Goal: Task Accomplishment & Management: Complete application form

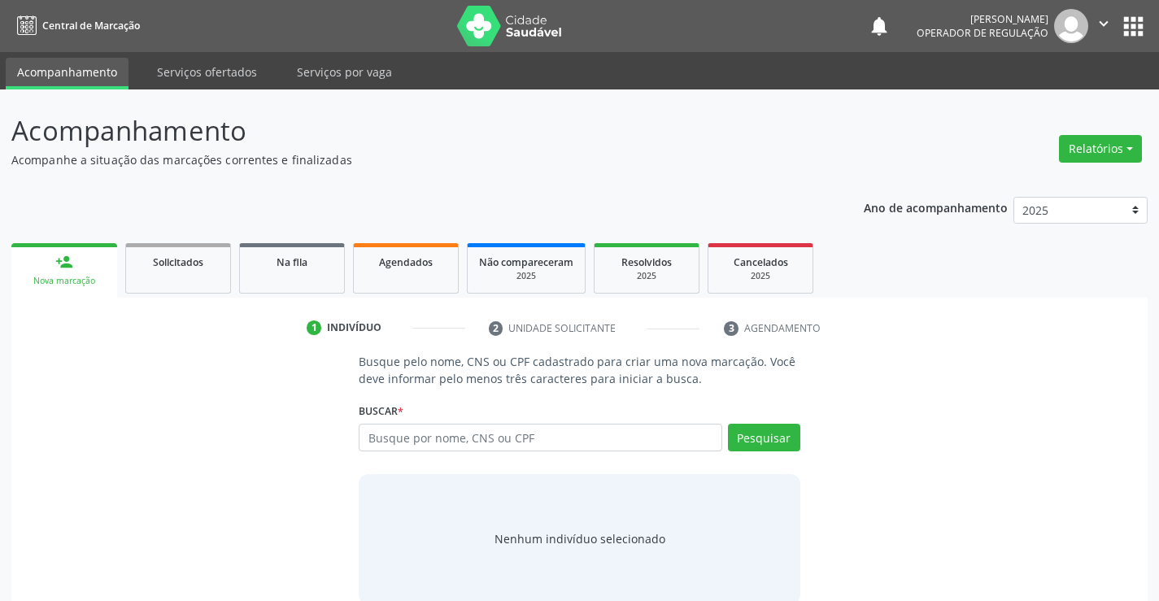
drag, startPoint x: 410, startPoint y: 428, endPoint x: 435, endPoint y: 421, distance: 26.1
click at [411, 427] on input "text" at bounding box center [540, 438] width 363 height 28
type input "700008877848507"
click at [773, 430] on button "Pesquisar" at bounding box center [764, 438] width 72 height 28
type input "700008877848507"
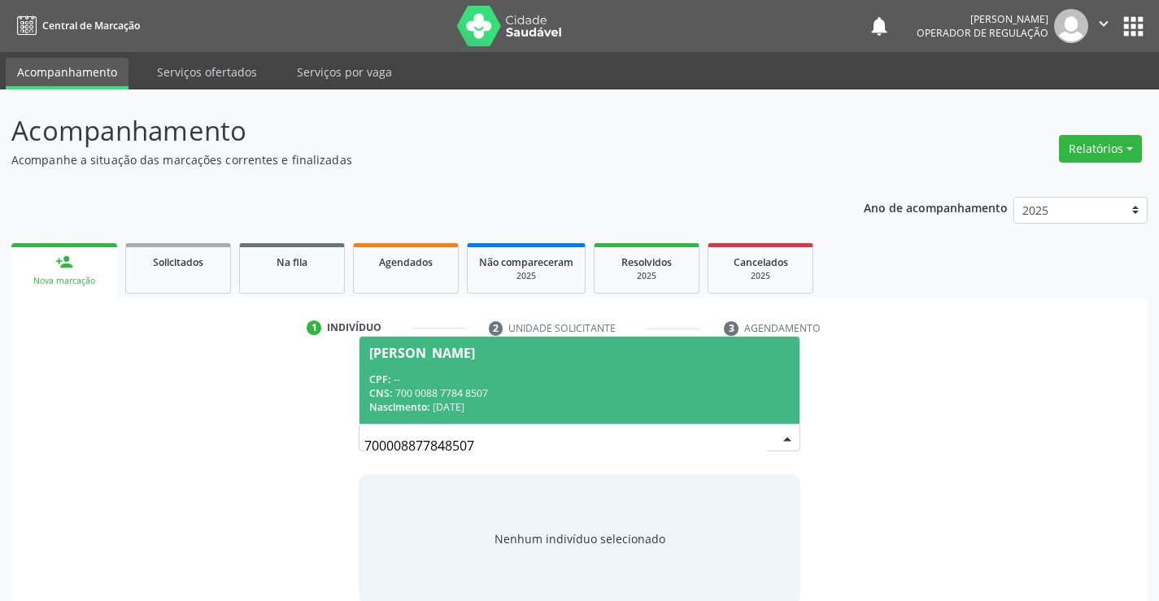
click at [531, 398] on div "CNS: 700 0088 7784 8507" at bounding box center [579, 393] width 420 height 14
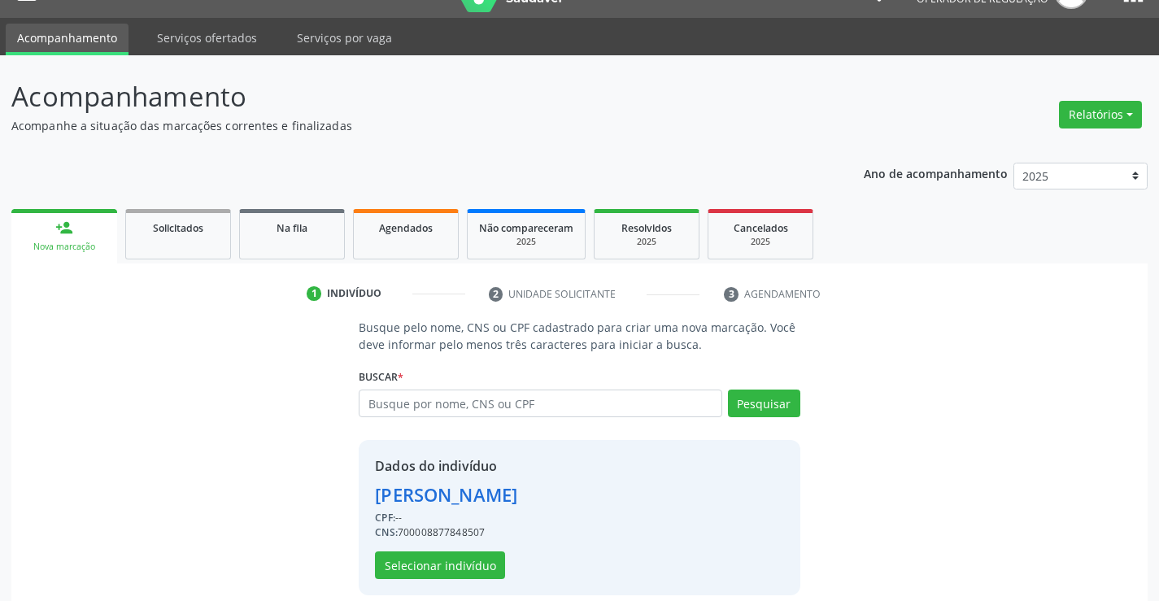
scroll to position [51, 0]
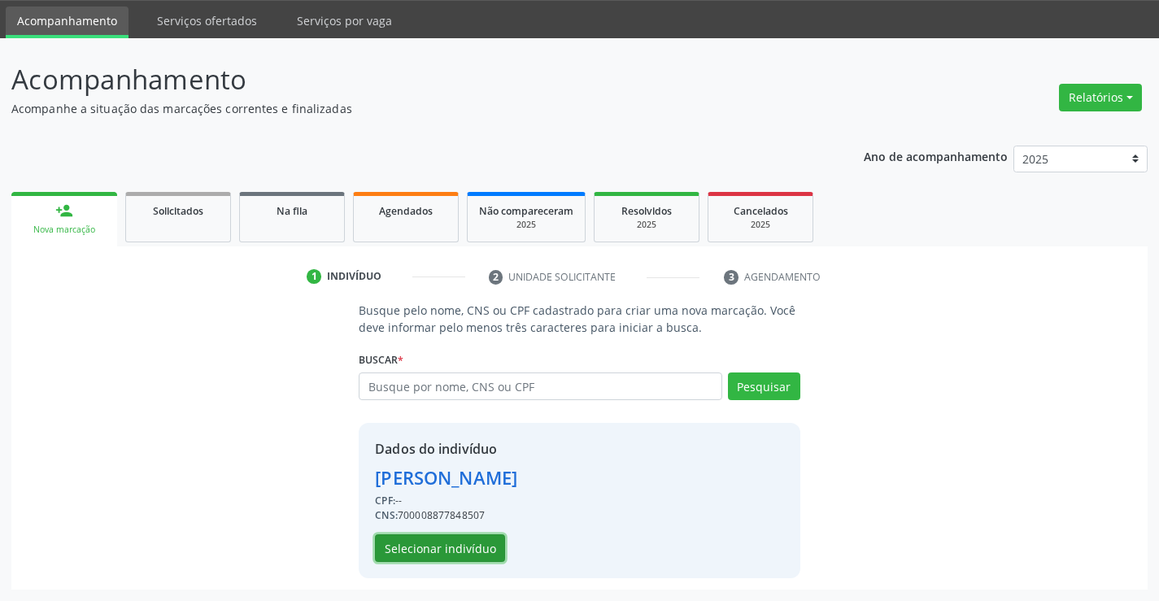
click at [414, 545] on button "Selecionar indivíduo" at bounding box center [440, 549] width 130 height 28
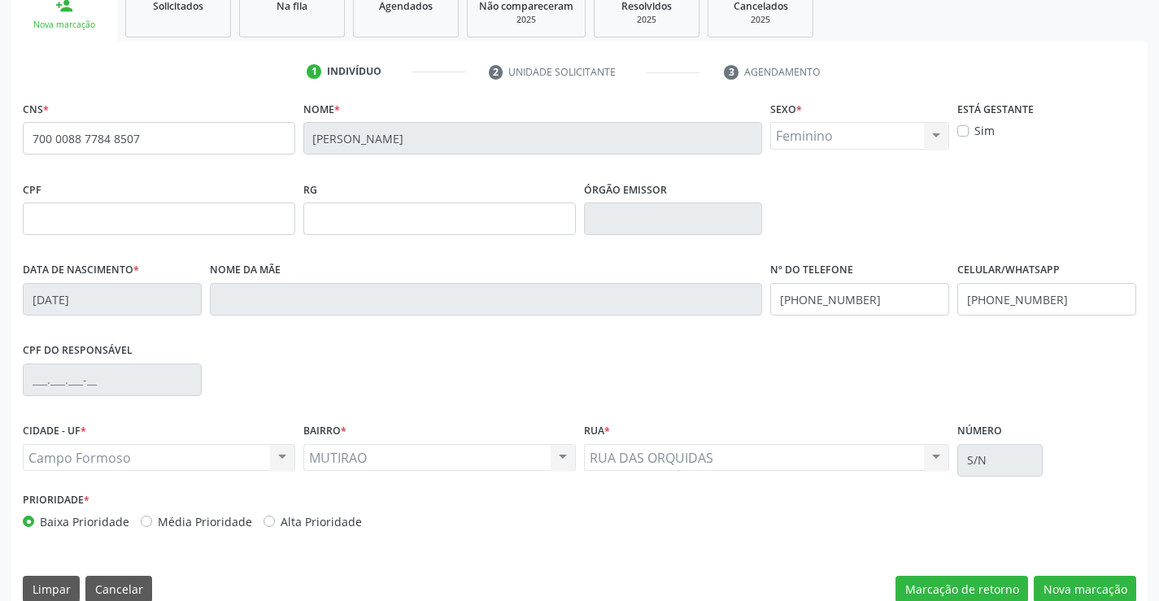
scroll to position [281, 0]
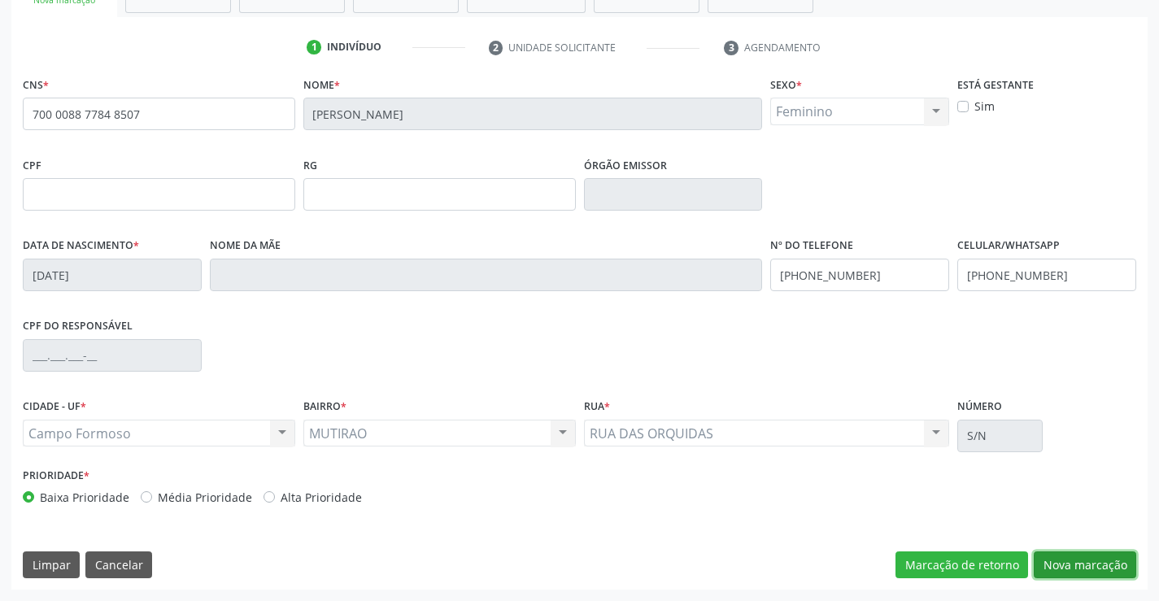
click at [1072, 555] on button "Nova marcação" at bounding box center [1085, 566] width 103 height 28
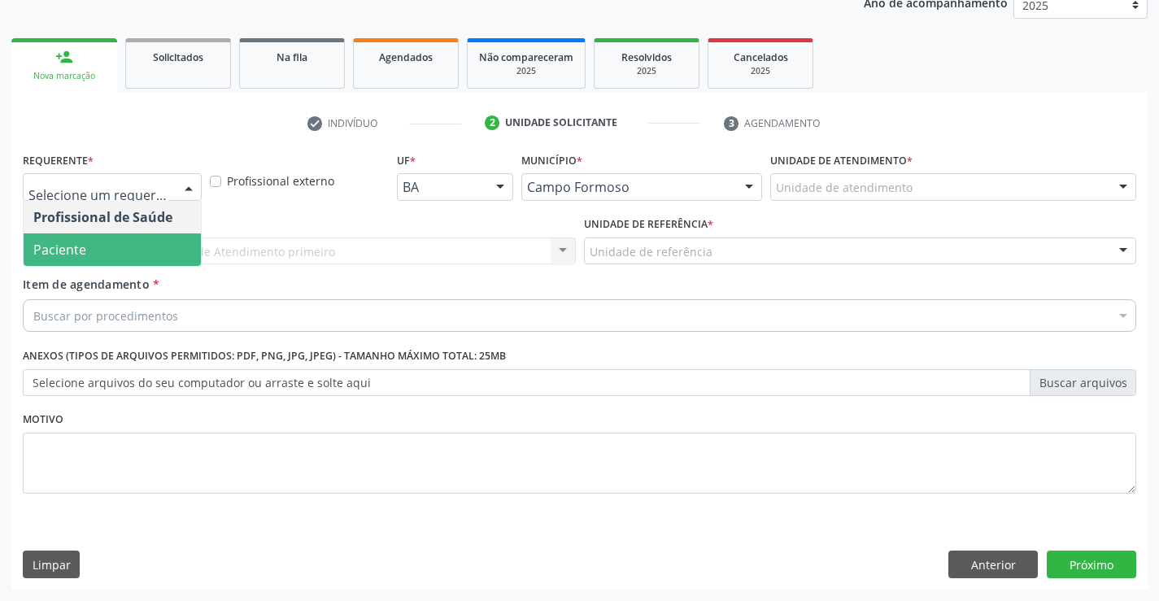
drag, startPoint x: 88, startPoint y: 258, endPoint x: 202, endPoint y: 273, distance: 115.0
click at [93, 258] on span "Paciente" at bounding box center [112, 250] width 177 height 33
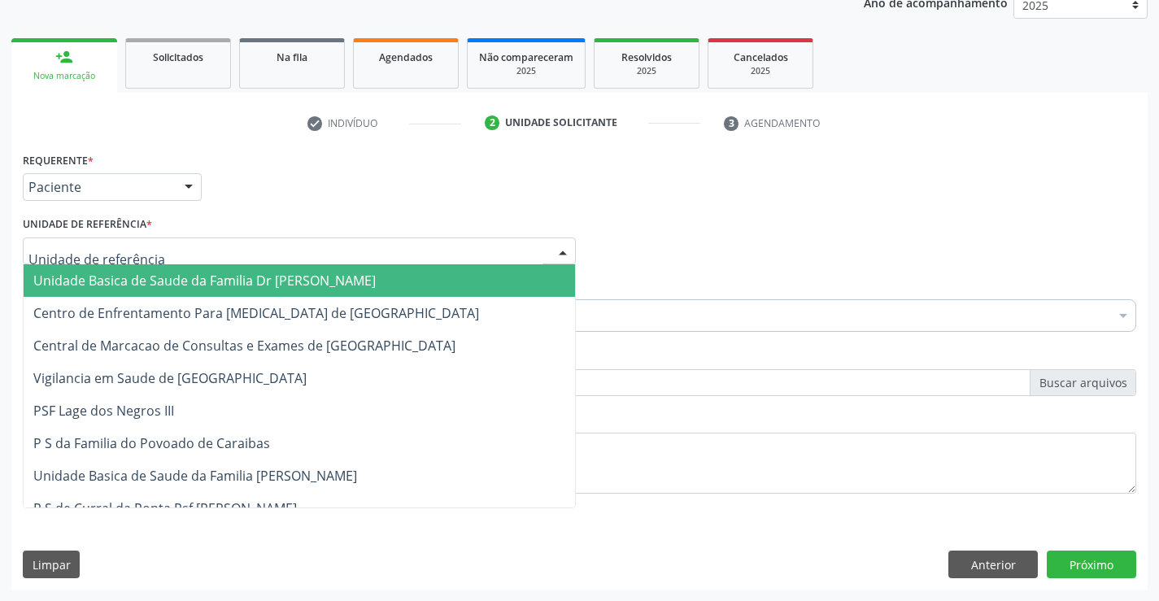
click at [255, 255] on div at bounding box center [299, 252] width 553 height 28
drag, startPoint x: 225, startPoint y: 277, endPoint x: 223, endPoint y: 301, distance: 23.7
click at [225, 280] on span "Unidade Basica de Saude da Familia Dr [PERSON_NAME]" at bounding box center [204, 281] width 343 height 18
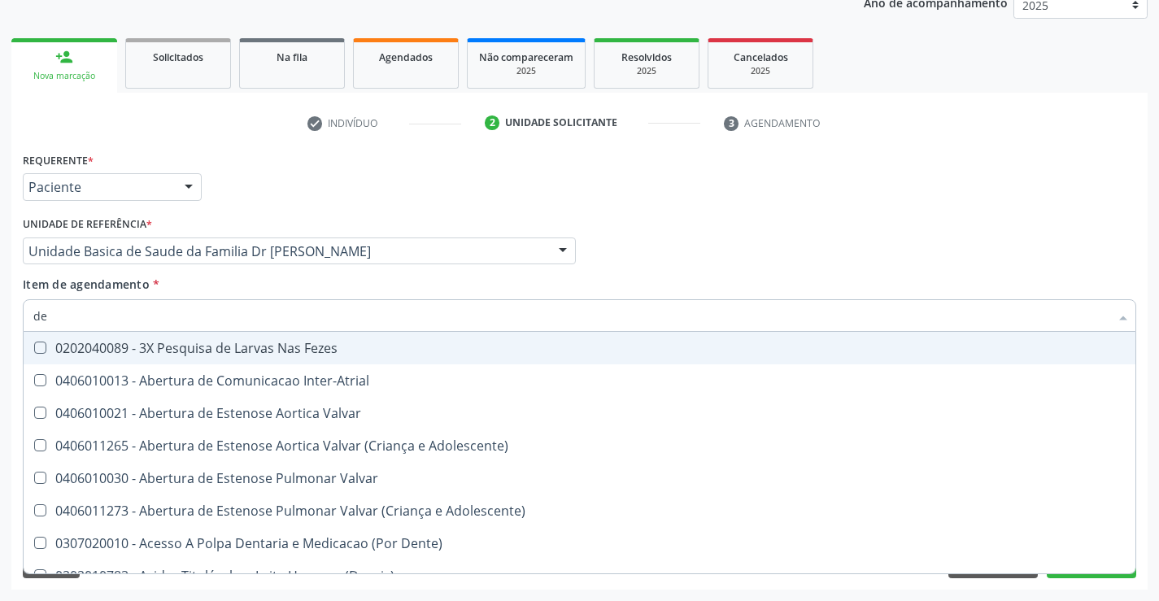
type input "d"
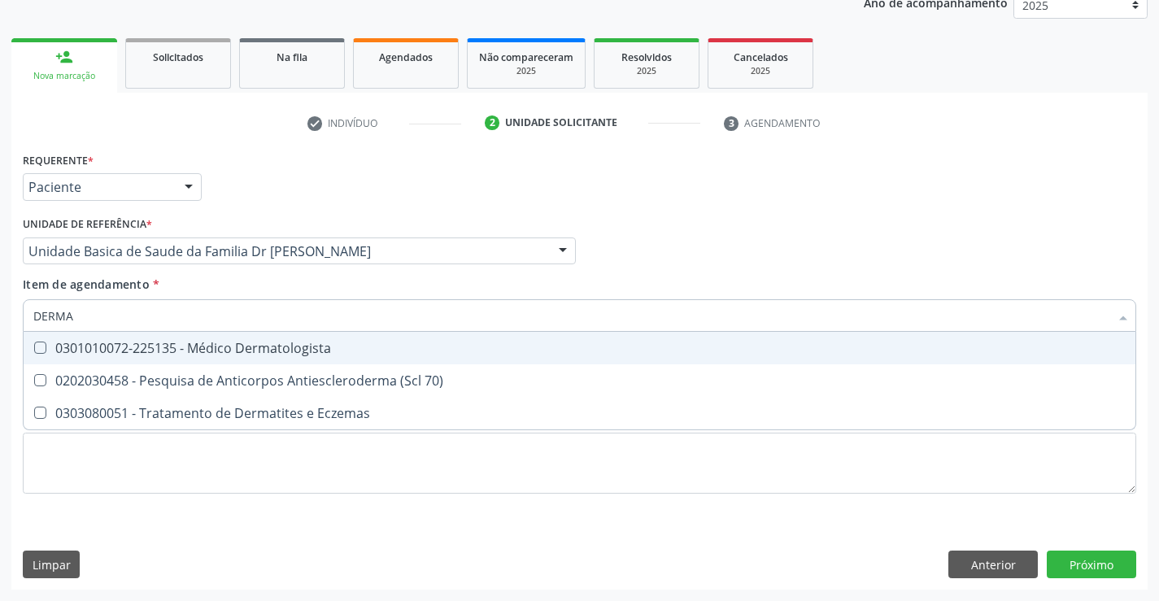
type input "DERMAT"
drag, startPoint x: 307, startPoint y: 343, endPoint x: 311, endPoint y: 333, distance: 11.3
click at [308, 342] on div "0301010072-225135 - Médico Dermatologista" at bounding box center [579, 348] width 1093 height 13
checkbox Dermatologista "true"
click at [334, 286] on div "Item de agendamento * DERMAT Desfazer seleção 0301010072-225135 - Médico Dermat…" at bounding box center [580, 301] width 1114 height 51
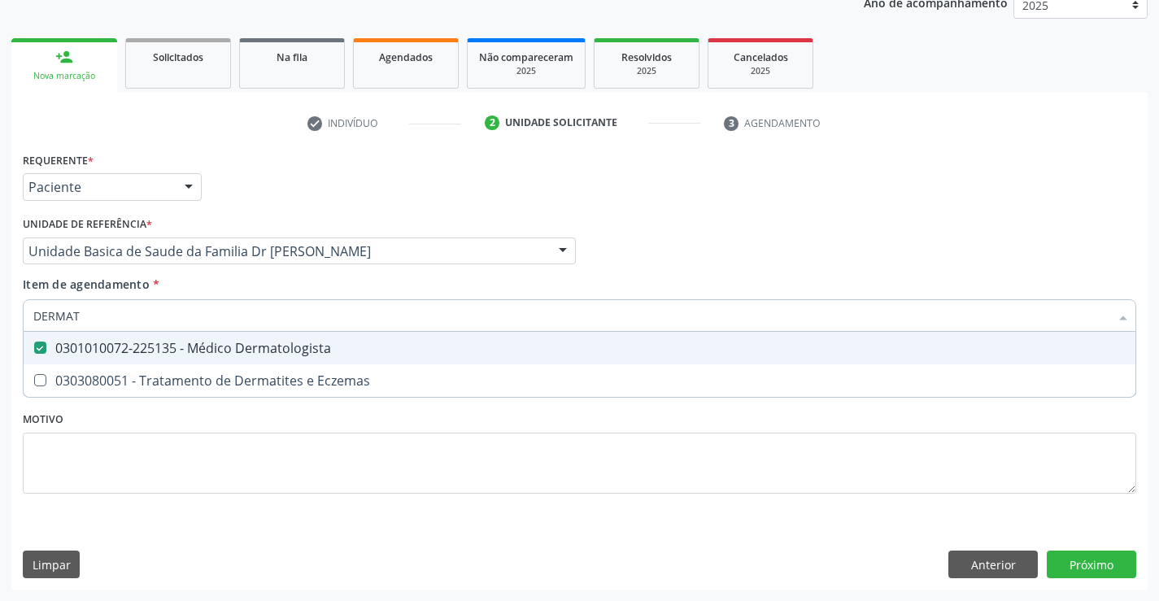
checkbox Eczemas "true"
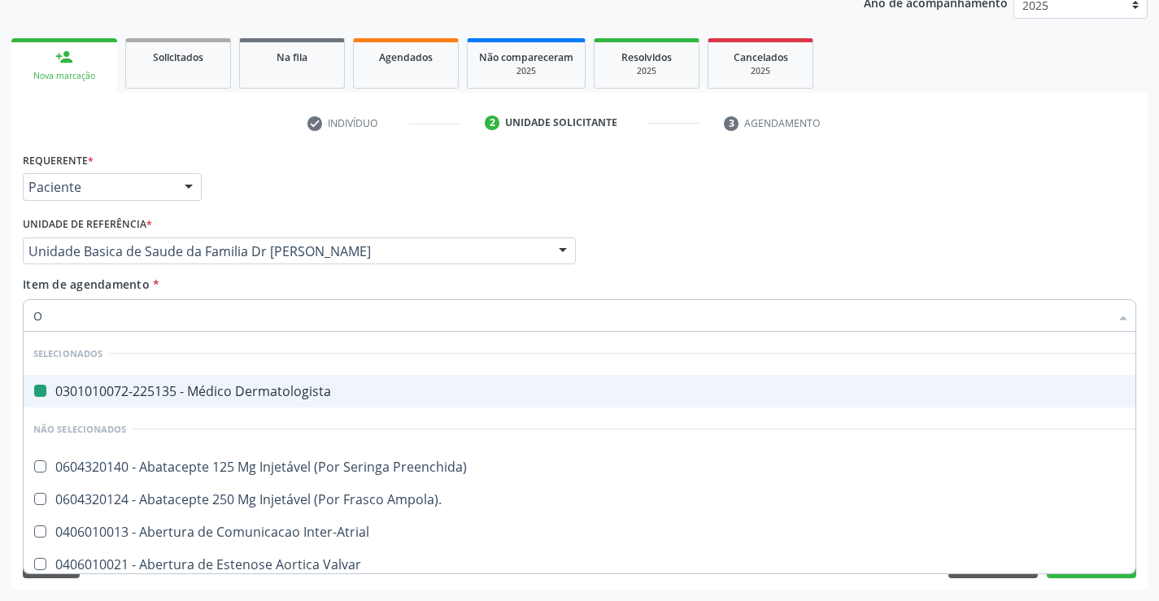
type input "OF"
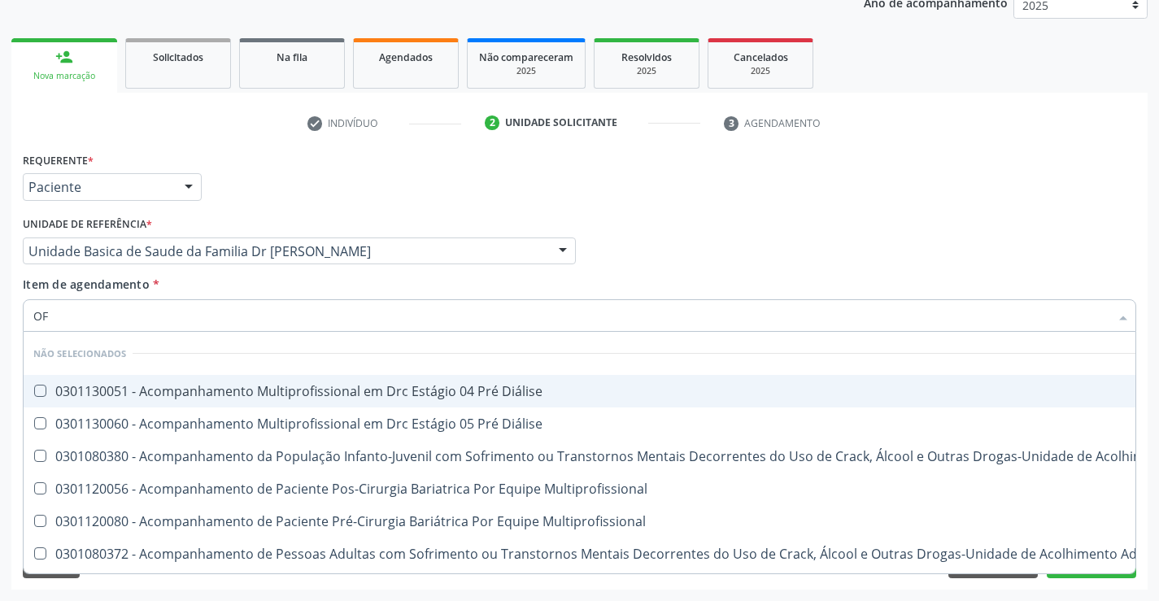
checkbox Diálise "false"
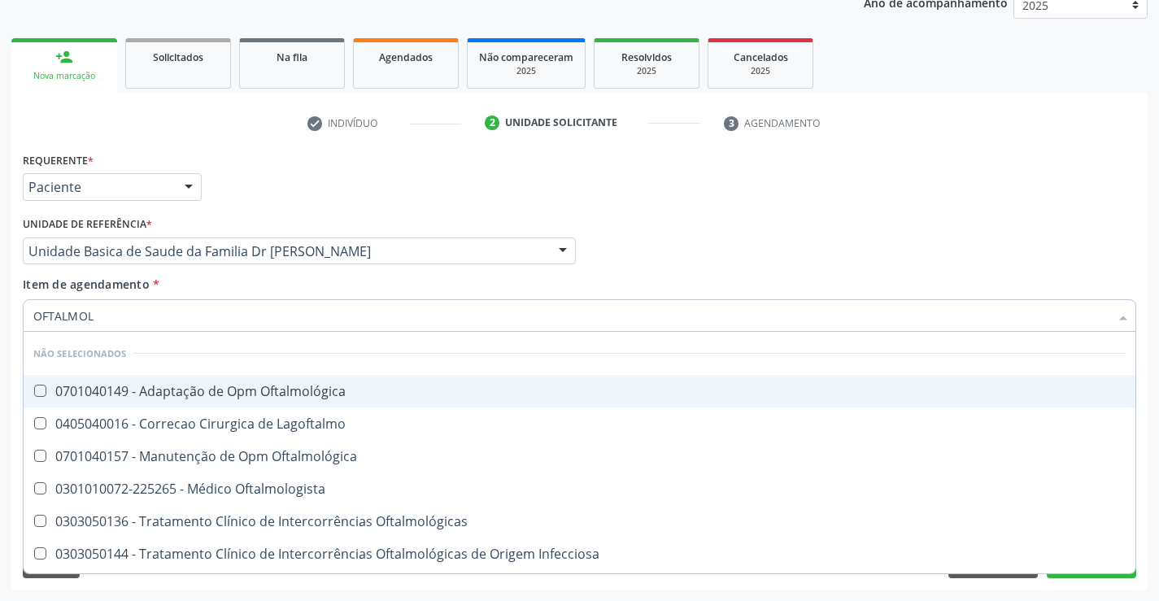
type input "OFTALMOLO"
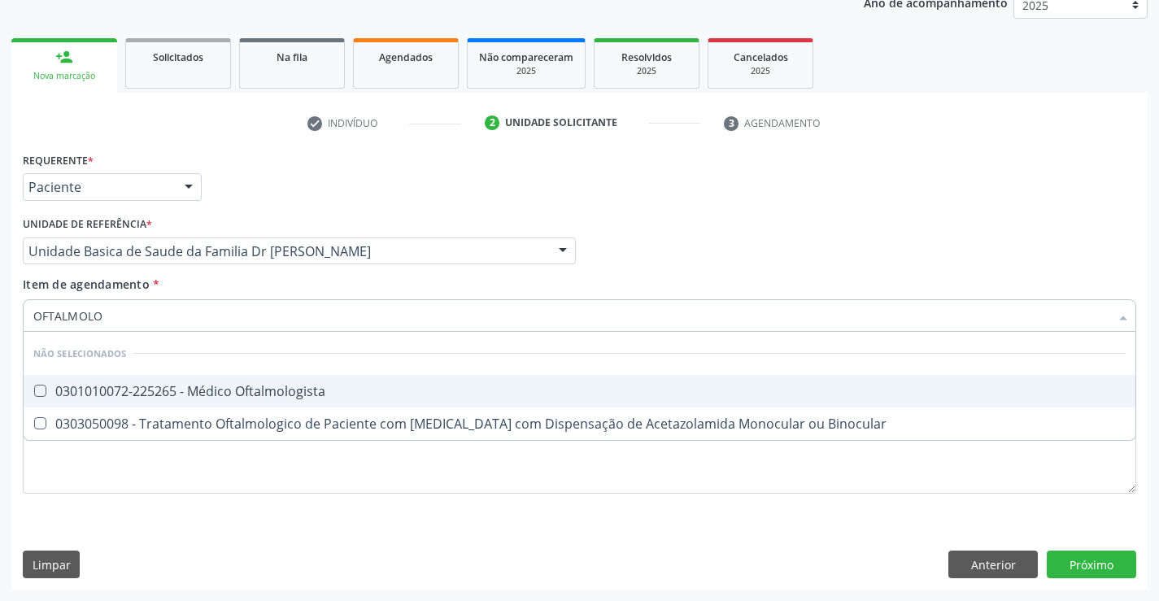
click at [334, 396] on div "0301010072-225265 - Médico Oftalmologista" at bounding box center [579, 391] width 1093 height 13
checkbox Oftalmologista "true"
click at [218, 318] on input "OFTALMOLO" at bounding box center [571, 315] width 1077 height 33
drag, startPoint x: 330, startPoint y: 284, endPoint x: 218, endPoint y: 302, distance: 112.9
click at [329, 284] on div "Item de agendamento * OFTALMOLO Desfazer seleção Não selecionados 0301010072-22…" at bounding box center [580, 301] width 1114 height 51
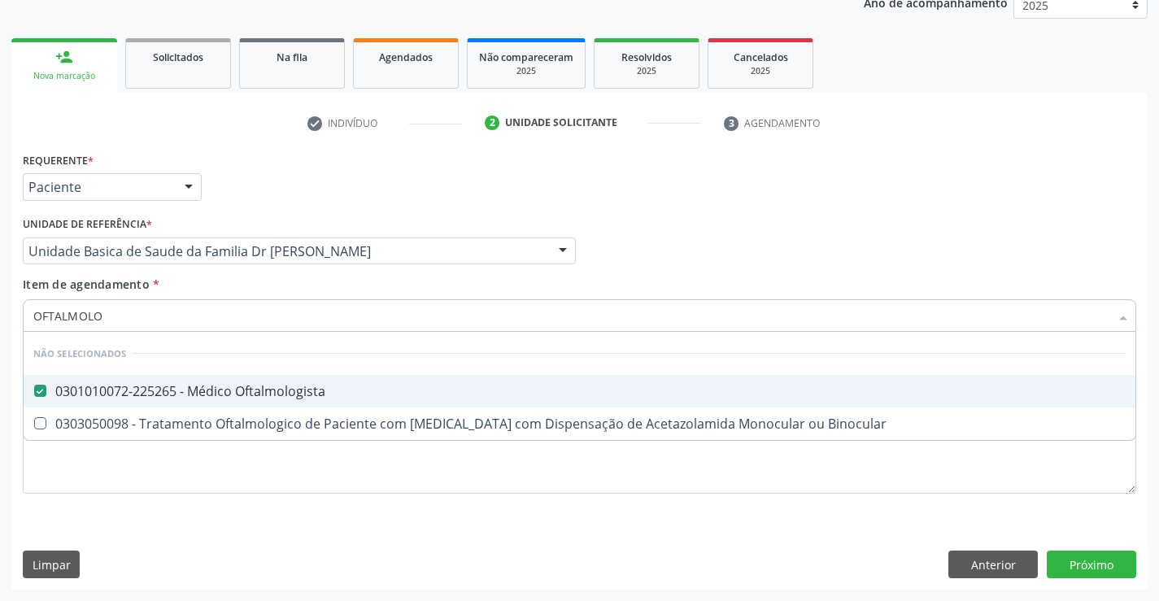
checkbox Binocular "true"
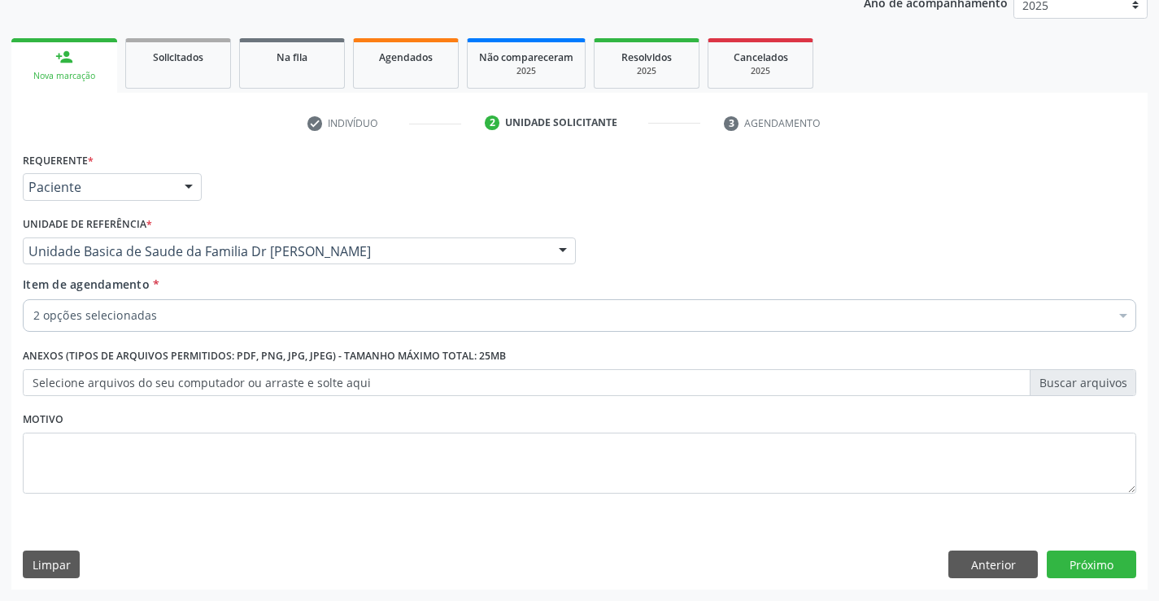
drag, startPoint x: 199, startPoint y: 316, endPoint x: 239, endPoint y: 309, distance: 41.2
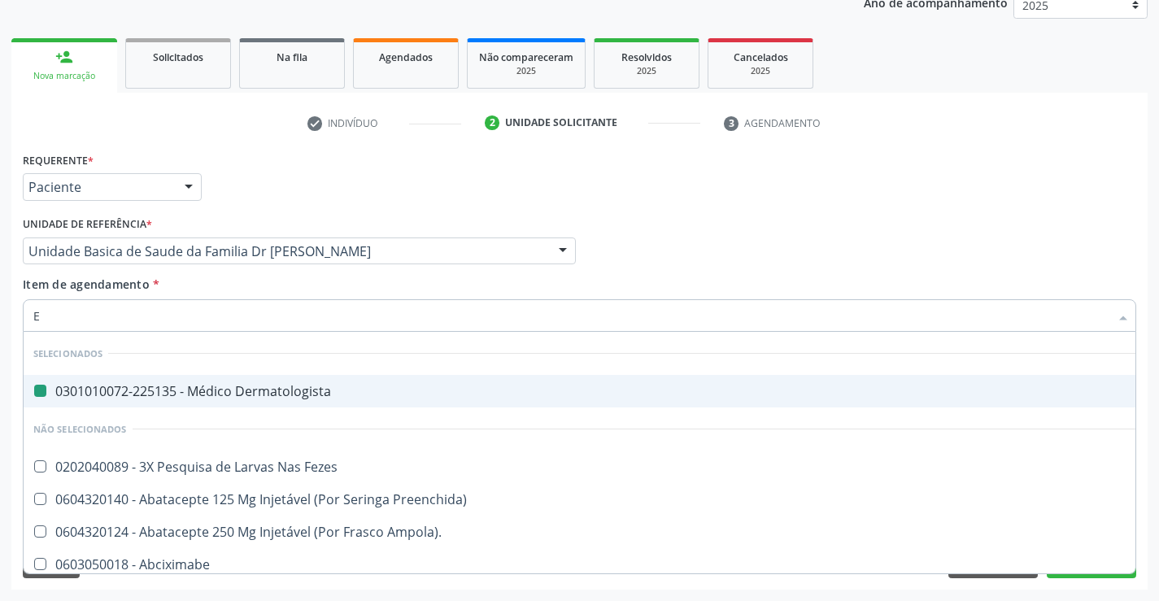
type input "EX"
checkbox Dermatologista "false"
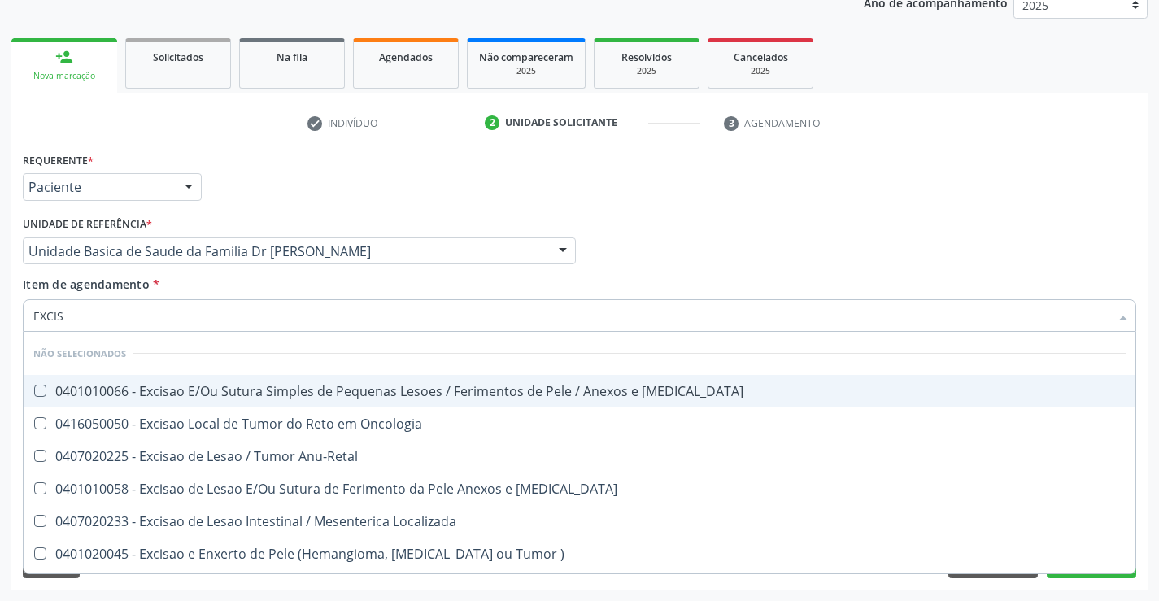
type input "EXCISA"
click at [435, 382] on span "0401010066 - Excisao E/Ou Sutura Simples de Pequenas Lesoes / Ferimentos de Pel…" at bounding box center [580, 391] width 1112 height 33
checkbox Mucosa "true"
click at [815, 260] on div "Profissional Solicitante Por favor, selecione a Unidade de Atendimento primeiro…" at bounding box center [580, 243] width 1122 height 63
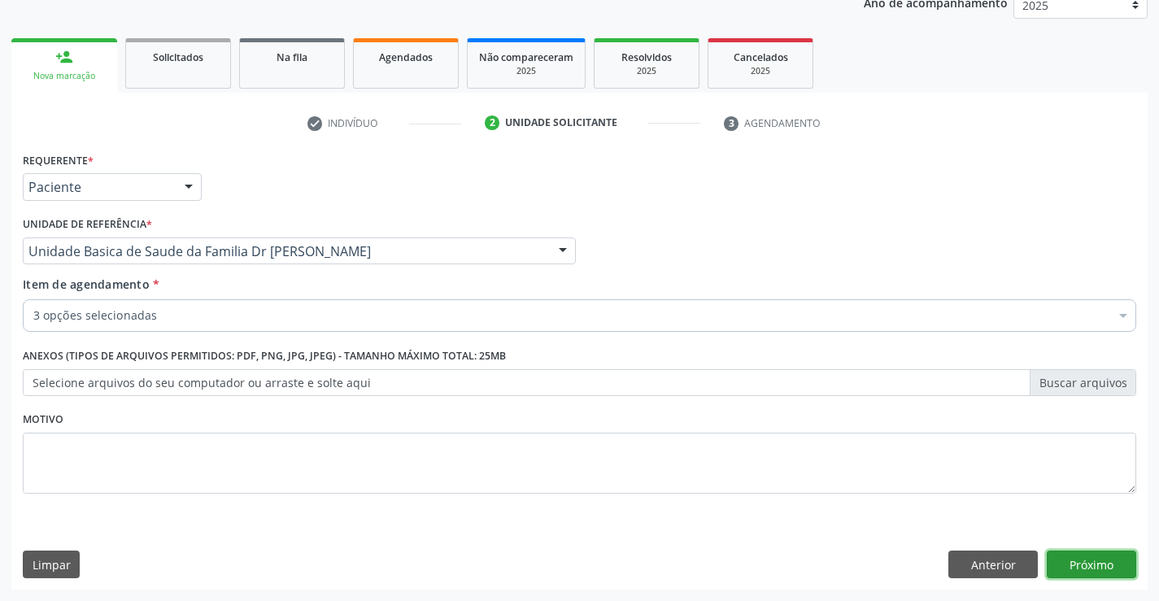
click at [1080, 563] on button "Próximo" at bounding box center [1092, 565] width 90 height 28
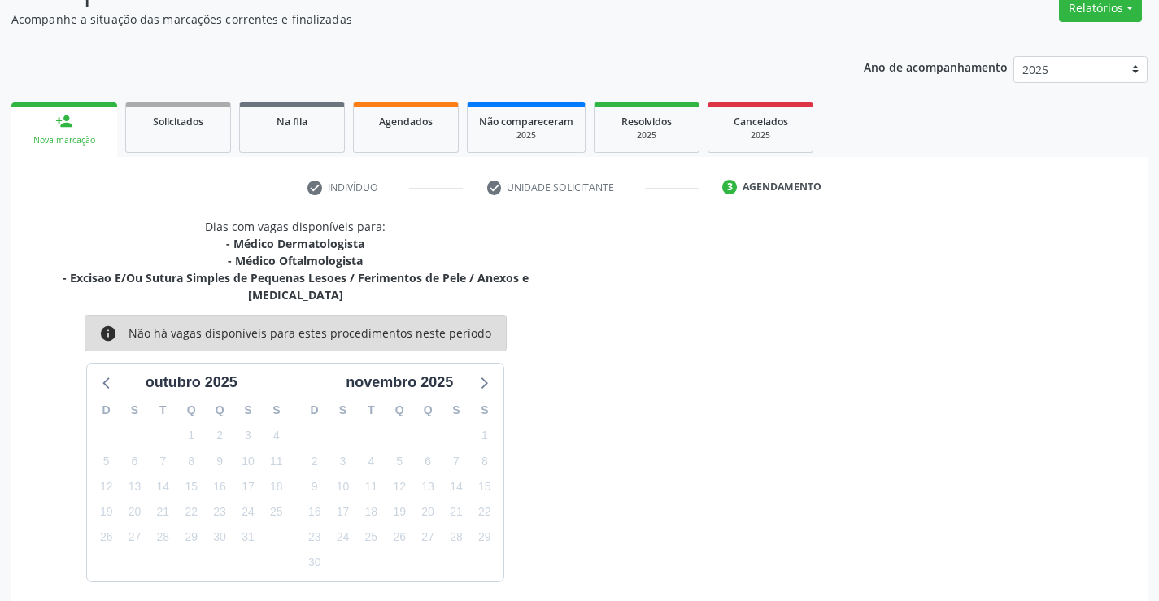
scroll to position [189, 0]
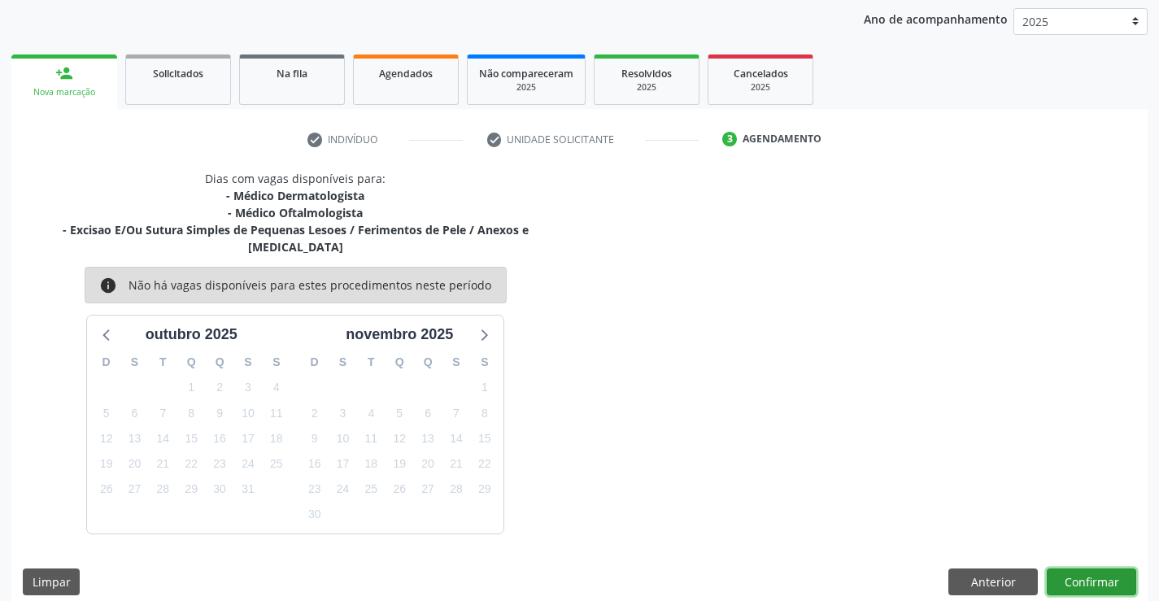
click at [1092, 569] on button "Confirmar" at bounding box center [1092, 583] width 90 height 28
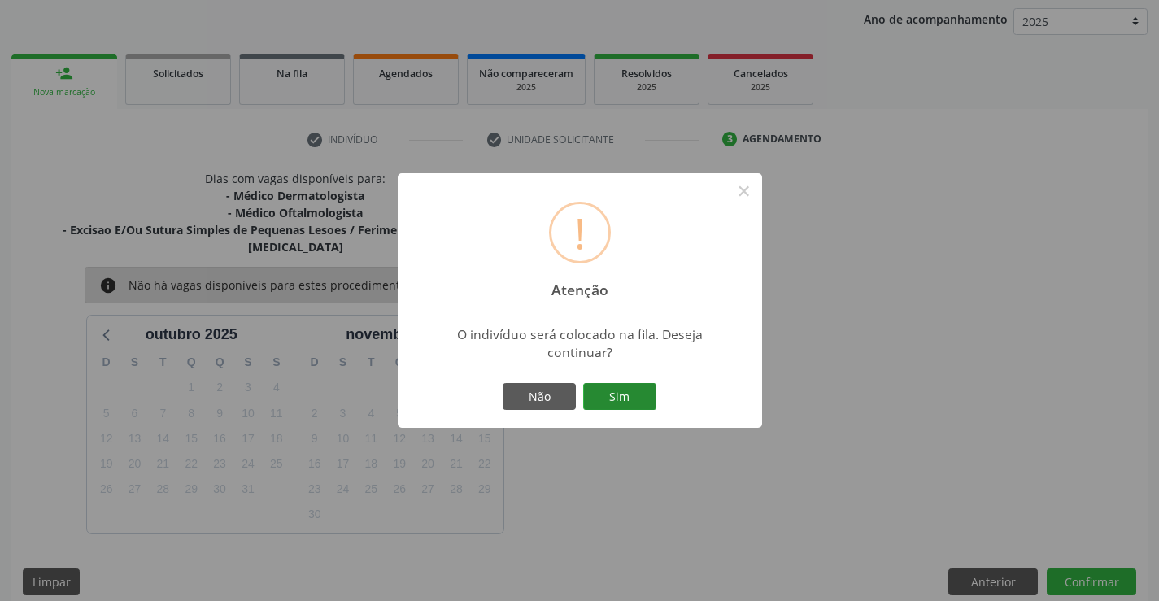
click at [618, 395] on button "Sim" at bounding box center [619, 397] width 73 height 28
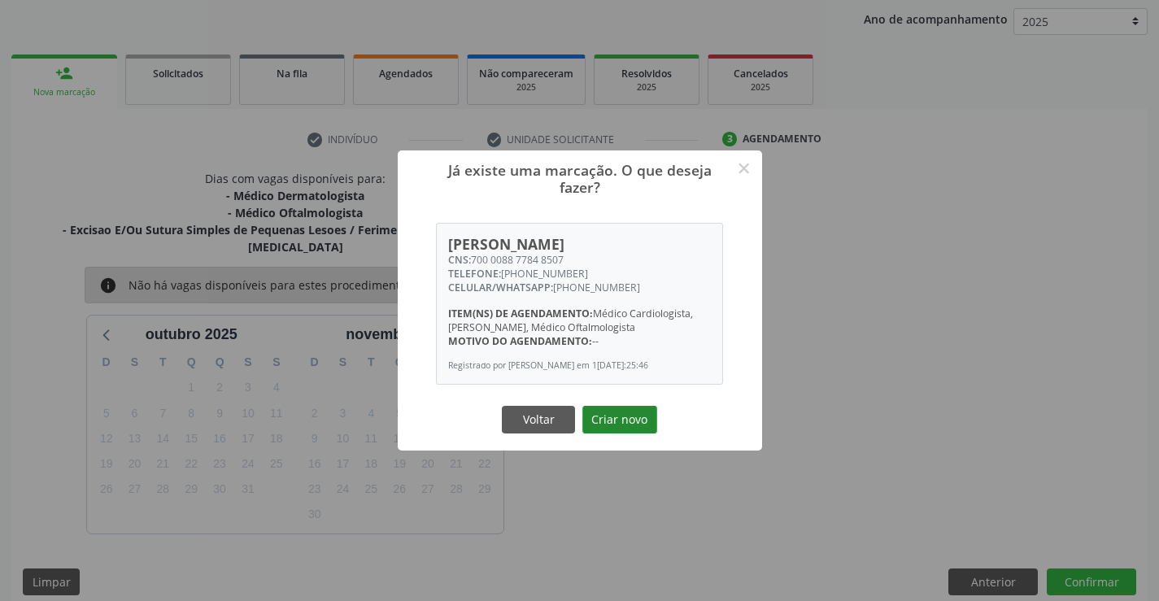
click at [629, 423] on button "Criar novo" at bounding box center [620, 420] width 75 height 28
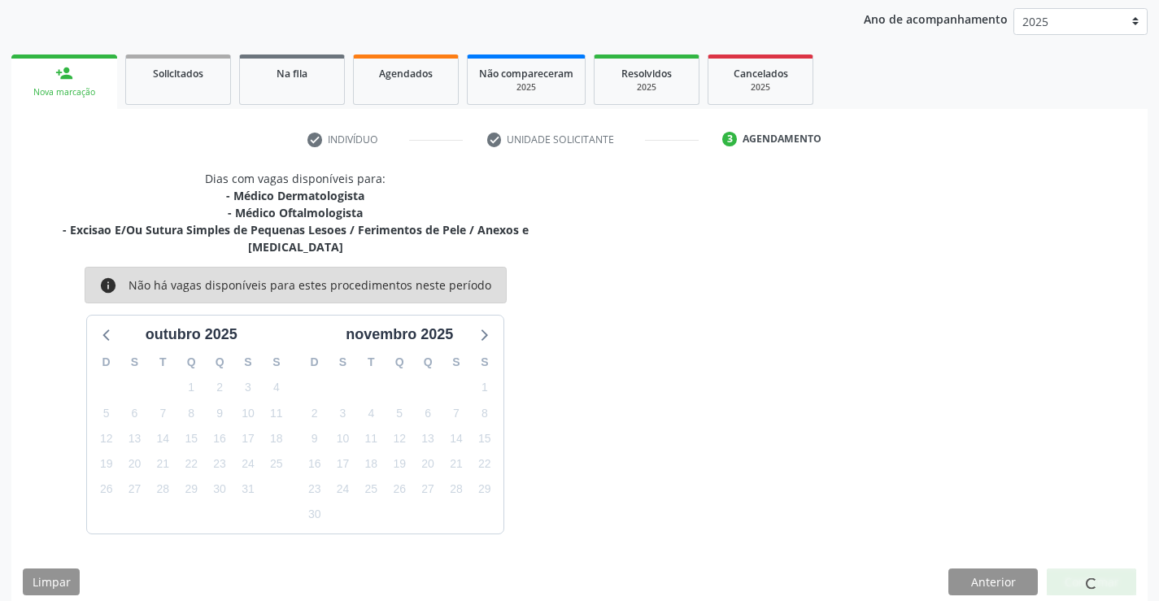
scroll to position [0, 0]
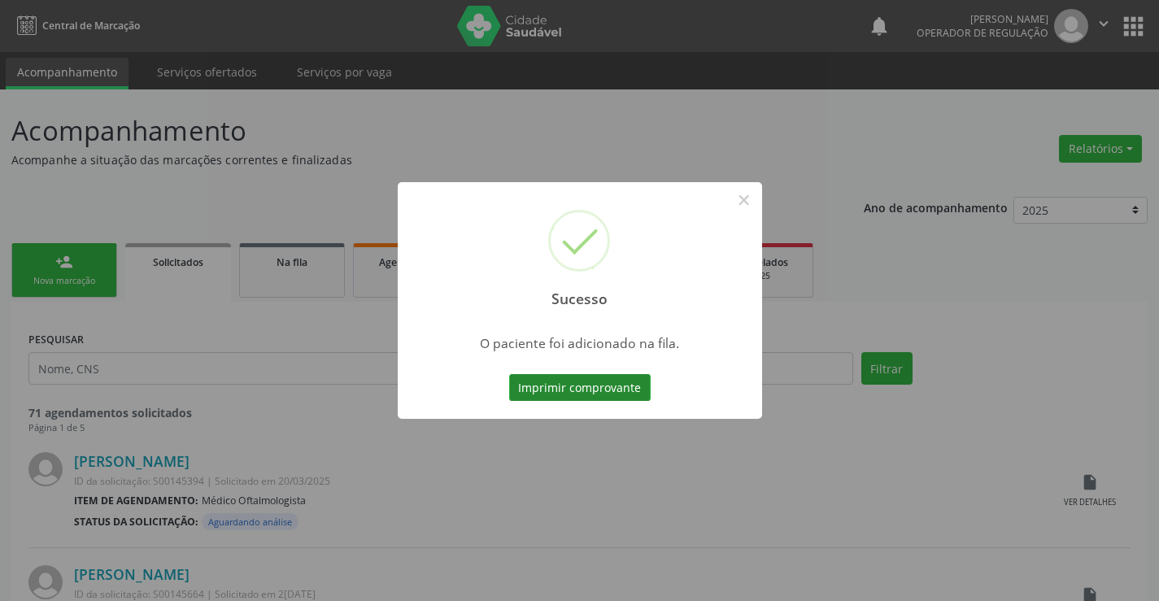
click at [590, 387] on button "Imprimir comprovante" at bounding box center [580, 388] width 142 height 28
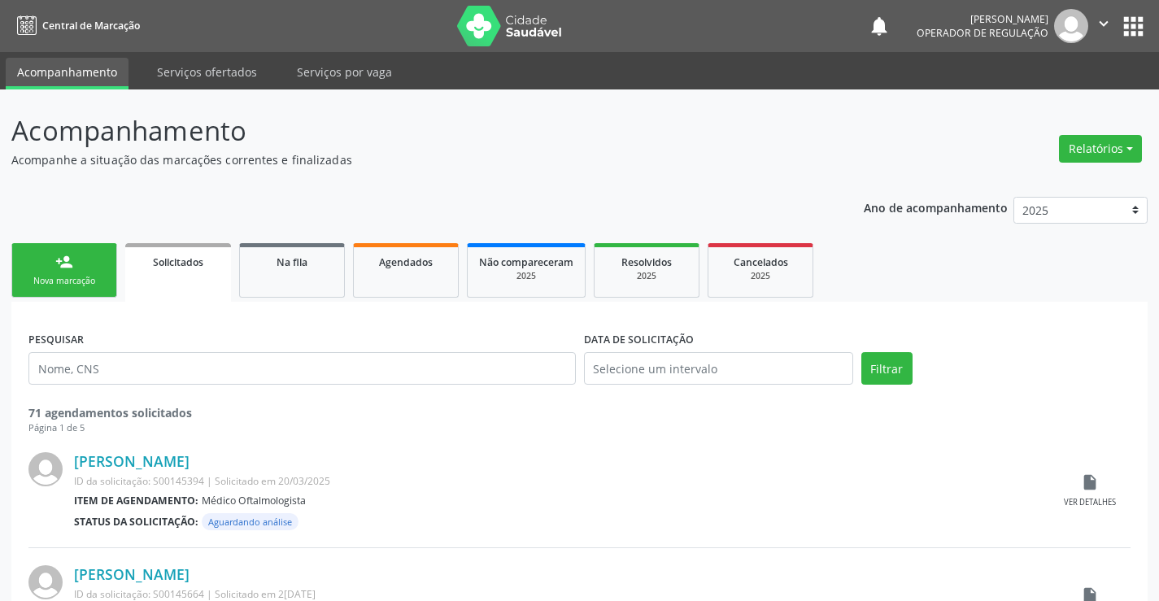
click at [81, 255] on link "person_add Nova marcação" at bounding box center [64, 270] width 106 height 55
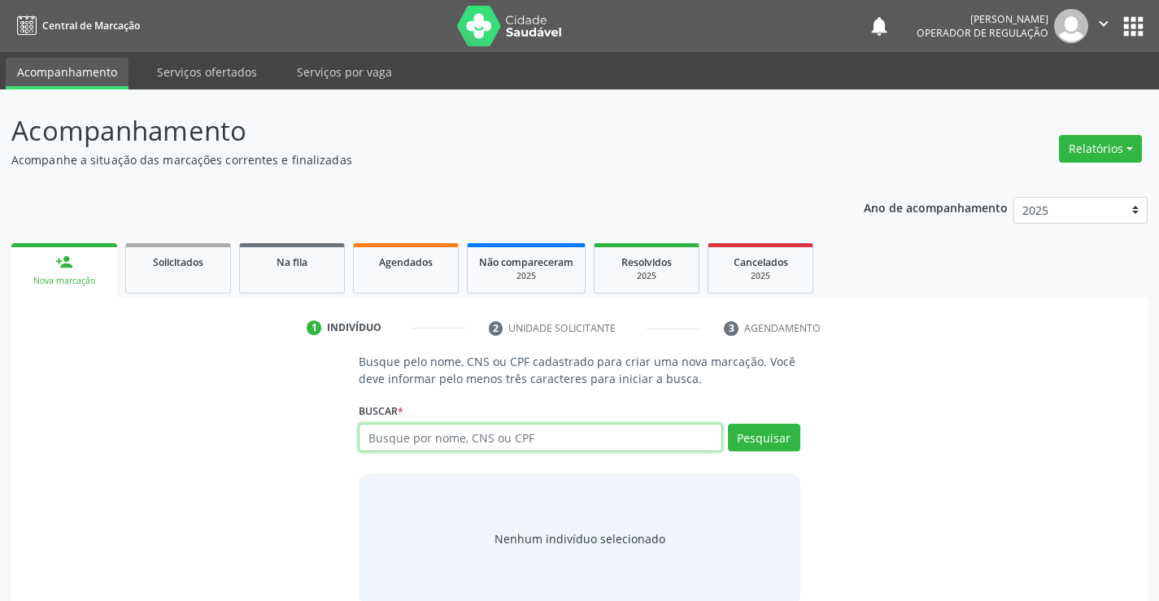
click at [430, 430] on input "text" at bounding box center [540, 438] width 363 height 28
type input "702802628289265"
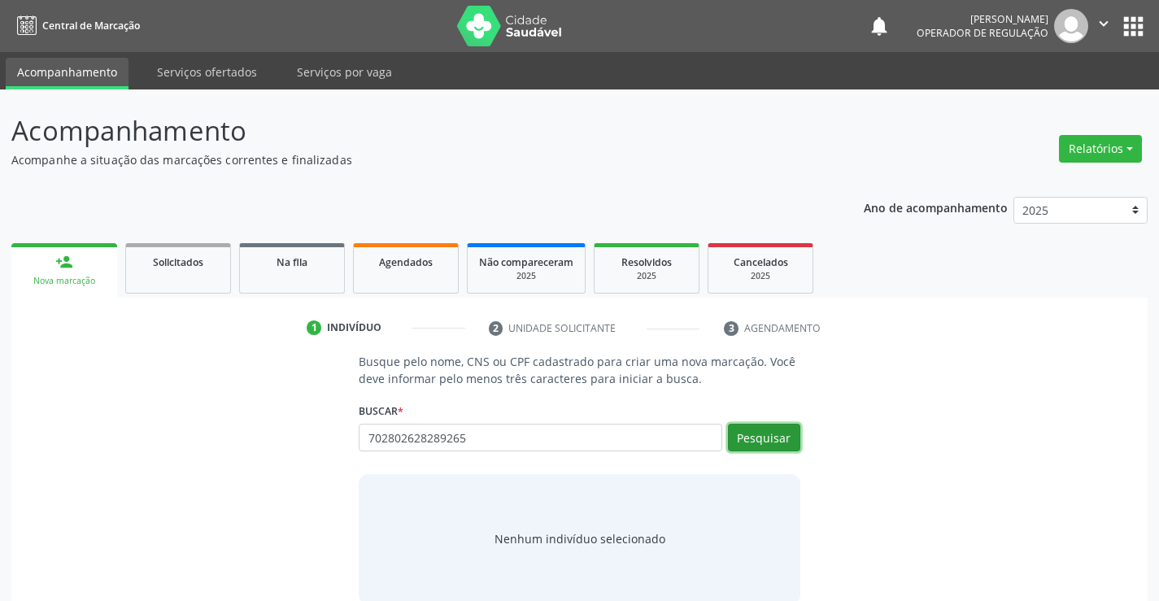
click at [775, 431] on button "Pesquisar" at bounding box center [764, 438] width 72 height 28
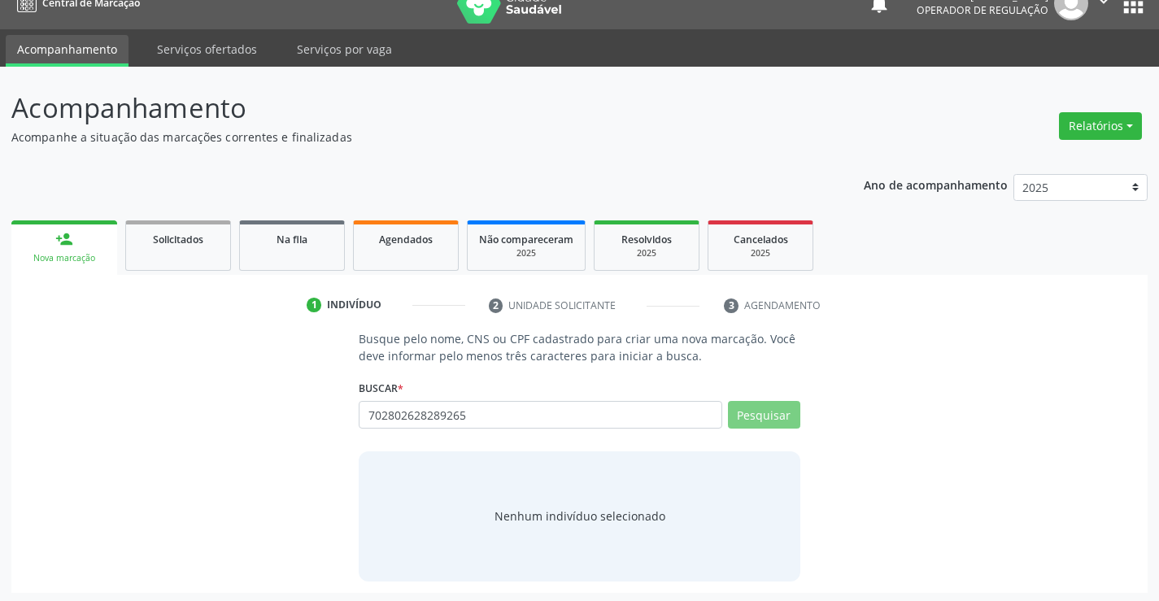
scroll to position [26, 0]
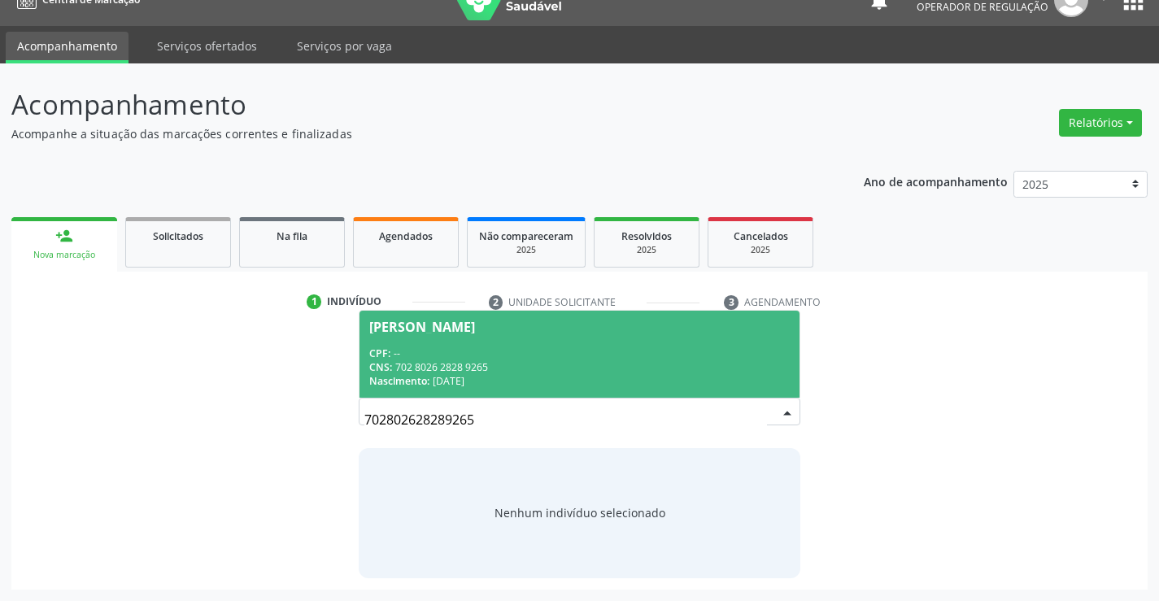
drag, startPoint x: 564, startPoint y: 350, endPoint x: 606, endPoint y: 353, distance: 42.4
click at [570, 349] on div "CPF: --" at bounding box center [579, 354] width 420 height 14
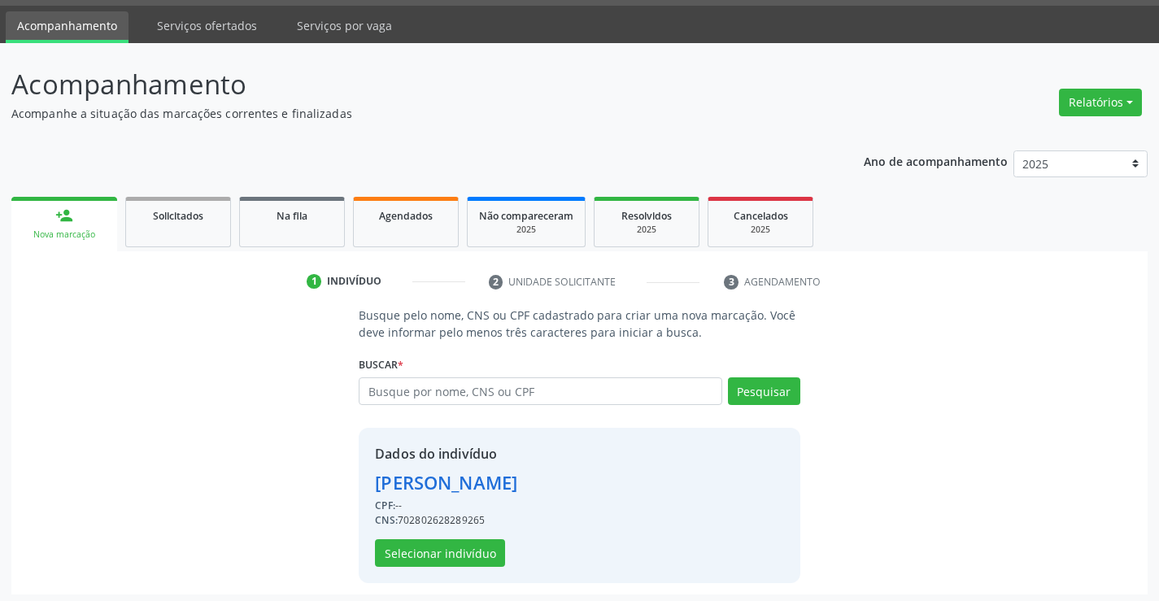
scroll to position [51, 0]
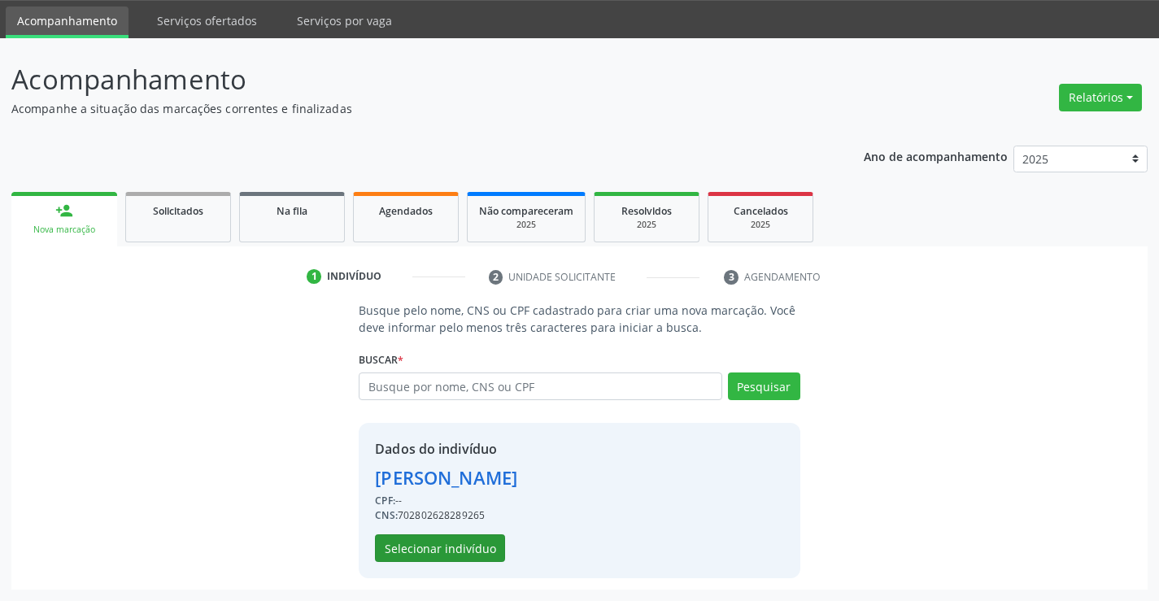
click at [448, 536] on div "Dados do indivíduo [PERSON_NAME] CPF: -- CNS: 702802628289265 Selecionar indiví…" at bounding box center [446, 500] width 142 height 123
click at [448, 537] on button "Selecionar indivíduo" at bounding box center [440, 549] width 130 height 28
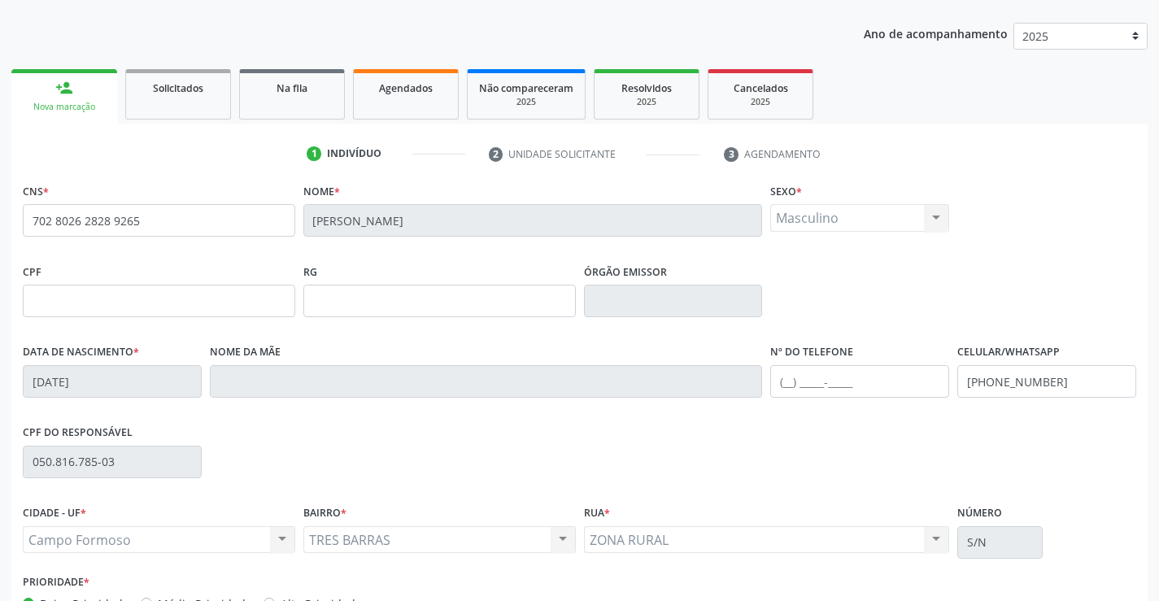
scroll to position [281, 0]
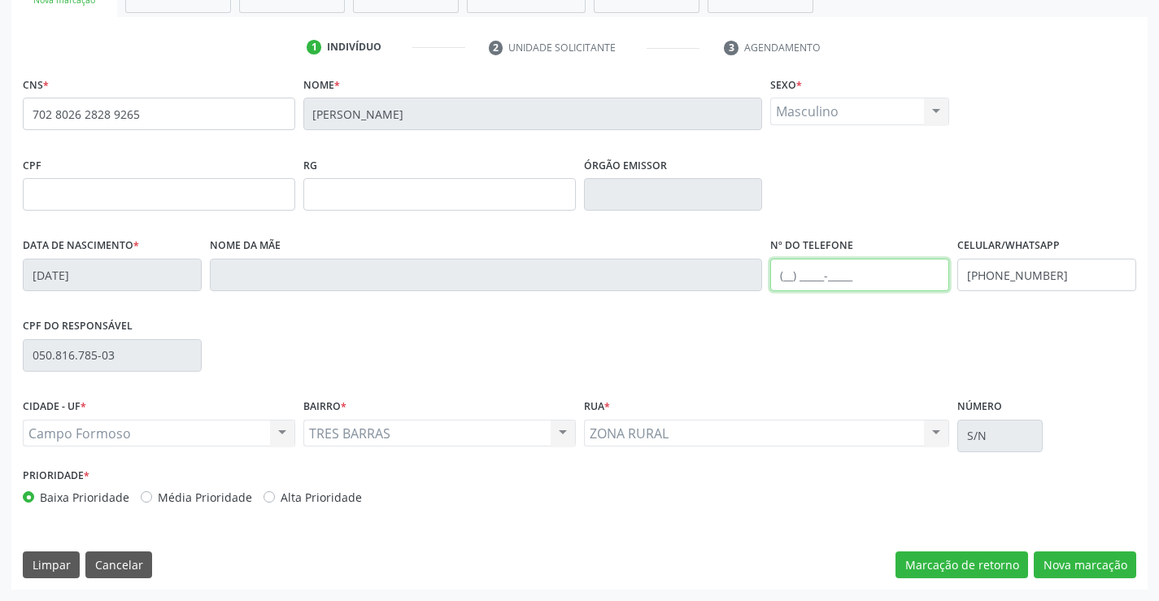
drag, startPoint x: 823, startPoint y: 260, endPoint x: 848, endPoint y: 260, distance: 25.2
click at [823, 260] on input "text" at bounding box center [860, 275] width 179 height 33
type input "[PHONE_NUMBER]"
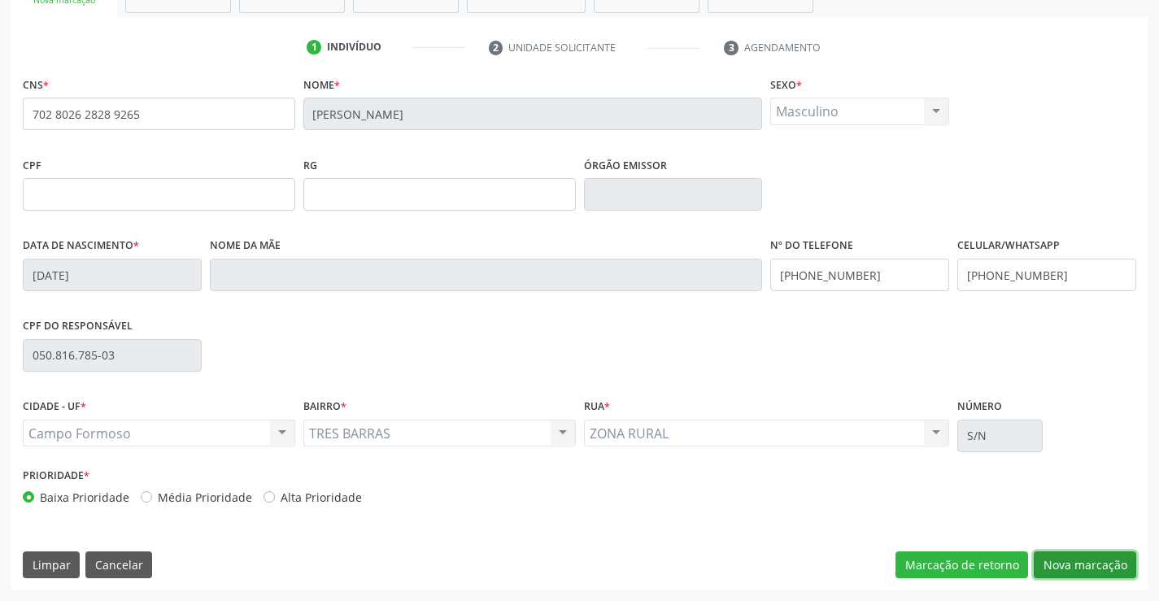
click at [1077, 561] on button "Nova marcação" at bounding box center [1085, 566] width 103 height 28
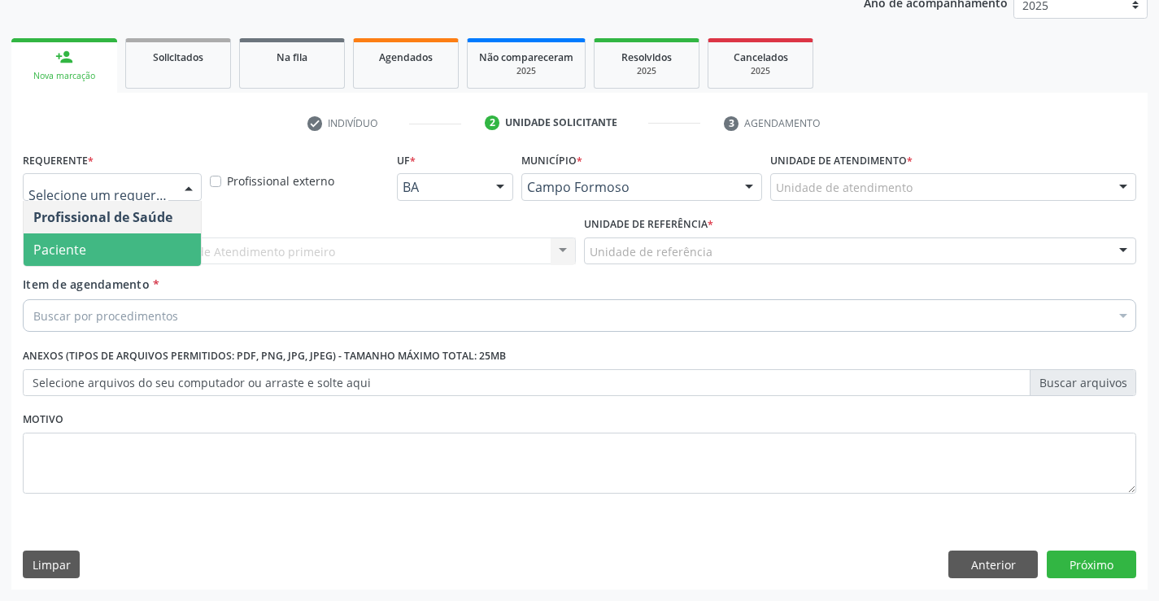
drag, startPoint x: 114, startPoint y: 249, endPoint x: 212, endPoint y: 250, distance: 97.6
click at [114, 250] on span "Paciente" at bounding box center [112, 250] width 177 height 33
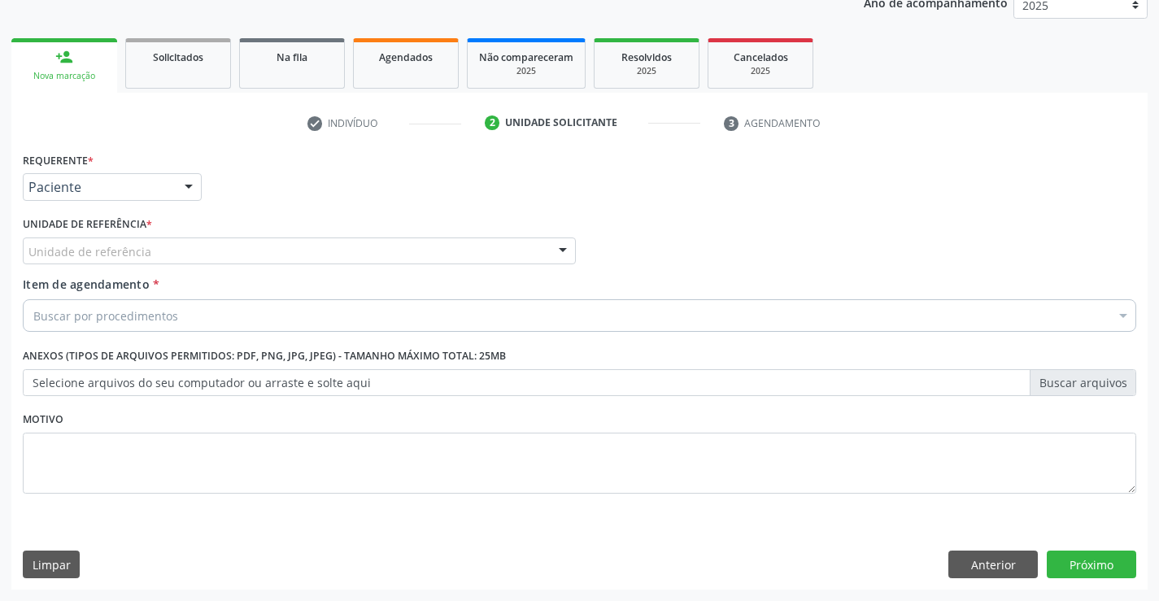
click at [216, 248] on div "Unidade de referência" at bounding box center [299, 252] width 553 height 28
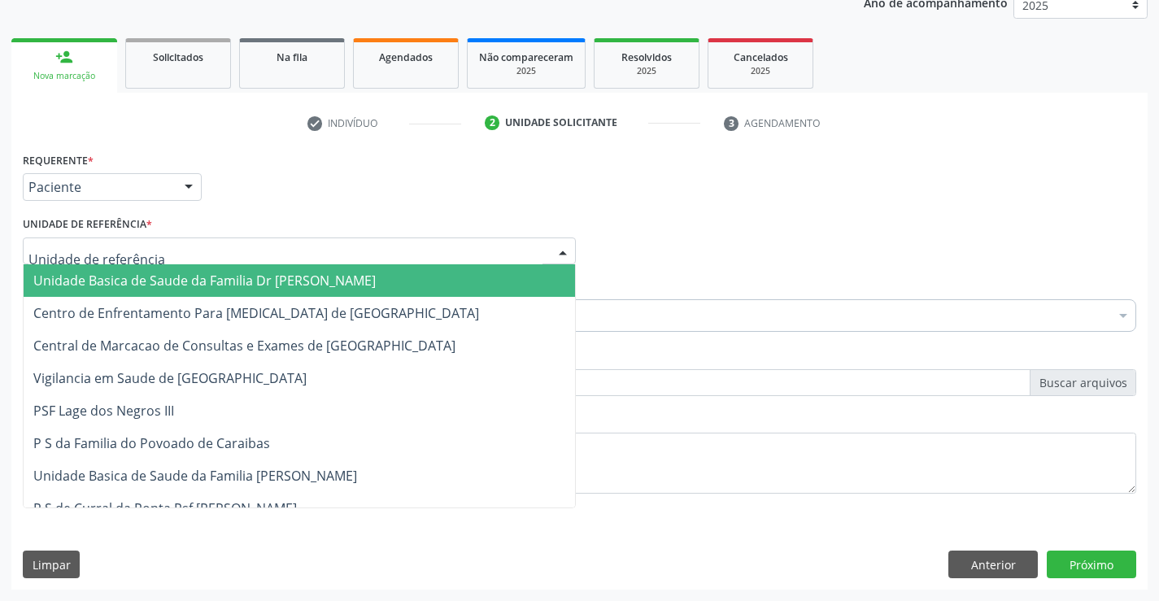
click at [195, 282] on span "Unidade Basica de Saude da Familia Dr [PERSON_NAME]" at bounding box center [204, 281] width 343 height 18
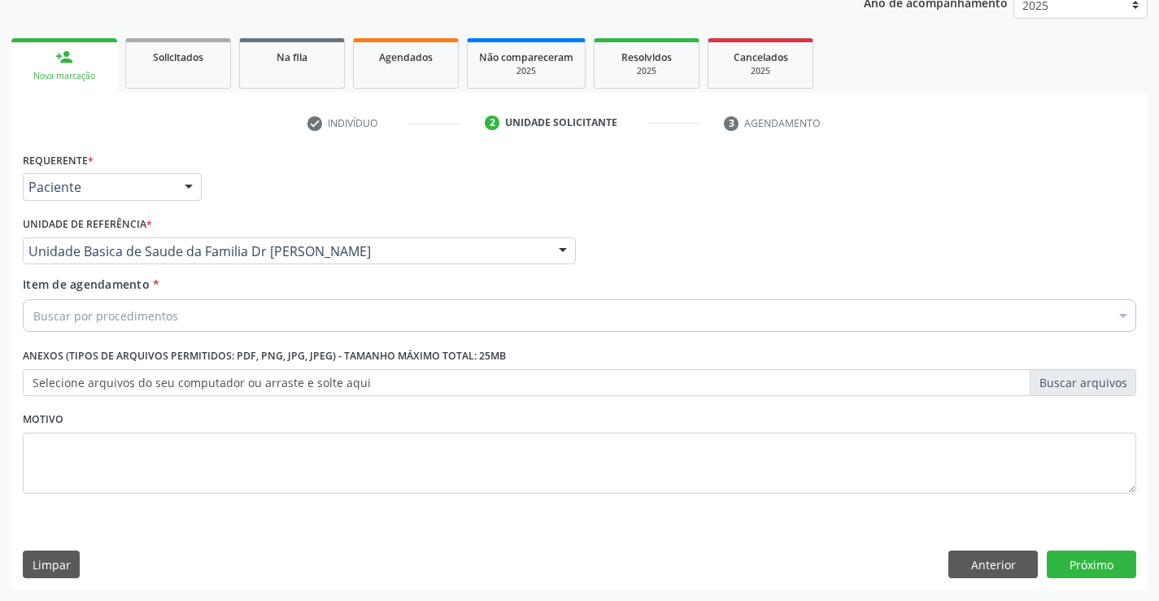
click at [222, 308] on div "Buscar por procedimentos" at bounding box center [580, 315] width 1114 height 33
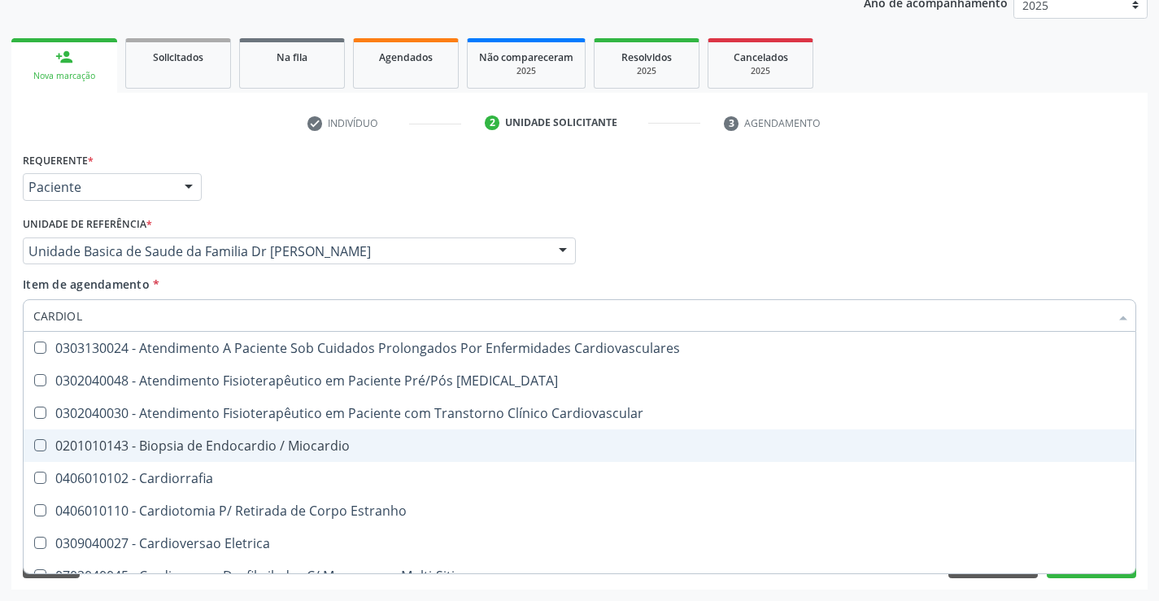
type input "CARDIOLO"
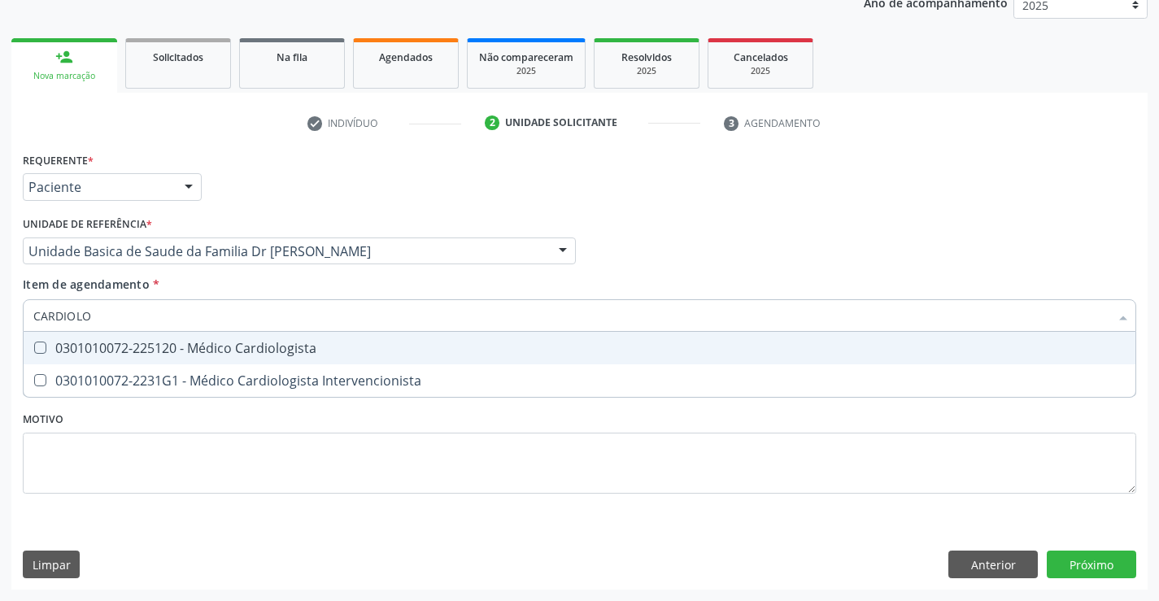
click at [339, 350] on div "0301010072-225120 - Médico Cardiologista" at bounding box center [579, 348] width 1093 height 13
checkbox Cardiologista "true"
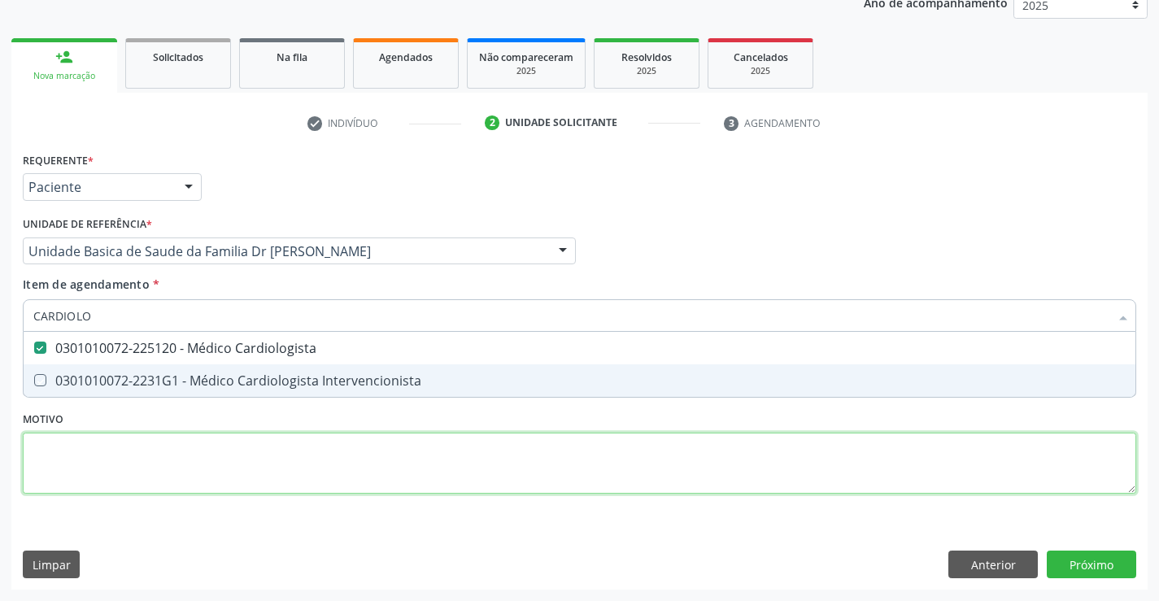
drag, startPoint x: 420, startPoint y: 448, endPoint x: 1069, endPoint y: 599, distance: 666.7
click at [460, 451] on div "Requerente * Paciente Profissional de Saúde Paciente Nenhum resultado encontrad…" at bounding box center [580, 332] width 1114 height 369
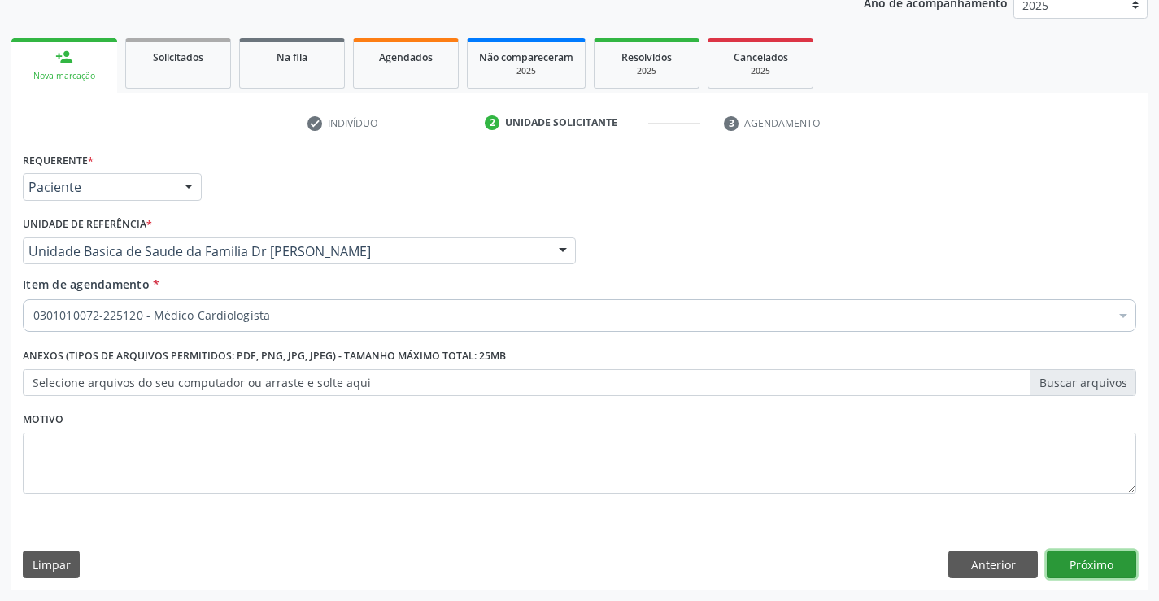
click at [1069, 559] on button "Próximo" at bounding box center [1092, 565] width 90 height 28
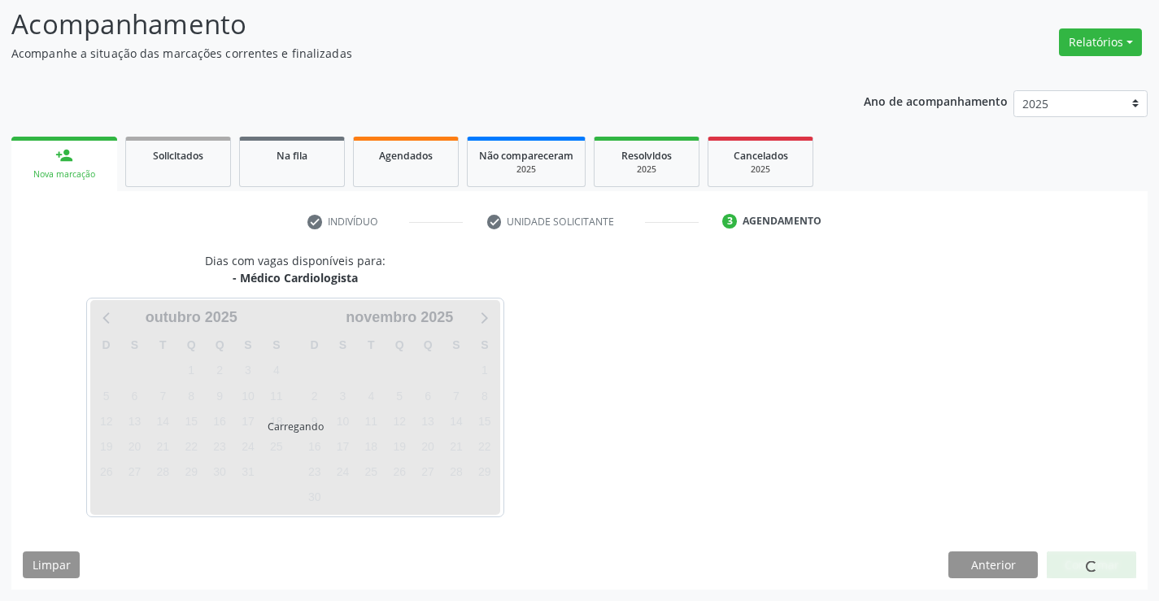
scroll to position [107, 0]
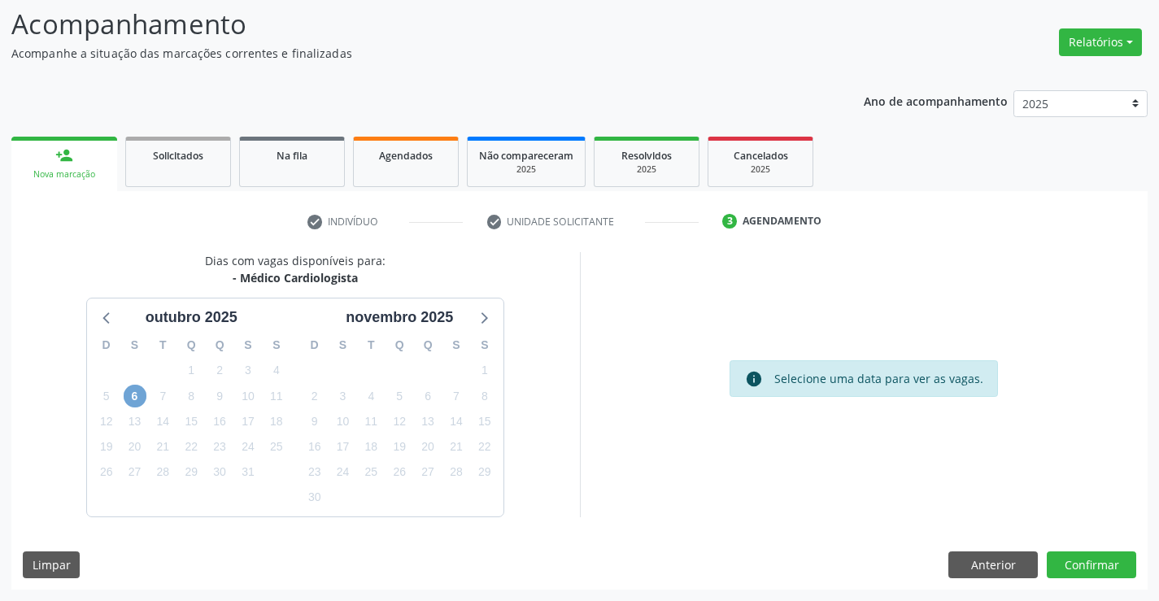
click at [137, 394] on span "6" at bounding box center [135, 396] width 23 height 23
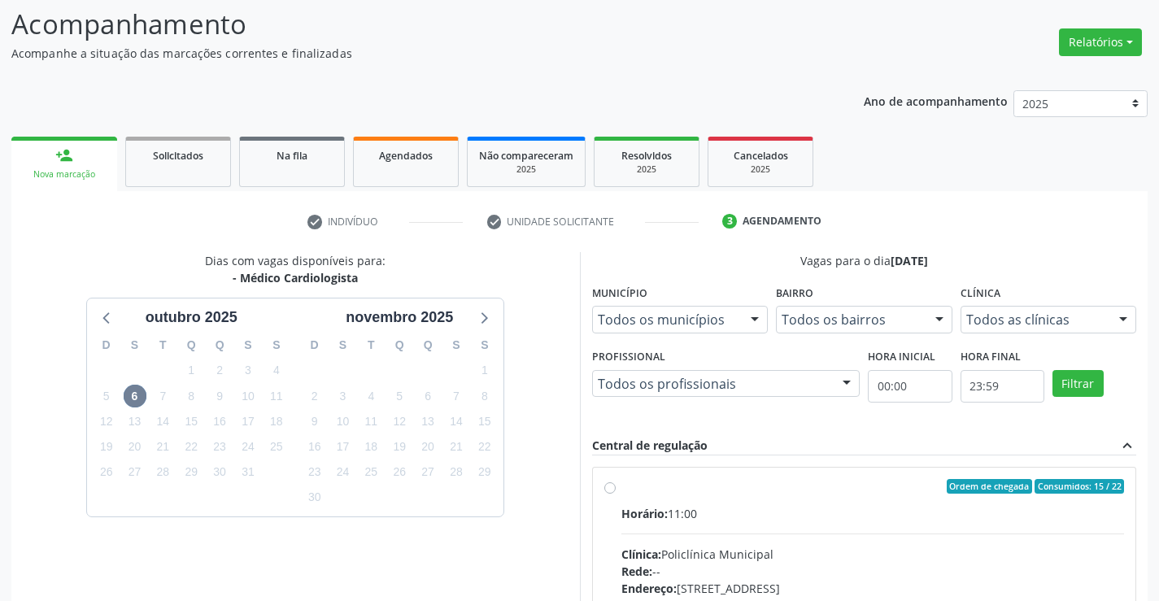
click at [616, 494] on input "Ordem de chegada Consumidos: 15 / 22 Horário: 11:00 Clínica: Policlínica Munici…" at bounding box center [610, 486] width 11 height 15
radio input "true"
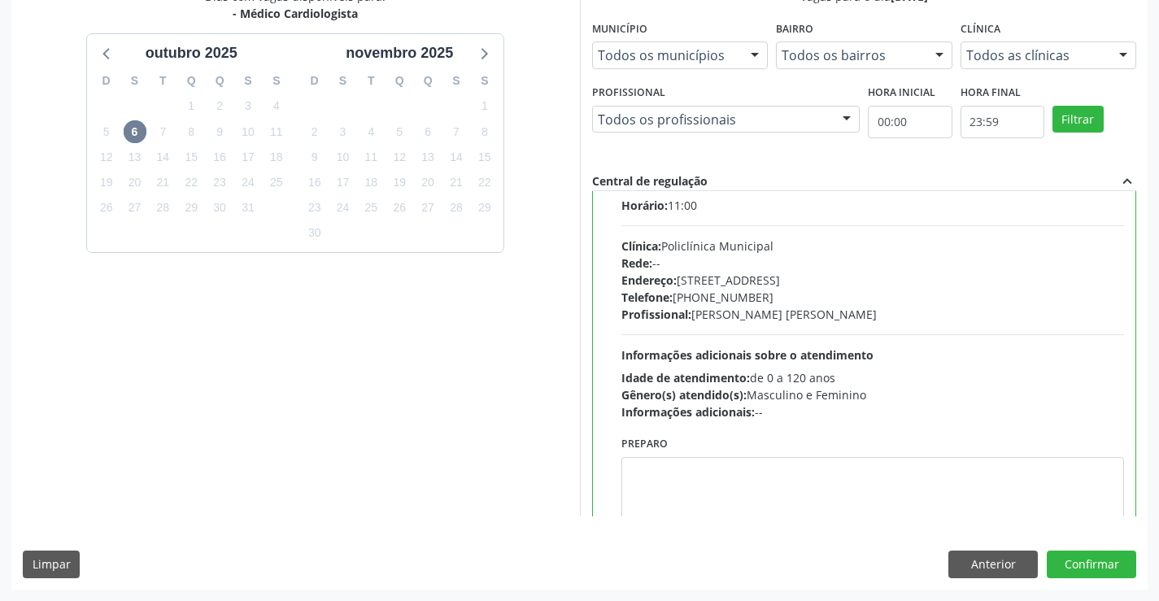
scroll to position [81, 0]
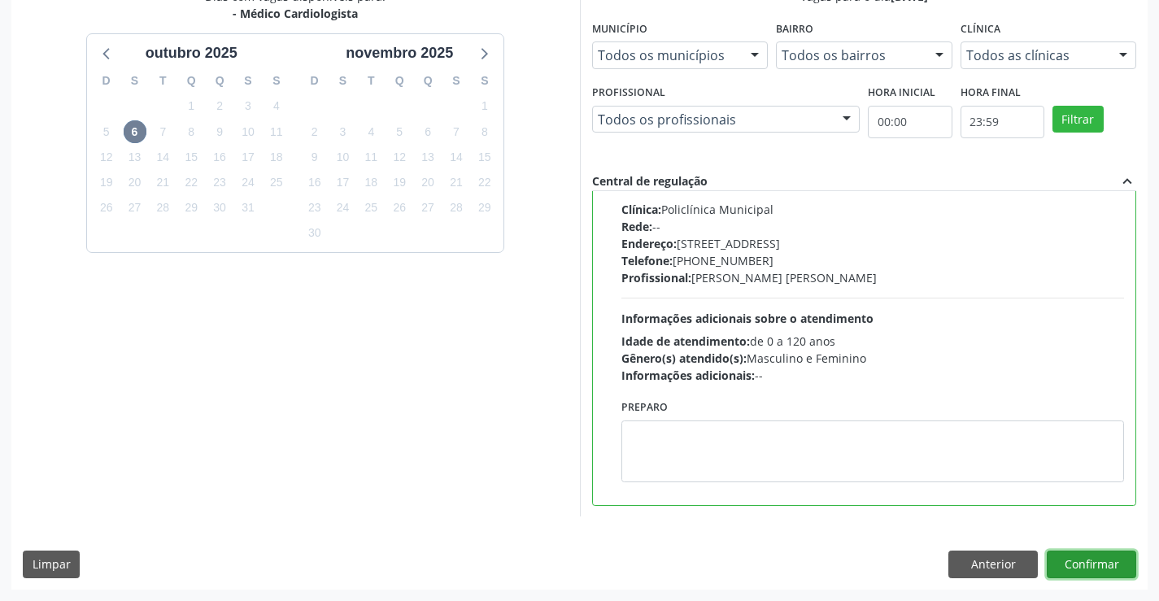
click at [1094, 564] on button "Confirmar" at bounding box center [1092, 565] width 90 height 28
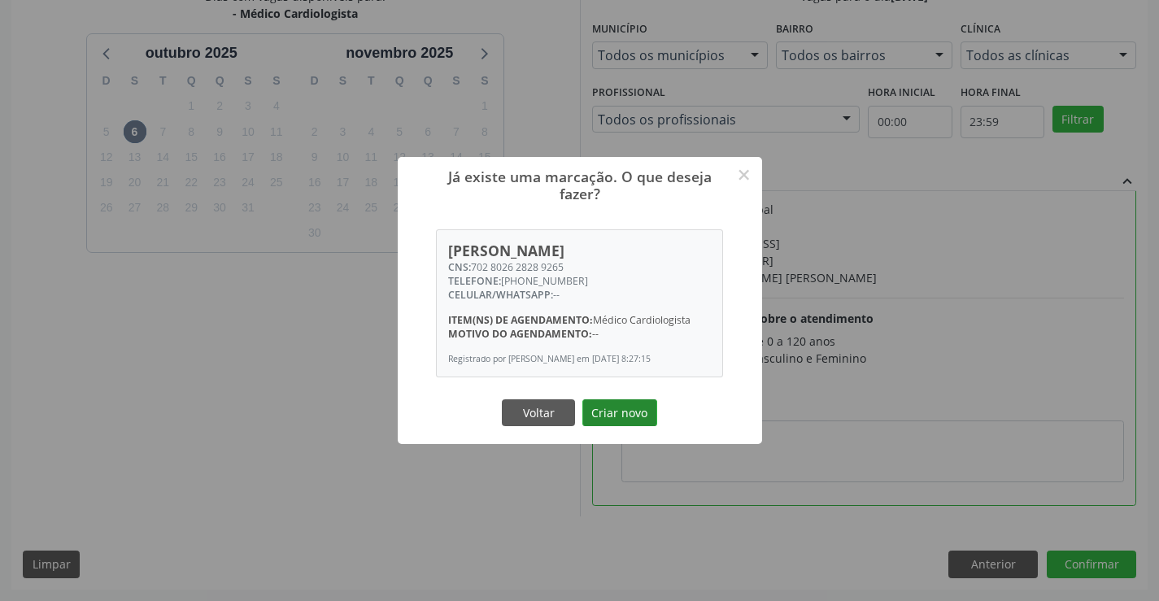
click at [610, 418] on button "Criar novo" at bounding box center [620, 414] width 75 height 28
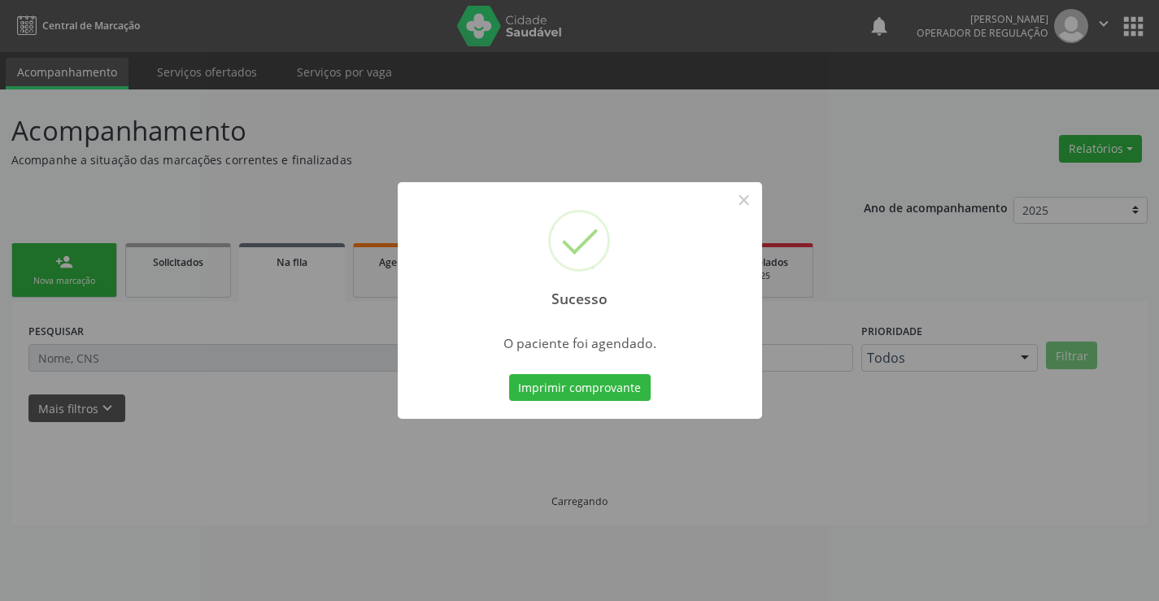
scroll to position [0, 0]
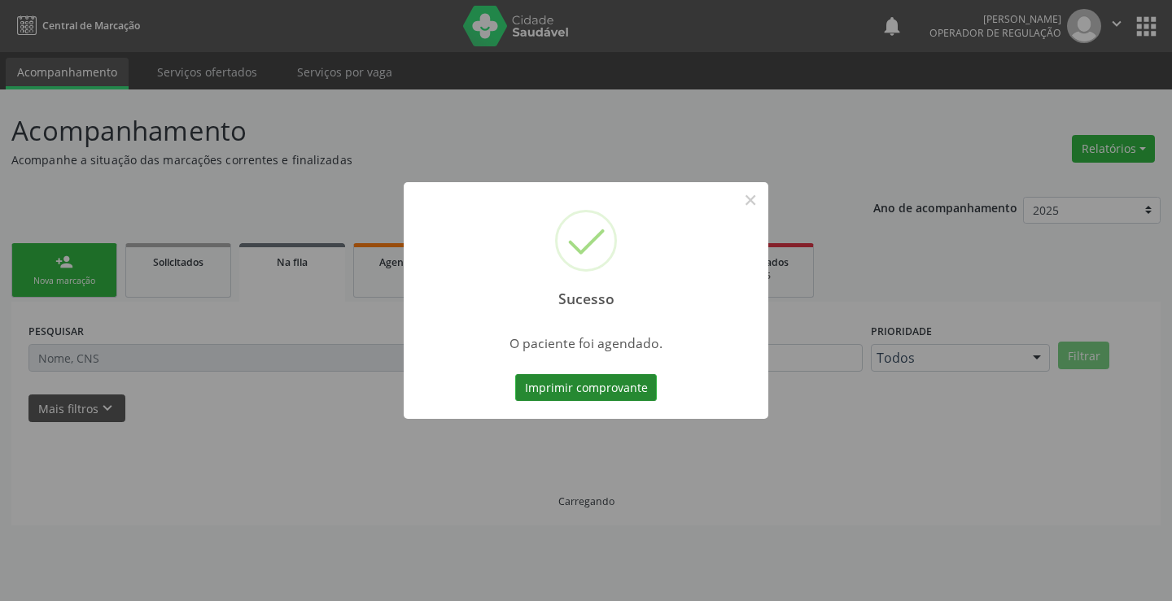
click at [590, 375] on button "Imprimir comprovante" at bounding box center [586, 388] width 142 height 28
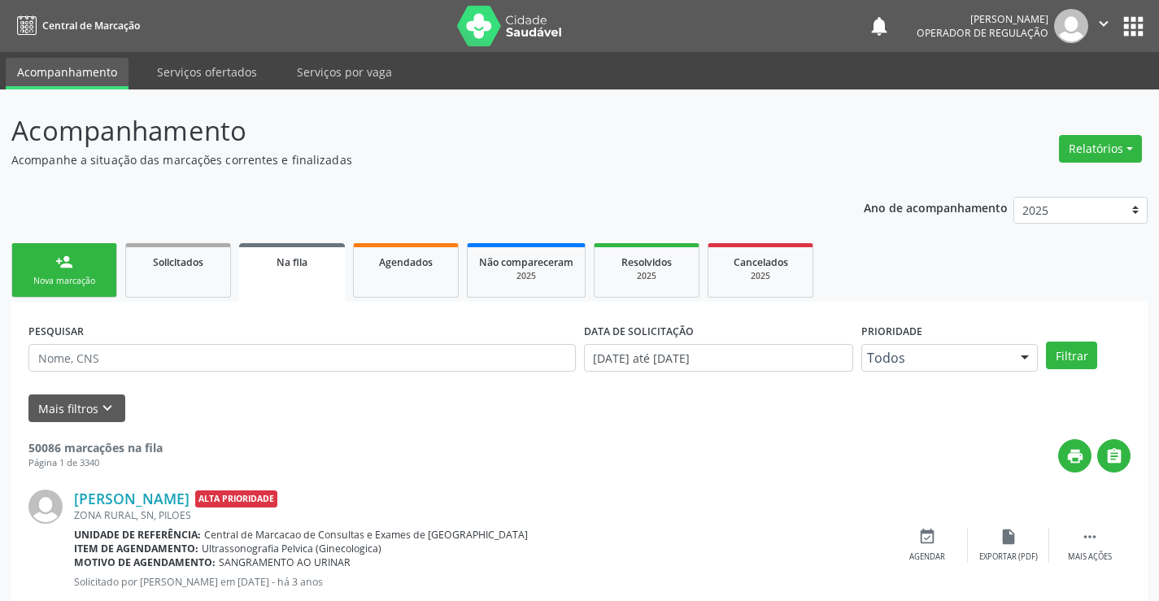
click at [70, 276] on div "Nova marcação" at bounding box center [64, 281] width 81 height 12
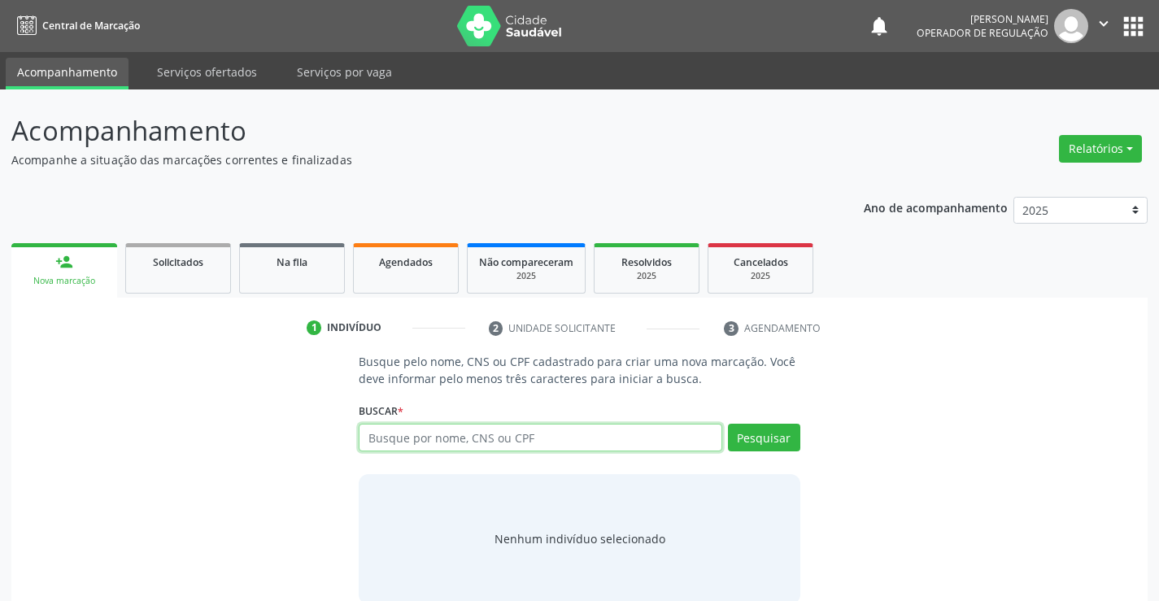
click at [499, 441] on input "text" at bounding box center [540, 438] width 363 height 28
type input "700503594746658"
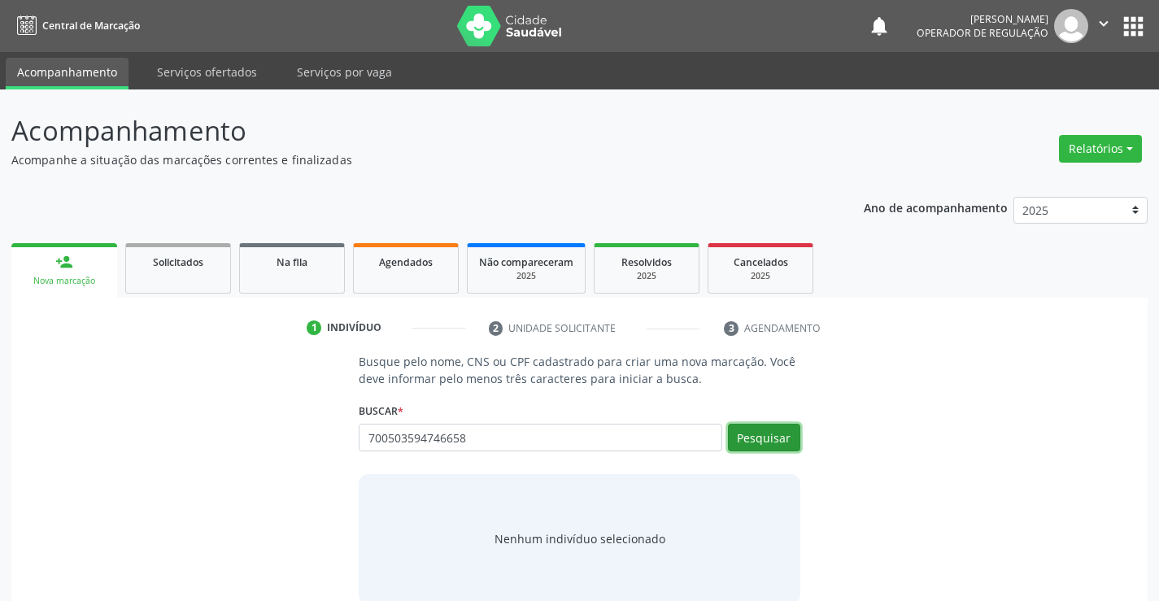
click at [774, 430] on button "Pesquisar" at bounding box center [764, 438] width 72 height 28
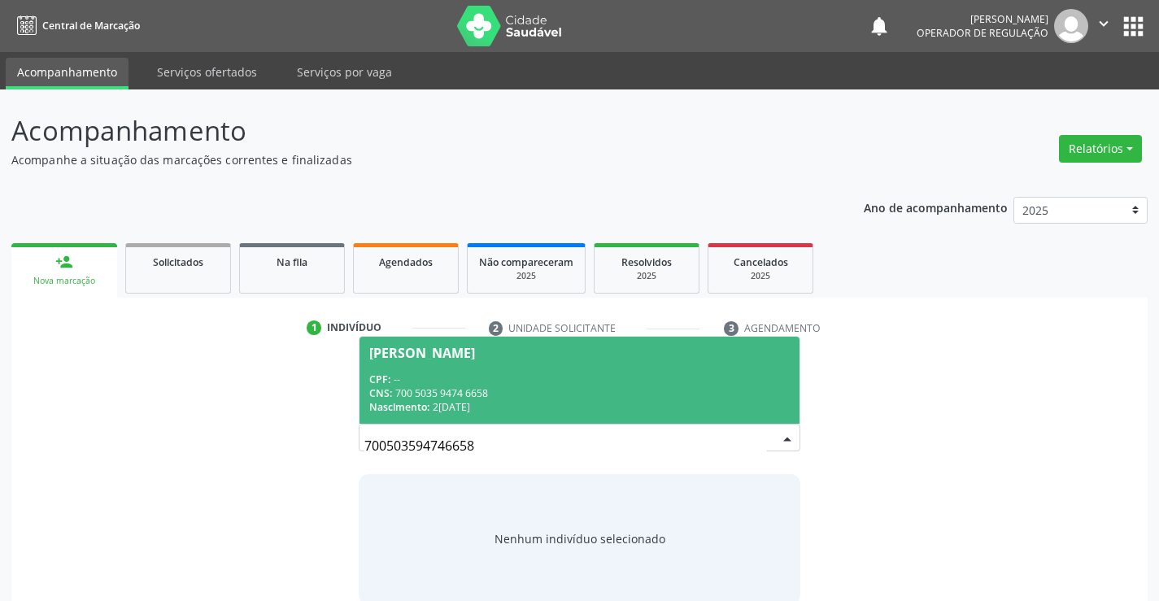
click at [400, 377] on div "CPF: --" at bounding box center [579, 380] width 420 height 14
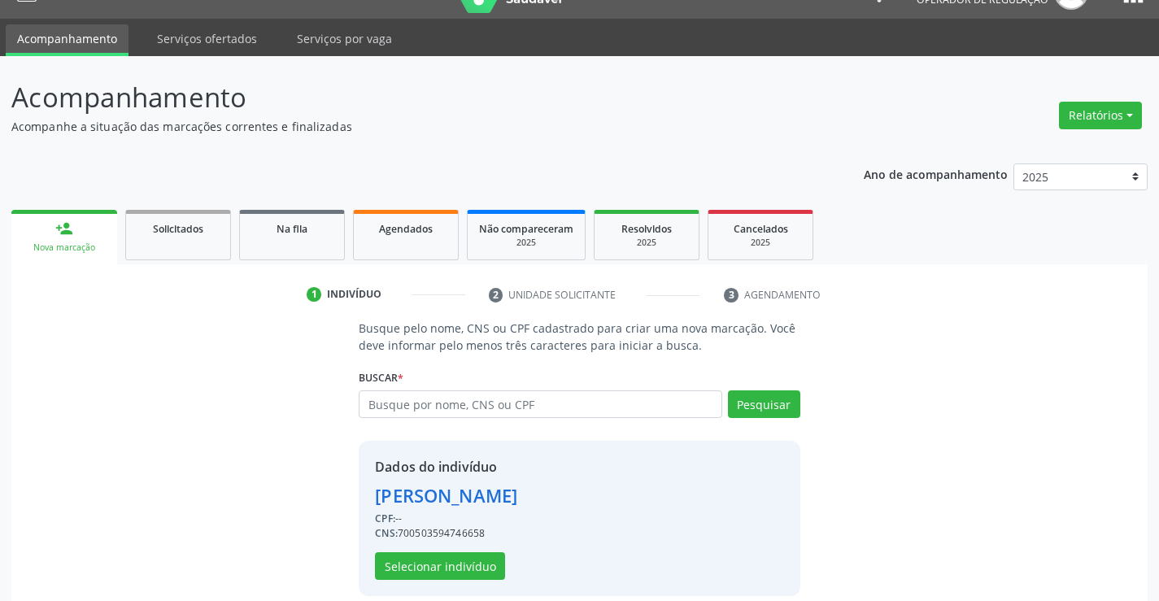
scroll to position [51, 0]
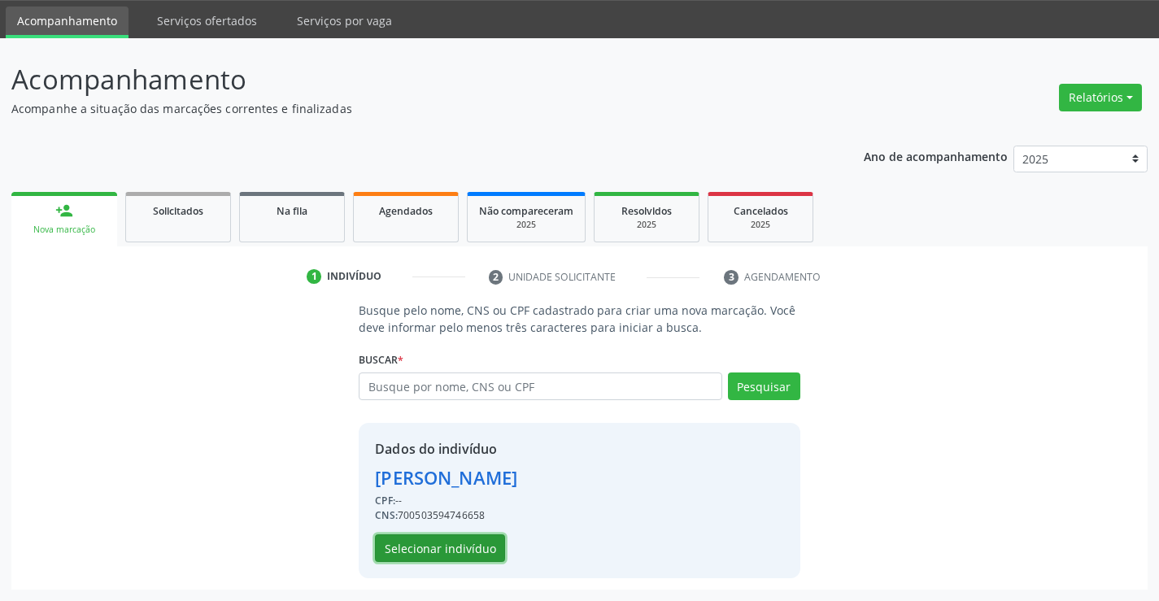
click at [415, 547] on button "Selecionar indivíduo" at bounding box center [440, 549] width 130 height 28
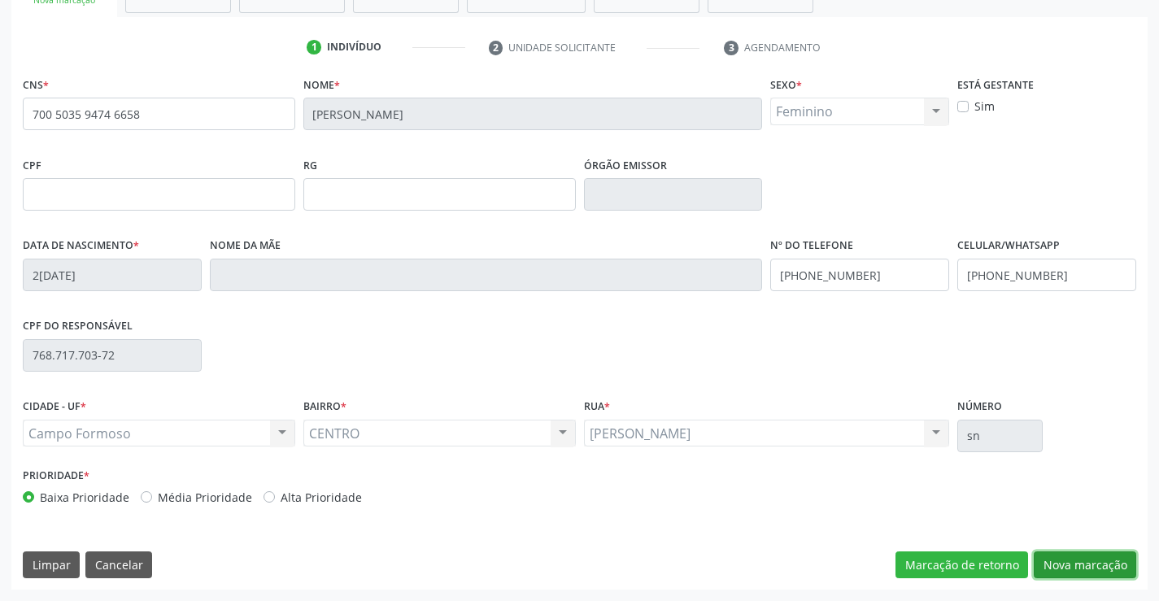
drag, startPoint x: 1087, startPoint y: 566, endPoint x: 1037, endPoint y: 514, distance: 71.4
click at [1086, 566] on button "Nova marcação" at bounding box center [1085, 566] width 103 height 28
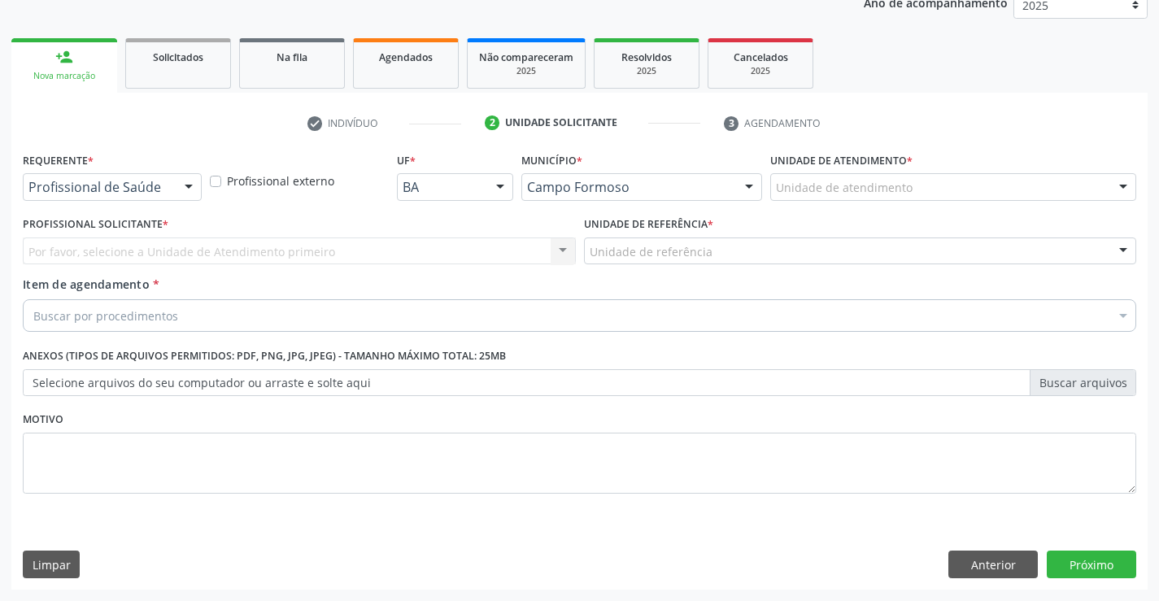
scroll to position [205, 0]
click at [163, 196] on div "Profissional de Saúde" at bounding box center [112, 187] width 179 height 28
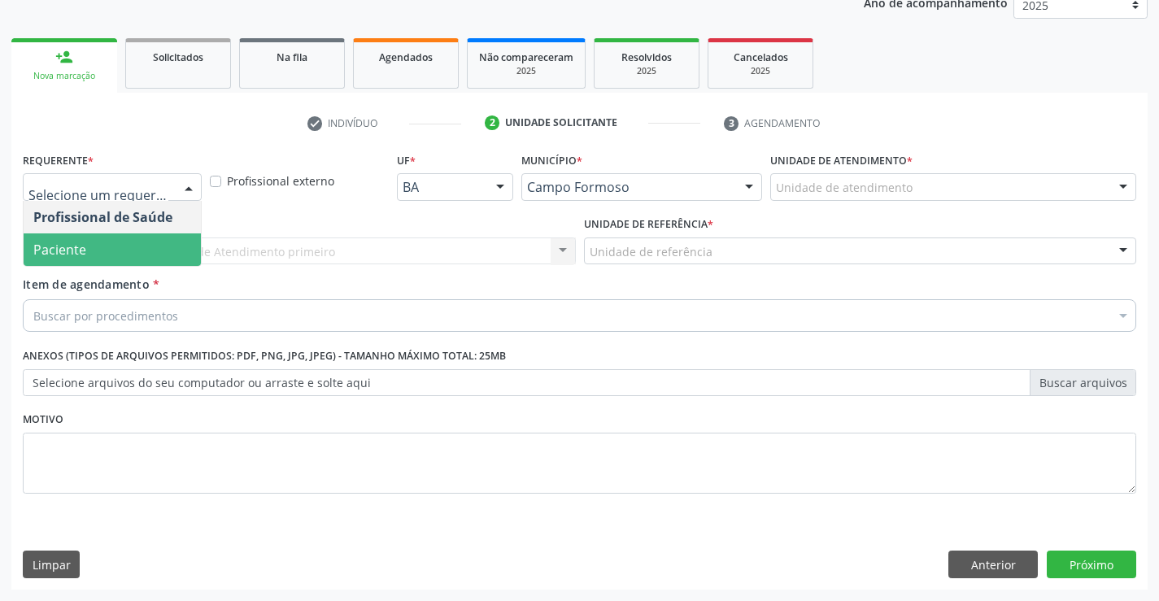
click at [120, 254] on span "Paciente" at bounding box center [112, 250] width 177 height 33
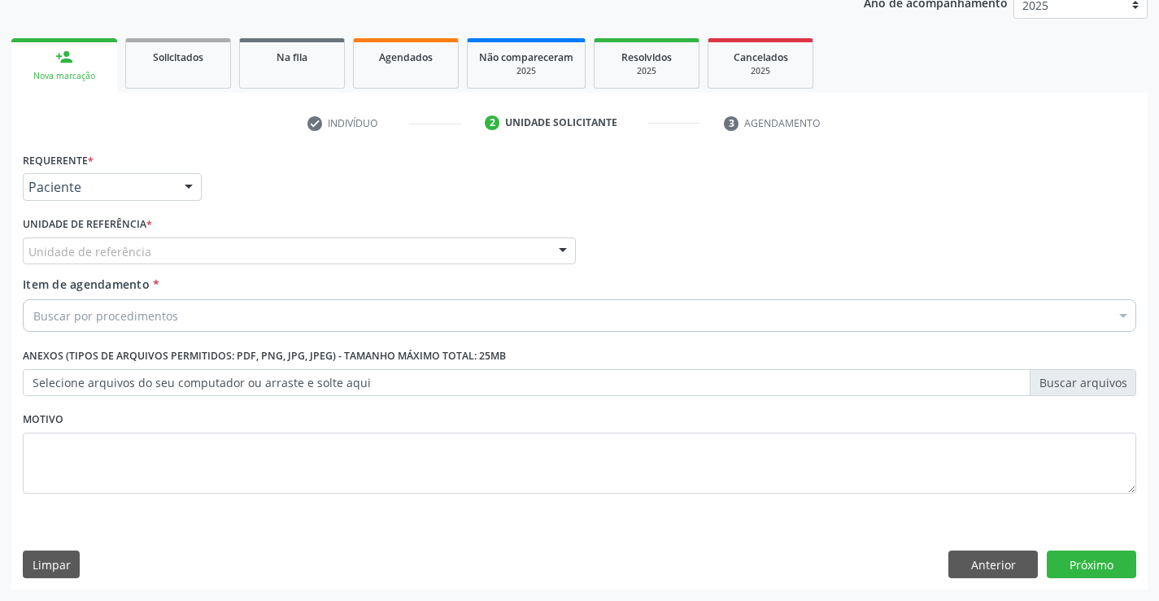
click at [439, 250] on div "Unidade de referência" at bounding box center [299, 252] width 553 height 28
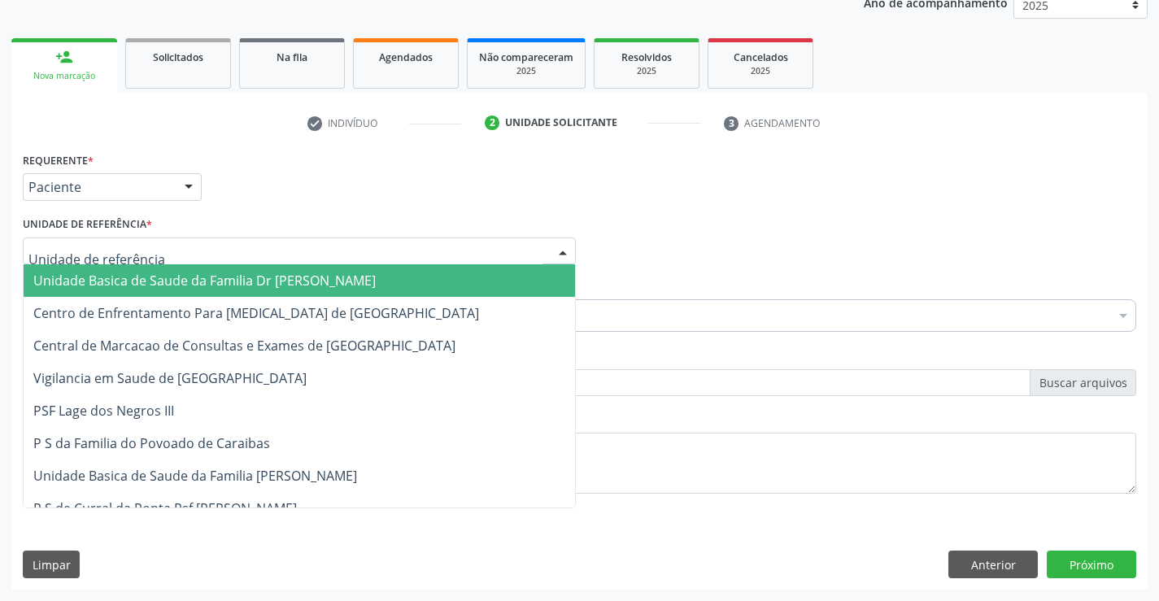
click at [263, 282] on span "Unidade Basica de Saude da Familia Dr [PERSON_NAME]" at bounding box center [204, 281] width 343 height 18
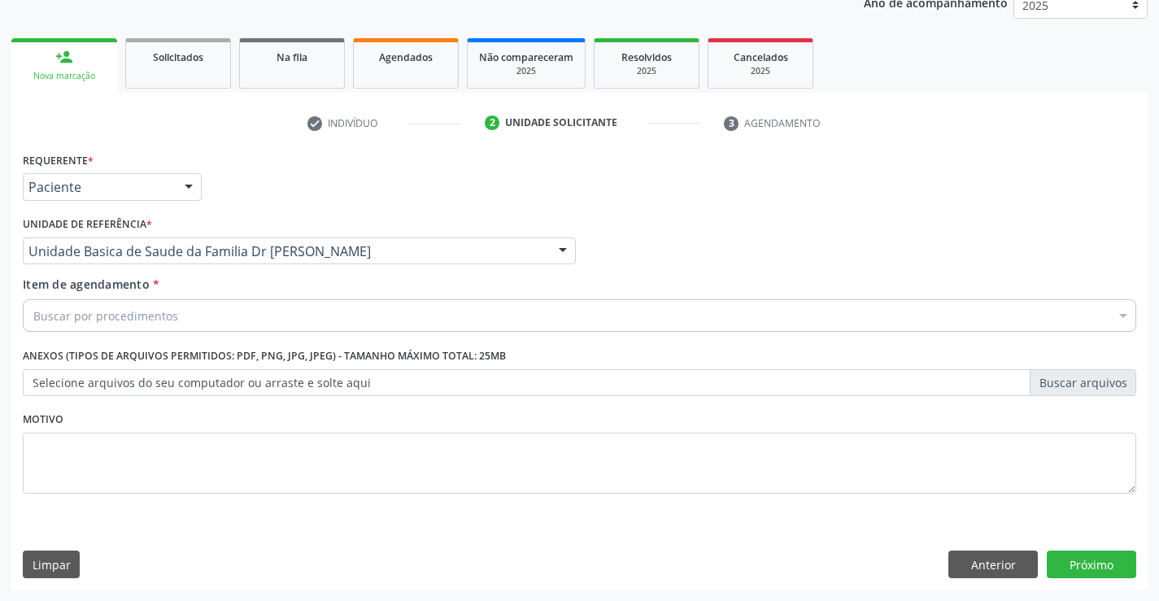
drag, startPoint x: 224, startPoint y: 324, endPoint x: 464, endPoint y: 279, distance: 244.2
click at [224, 323] on div "Buscar por procedimentos" at bounding box center [580, 315] width 1114 height 33
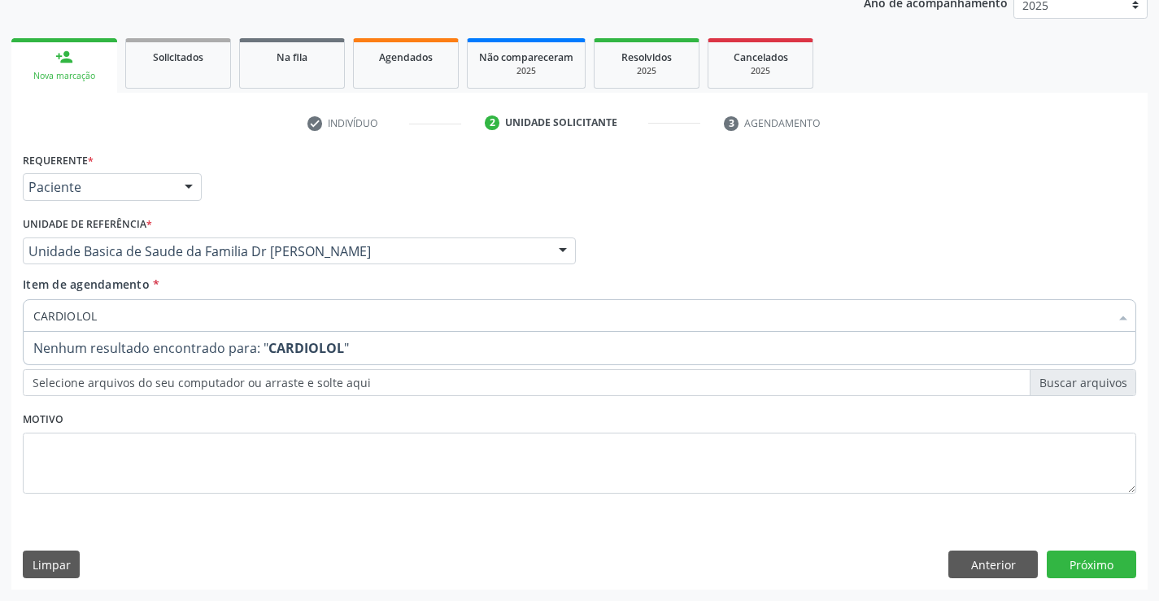
type input "CARDIOLO"
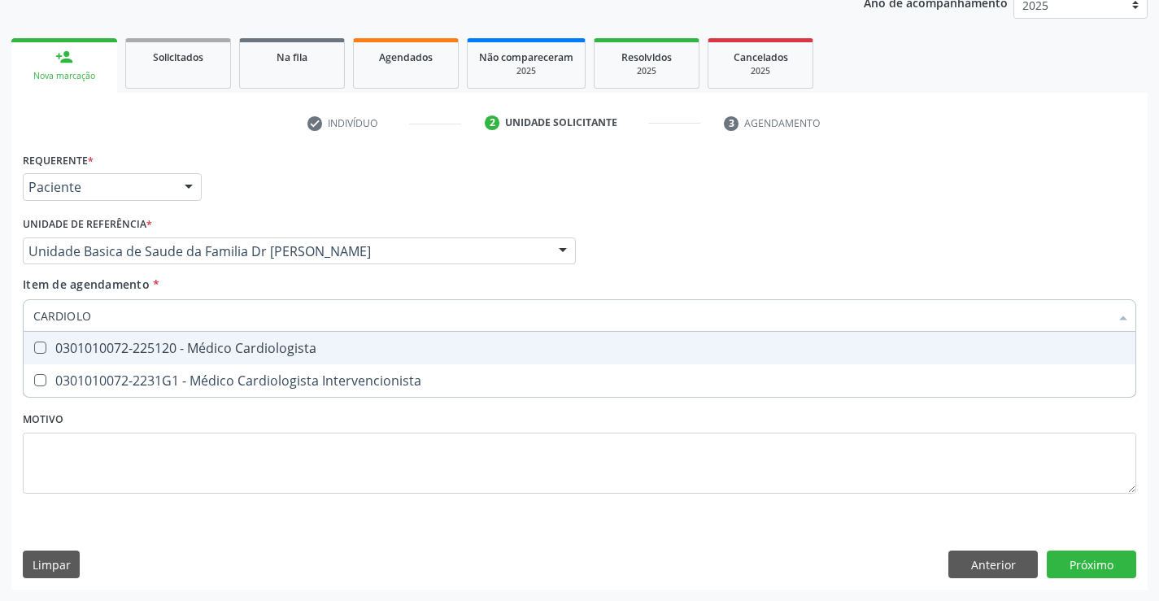
click at [319, 349] on div "0301010072-225120 - Médico Cardiologista" at bounding box center [579, 348] width 1093 height 13
checkbox Cardiologista "true"
click at [710, 272] on div "Profissional Solicitante Por favor, selecione a Unidade de Atendimento primeiro…" at bounding box center [580, 243] width 1122 height 63
checkbox Intervencionista "true"
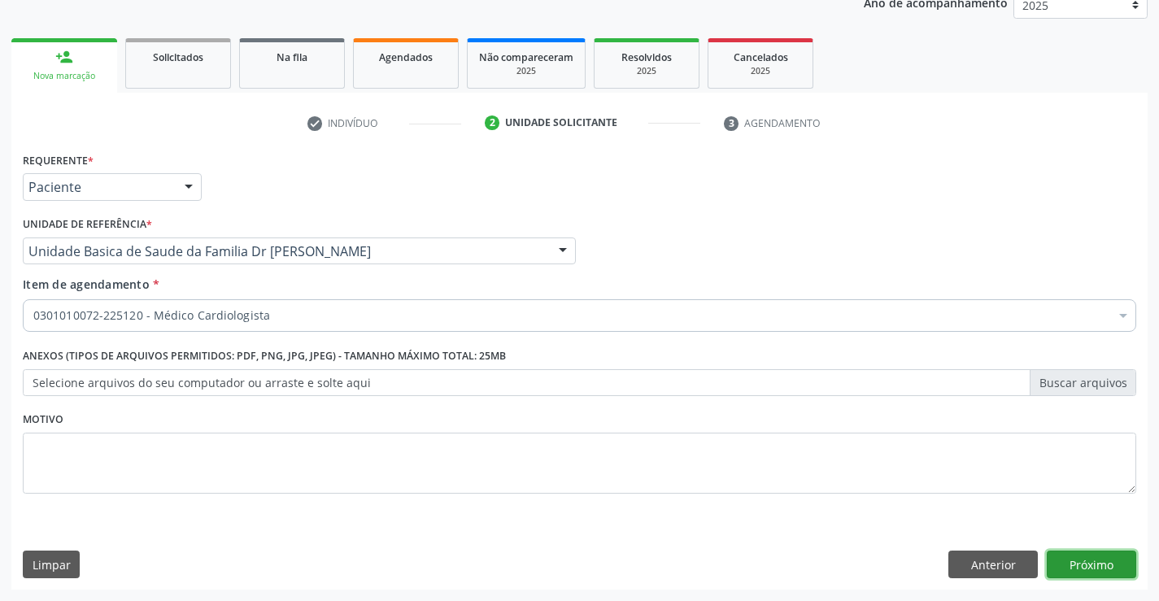
click at [1097, 566] on button "Próximo" at bounding box center [1092, 565] width 90 height 28
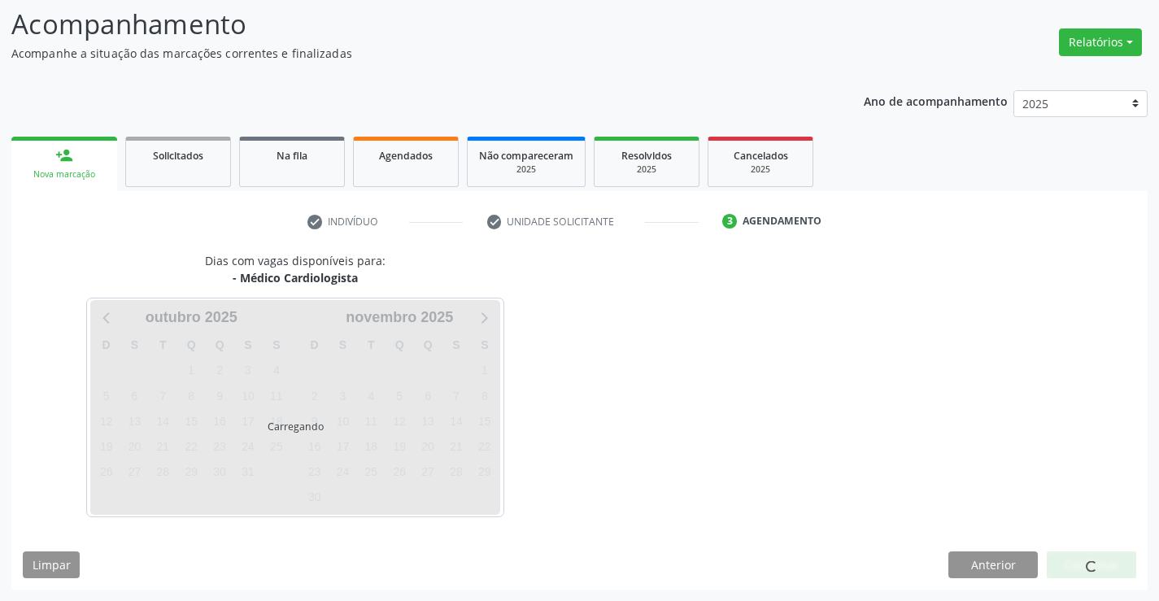
scroll to position [107, 0]
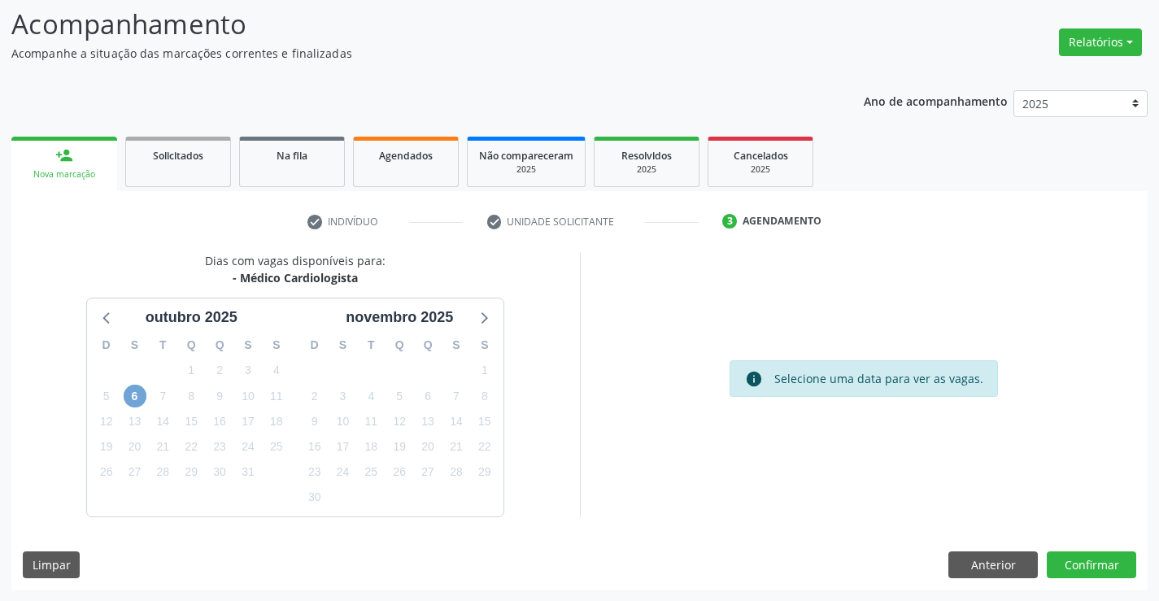
click at [137, 398] on span "6" at bounding box center [135, 396] width 23 height 23
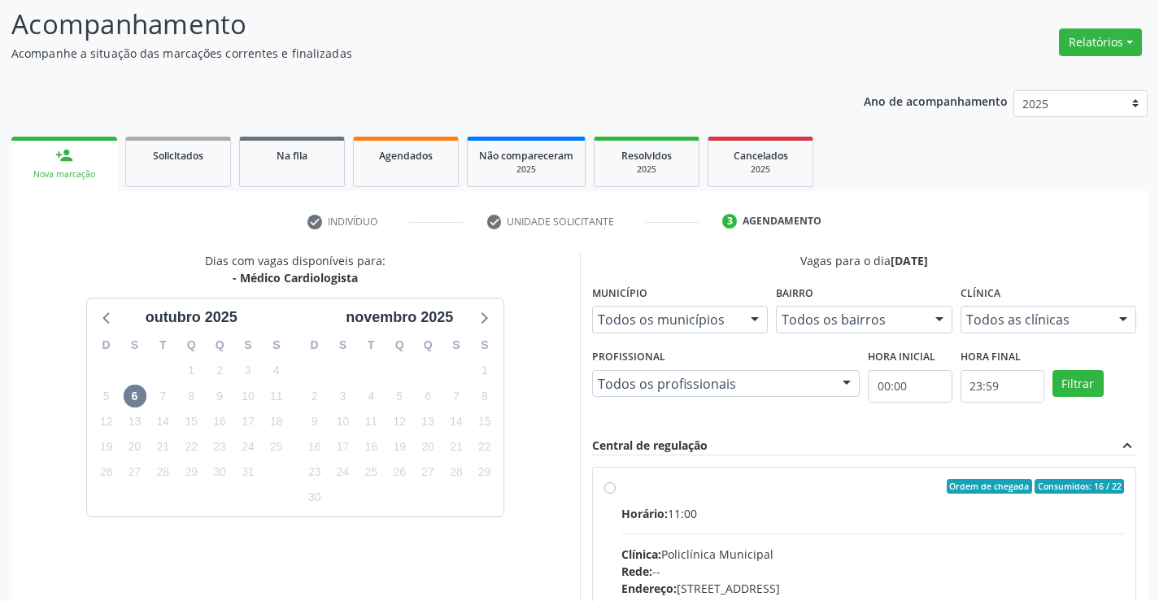
click at [616, 494] on input "Ordem de chegada Consumidos: 16 / 22 Horário: 11:00 Clínica: Policlínica Munici…" at bounding box center [610, 486] width 11 height 15
radio input "true"
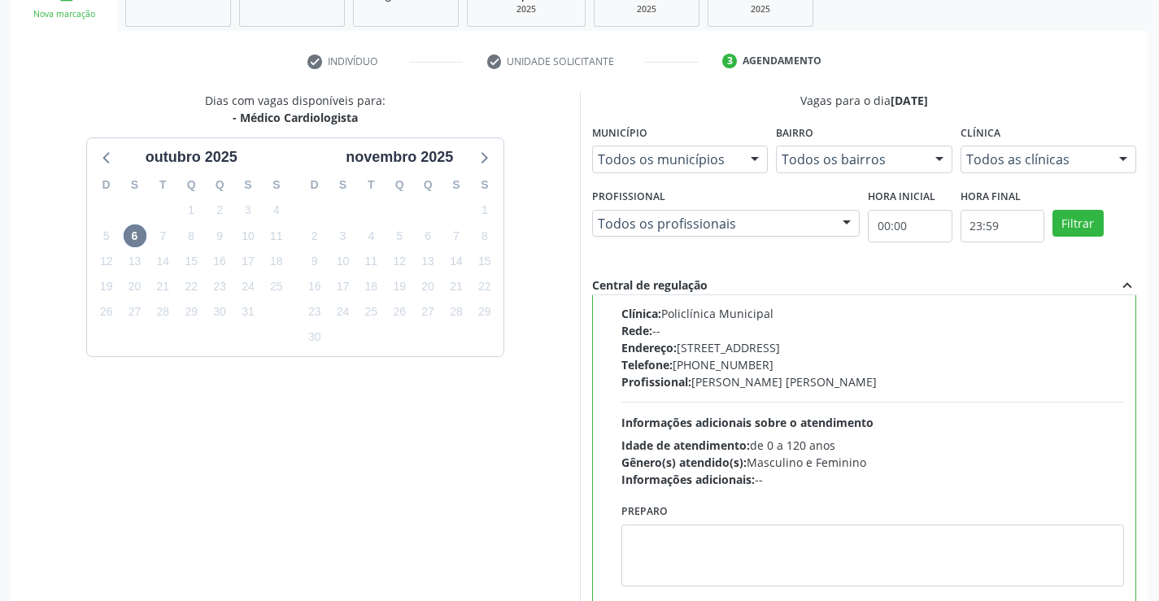
scroll to position [371, 0]
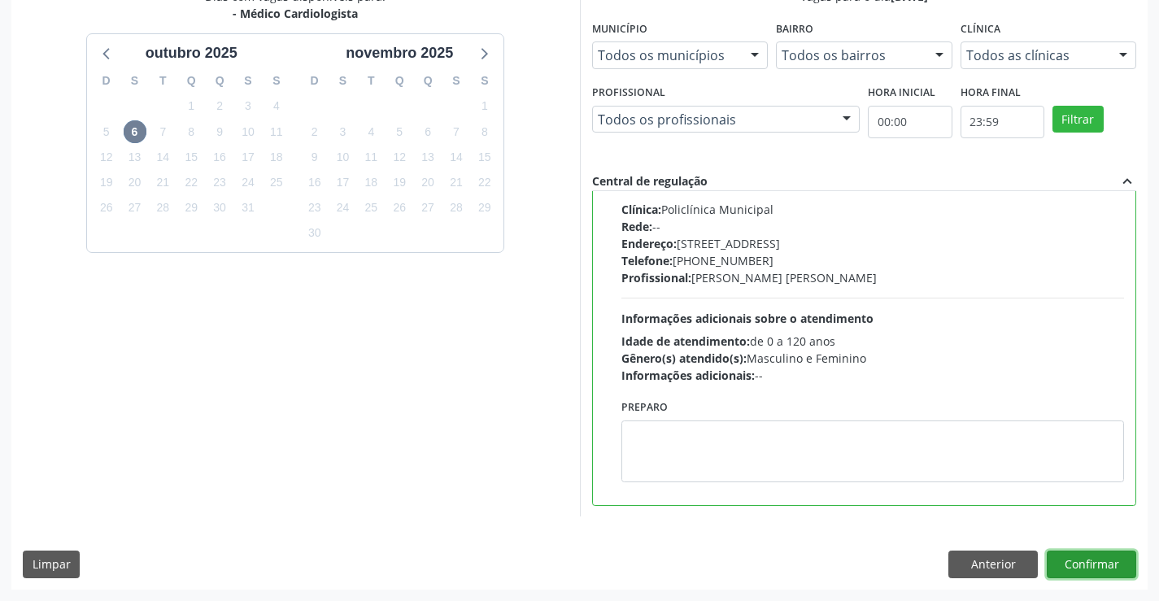
click at [1098, 557] on button "Confirmar" at bounding box center [1092, 565] width 90 height 28
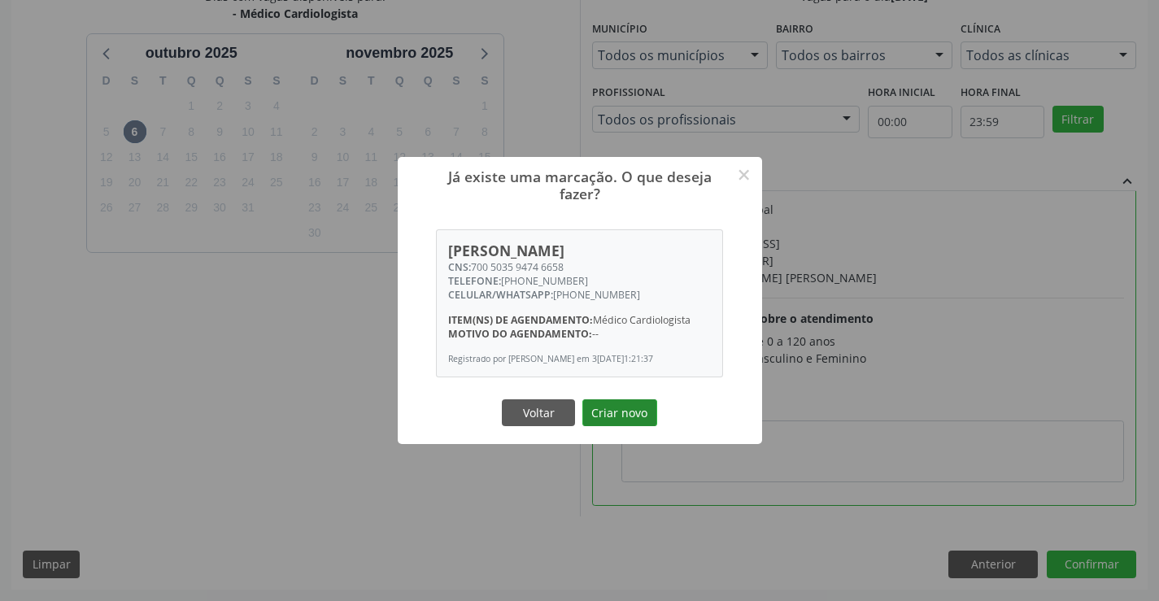
click at [623, 414] on button "Criar novo" at bounding box center [620, 414] width 75 height 28
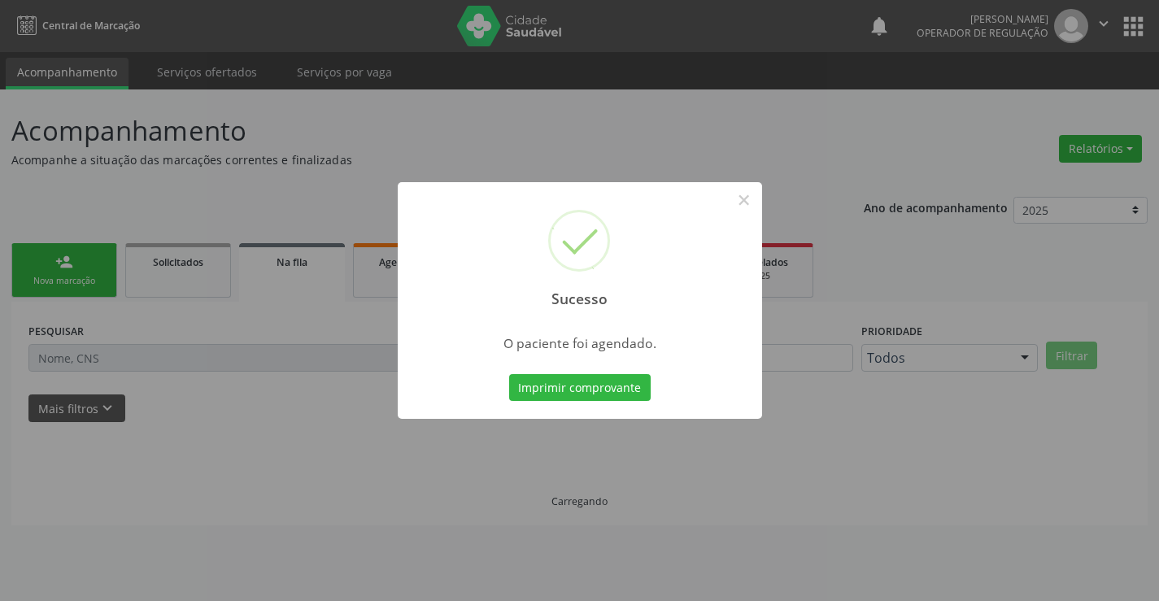
scroll to position [0, 0]
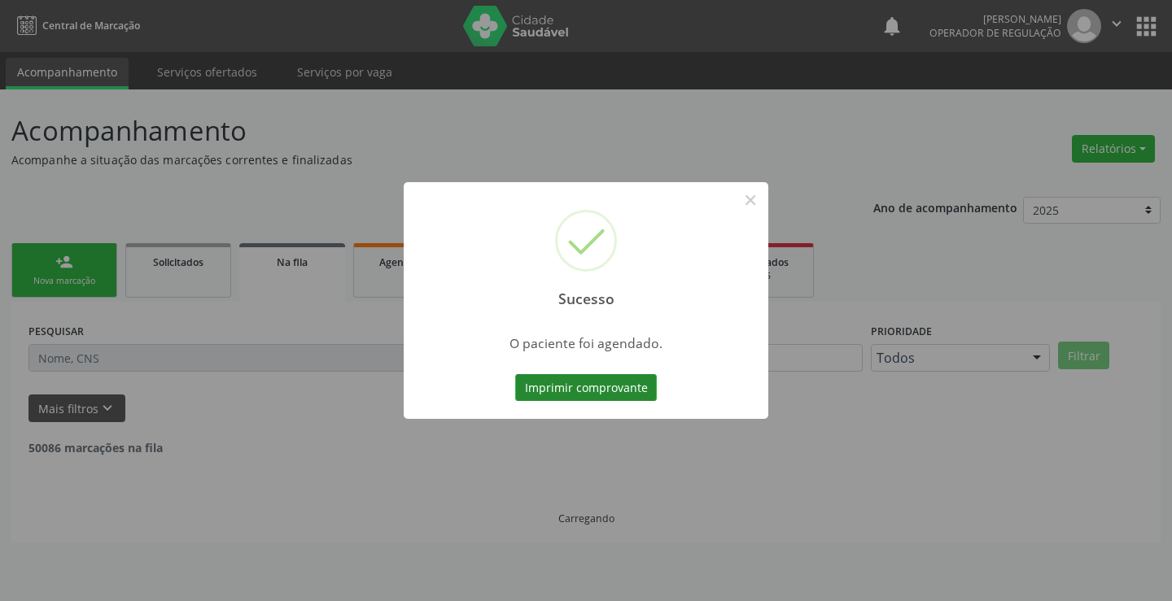
click at [616, 386] on button "Imprimir comprovante" at bounding box center [586, 388] width 142 height 28
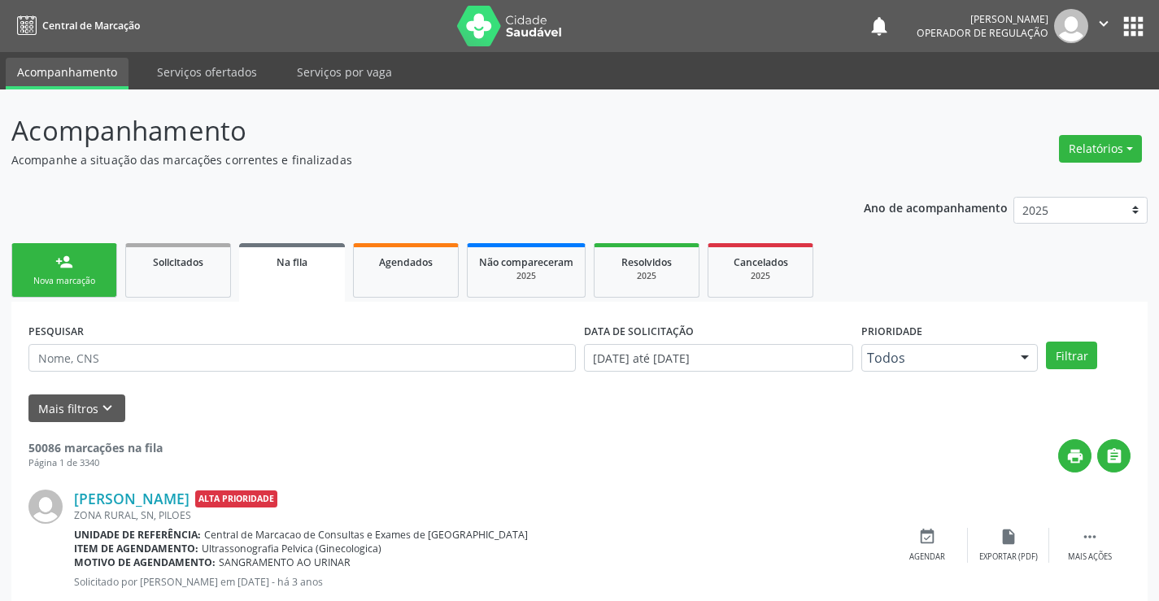
click at [91, 276] on div "Nova marcação" at bounding box center [64, 281] width 81 height 12
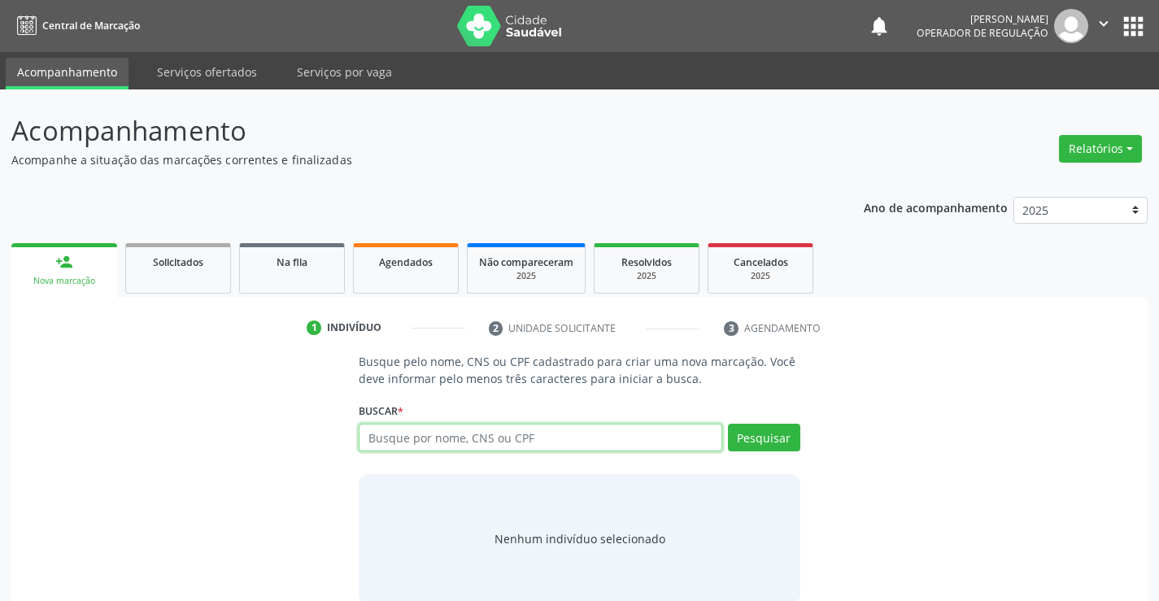
click at [439, 427] on input "text" at bounding box center [540, 438] width 363 height 28
type input "7"
type input "702600748932548"
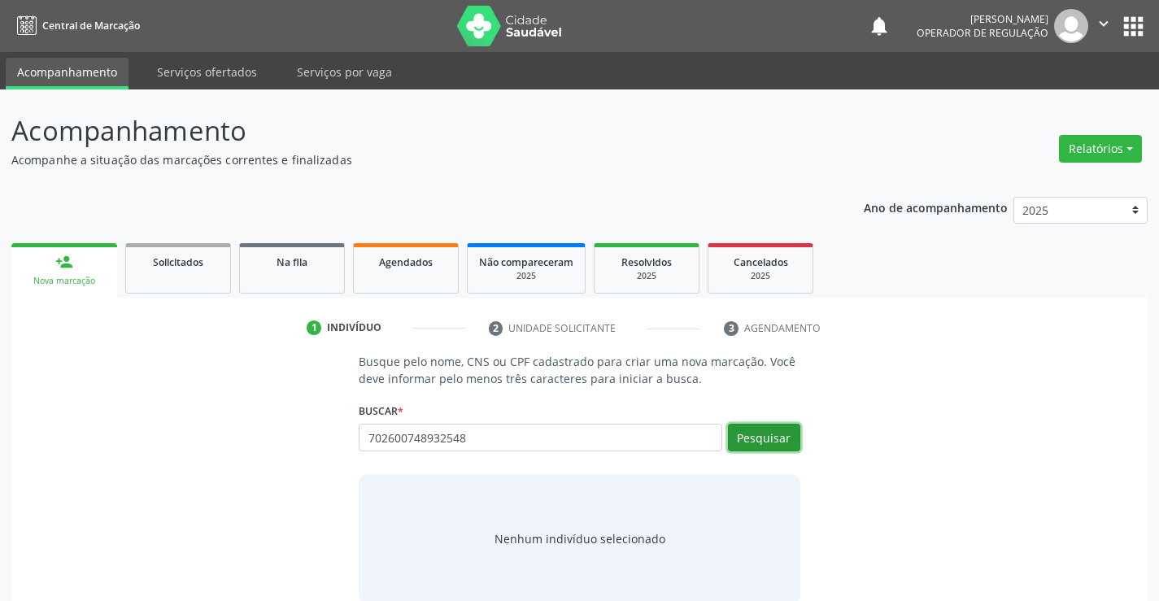
click at [792, 438] on button "Pesquisar" at bounding box center [764, 438] width 72 height 28
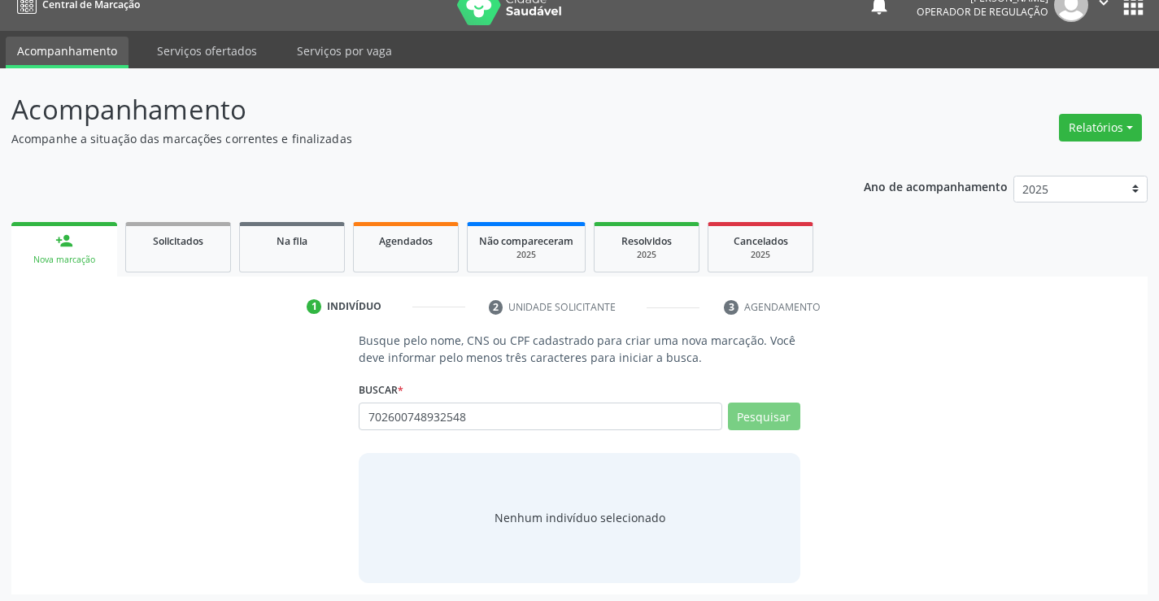
scroll to position [26, 0]
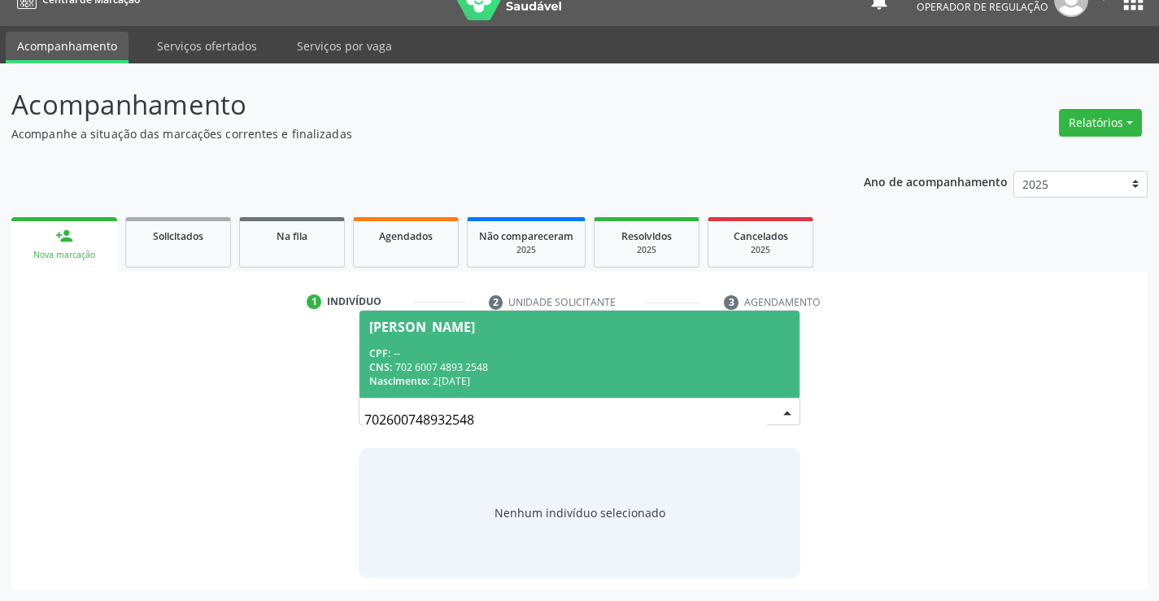
click at [396, 335] on span "[PERSON_NAME] CPF: -- CNS: 702 6007 4893 2548 Nascimento: 2[DATE]" at bounding box center [579, 354] width 439 height 87
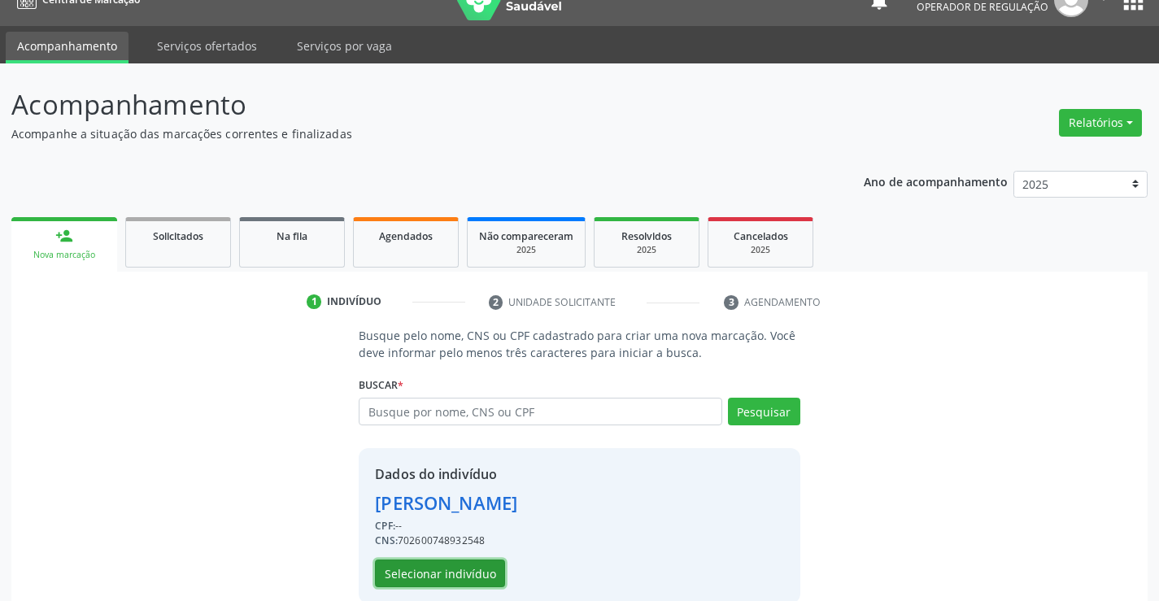
click at [436, 574] on button "Selecionar indivíduo" at bounding box center [440, 574] width 130 height 28
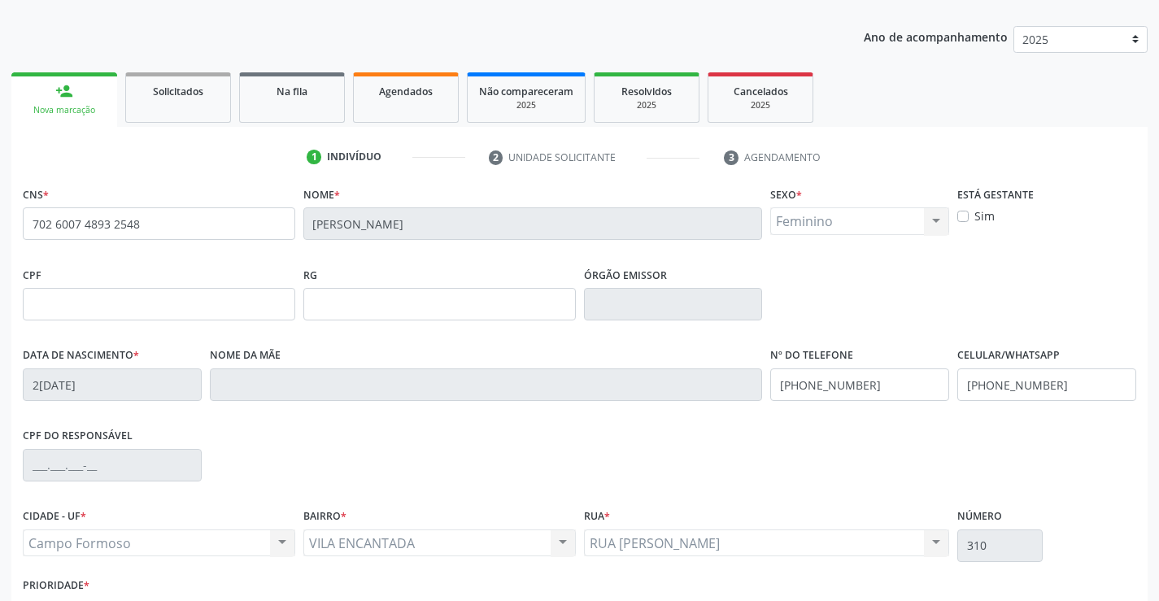
scroll to position [281, 0]
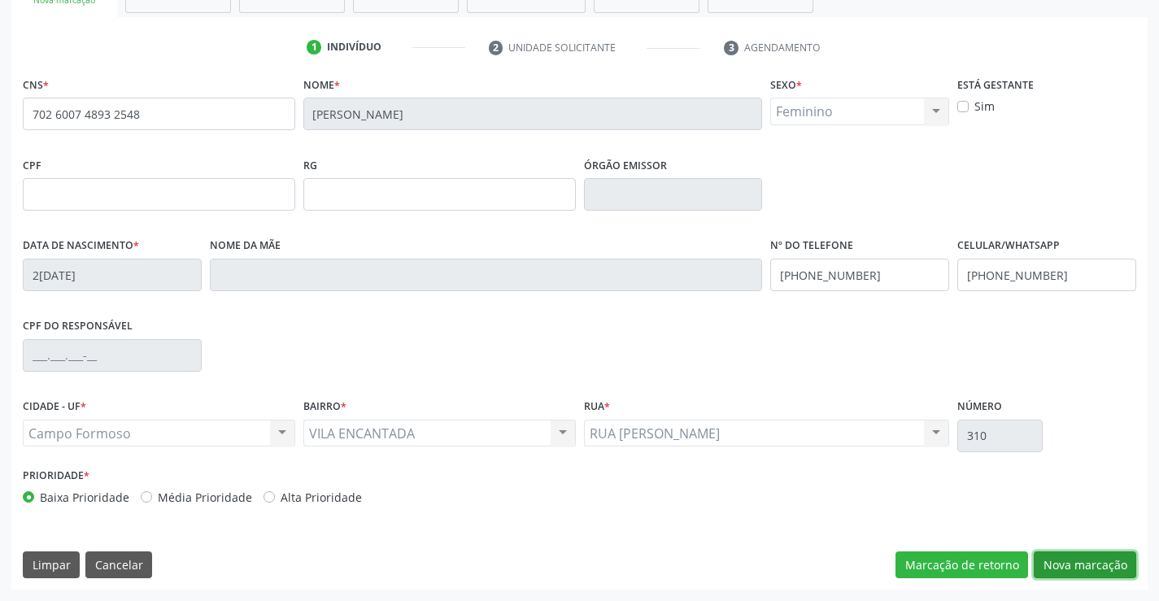
click at [1052, 564] on button "Nova marcação" at bounding box center [1085, 566] width 103 height 28
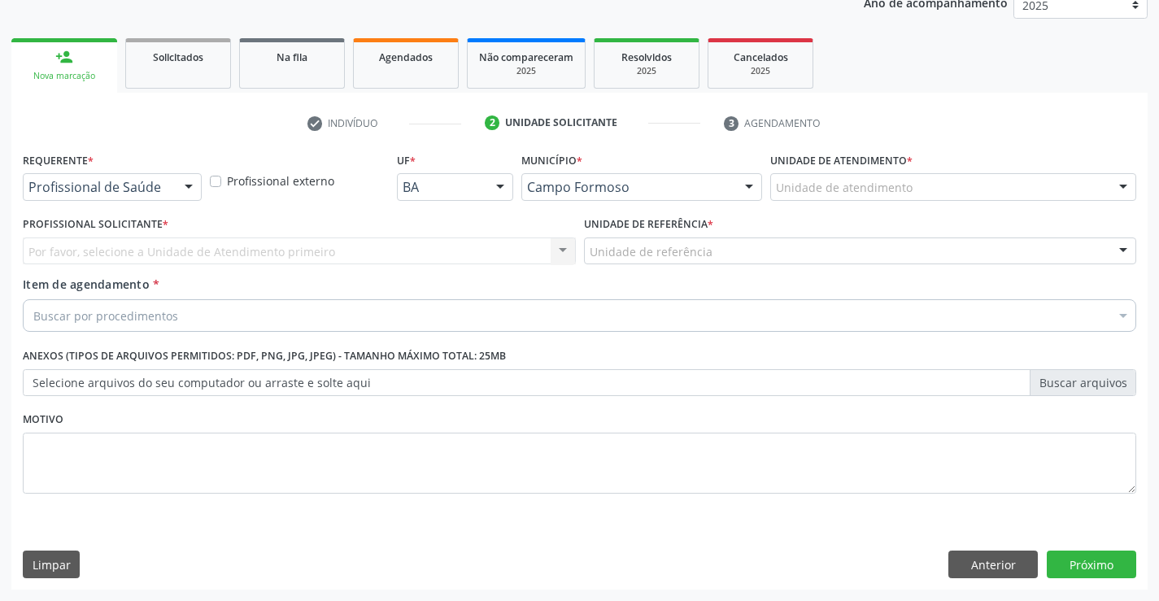
click at [180, 180] on div at bounding box center [189, 188] width 24 height 28
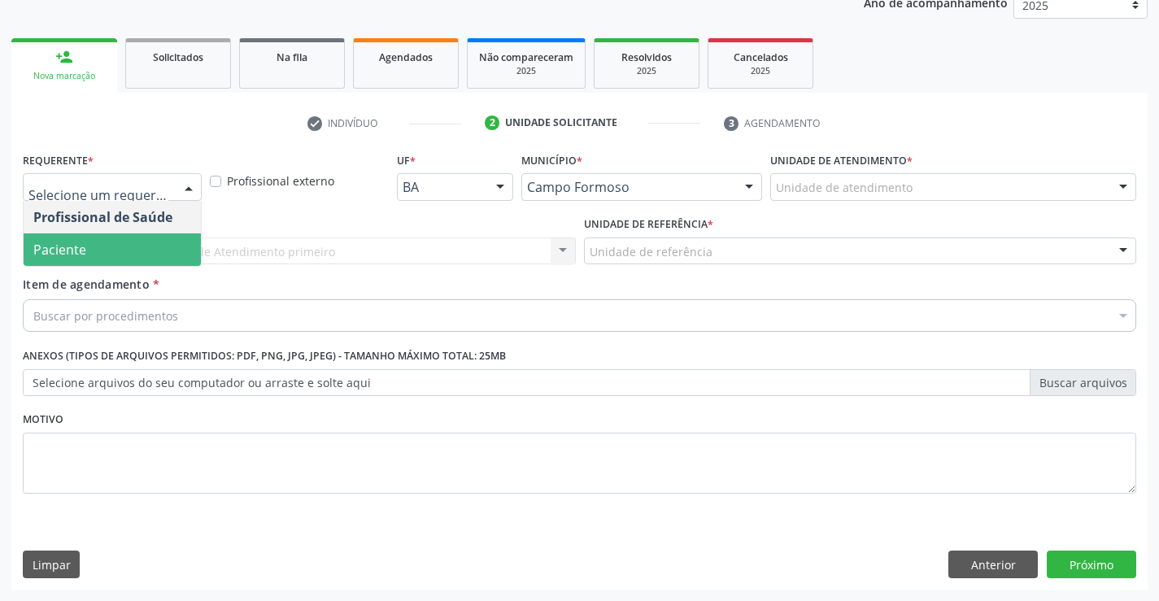
drag, startPoint x: 129, startPoint y: 247, endPoint x: 196, endPoint y: 259, distance: 68.5
click at [129, 248] on span "Paciente" at bounding box center [112, 250] width 177 height 33
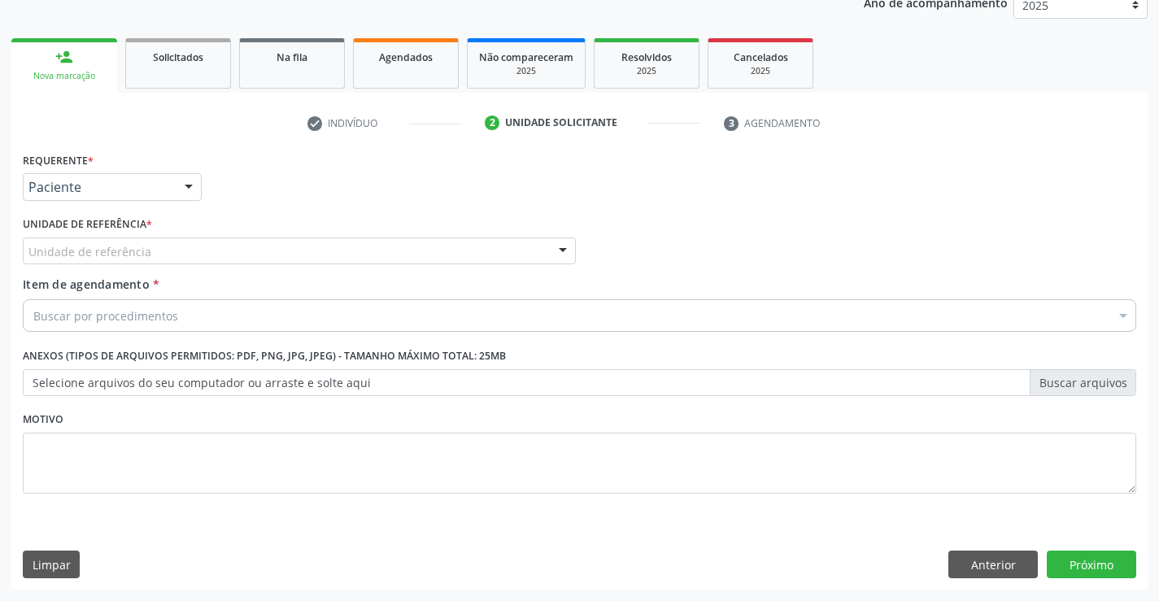
click at [201, 258] on div "Requerente * Paciente Profissional de Saúde Paciente Nenhum resultado encontrad…" at bounding box center [580, 332] width 1114 height 369
click at [156, 281] on span "*" at bounding box center [156, 284] width 7 height 15
click at [33, 299] on input "Item de agendamento *" at bounding box center [33, 315] width 0 height 33
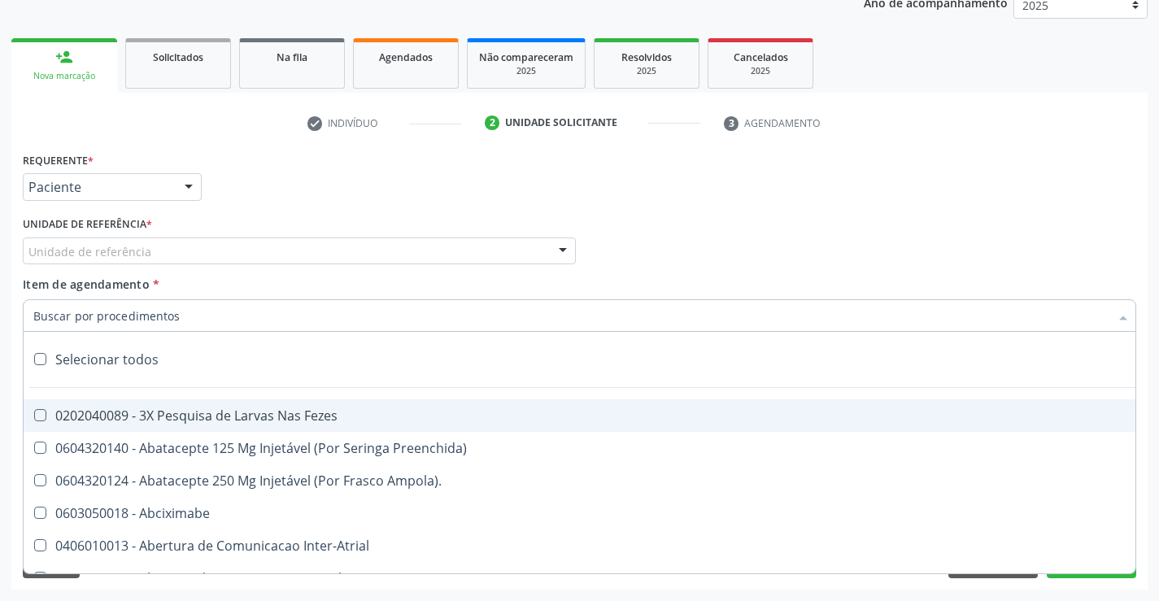
drag, startPoint x: 157, startPoint y: 251, endPoint x: 142, endPoint y: 269, distance: 23.7
click at [157, 251] on div "Unidade de referência" at bounding box center [299, 252] width 553 height 28
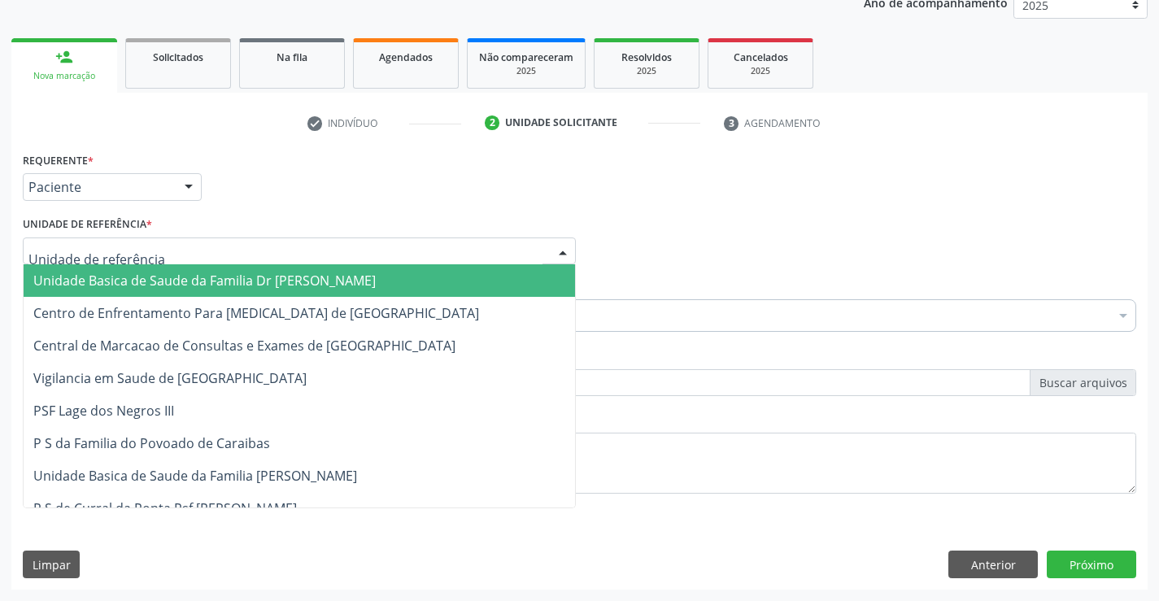
click at [138, 286] on span "Unidade Basica de Saude da Familia Dr [PERSON_NAME]" at bounding box center [204, 281] width 343 height 18
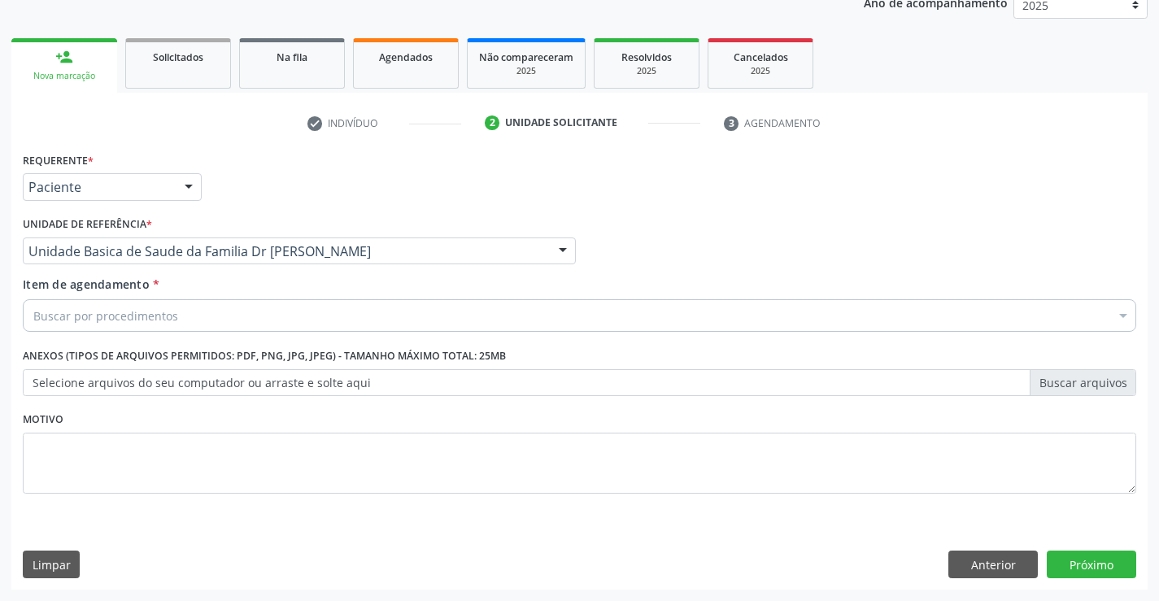
drag, startPoint x: 133, startPoint y: 310, endPoint x: 245, endPoint y: 294, distance: 112.7
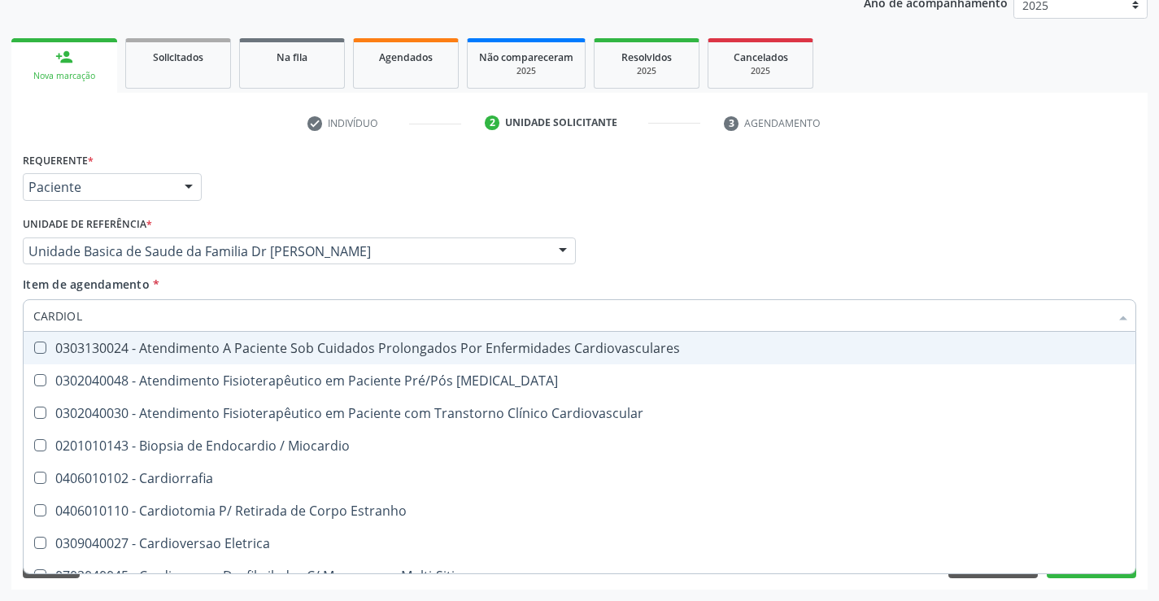
type input "CARDIOLO"
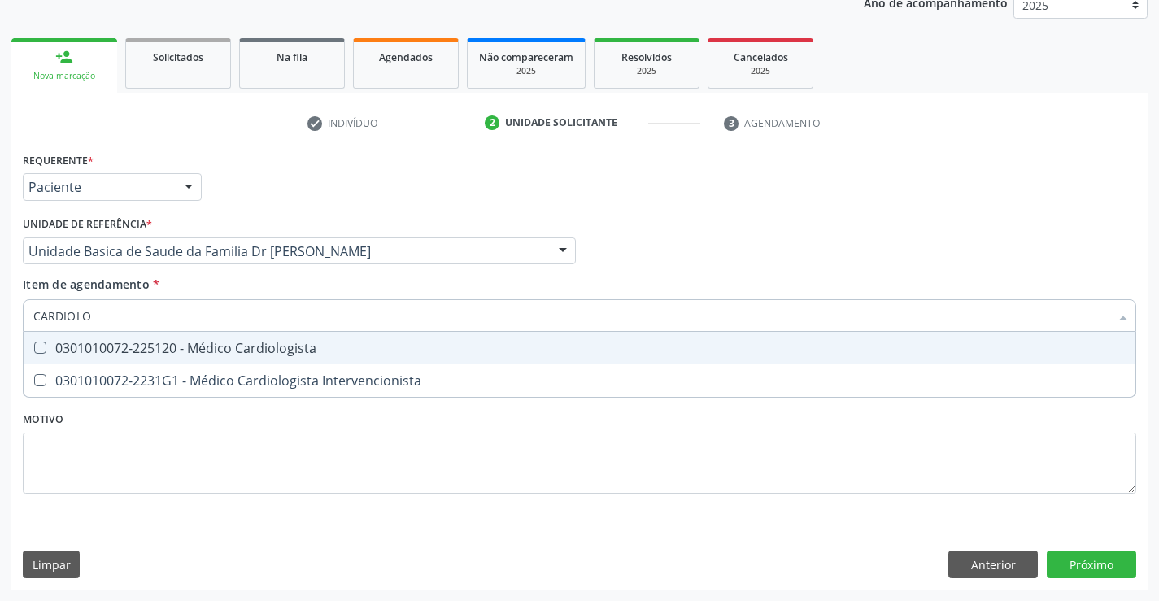
drag, startPoint x: 314, startPoint y: 343, endPoint x: 448, endPoint y: 436, distance: 163.0
click at [333, 354] on div "0301010072-225120 - Médico Cardiologista" at bounding box center [579, 348] width 1093 height 13
checkbox Cardiologista "true"
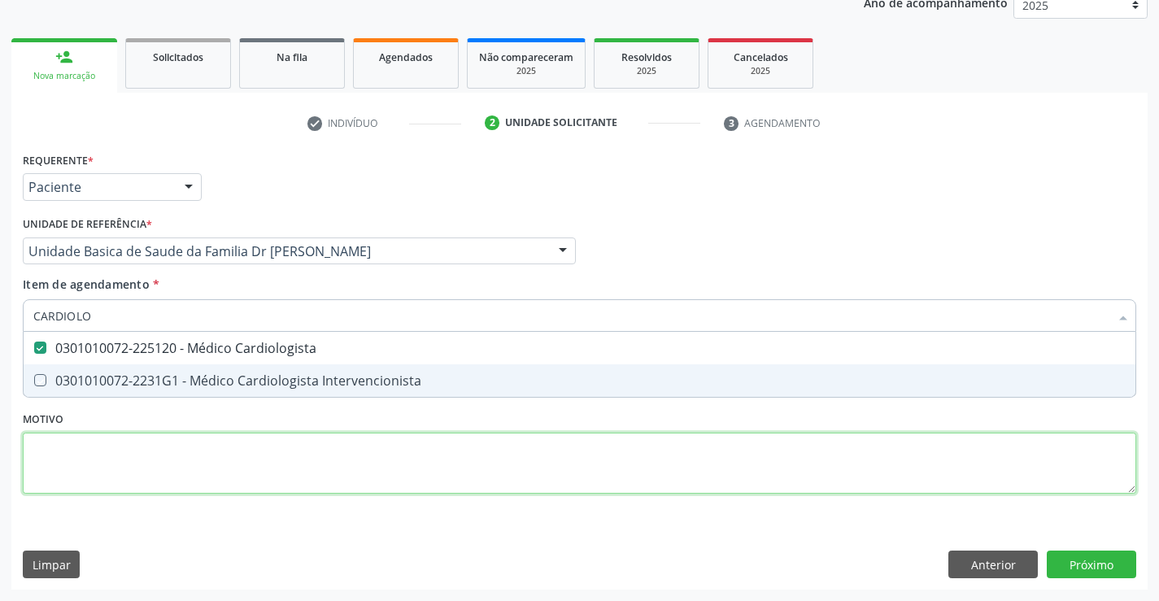
click at [456, 463] on div "Requerente * Paciente Profissional de Saúde Paciente Nenhum resultado encontrad…" at bounding box center [580, 332] width 1114 height 369
checkbox Intervencionista "true"
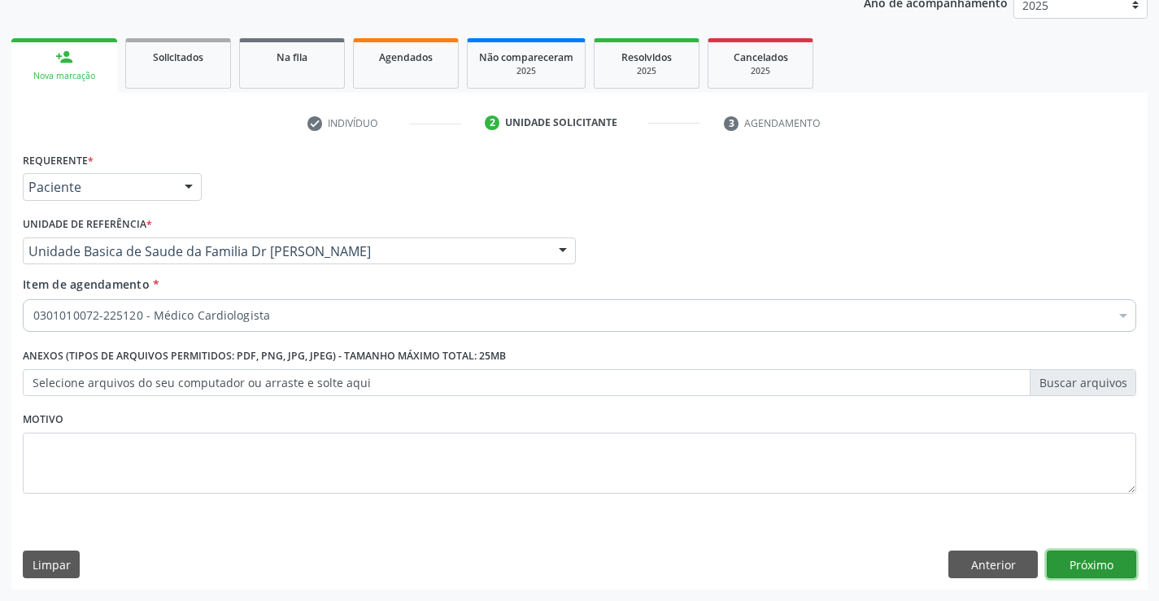
click at [1110, 563] on button "Próximo" at bounding box center [1092, 565] width 90 height 28
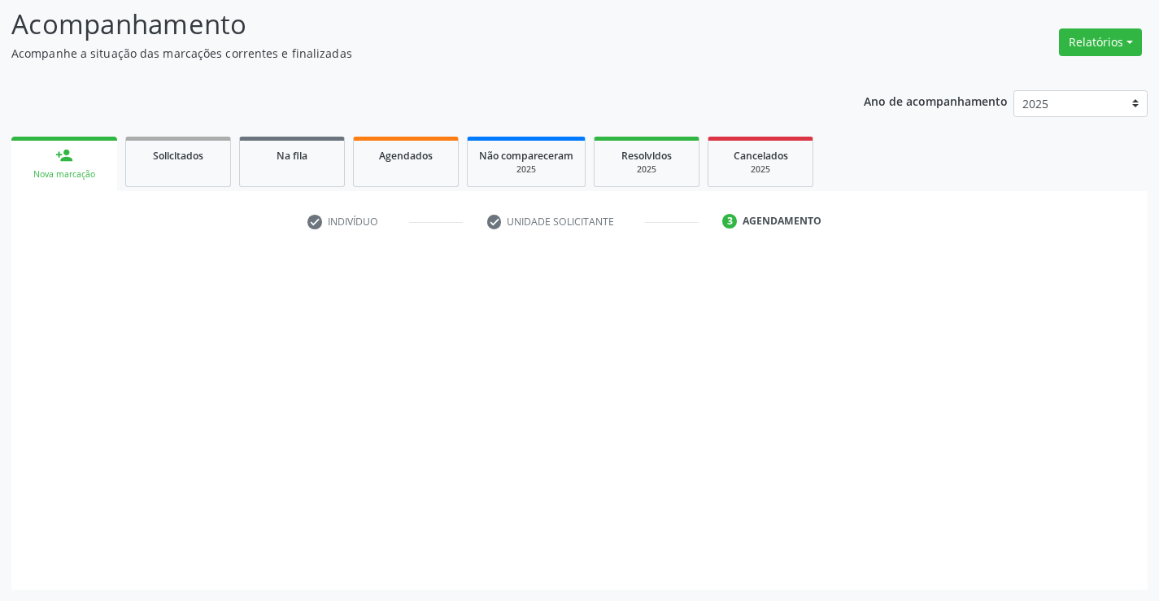
scroll to position [107, 0]
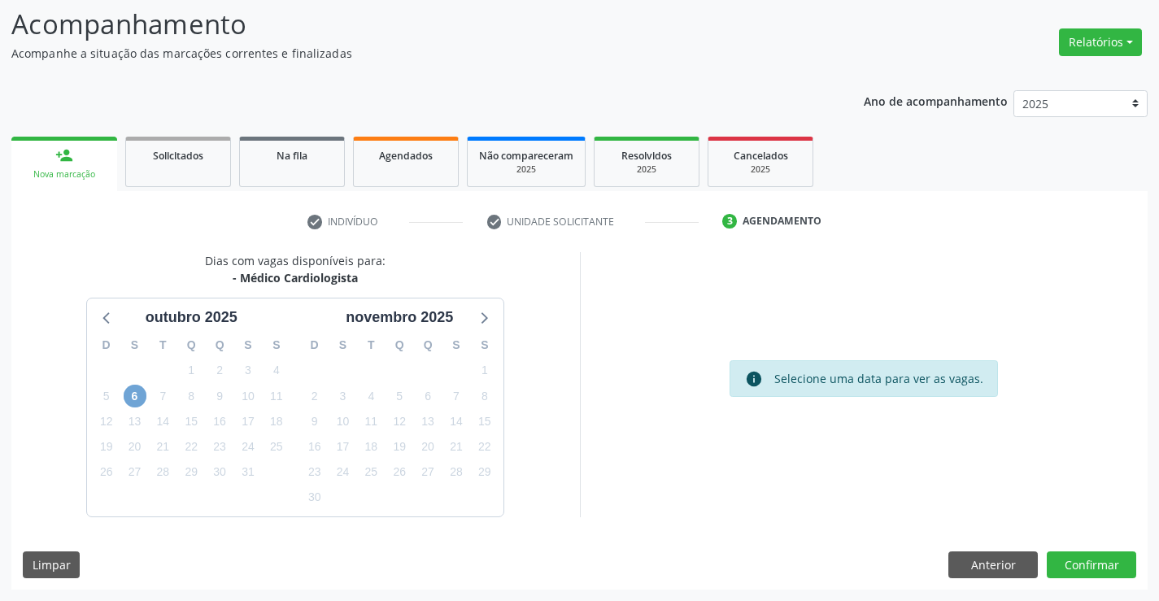
click at [144, 396] on span "6" at bounding box center [135, 396] width 23 height 23
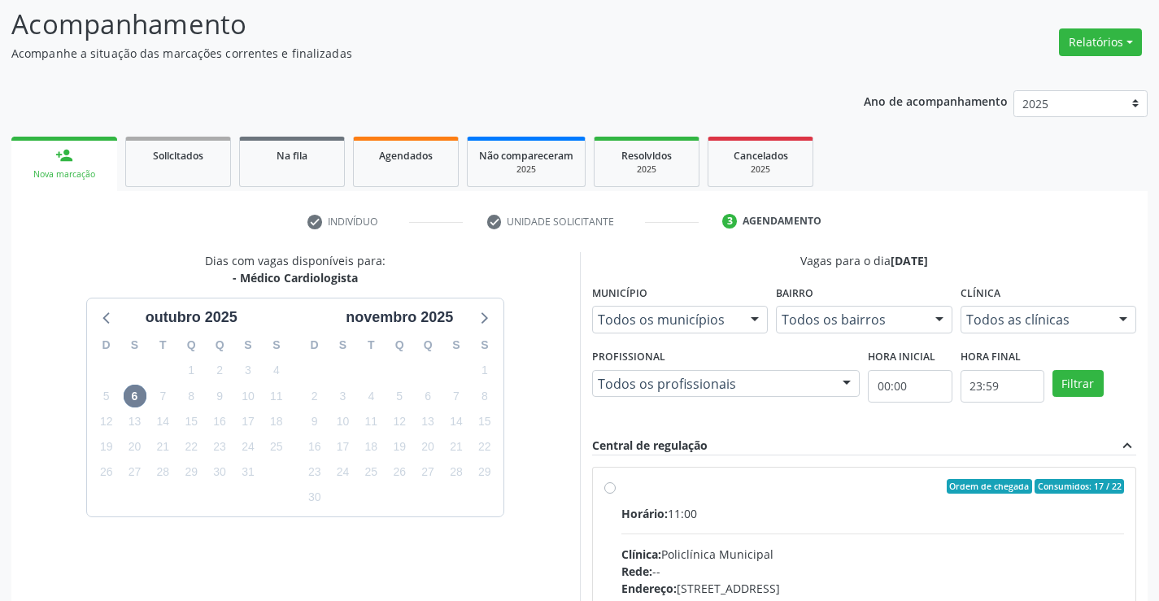
click at [769, 519] on div "Horário: 11:00" at bounding box center [874, 513] width 504 height 17
click at [616, 494] on input "Ordem de chegada Consumidos: 17 / 22 Horário: 11:00 Clínica: Policlínica Munici…" at bounding box center [610, 486] width 11 height 15
radio input "true"
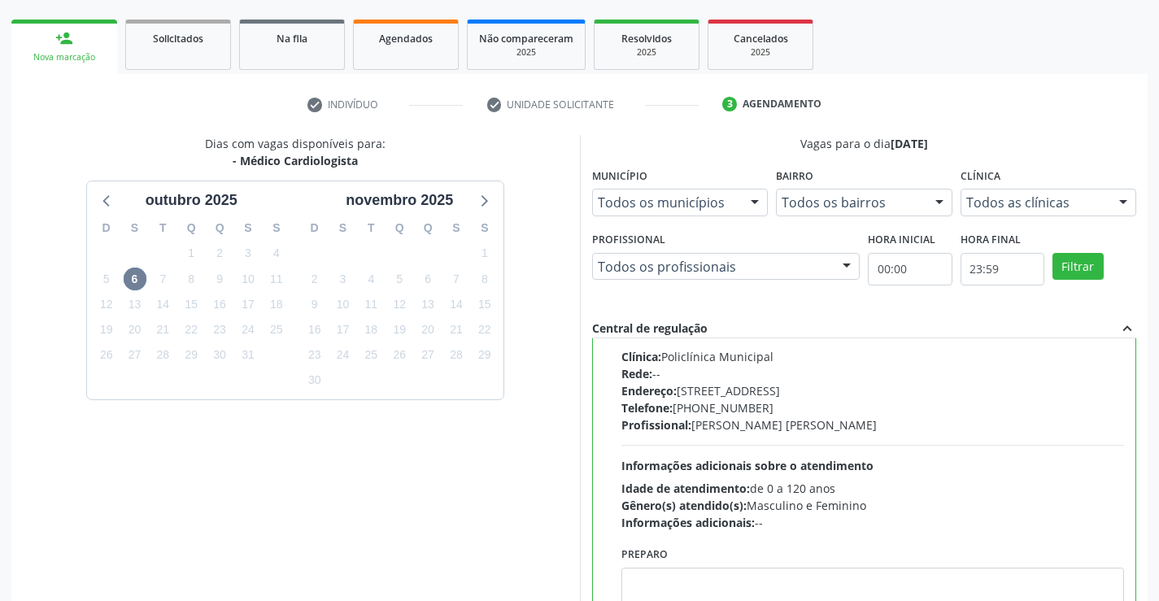
scroll to position [371, 0]
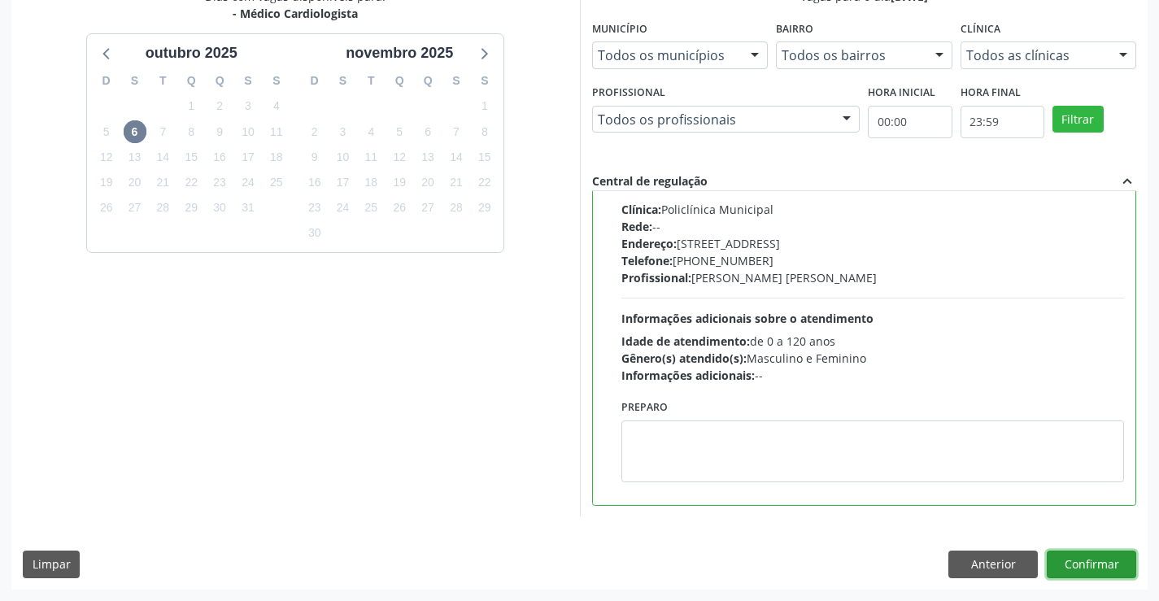
click at [1086, 552] on button "Confirmar" at bounding box center [1092, 565] width 90 height 28
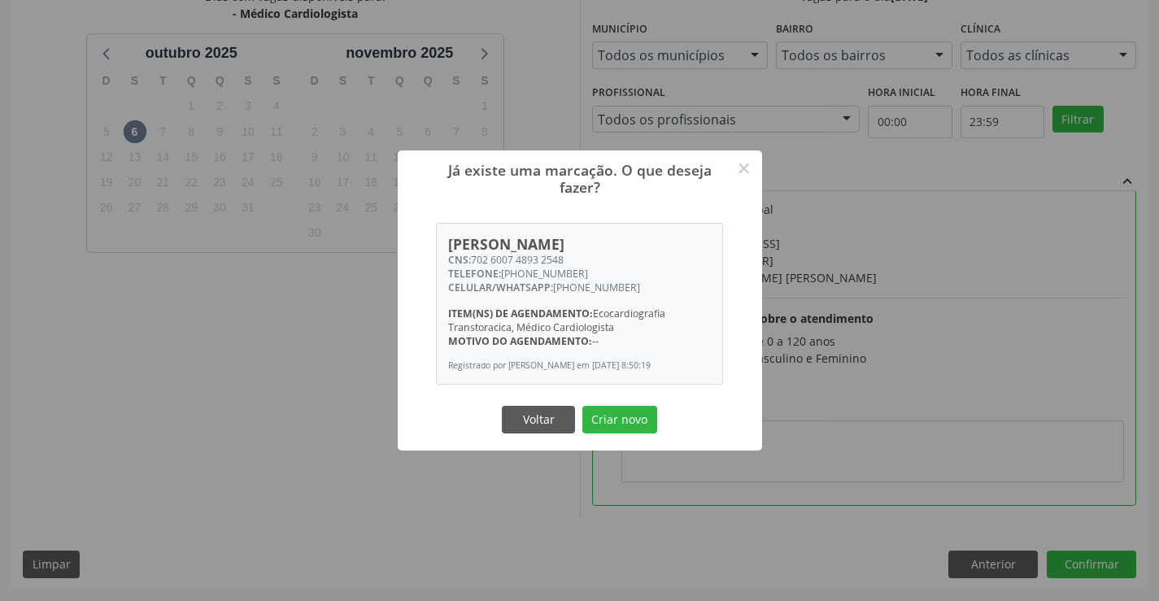
click at [643, 403] on div "Já existe uma marcação. O que deseja fazer? × [PERSON_NAME] CNS: 702 6007 4893 …" at bounding box center [580, 301] width 365 height 301
click at [639, 418] on button "Criar novo" at bounding box center [620, 420] width 75 height 28
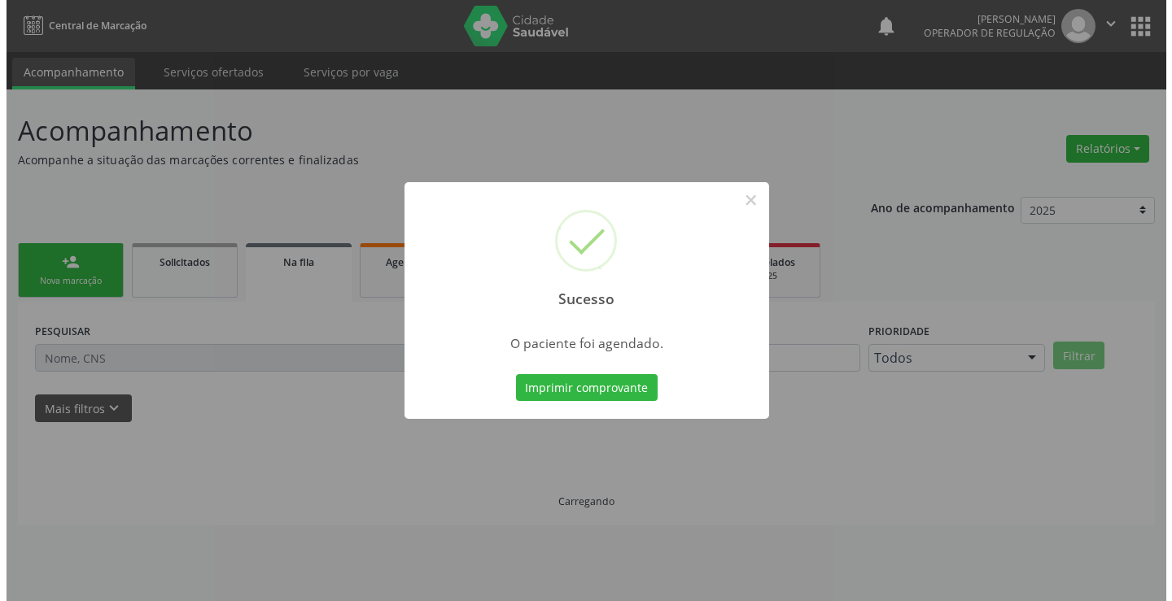
scroll to position [0, 0]
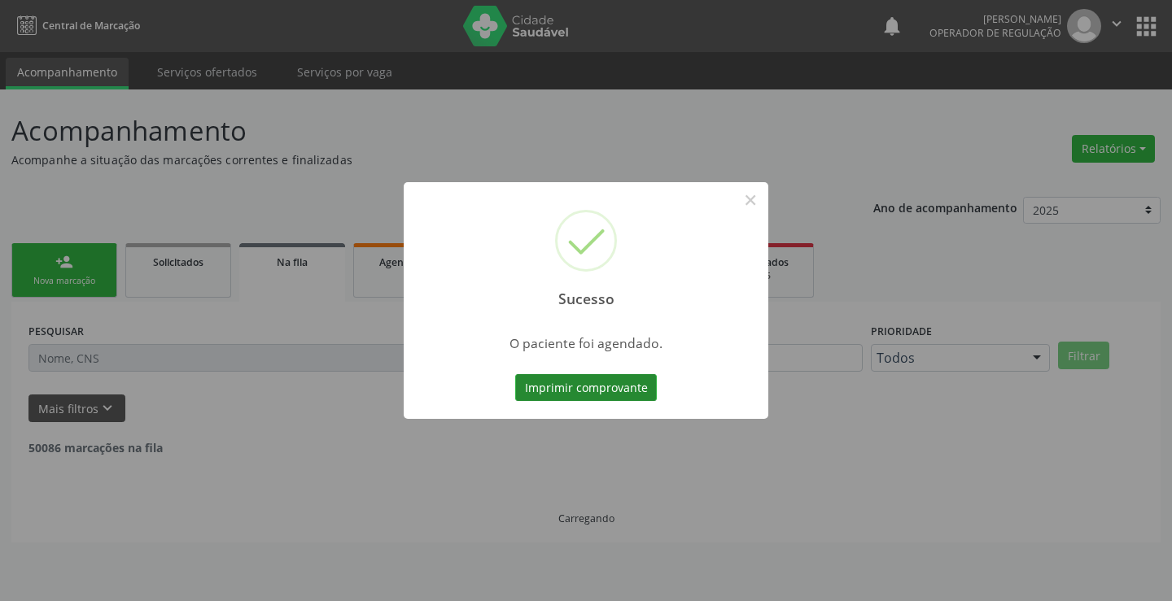
click at [594, 383] on button "Imprimir comprovante" at bounding box center [586, 388] width 142 height 28
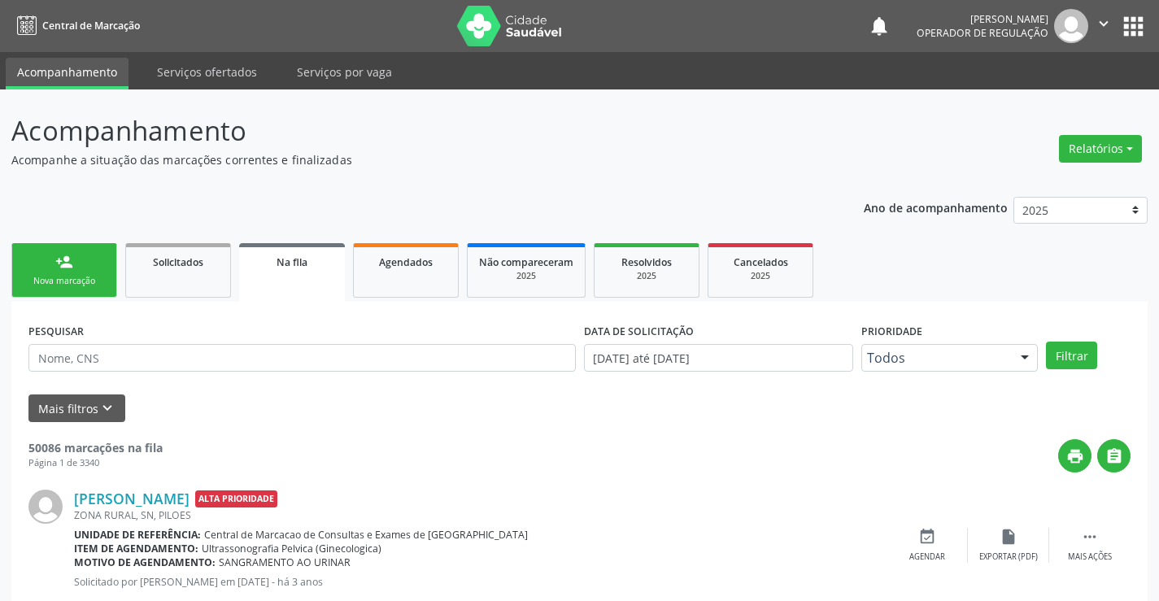
click at [307, 277] on link "Na fila" at bounding box center [292, 272] width 106 height 59
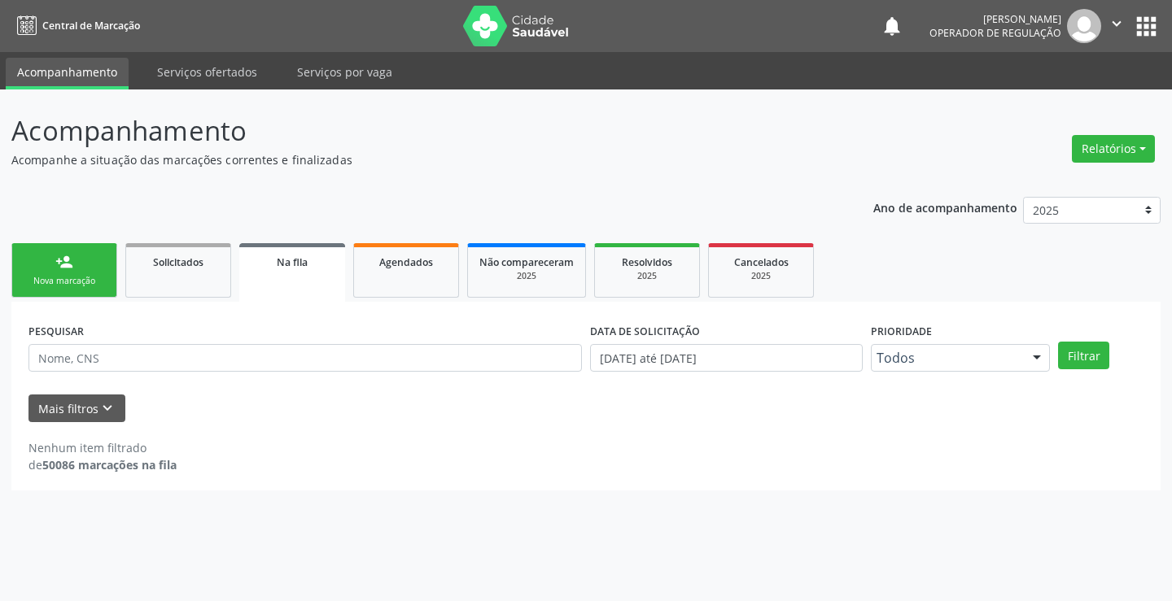
click at [307, 277] on link "Na fila" at bounding box center [292, 272] width 106 height 59
drag, startPoint x: 155, startPoint y: 360, endPoint x: 257, endPoint y: 360, distance: 101.7
click at [155, 360] on input "text" at bounding box center [304, 358] width 553 height 28
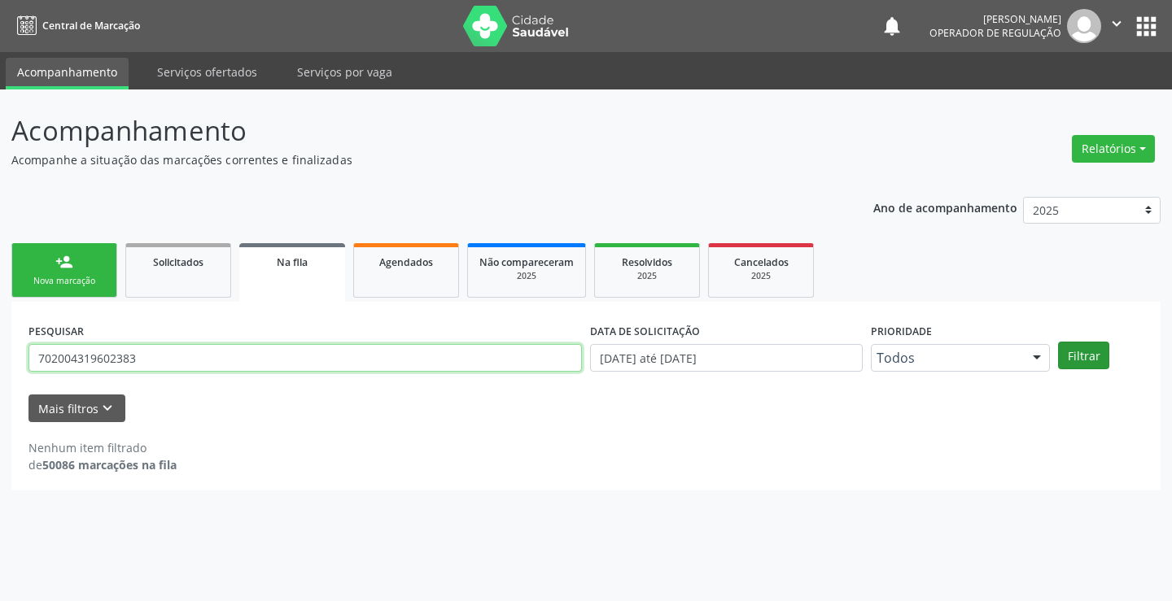
type input "702004319602383"
click at [1088, 360] on button "Filtrar" at bounding box center [1083, 356] width 51 height 28
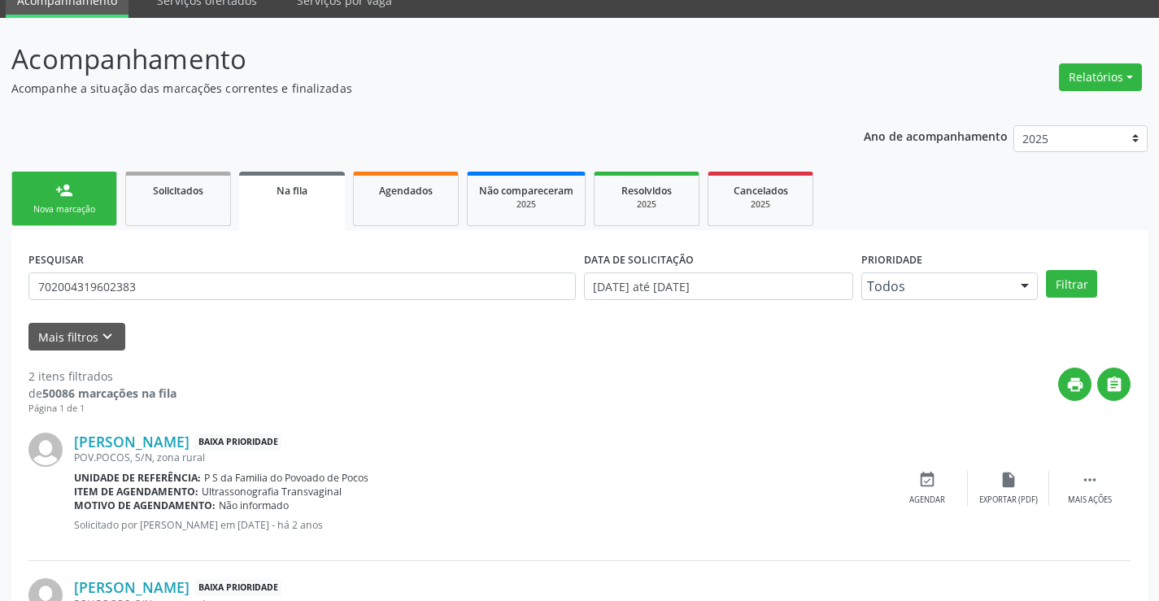
scroll to position [205, 0]
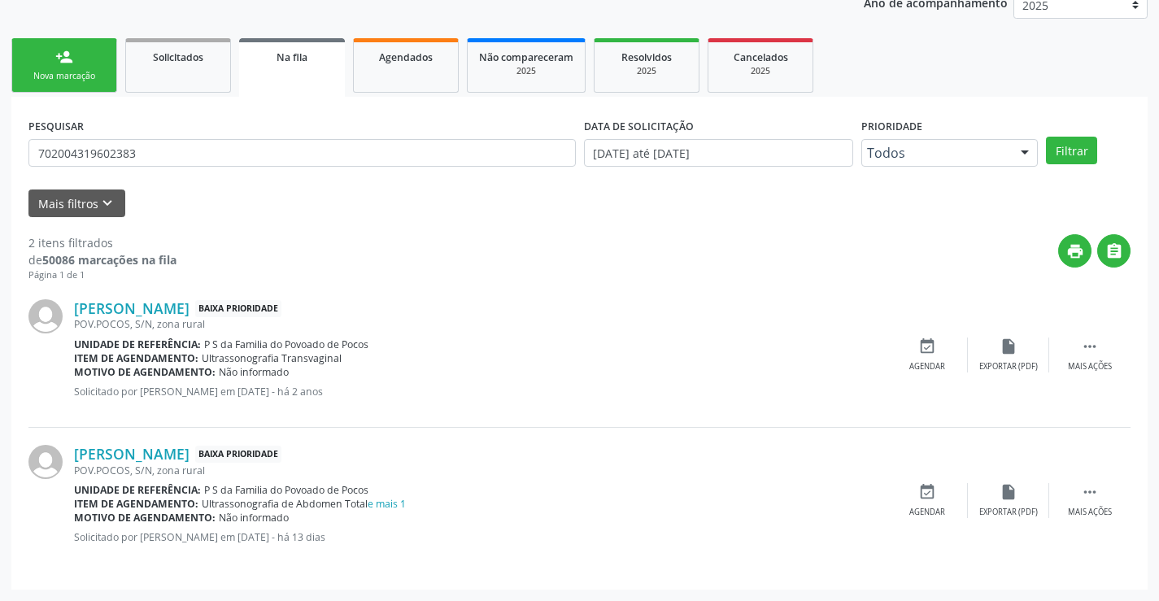
click at [92, 66] on link "person_add Nova marcação" at bounding box center [64, 65] width 106 height 55
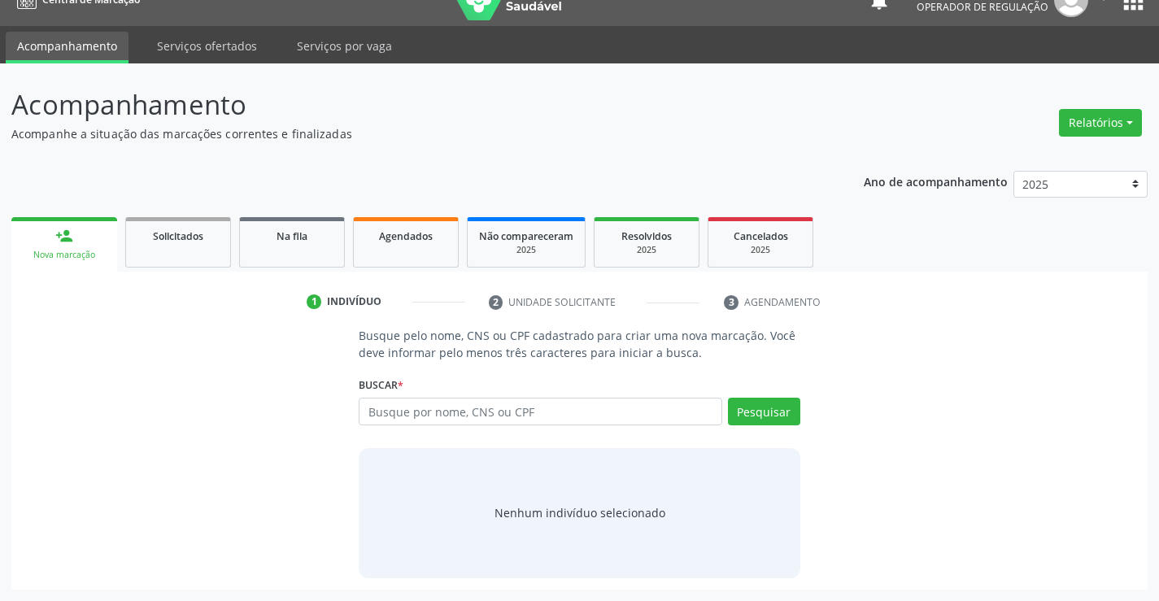
scroll to position [26, 0]
click at [91, 66] on div "Acompanhamento Acompanhe a situação das marcações correntes e finalizadas Relat…" at bounding box center [579, 332] width 1159 height 538
paste input "708 5023 4476 2375"
type input "708 5023 4476 2375"
click at [778, 410] on button "Pesquisar" at bounding box center [764, 412] width 72 height 28
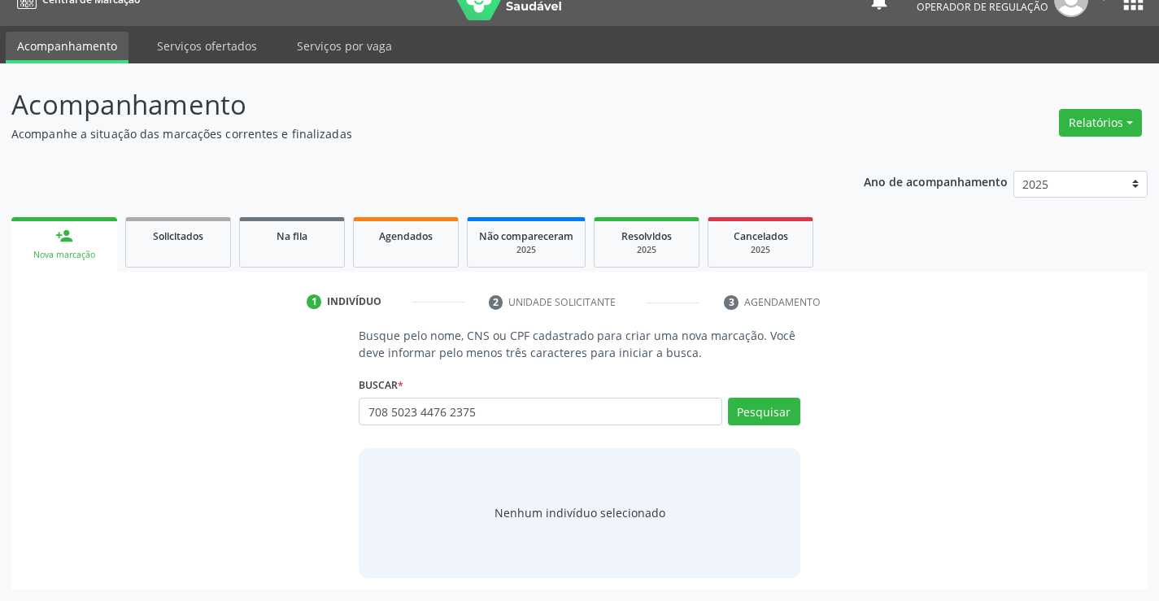
drag, startPoint x: 435, startPoint y: 276, endPoint x: 499, endPoint y: 292, distance: 65.5
click at [435, 277] on div "1 Indivíduo 2 Unidade solicitante 3 Agendamento Busque pelo nome, CNS ou CPF ca…" at bounding box center [579, 431] width 1137 height 318
click at [498, 409] on input "708 5023 4476 2375" at bounding box center [540, 412] width 363 height 28
click at [496, 412] on input "708 5023 4476 2375" at bounding box center [540, 412] width 363 height 28
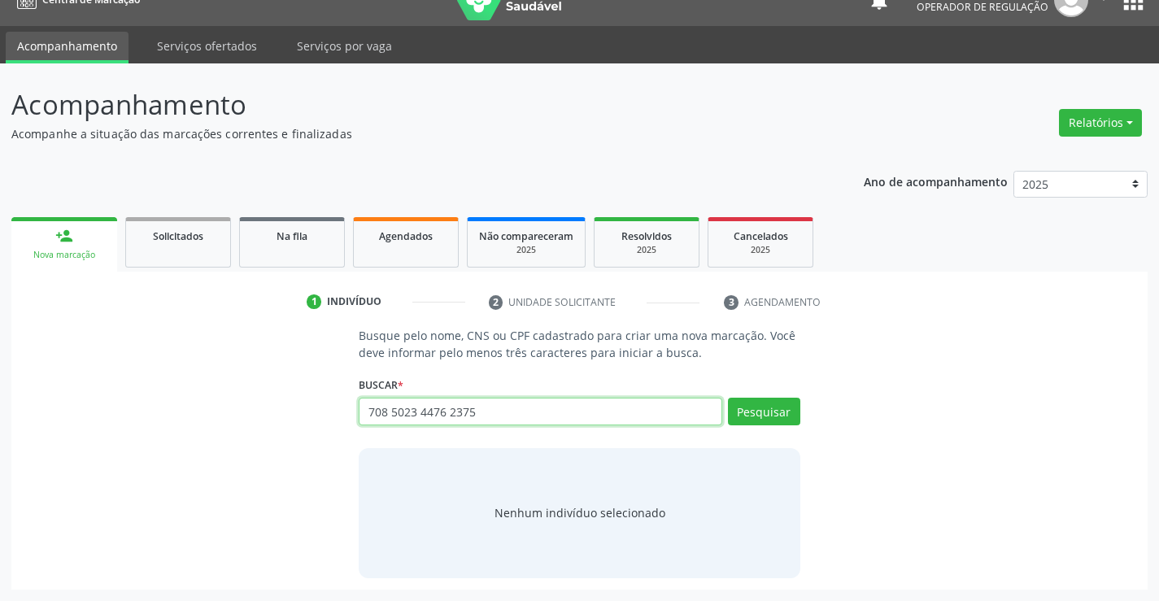
click at [496, 412] on input "708 5023 4476 2375" at bounding box center [540, 412] width 363 height 28
type input "708207145243944"
click at [761, 414] on button "Pesquisar" at bounding box center [764, 412] width 72 height 28
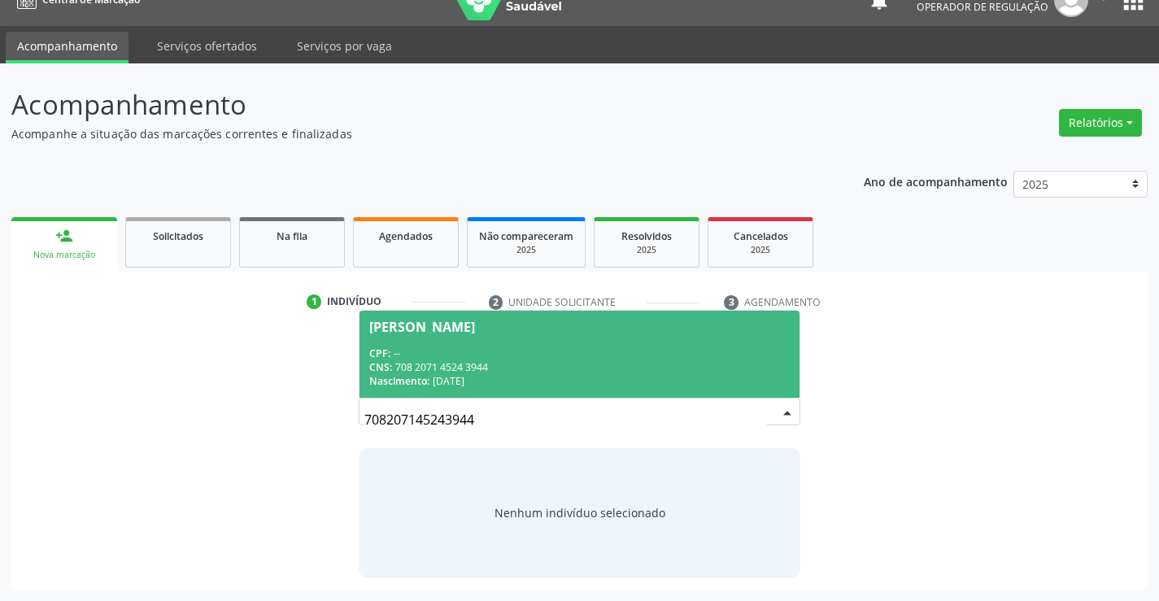
click at [432, 344] on span "Natalia Alves dos Santos CPF: -- CNS: 708 2071 4524 3944 Nascimento: 30/12/2001" at bounding box center [579, 354] width 439 height 87
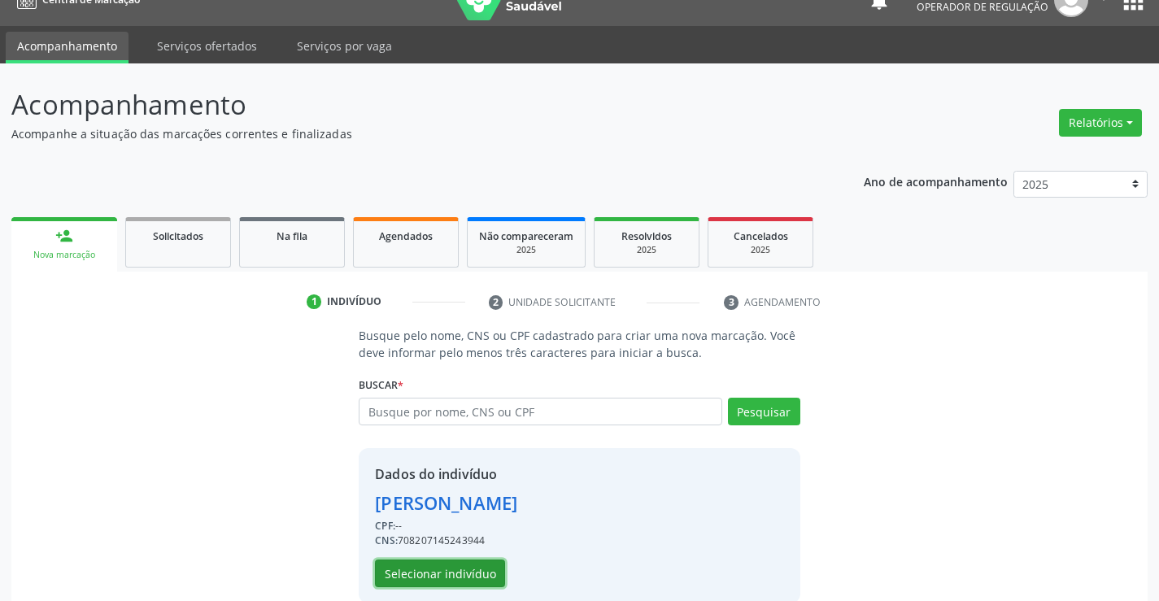
click at [421, 567] on button "Selecionar indivíduo" at bounding box center [440, 574] width 130 height 28
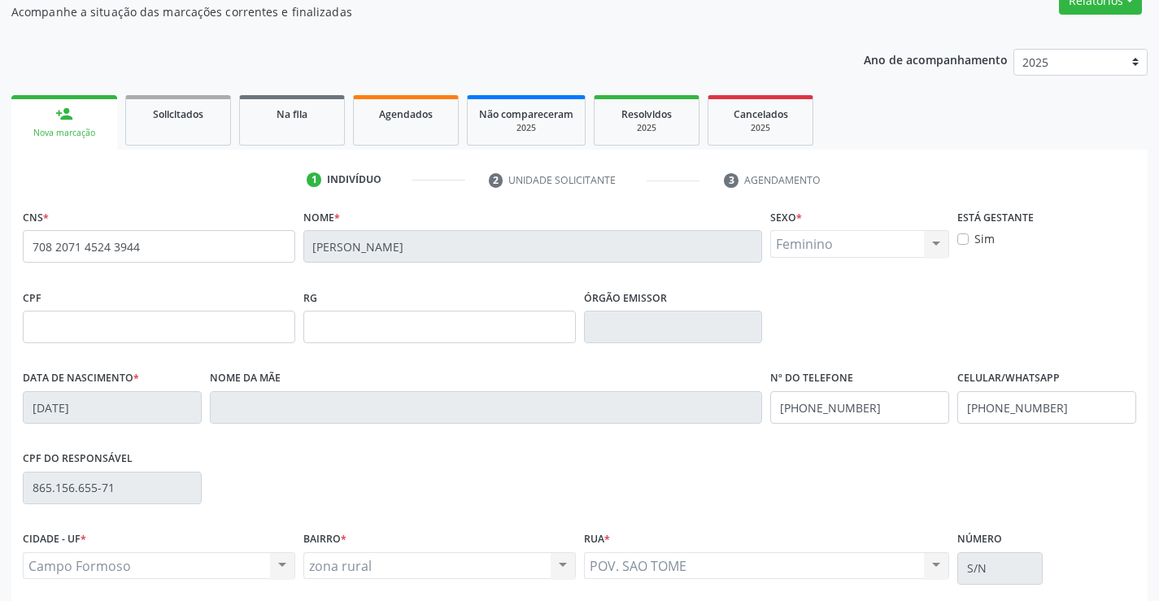
scroll to position [281, 0]
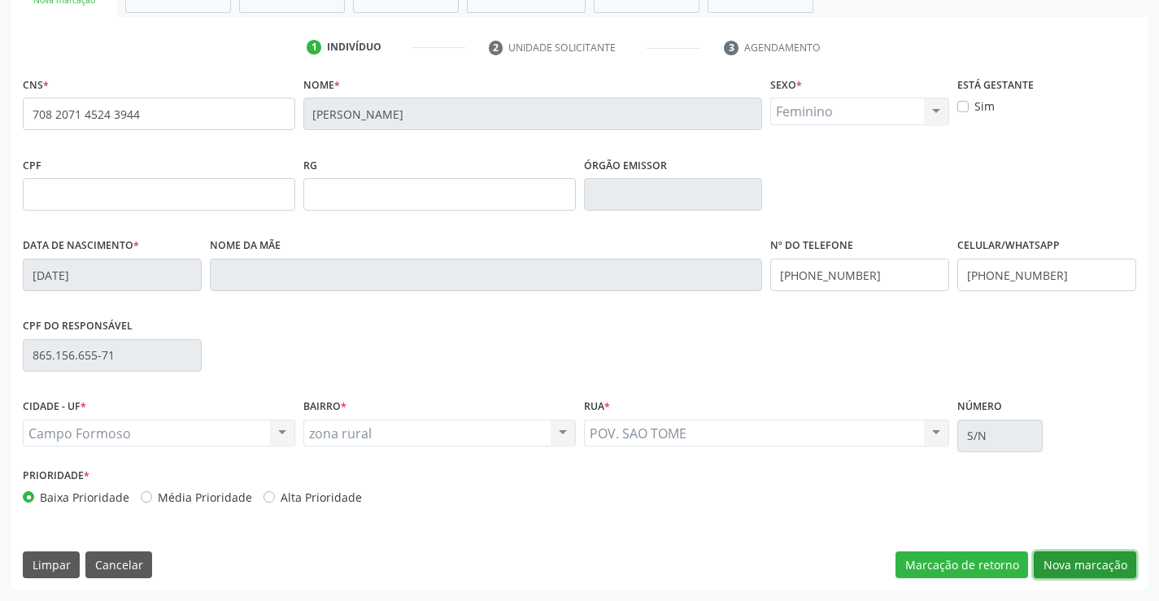
click at [1065, 557] on button "Nova marcação" at bounding box center [1085, 566] width 103 height 28
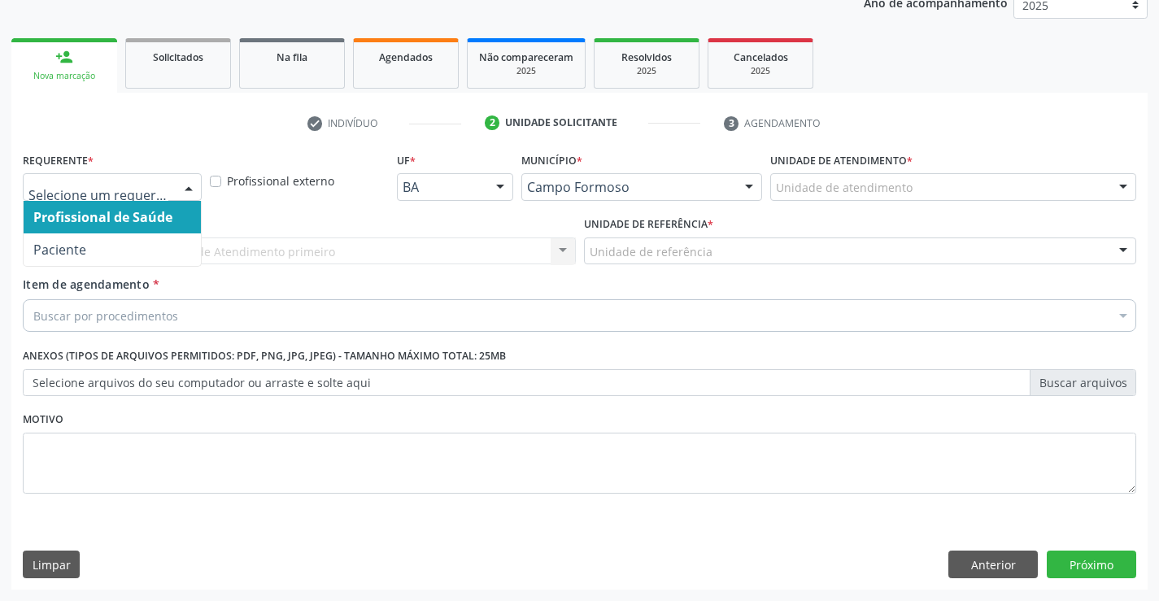
click at [173, 181] on div "Profissional de Saúde Paciente Nenhum resultado encontrado para: " " Não há nen…" at bounding box center [112, 187] width 179 height 28
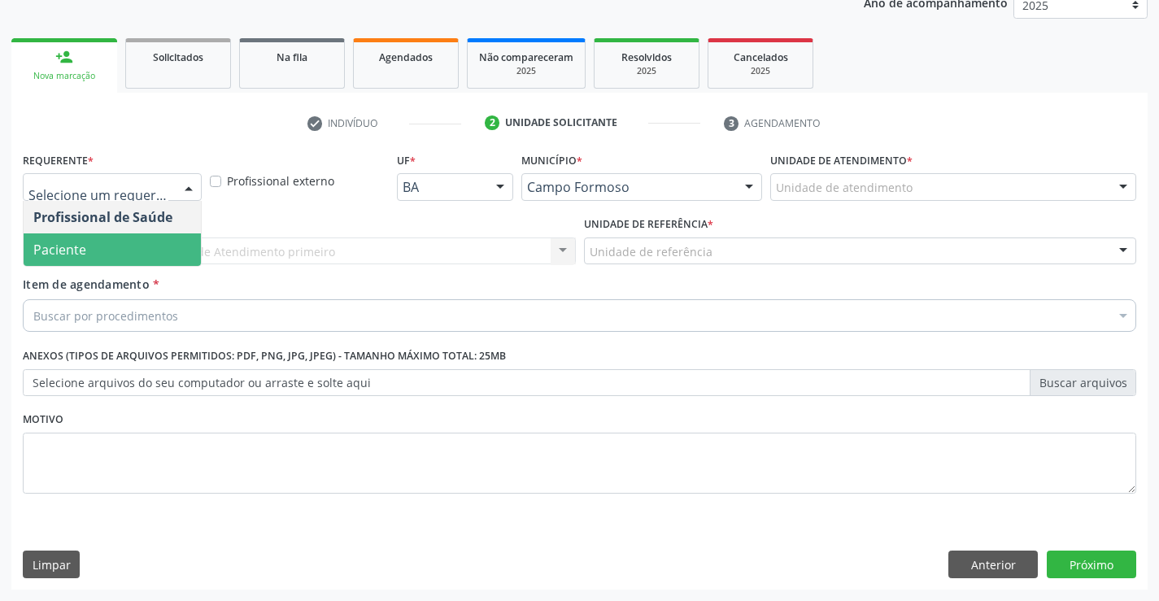
click at [90, 257] on span "Paciente" at bounding box center [112, 250] width 177 height 33
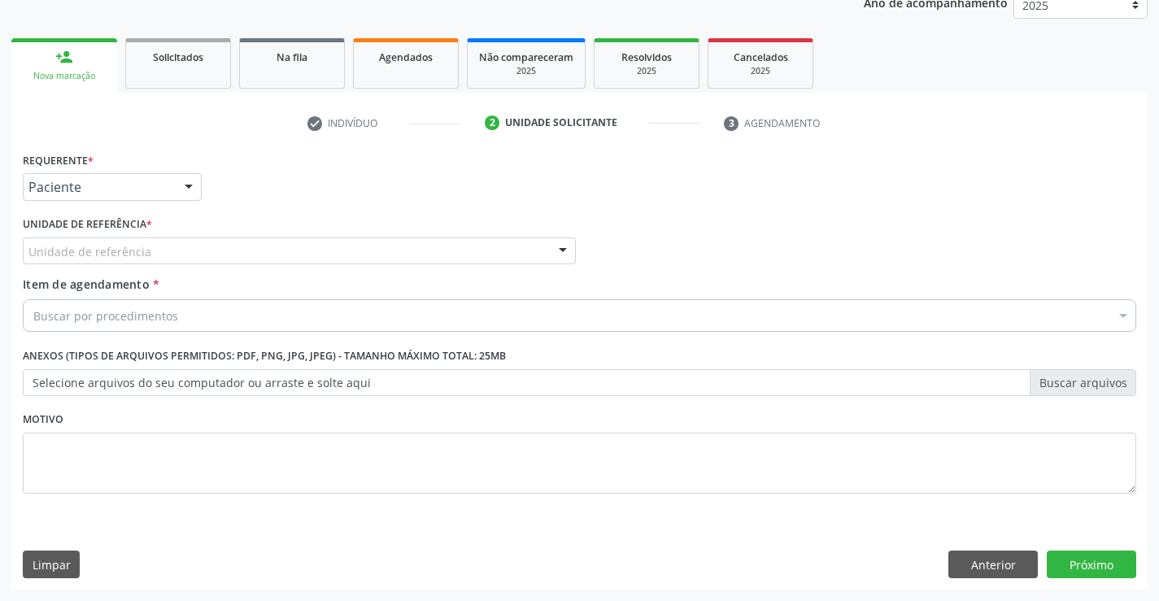
drag, startPoint x: 262, startPoint y: 241, endPoint x: 203, endPoint y: 266, distance: 63.8
click at [262, 241] on div "Unidade de referência" at bounding box center [299, 252] width 553 height 28
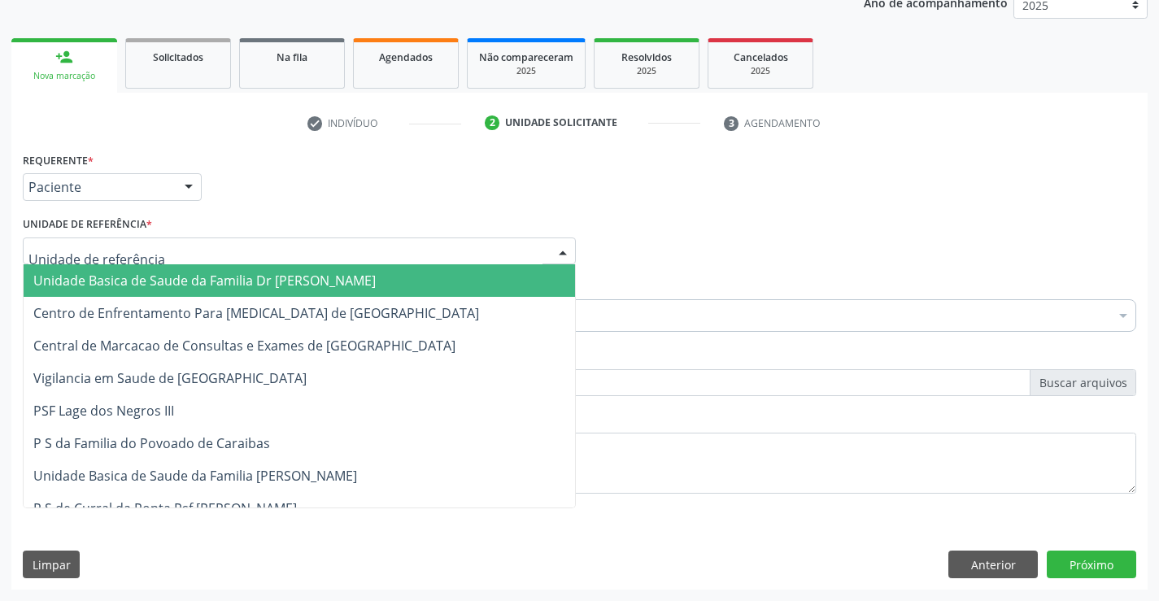
drag, startPoint x: 186, startPoint y: 277, endPoint x: 212, endPoint y: 289, distance: 28.4
click at [186, 278] on span "Unidade Basica de Saude da Familia Dr [PERSON_NAME]" at bounding box center [204, 281] width 343 height 18
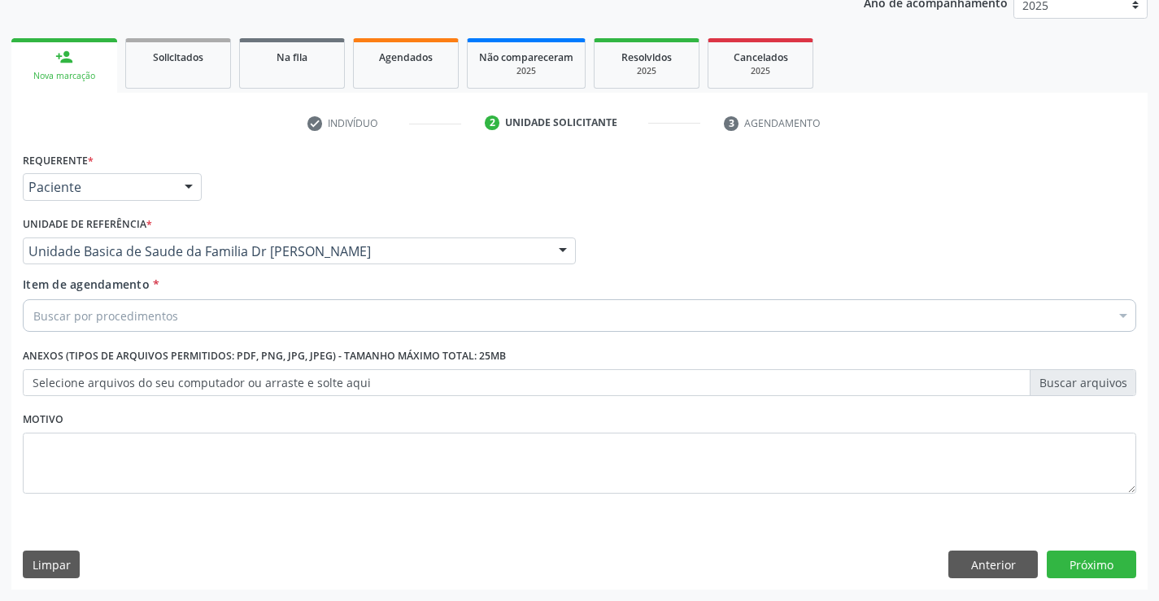
click at [176, 319] on div "Buscar por procedimentos" at bounding box center [580, 315] width 1114 height 33
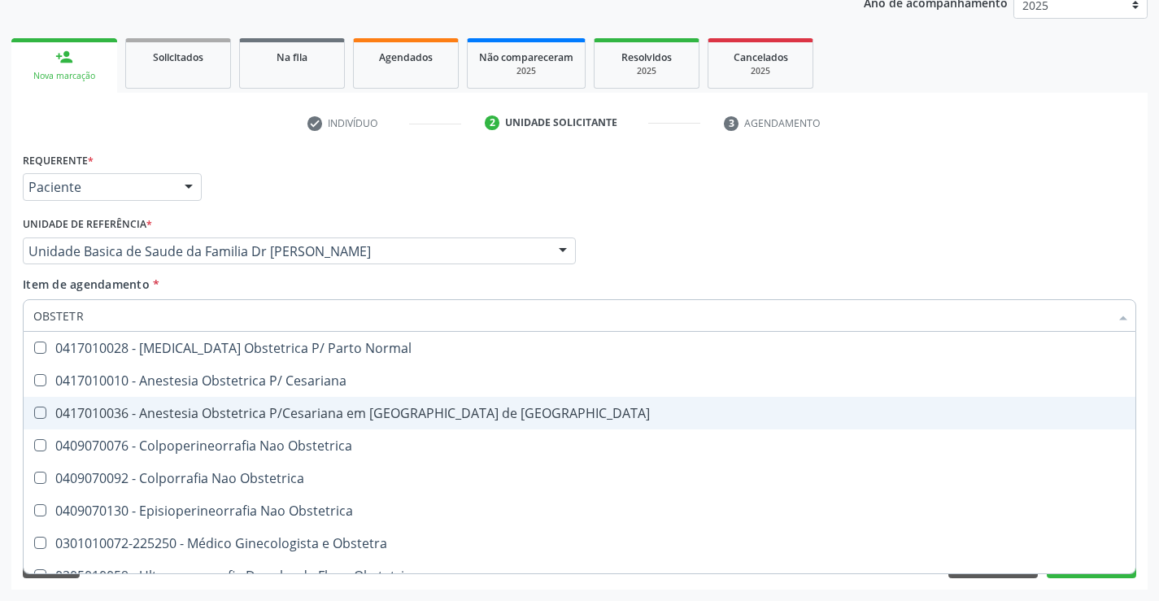
type input "OBSTETRA"
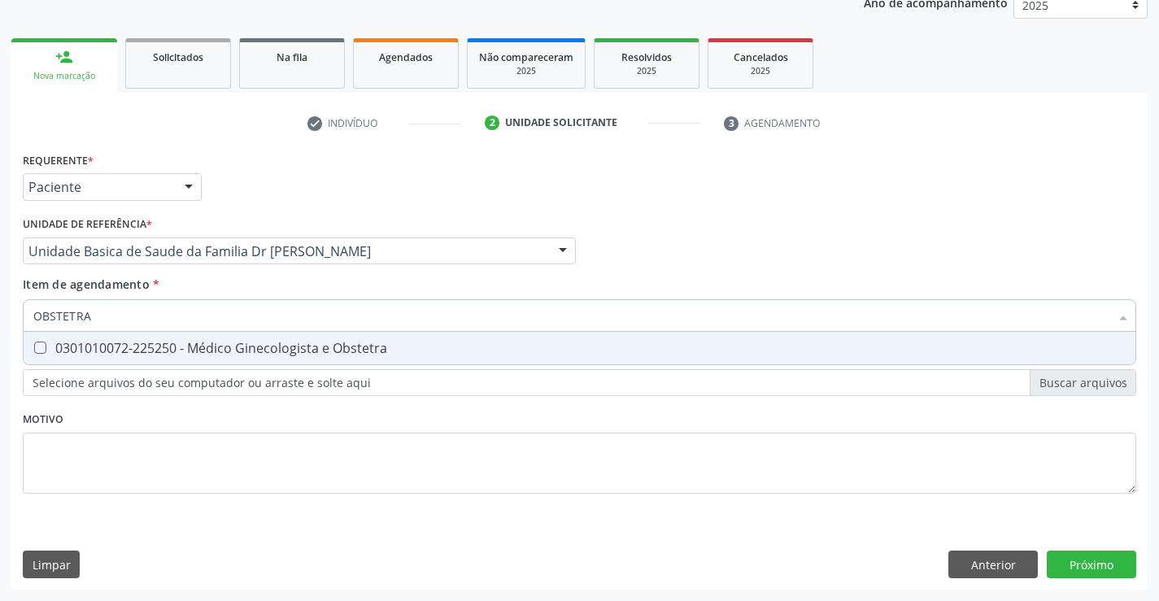
click at [259, 338] on span "0301010072-225250 - Médico Ginecologista e Obstetra" at bounding box center [580, 348] width 1112 height 33
checkbox Obstetra "true"
click at [376, 457] on div "Requerente * Paciente Profissional de Saúde Paciente Nenhum resultado encontrad…" at bounding box center [580, 332] width 1114 height 369
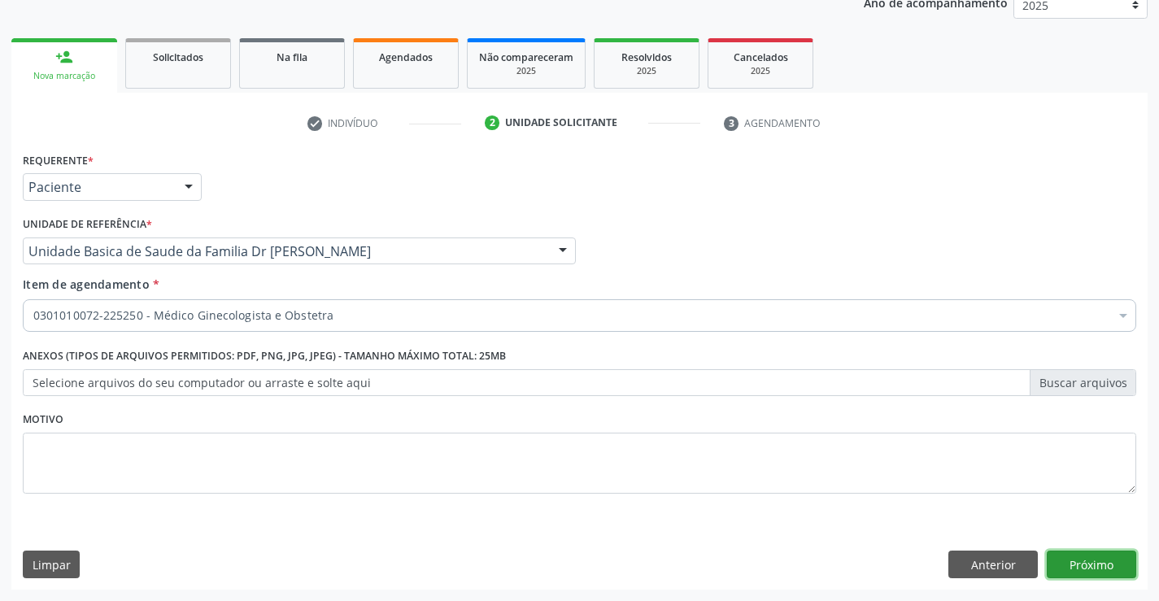
click at [1109, 558] on button "Próximo" at bounding box center [1092, 565] width 90 height 28
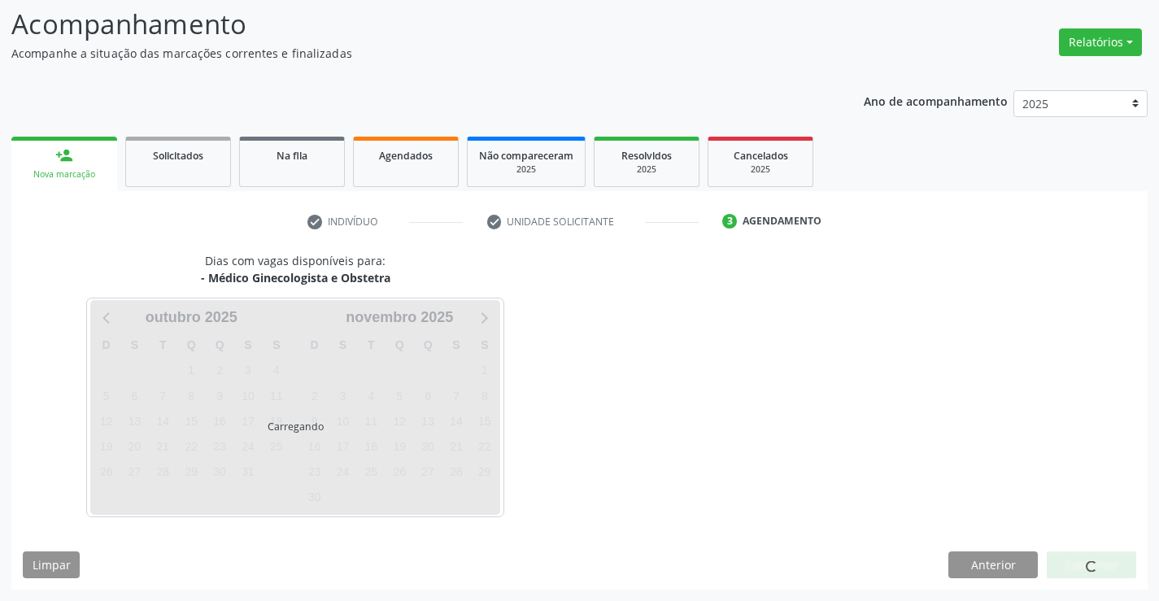
scroll to position [107, 0]
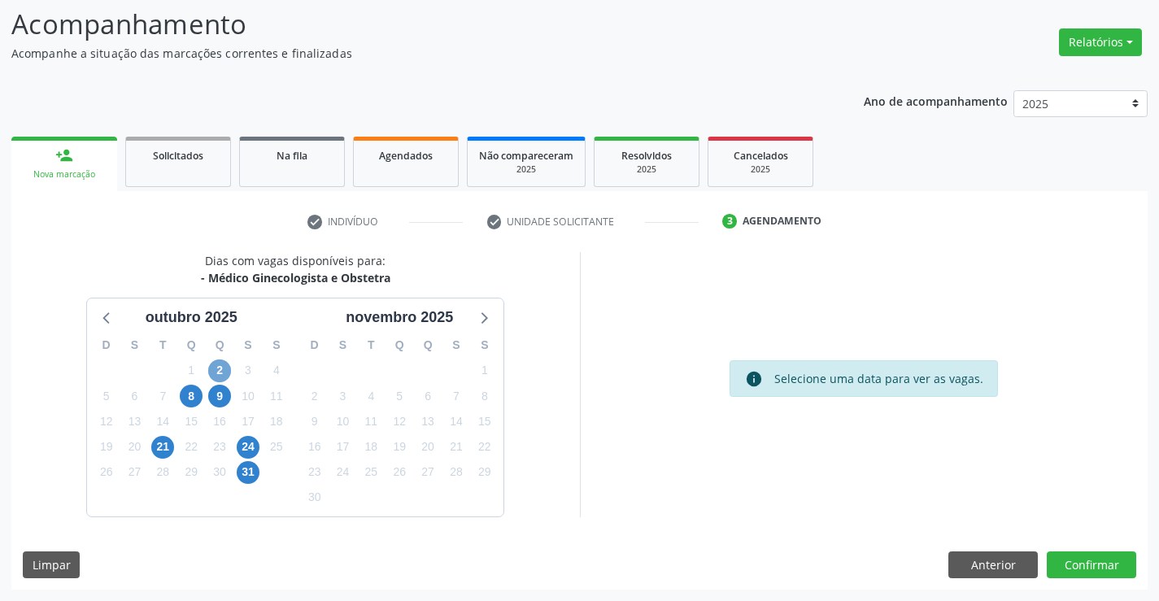
click at [224, 369] on span "2" at bounding box center [219, 371] width 23 height 23
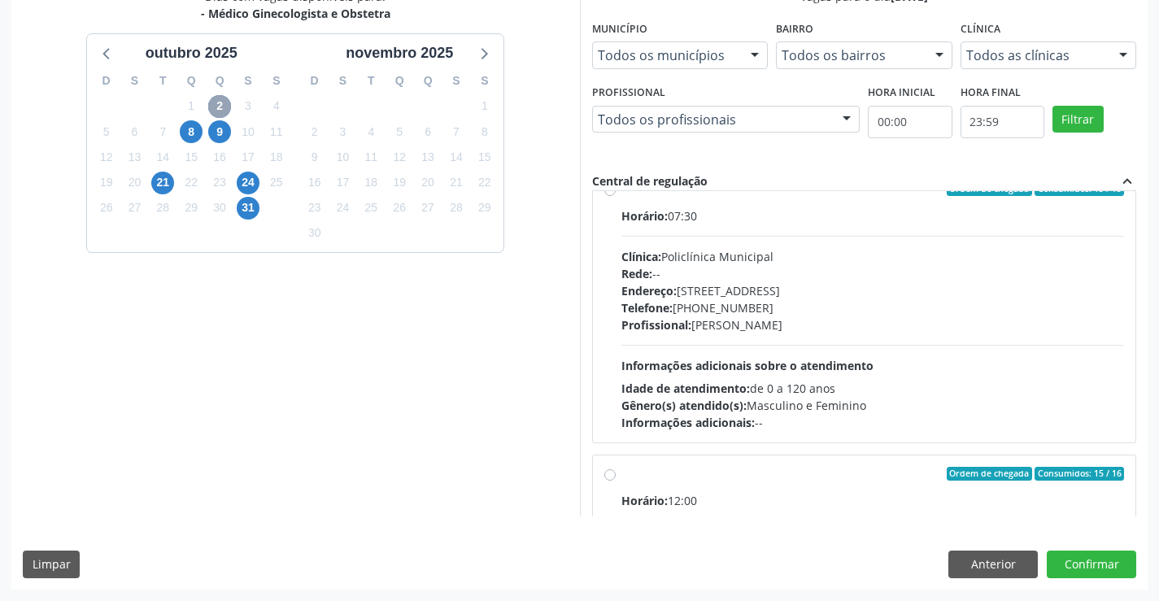
scroll to position [0, 0]
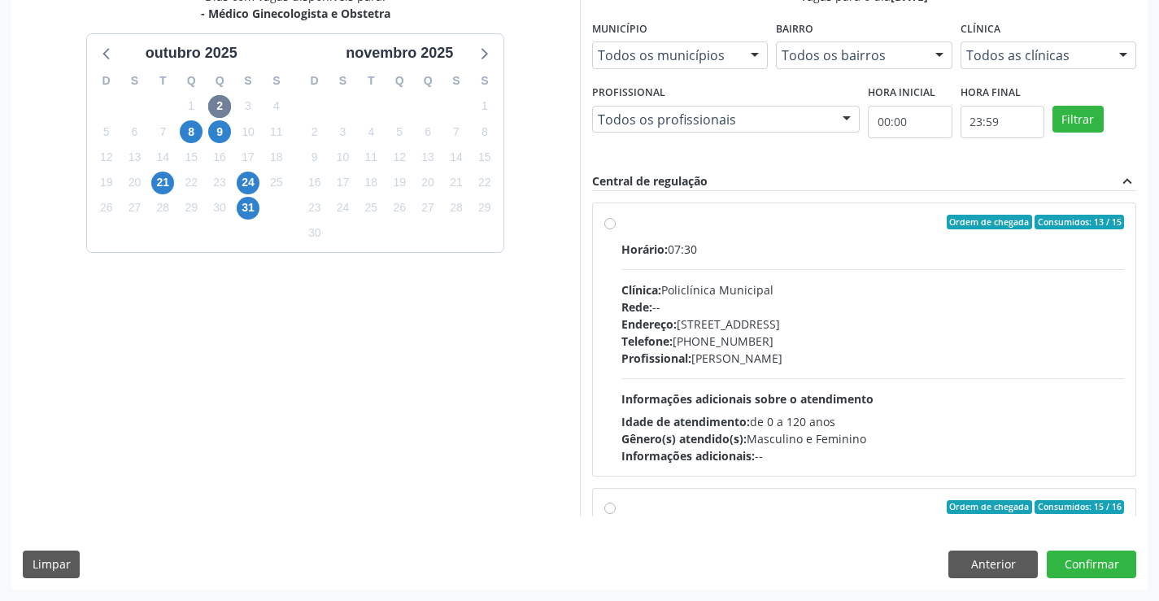
click at [620, 223] on div "Ordem de chegada Consumidos: 13 / 15 Horário: 07:30 Clínica: Policlínica Munici…" at bounding box center [865, 340] width 521 height 250
radio input "true"
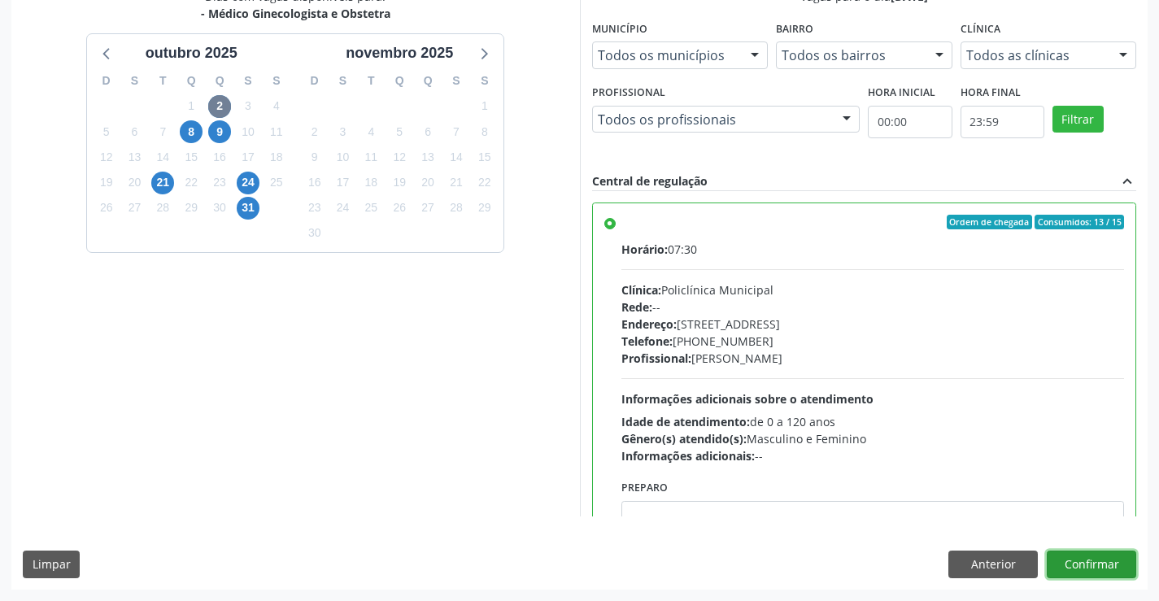
click at [1098, 559] on button "Confirmar" at bounding box center [1092, 565] width 90 height 28
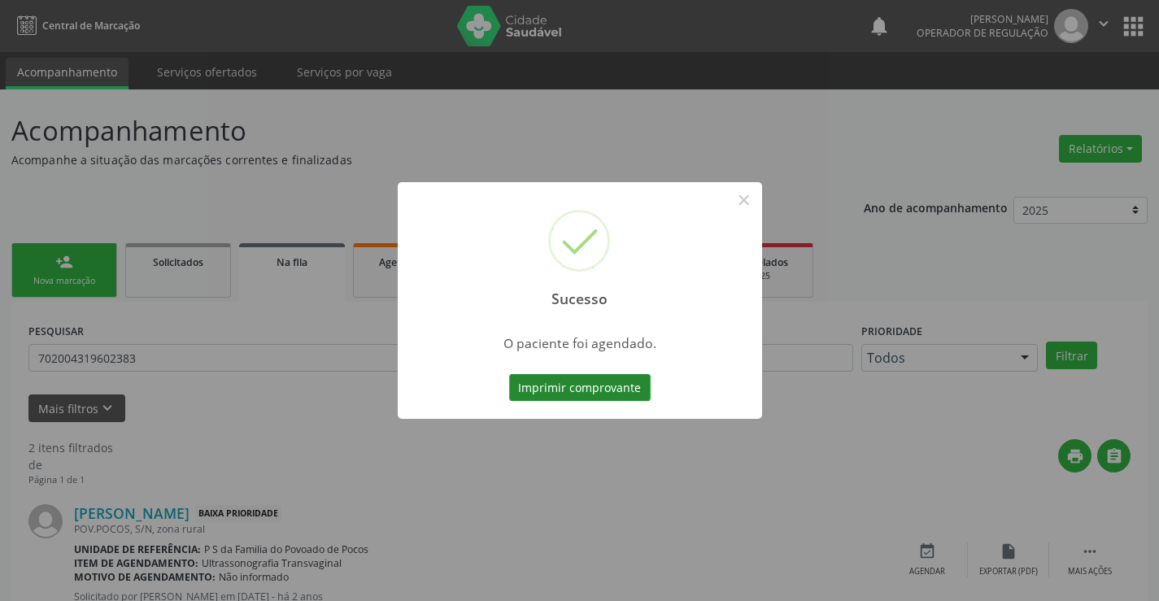
click at [587, 384] on button "Imprimir comprovante" at bounding box center [580, 388] width 142 height 28
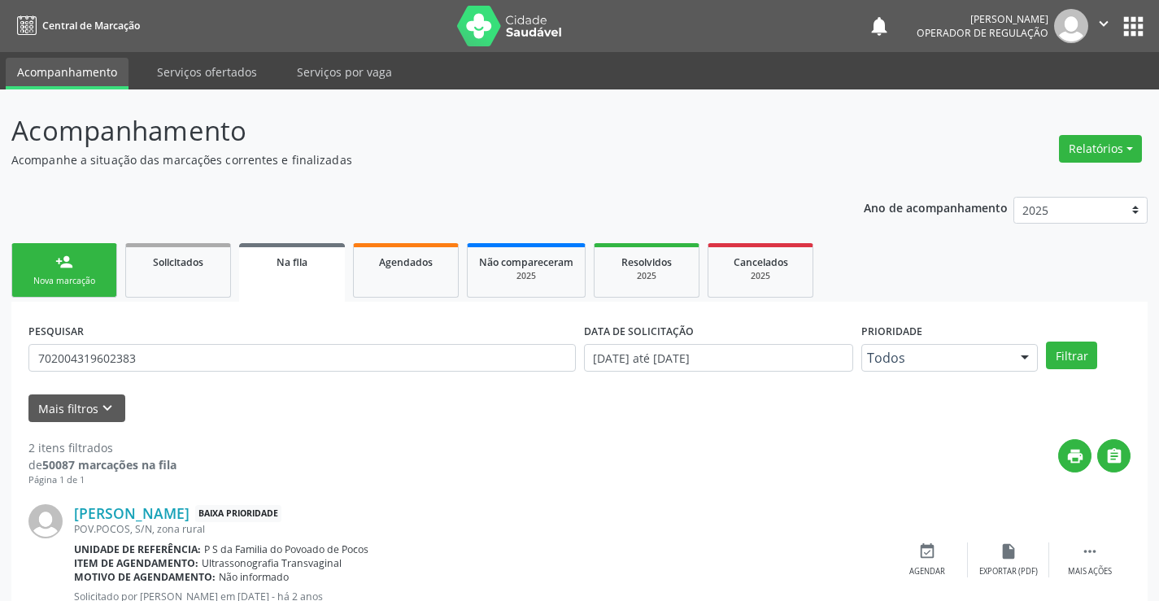
click at [79, 277] on div "Nova marcação" at bounding box center [64, 281] width 81 height 12
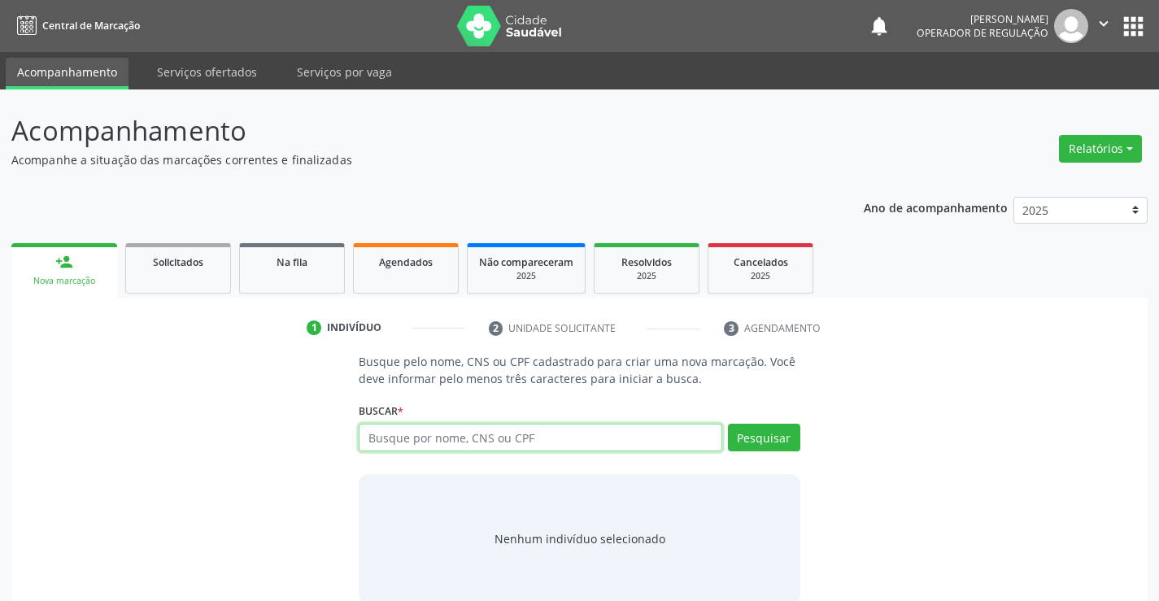
click at [436, 442] on input "text" at bounding box center [540, 438] width 363 height 28
type input "709601698627974"
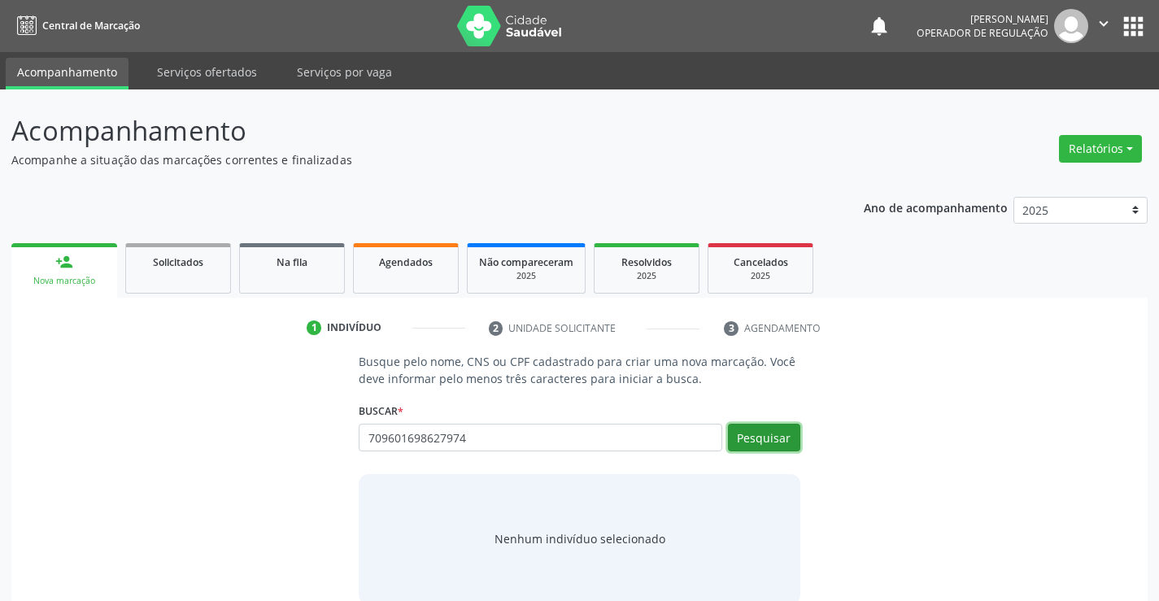
click at [770, 433] on button "Pesquisar" at bounding box center [764, 438] width 72 height 28
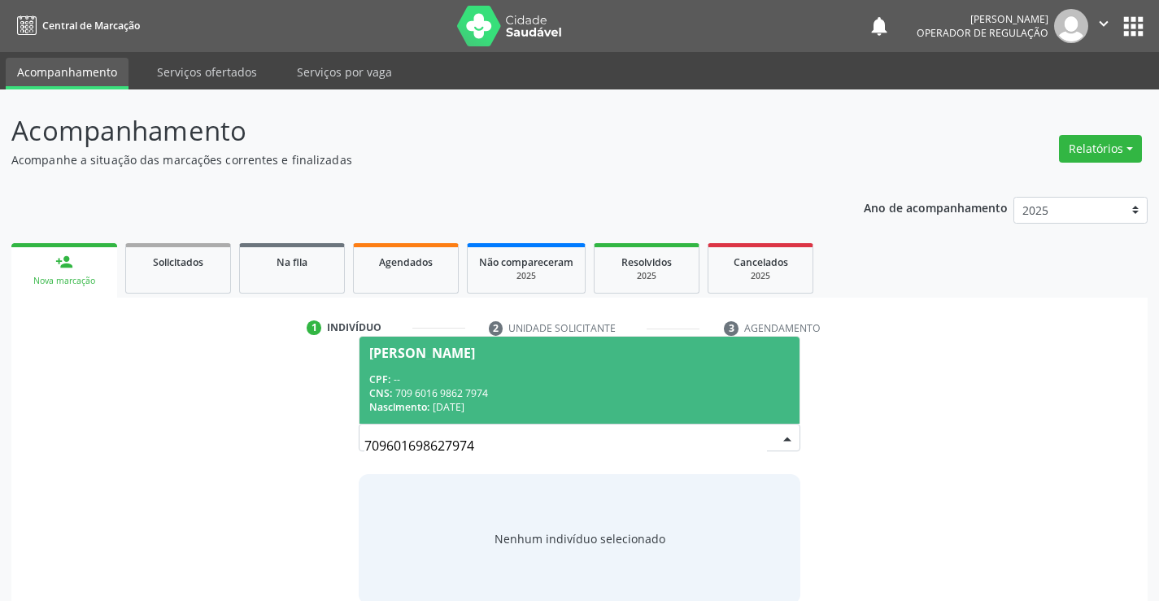
click at [497, 380] on div "CPF: --" at bounding box center [579, 380] width 420 height 14
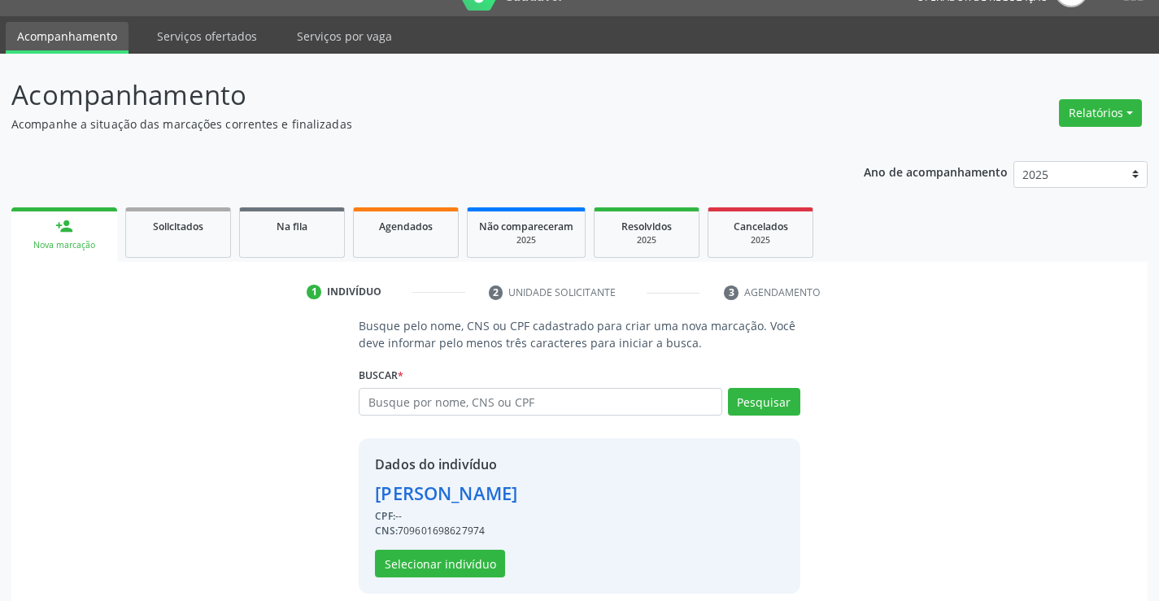
scroll to position [51, 0]
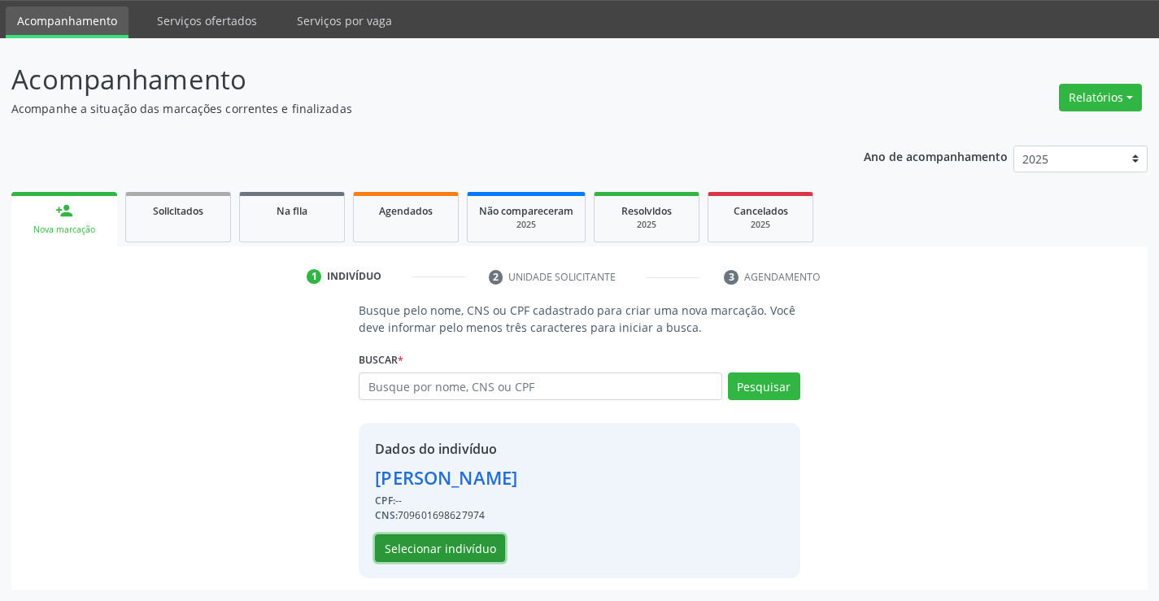
click at [415, 537] on button "Selecionar indivíduo" at bounding box center [440, 549] width 130 height 28
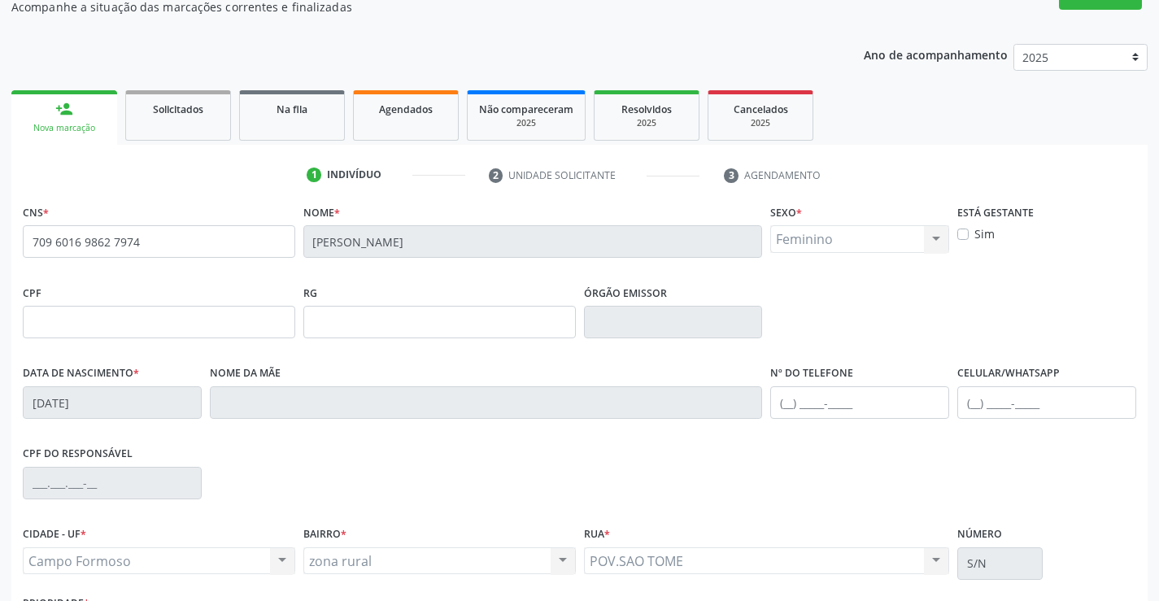
scroll to position [281, 0]
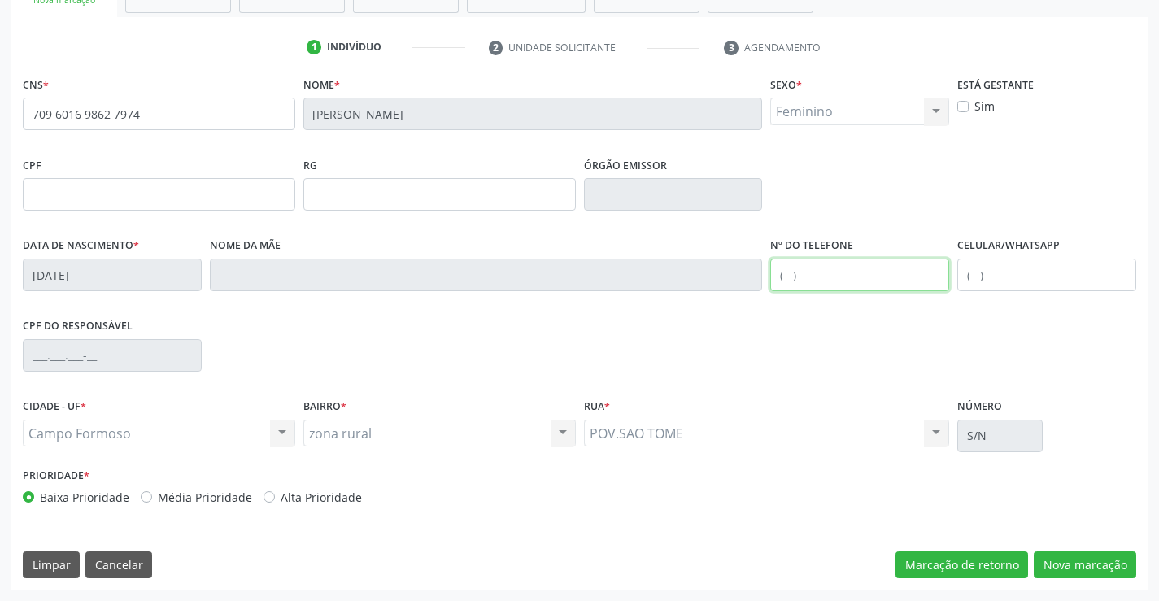
click at [814, 273] on input "text" at bounding box center [860, 275] width 179 height 33
type input "(74) 99124-5222"
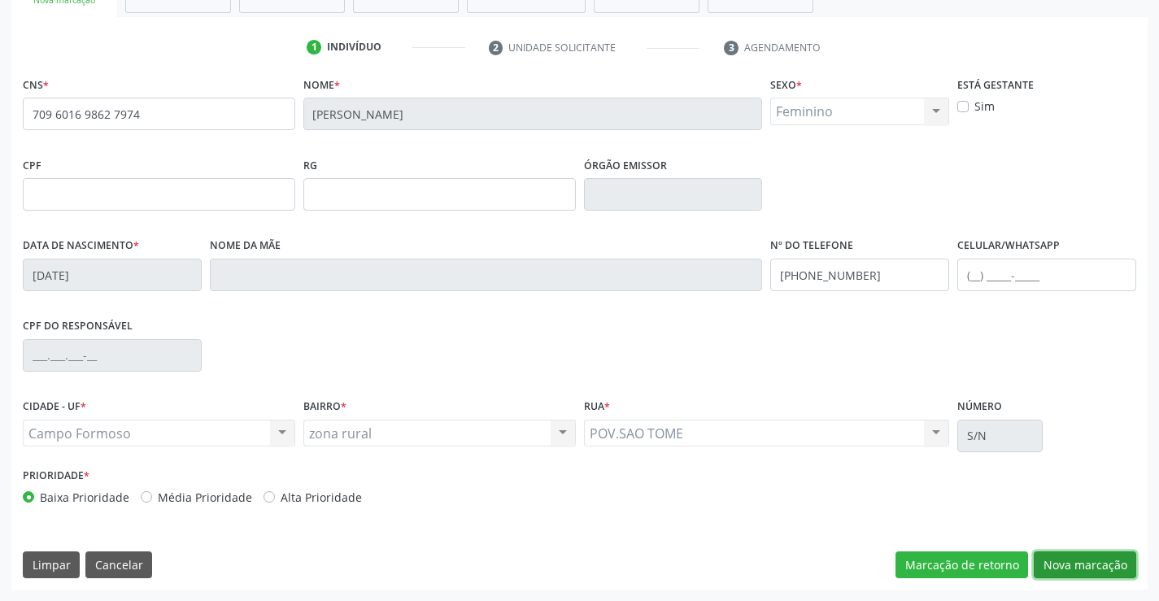
drag, startPoint x: 1097, startPoint y: 563, endPoint x: 1053, endPoint y: 503, distance: 74.5
click at [1097, 561] on button "Nova marcação" at bounding box center [1085, 566] width 103 height 28
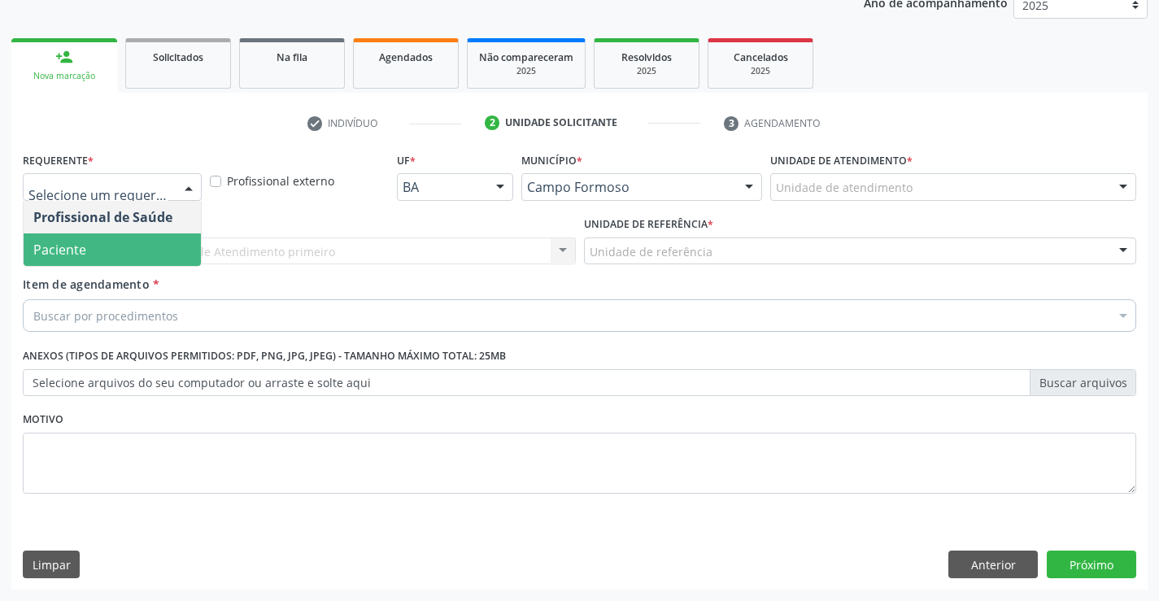
click at [77, 239] on span "Paciente" at bounding box center [112, 250] width 177 height 33
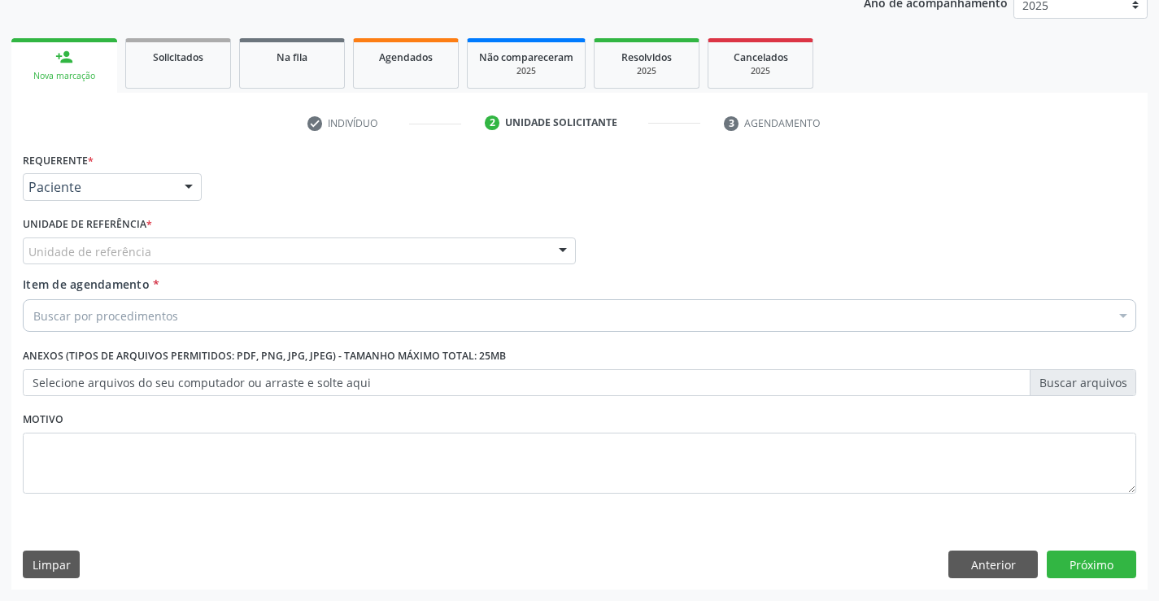
drag, startPoint x: 207, startPoint y: 268, endPoint x: 151, endPoint y: 269, distance: 56.1
click at [207, 269] on div "Unidade de referência * Unidade de referência Unidade Basica de Saude da Famili…" at bounding box center [299, 243] width 561 height 63
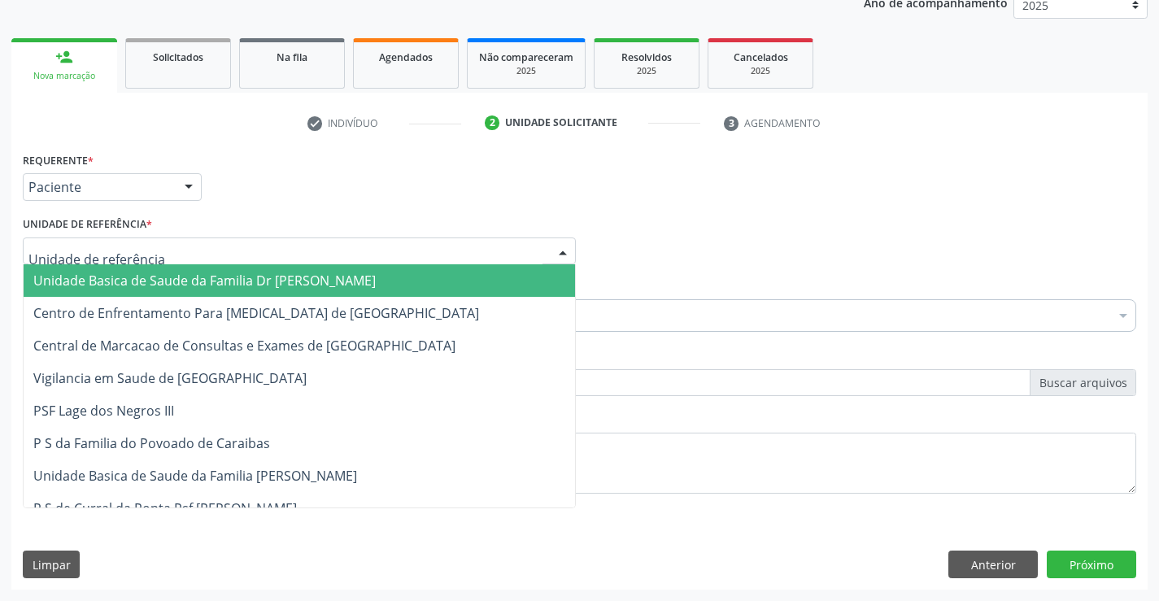
drag, startPoint x: 148, startPoint y: 246, endPoint x: 133, endPoint y: 268, distance: 26.9
click at [150, 255] on div at bounding box center [299, 252] width 553 height 28
click at [111, 281] on span "Unidade Basica de Saude da Familia Dr [PERSON_NAME]" at bounding box center [204, 281] width 343 height 18
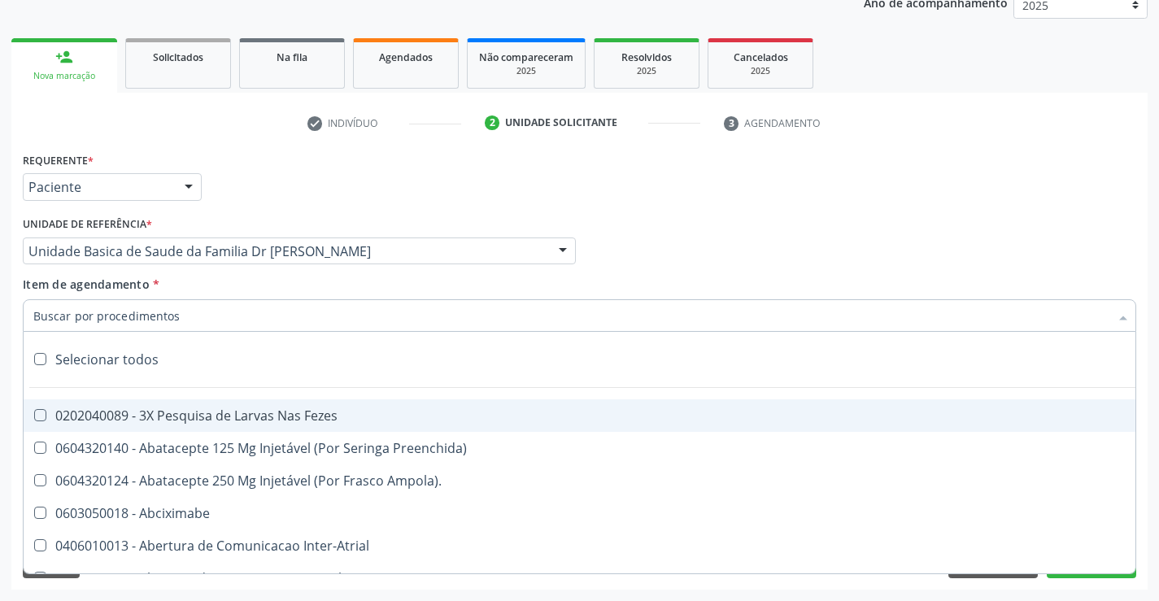
type input "U"
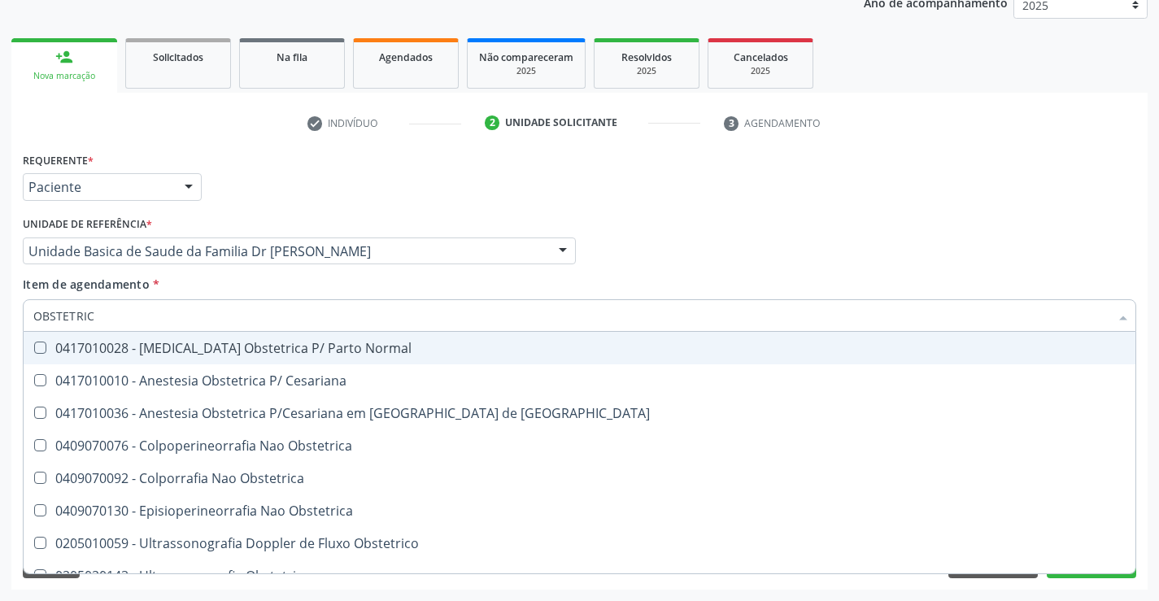
type input "OBSTETRICA"
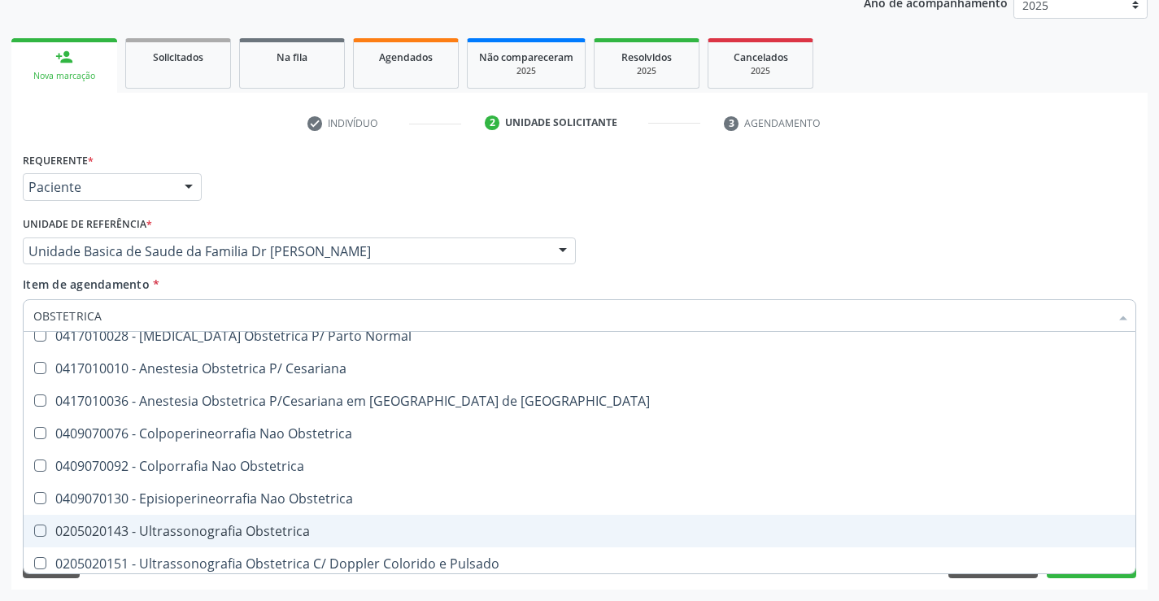
scroll to position [19, 0]
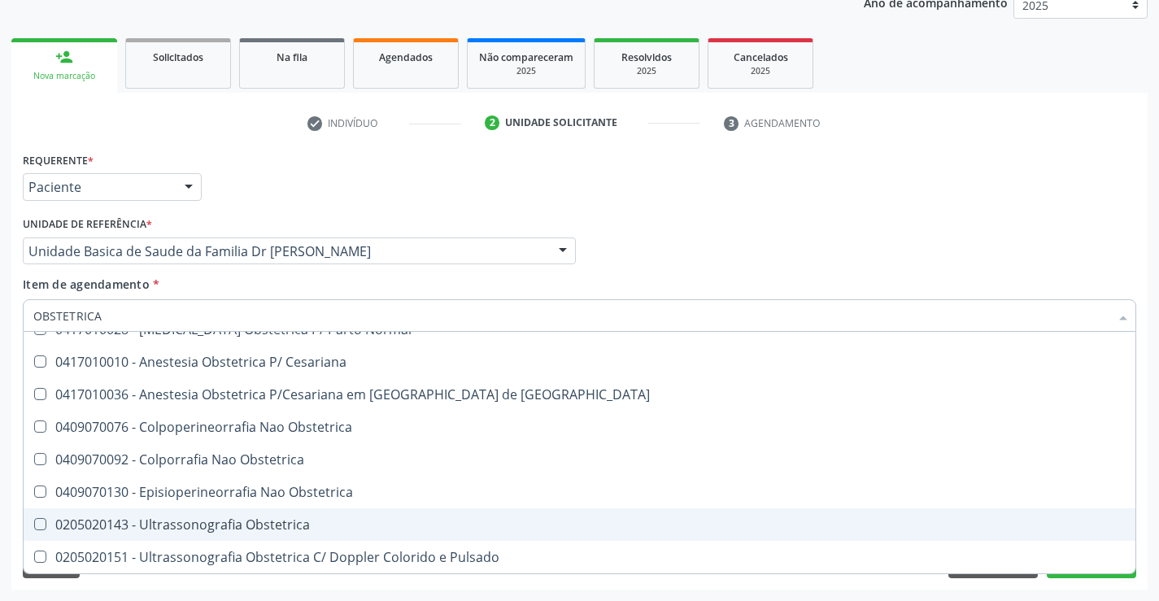
drag, startPoint x: 241, startPoint y: 522, endPoint x: 312, endPoint y: 513, distance: 71.4
click at [242, 522] on div "0205020143 - Ultrassonografia Obstetrica" at bounding box center [579, 524] width 1093 height 13
checkbox Obstetrica "true"
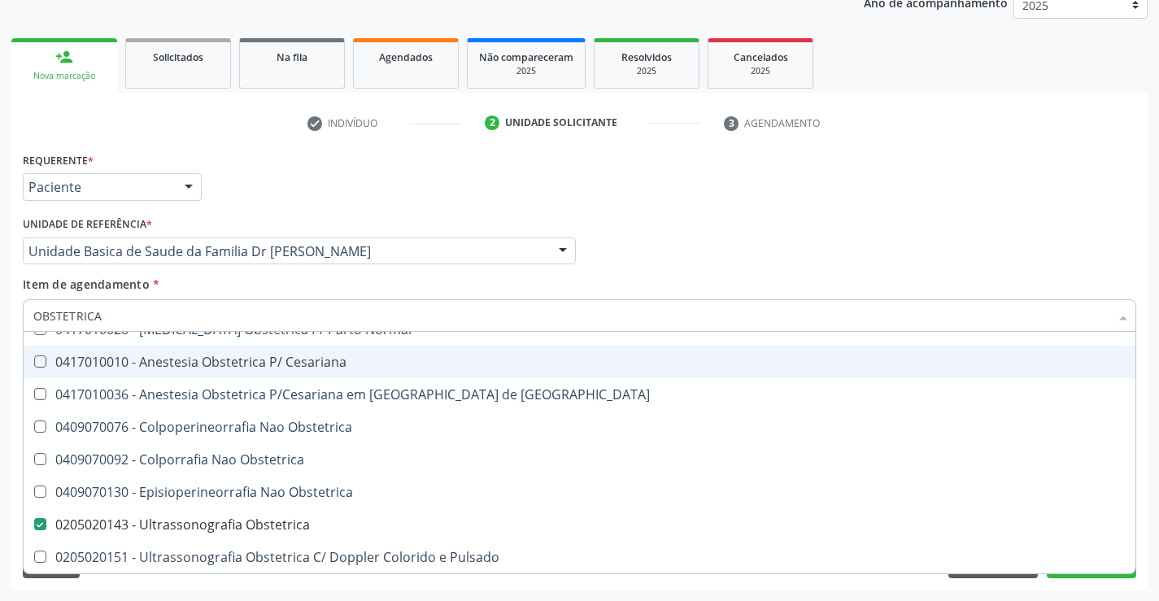
click at [636, 257] on div "Profissional Solicitante Por favor, selecione a Unidade de Atendimento primeiro…" at bounding box center [580, 243] width 1122 height 63
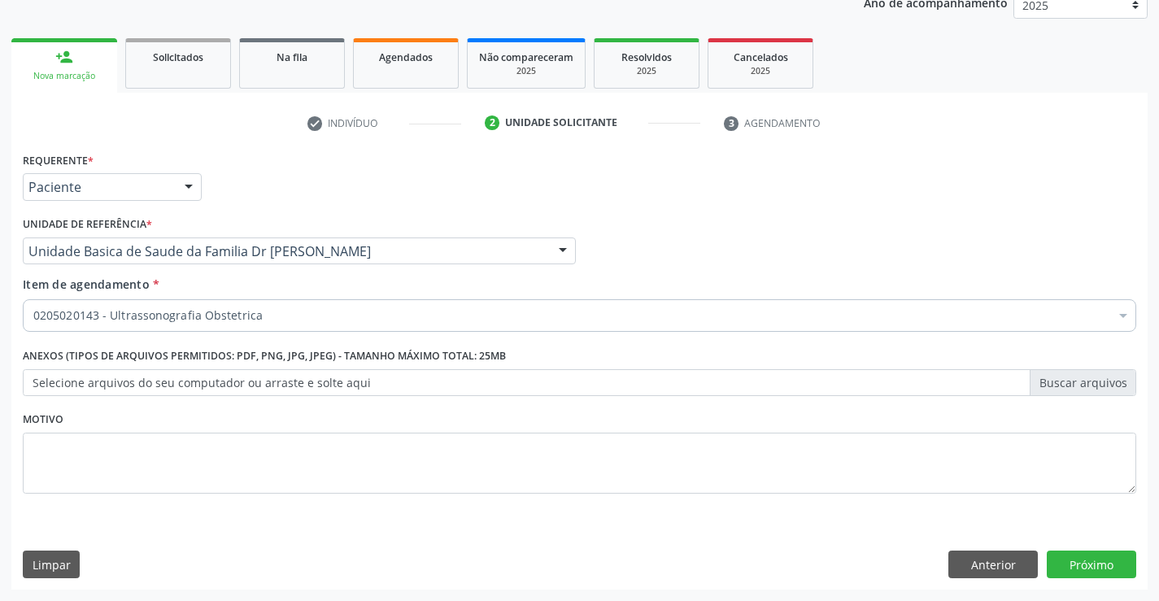
checkbox Obstetrica "true"
checkbox Abciximabe "false"
click at [1068, 561] on button "Próximo" at bounding box center [1092, 565] width 90 height 28
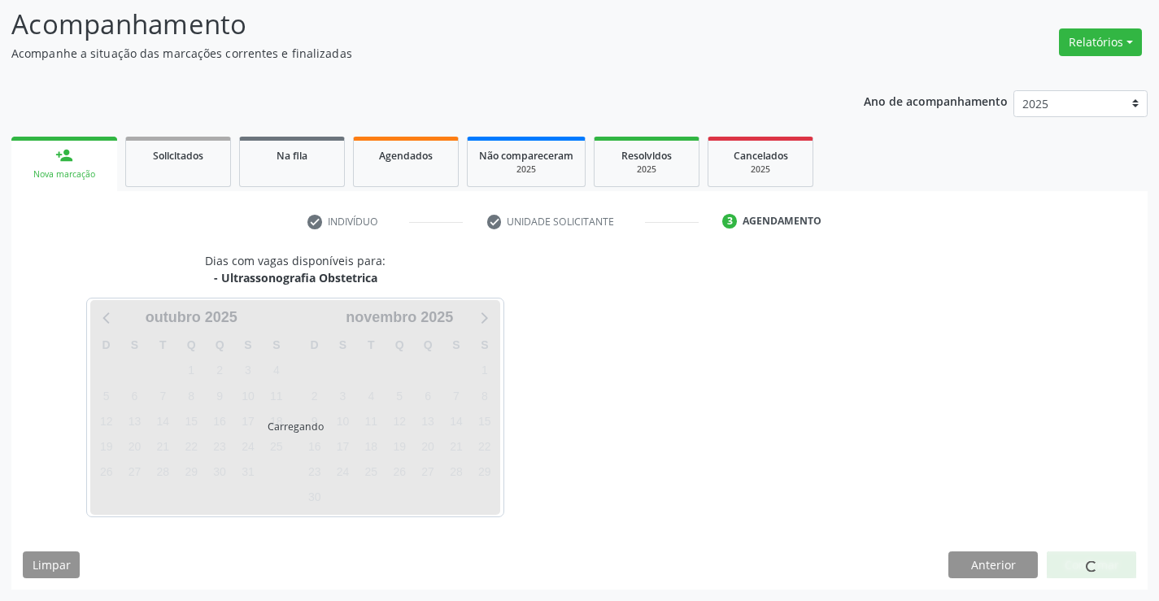
scroll to position [107, 0]
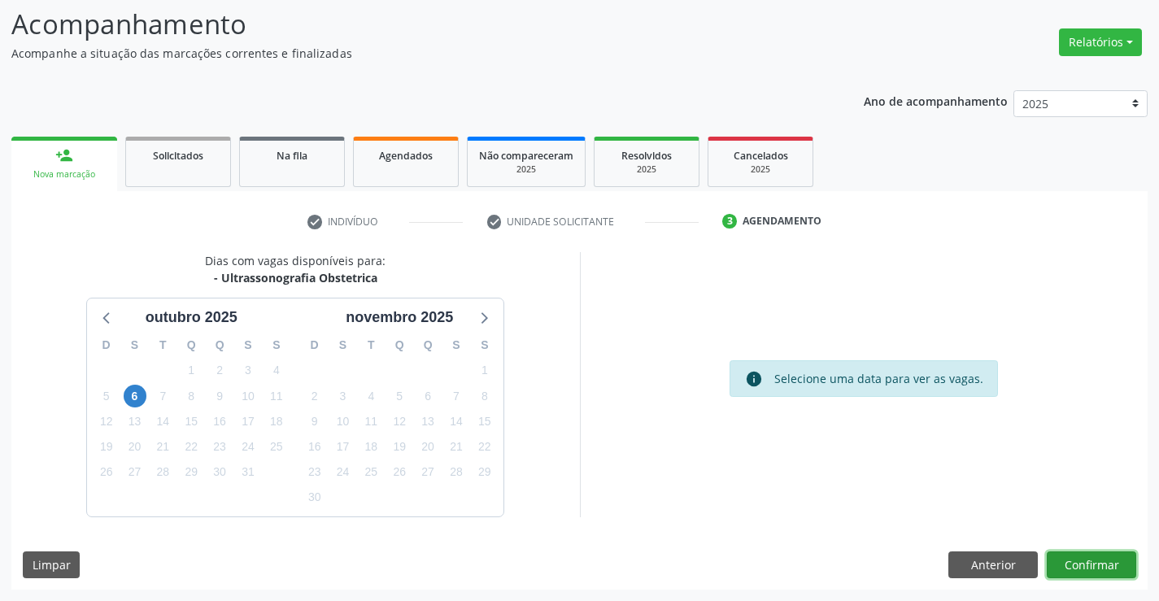
click at [1093, 555] on button "Confirmar" at bounding box center [1092, 566] width 90 height 28
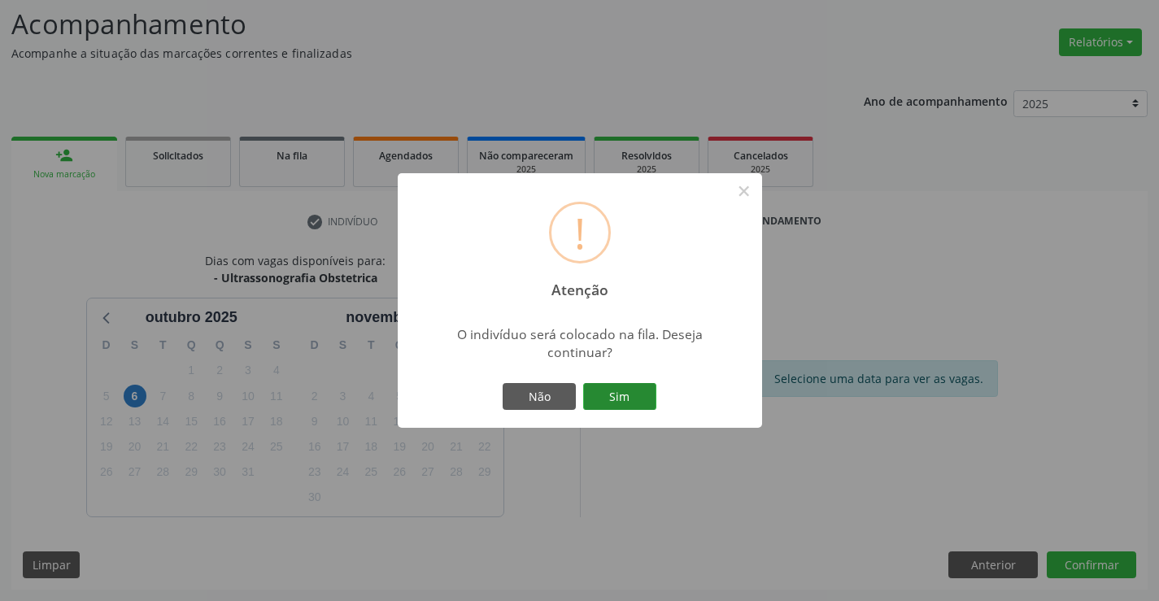
click at [618, 403] on button "Sim" at bounding box center [619, 397] width 73 height 28
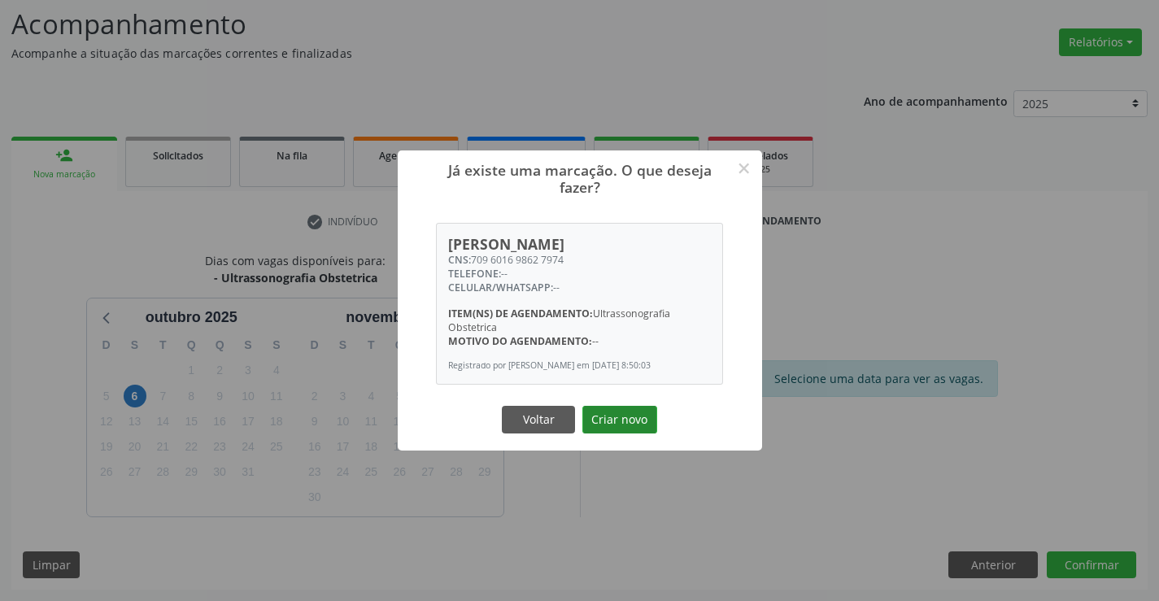
drag, startPoint x: 600, startPoint y: 418, endPoint x: 627, endPoint y: 418, distance: 26.9
click at [600, 419] on button "Criar novo" at bounding box center [620, 420] width 75 height 28
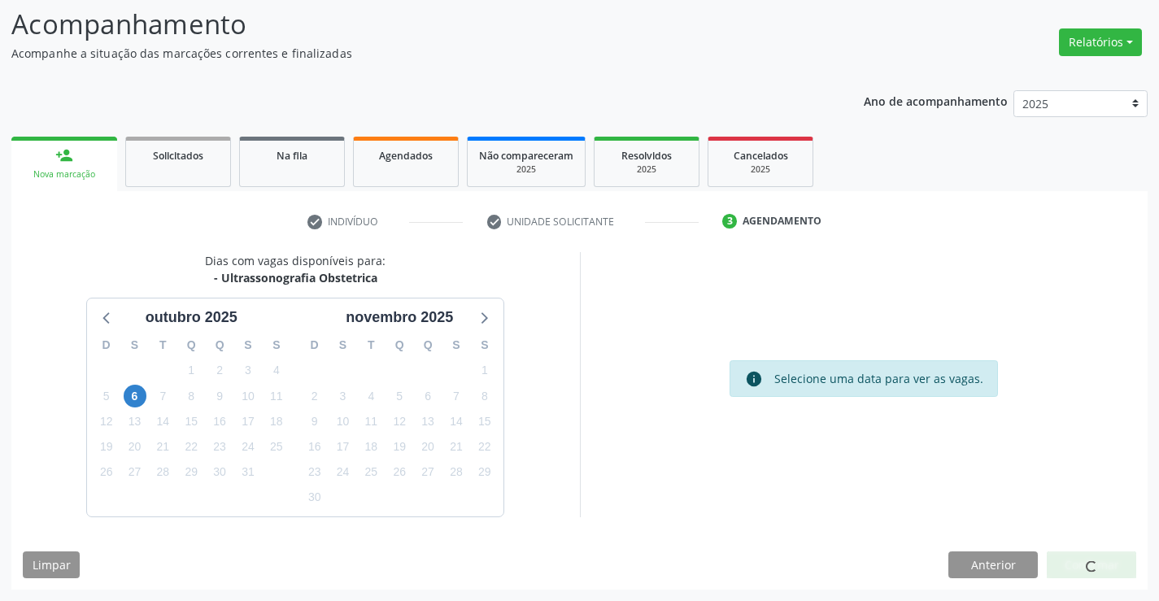
scroll to position [0, 0]
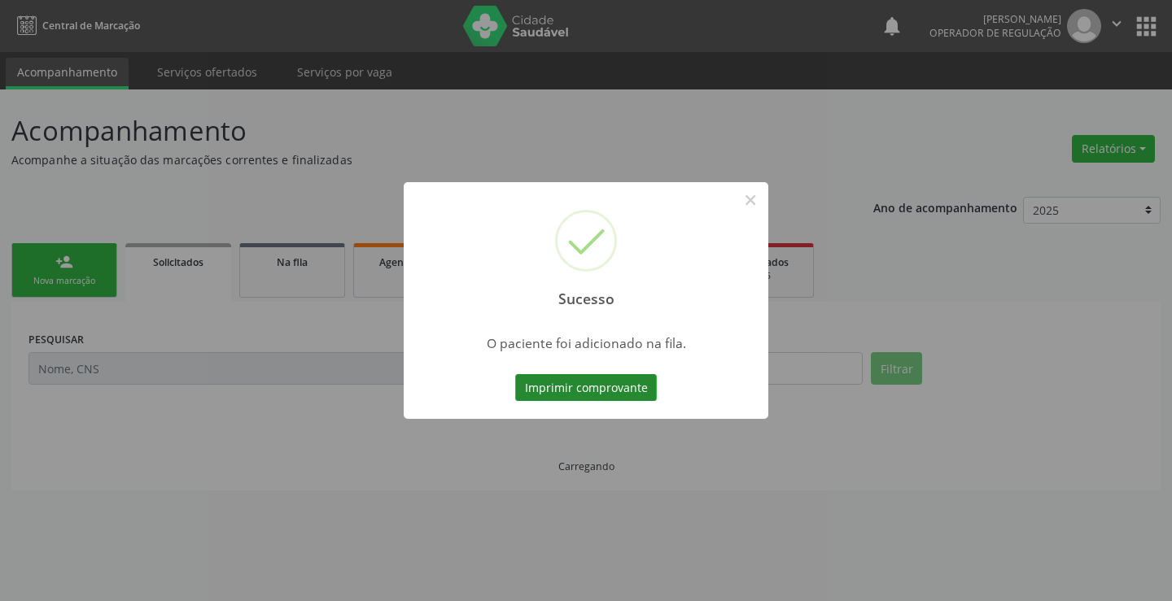
click at [582, 378] on button "Imprimir comprovante" at bounding box center [586, 388] width 142 height 28
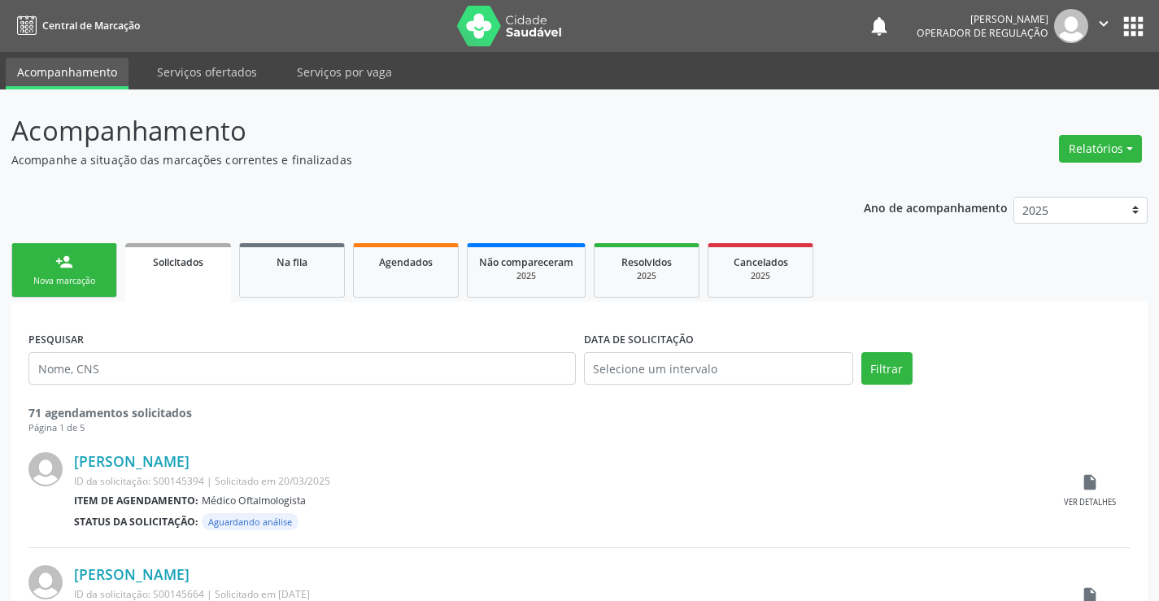
click at [60, 268] on div "person_add" at bounding box center [64, 262] width 18 height 18
drag, startPoint x: 60, startPoint y: 268, endPoint x: 92, endPoint y: 240, distance: 42.1
click at [83, 247] on link "person_add Nova marcação" at bounding box center [64, 270] width 106 height 55
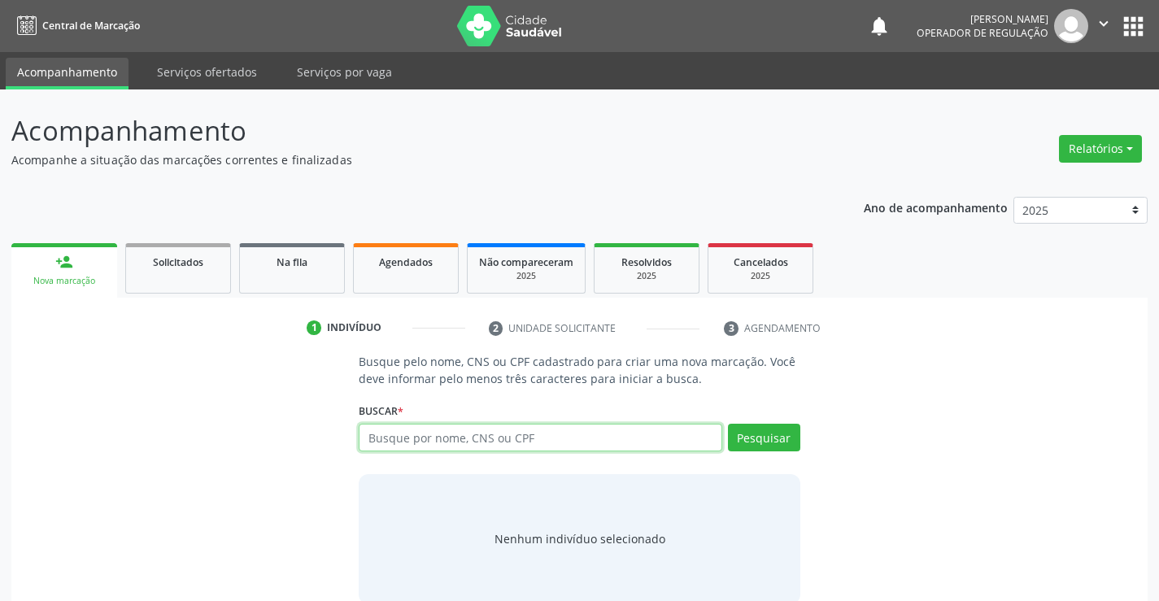
click at [428, 440] on input "text" at bounding box center [540, 438] width 363 height 28
type input "704206225543886"
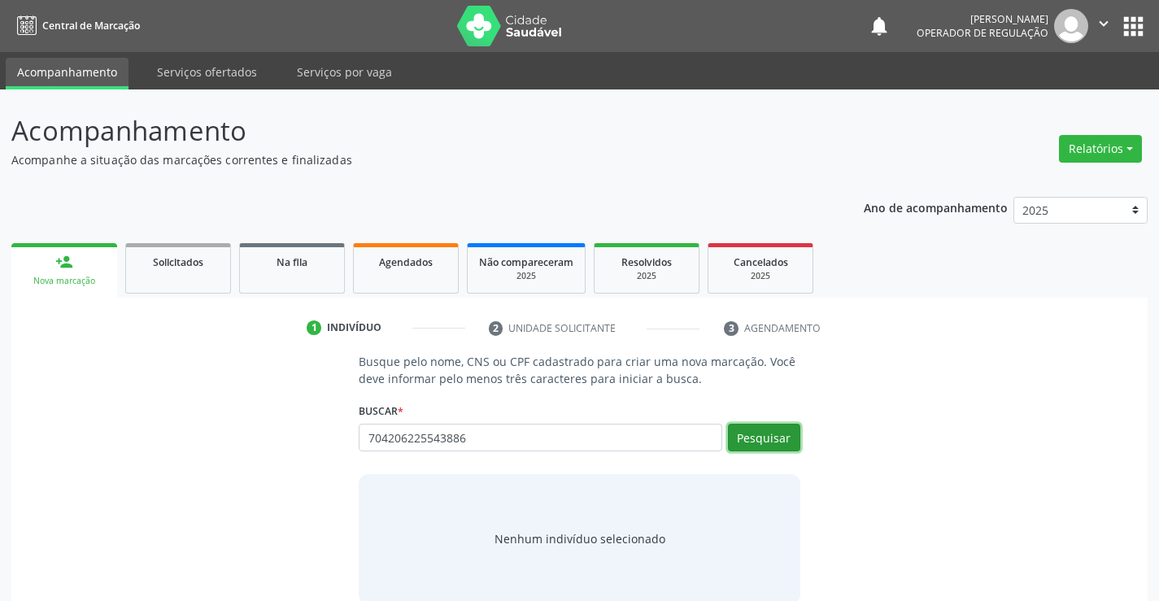
click at [767, 435] on button "Pesquisar" at bounding box center [764, 438] width 72 height 28
type input "704206225543886"
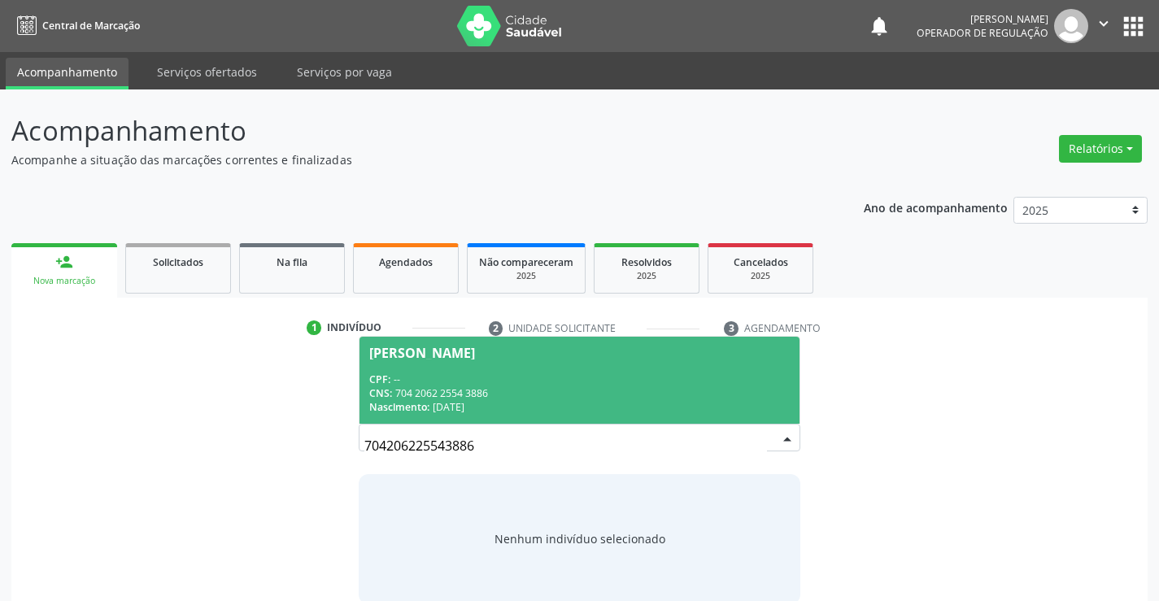
click at [444, 386] on div "CNS: 704 2062 2554 3886" at bounding box center [579, 393] width 420 height 14
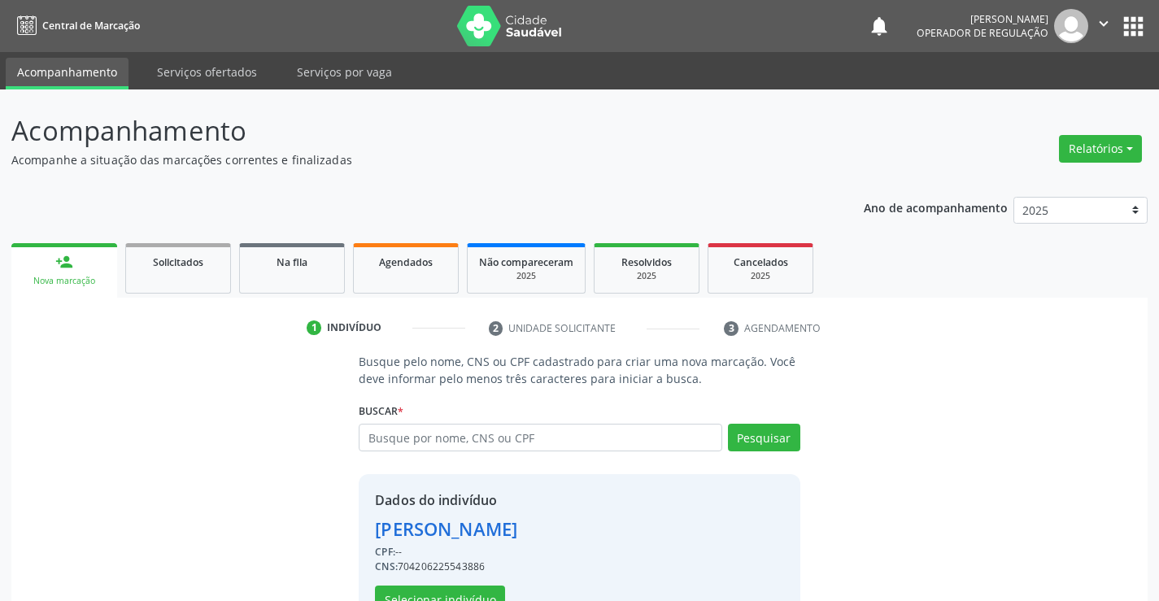
scroll to position [51, 0]
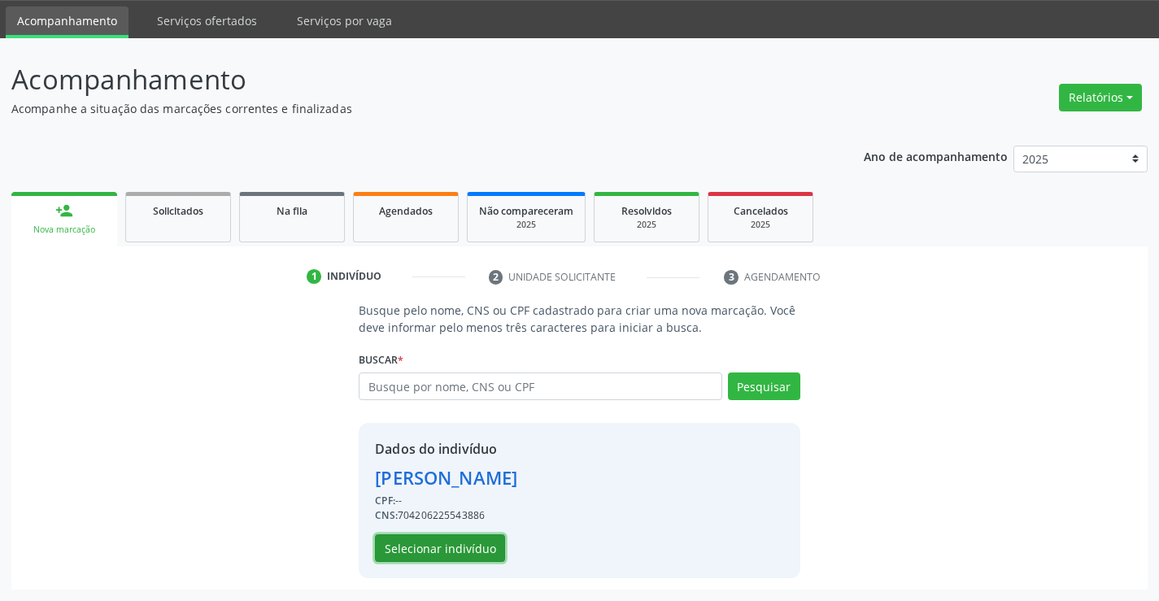
click at [430, 548] on button "Selecionar indivíduo" at bounding box center [440, 549] width 130 height 28
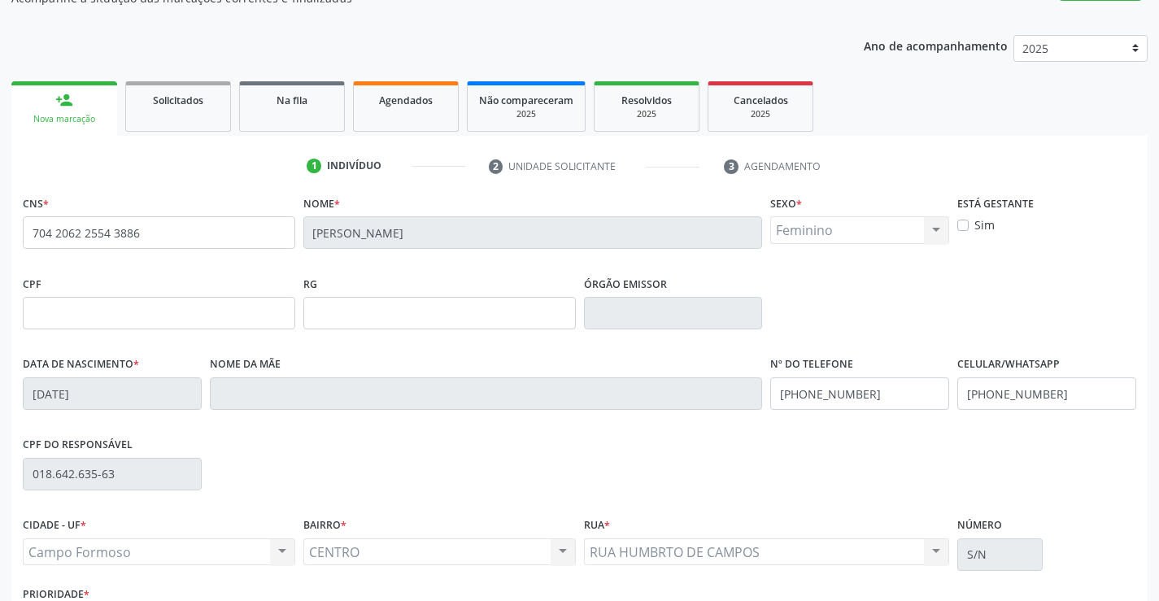
scroll to position [281, 0]
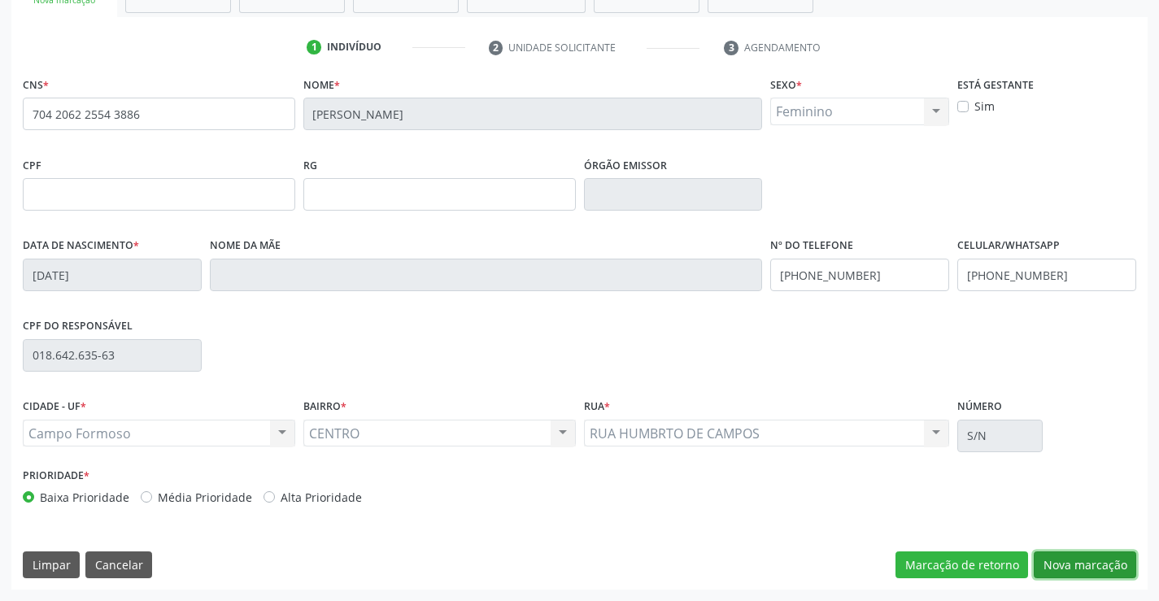
click at [1082, 561] on button "Nova marcação" at bounding box center [1085, 566] width 103 height 28
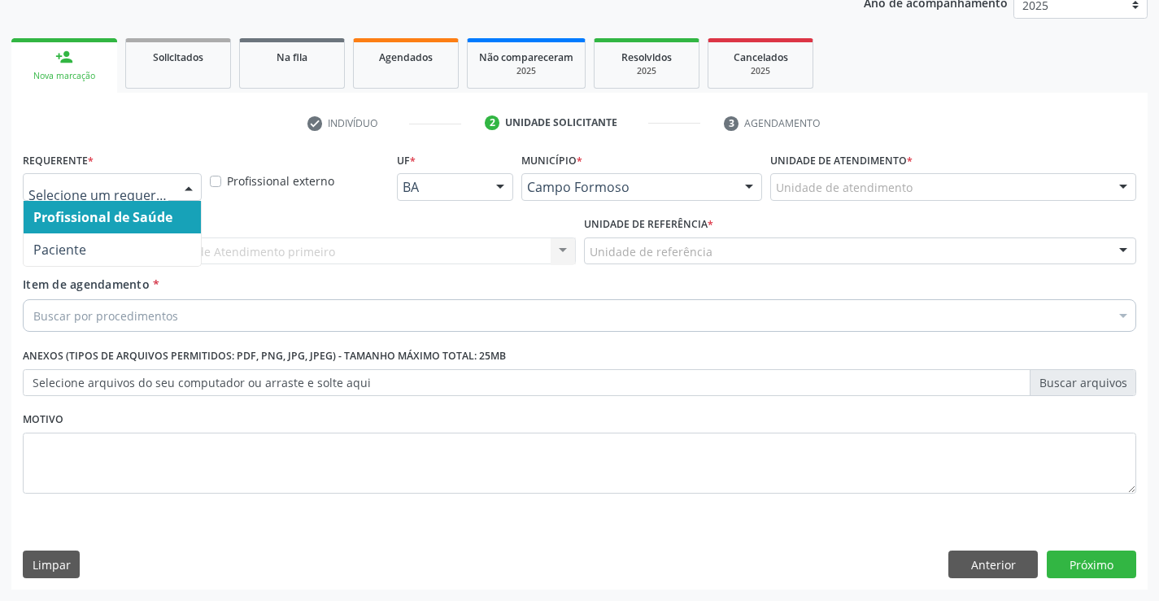
click at [173, 184] on div "Profissional de Saúde Paciente Nenhum resultado encontrado para: " " Não há nen…" at bounding box center [112, 187] width 179 height 28
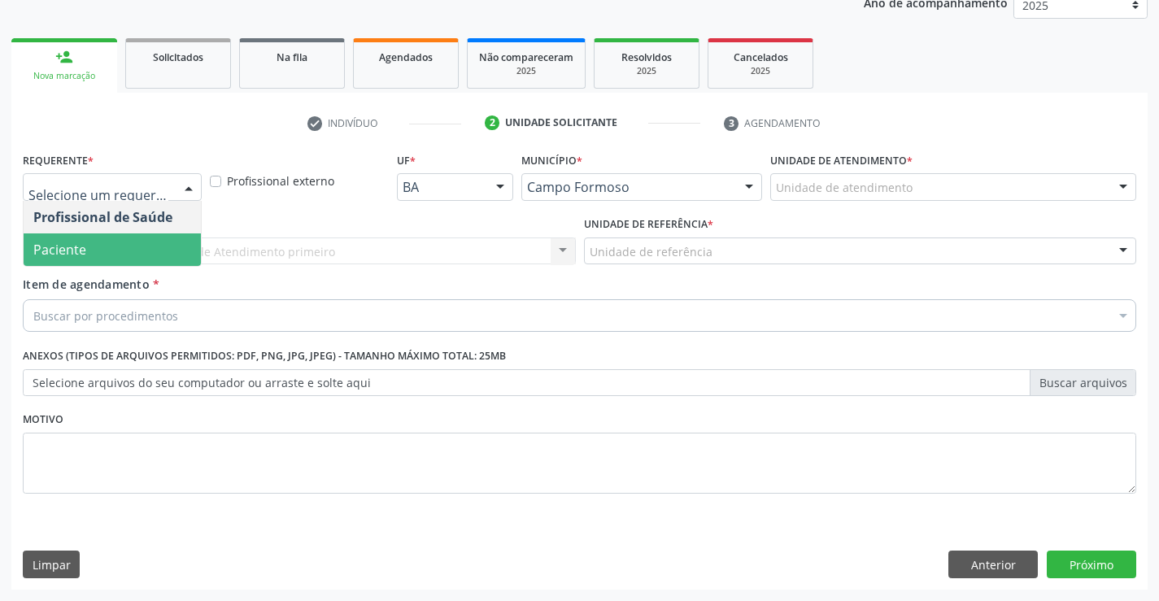
click at [77, 249] on span "Paciente" at bounding box center [59, 250] width 53 height 18
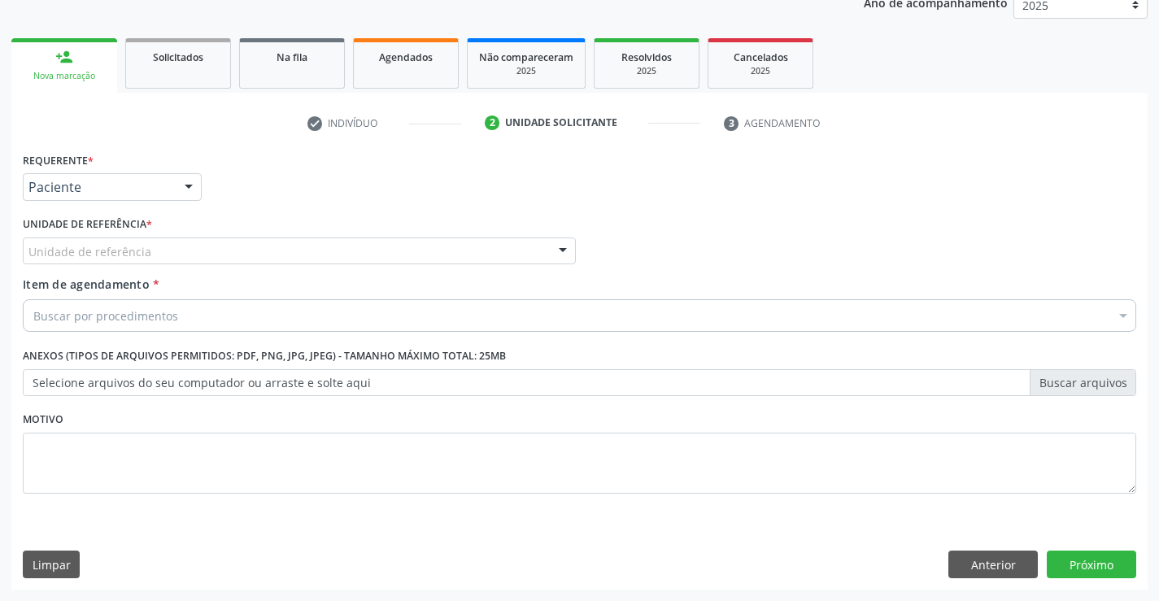
click at [538, 254] on div "Unidade de referência" at bounding box center [299, 252] width 553 height 28
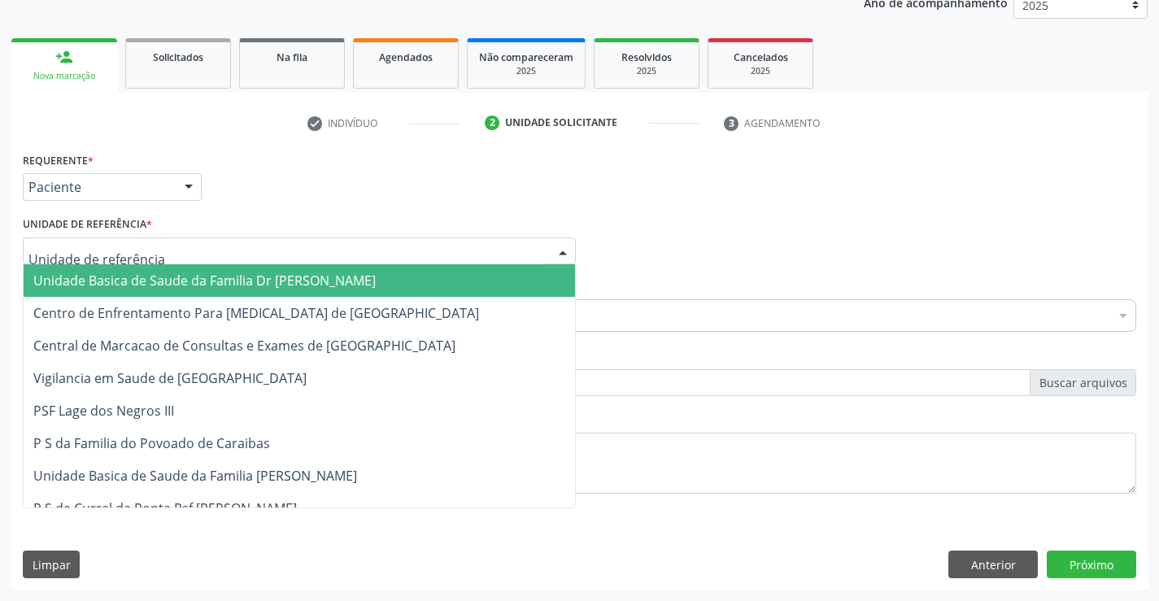
click at [157, 284] on span "Unidade Basica de Saude da Familia Dr [PERSON_NAME]" at bounding box center [204, 281] width 343 height 18
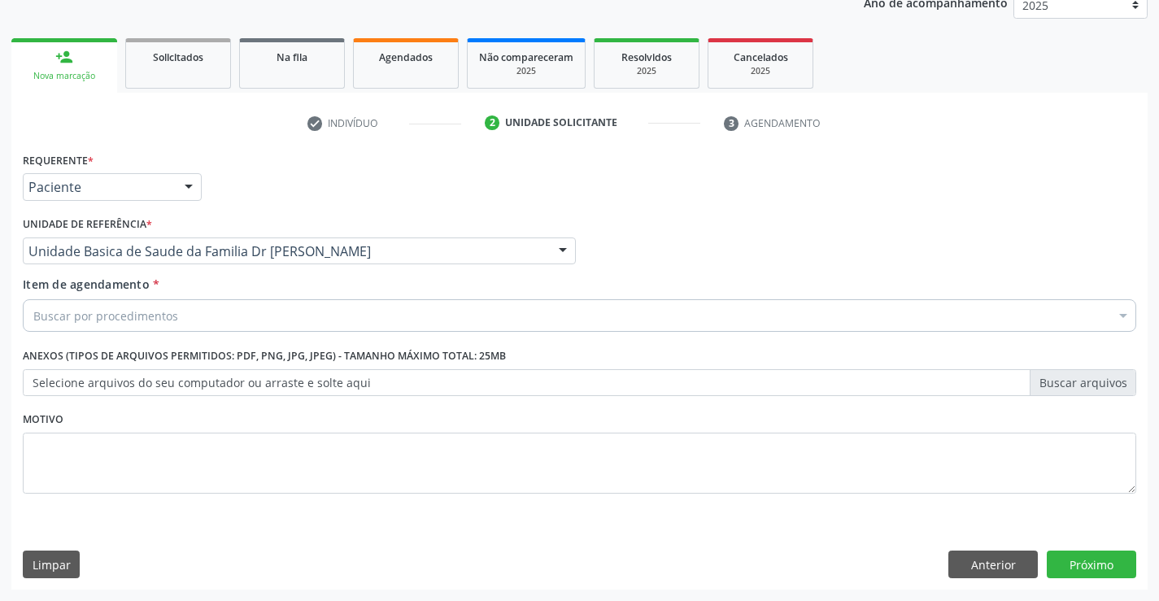
click at [437, 322] on div "Buscar por procedimentos" at bounding box center [580, 315] width 1114 height 33
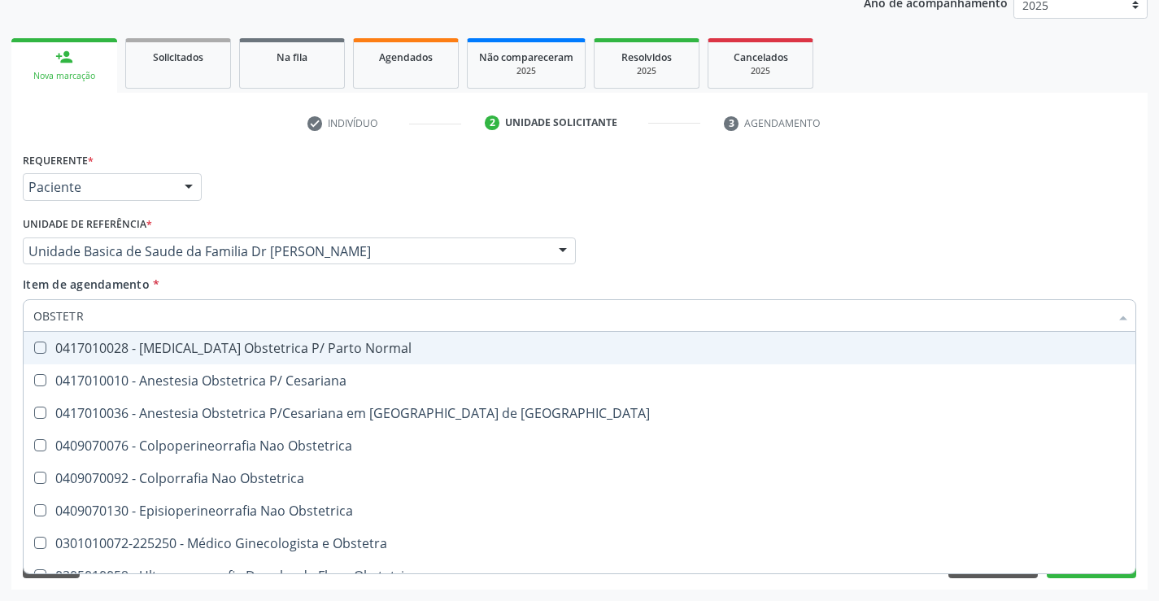
type input "OBSTETRA"
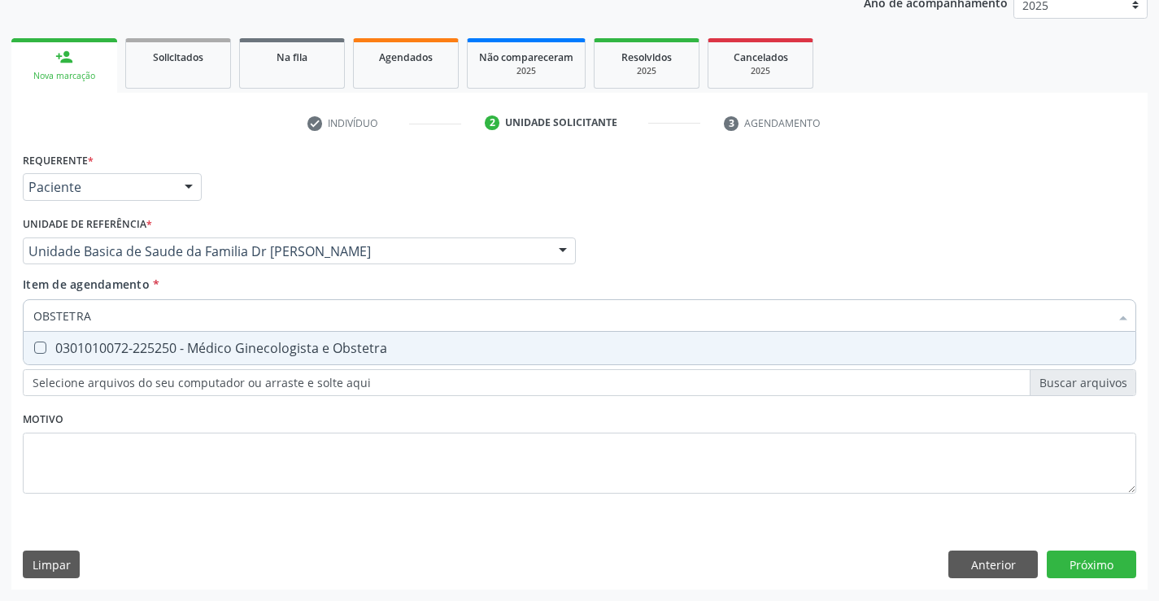
drag, startPoint x: 205, startPoint y: 343, endPoint x: 531, endPoint y: 482, distance: 354.0
click at [221, 346] on div "0301010072-225250 - Médico Ginecologista e Obstetra" at bounding box center [579, 348] width 1093 height 13
checkbox Obstetra "true"
click at [456, 475] on div "Requerente * Paciente Profissional de Saúde Paciente Nenhum resultado encontrad…" at bounding box center [580, 332] width 1114 height 369
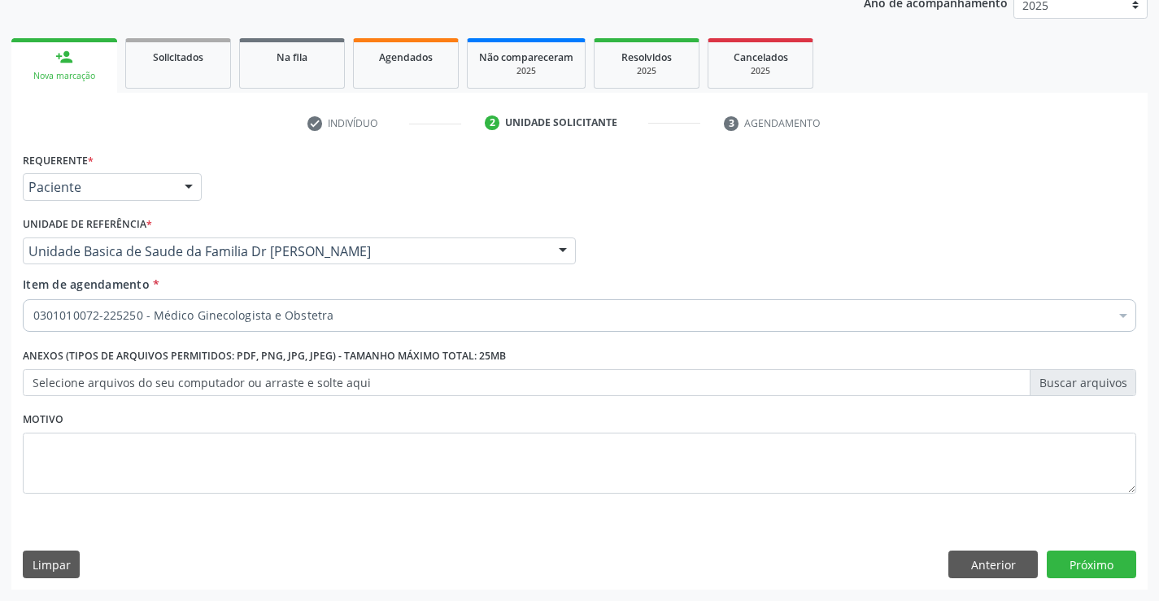
drag, startPoint x: 1038, startPoint y: 526, endPoint x: 1073, endPoint y: 535, distance: 36.1
click at [1048, 531] on div "Requerente * Paciente Profissional de Saúde Paciente Nenhum resultado encontrad…" at bounding box center [579, 369] width 1137 height 442
drag, startPoint x: 1080, startPoint y: 550, endPoint x: 1086, endPoint y: 557, distance: 9.2
click at [1085, 555] on div "Requerente * Paciente Profissional de Saúde Paciente Nenhum resultado encontrad…" at bounding box center [579, 369] width 1137 height 442
click at [1086, 557] on button "Próximo" at bounding box center [1092, 565] width 90 height 28
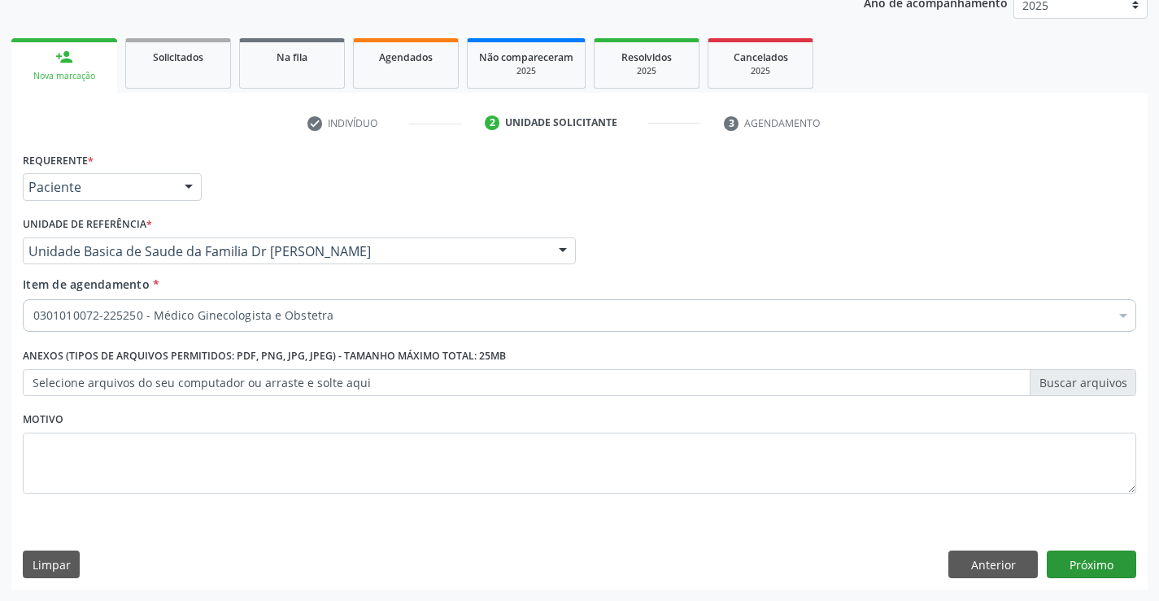
scroll to position [107, 0]
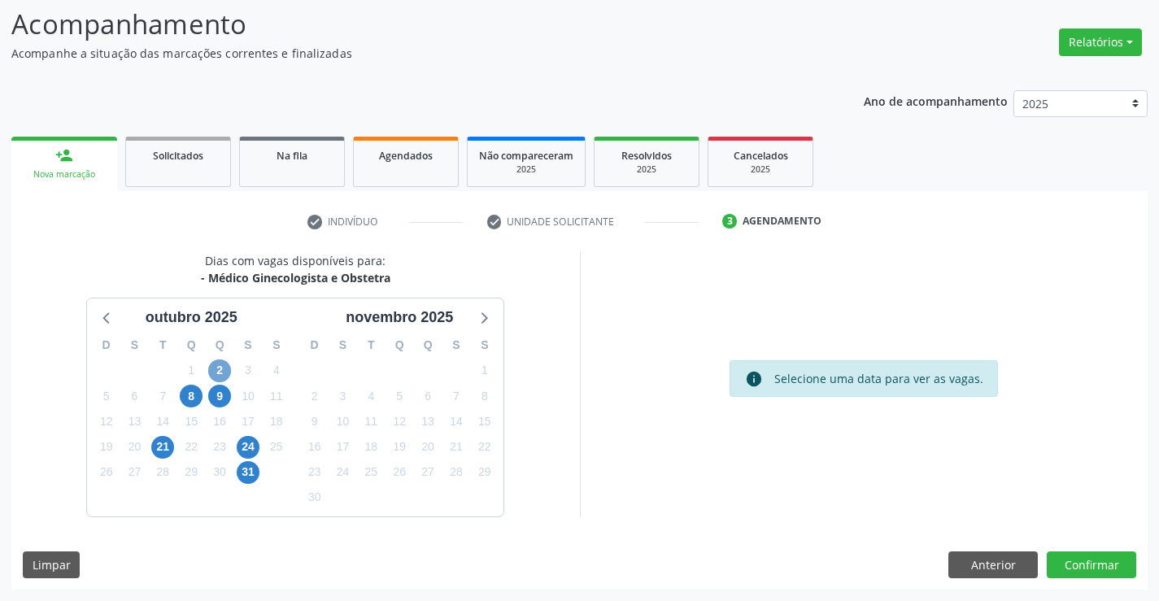
click at [216, 369] on span "2" at bounding box center [219, 371] width 23 height 23
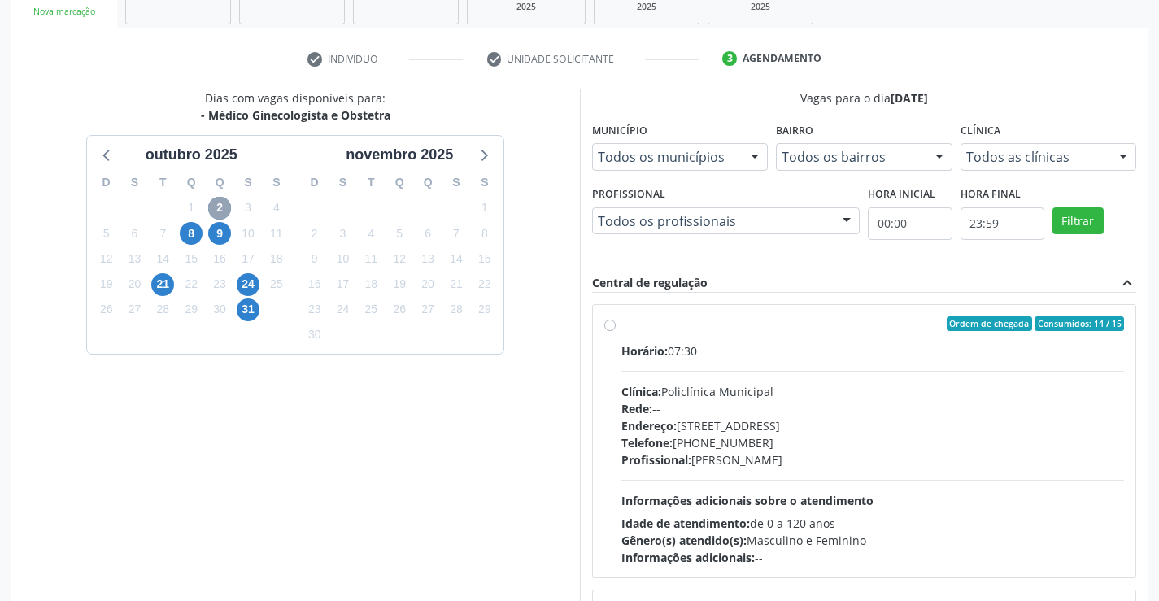
scroll to position [371, 0]
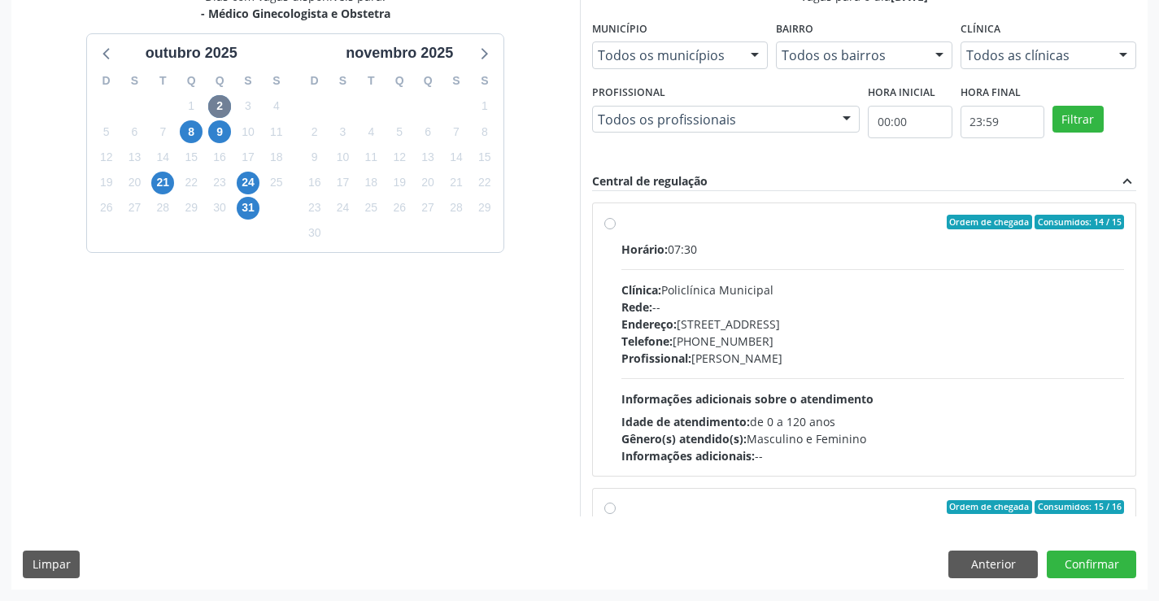
click at [636, 236] on label "Ordem de chegada Consumidos: 14 / 15 Horário: 07:30 Clínica: Policlínica Munici…" at bounding box center [874, 340] width 504 height 250
click at [616, 229] on input "Ordem de chegada Consumidos: 14 / 15 Horário: 07:30 Clínica: Policlínica Munici…" at bounding box center [610, 222] width 11 height 15
radio input "true"
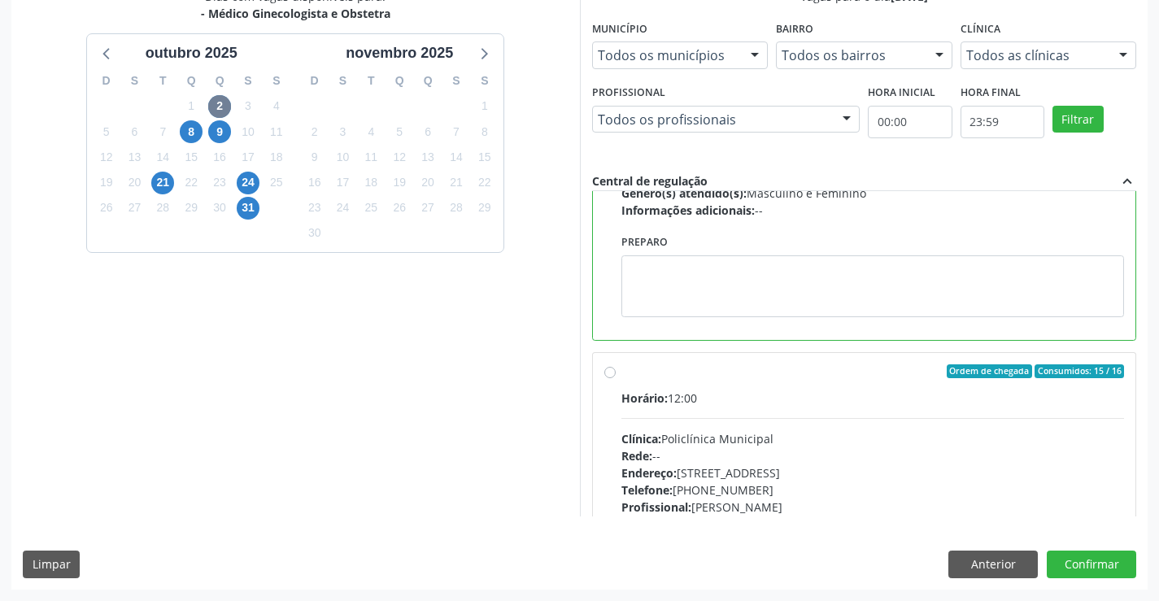
scroll to position [366, 0]
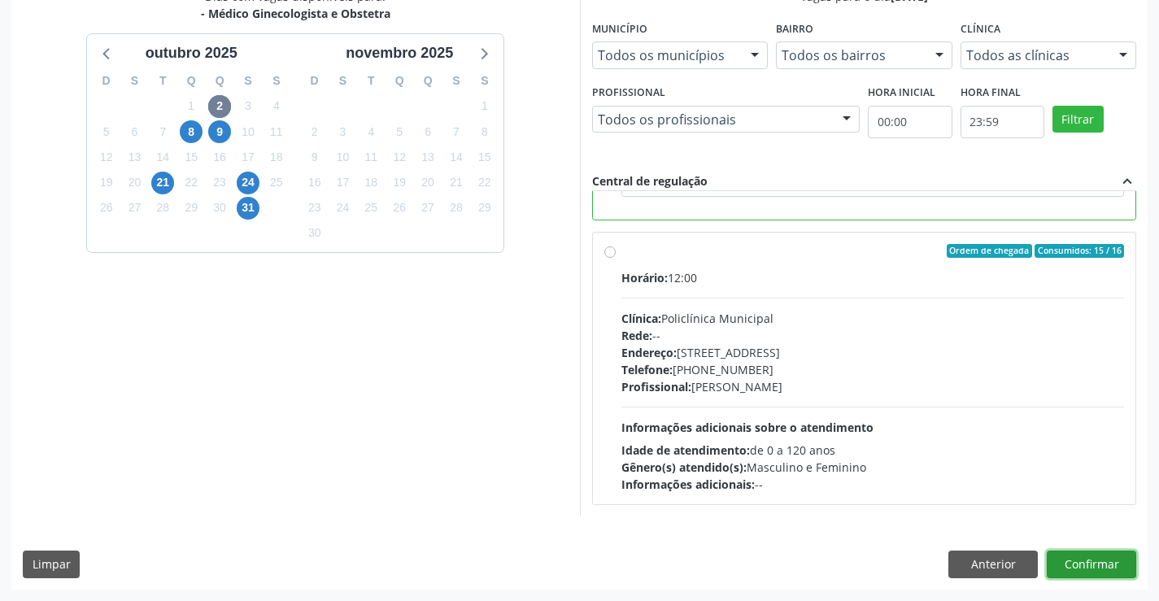
click at [1098, 557] on button "Confirmar" at bounding box center [1092, 565] width 90 height 28
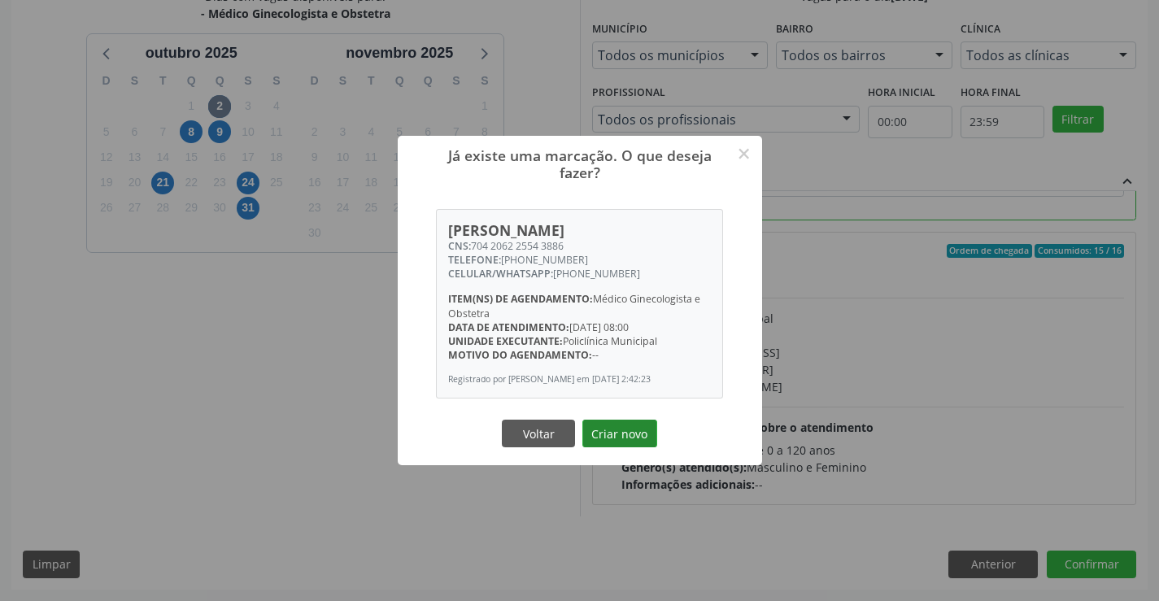
drag, startPoint x: 610, startPoint y: 432, endPoint x: 622, endPoint y: 429, distance: 12.6
click at [611, 432] on button "Criar novo" at bounding box center [620, 434] width 75 height 28
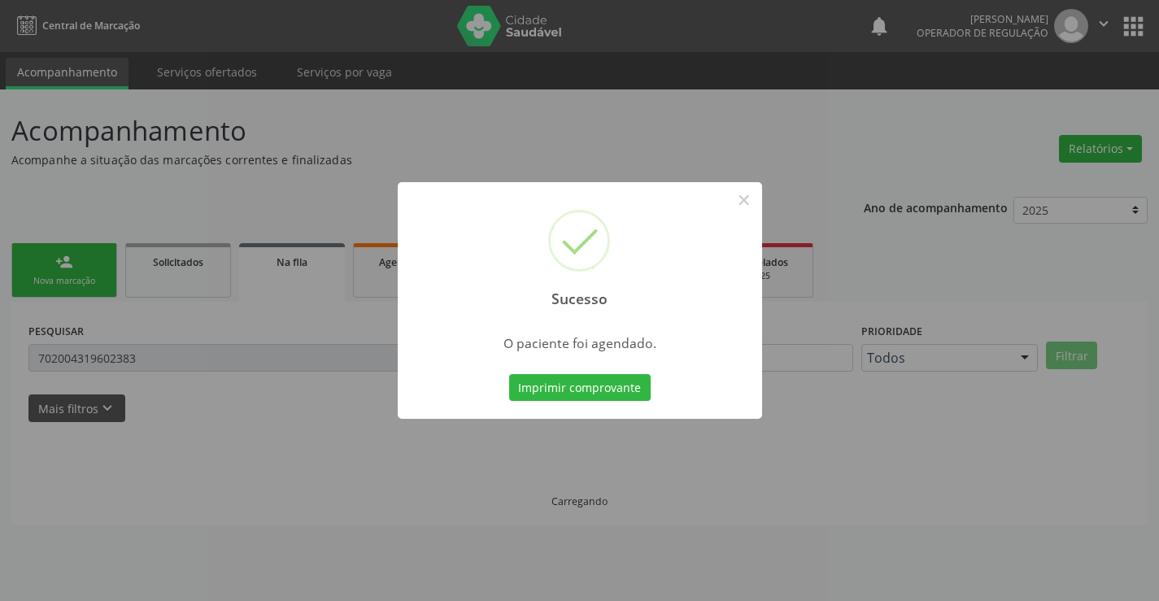
scroll to position [0, 0]
click at [591, 379] on button "Imprimir comprovante" at bounding box center [580, 388] width 142 height 28
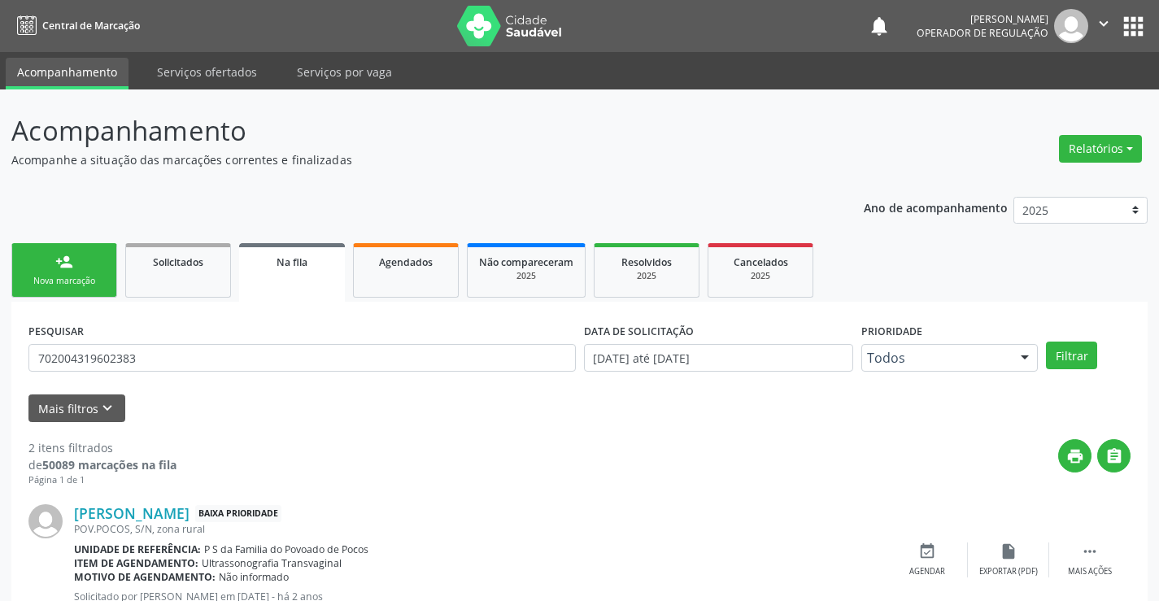
click at [62, 277] on div "Nova marcação" at bounding box center [64, 281] width 81 height 12
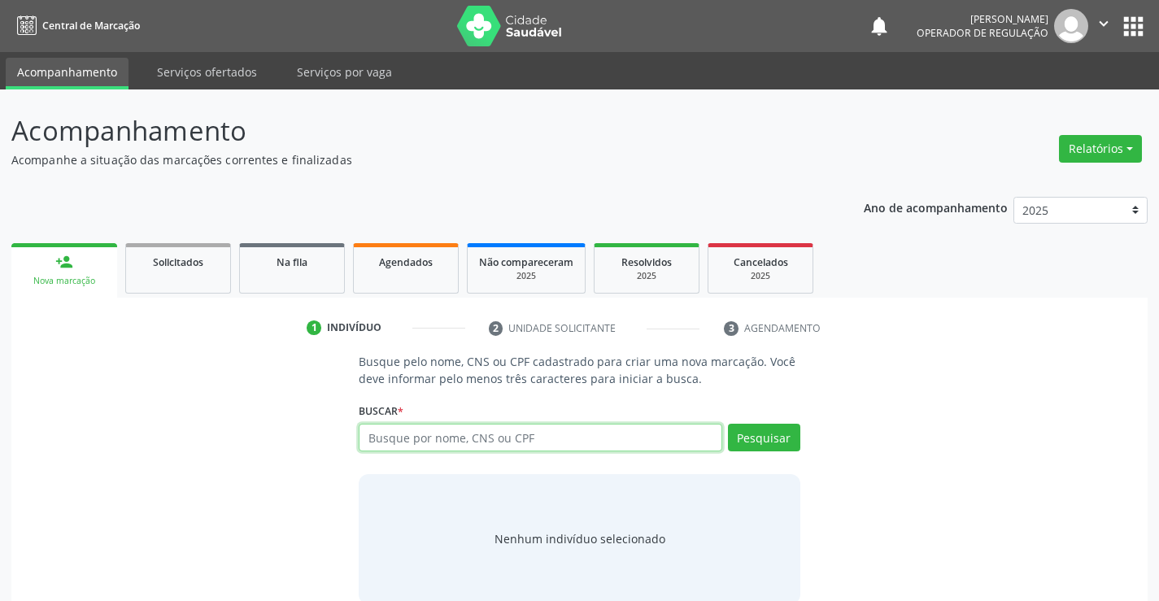
click at [444, 426] on input "text" at bounding box center [540, 438] width 363 height 28
type input "704206225543886"
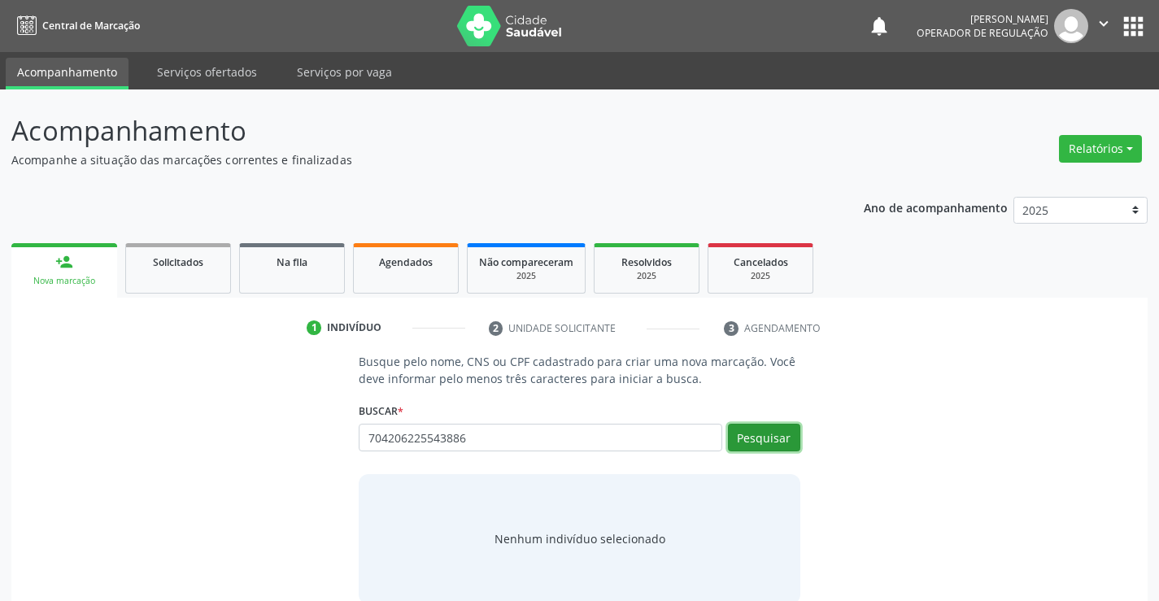
click at [764, 436] on button "Pesquisar" at bounding box center [764, 438] width 72 height 28
type input "704206225543886"
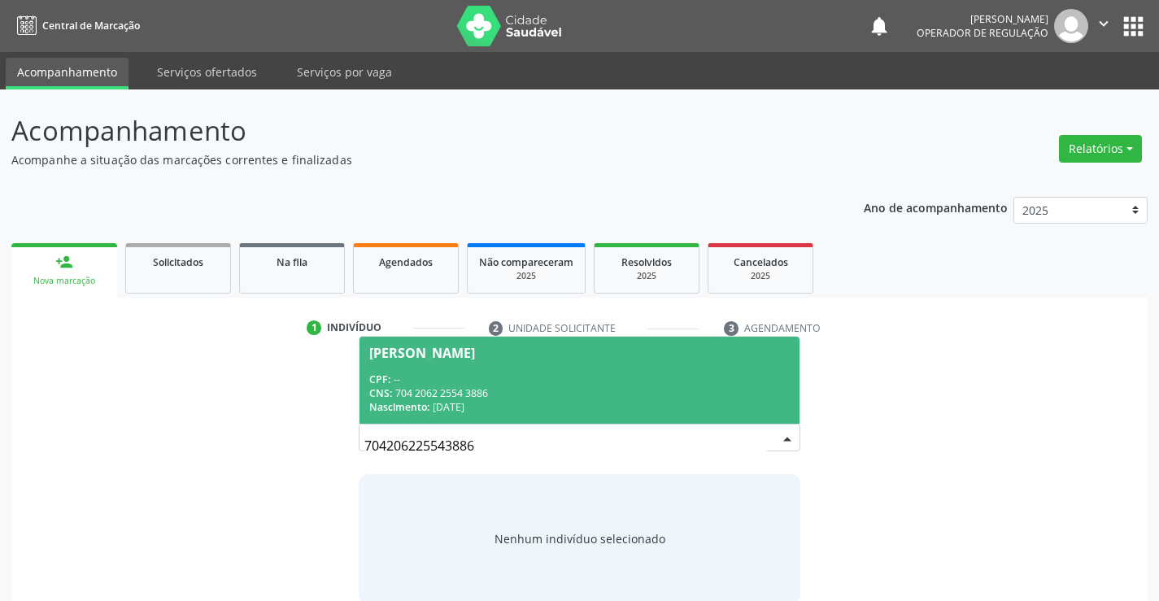
click at [509, 362] on span "Mara Rita Gomes Nasário CPF: -- CNS: 704 2062 2554 3886 Nascimento: 05/11/1984" at bounding box center [579, 380] width 439 height 87
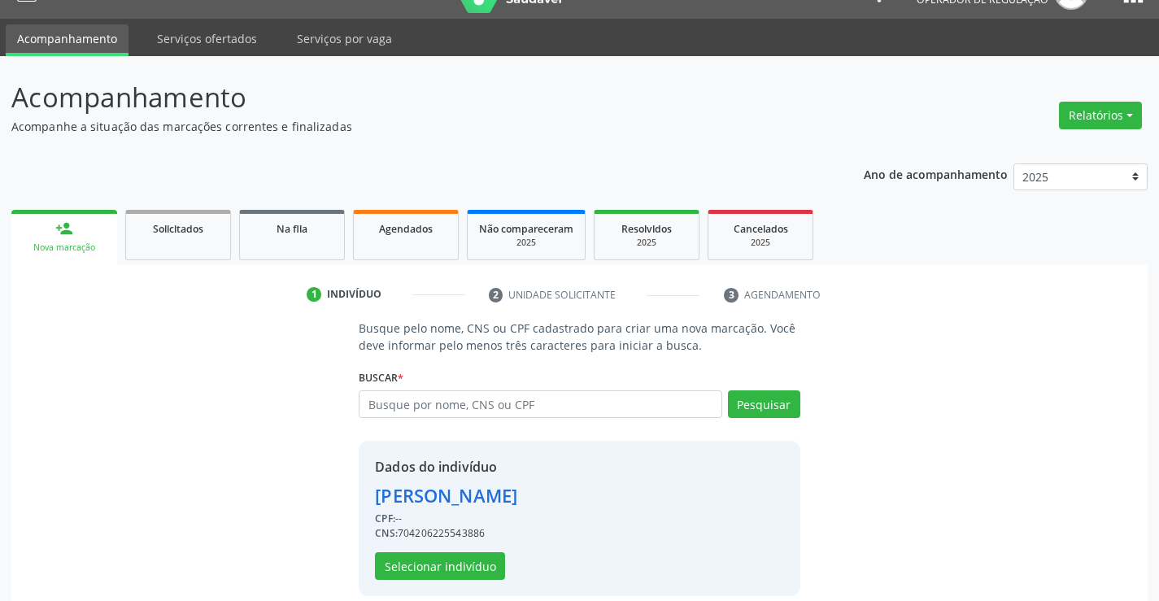
scroll to position [51, 0]
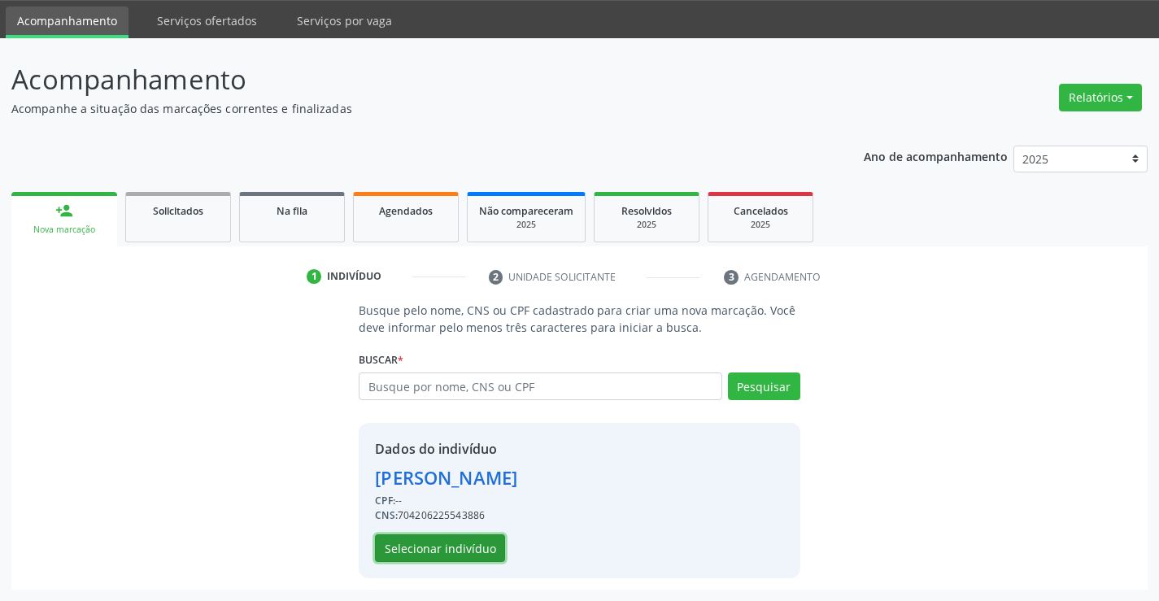
click at [420, 541] on button "Selecionar indivíduo" at bounding box center [440, 549] width 130 height 28
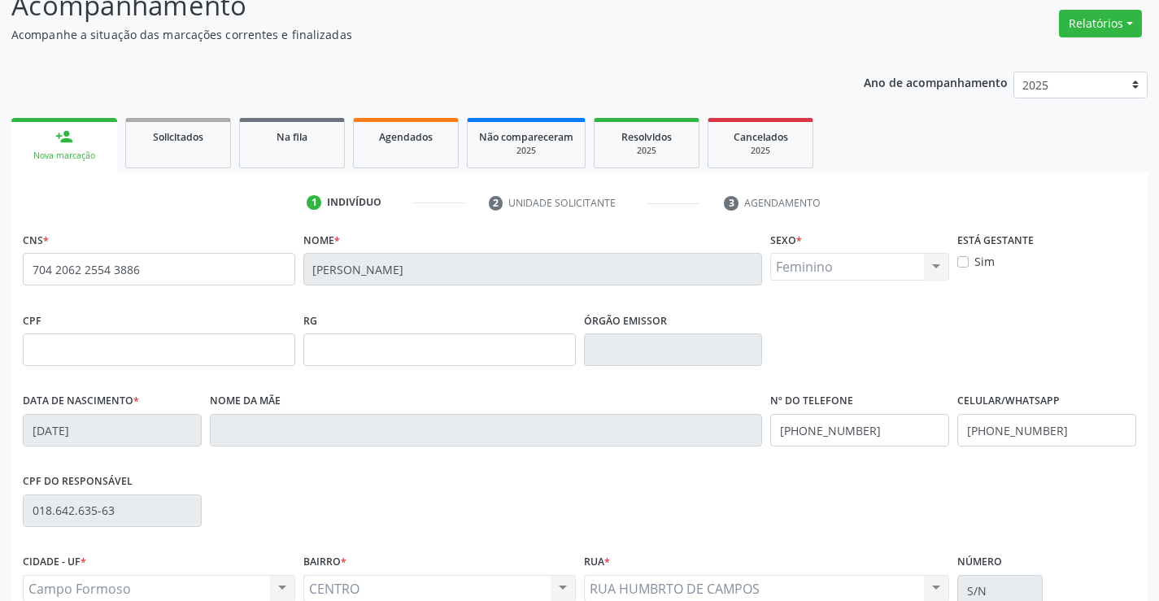
scroll to position [281, 0]
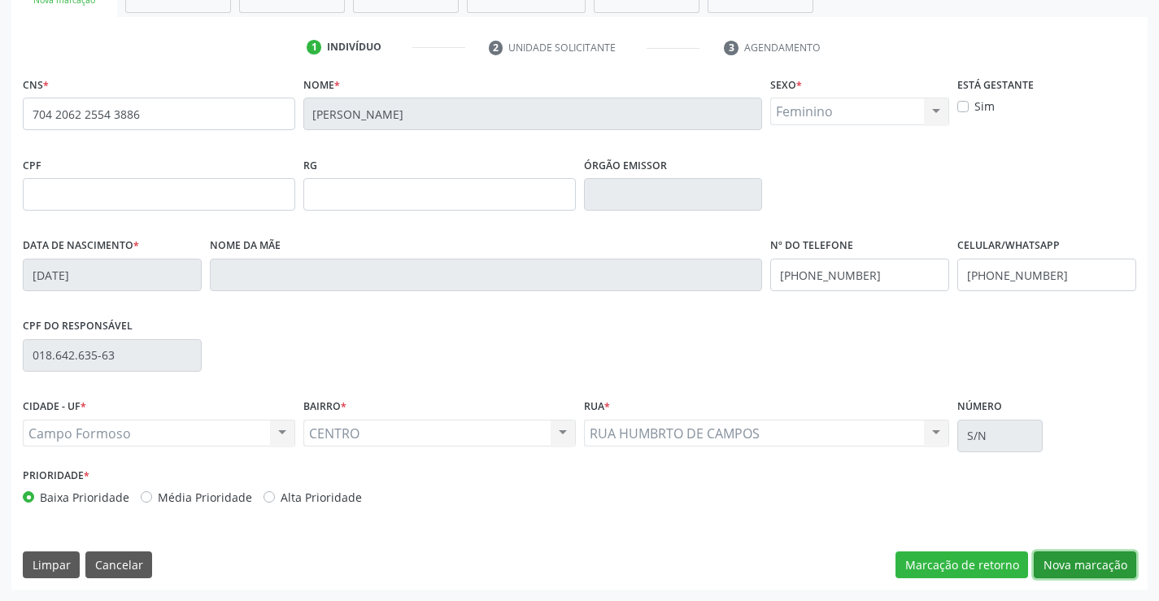
click at [1079, 557] on button "Nova marcação" at bounding box center [1085, 566] width 103 height 28
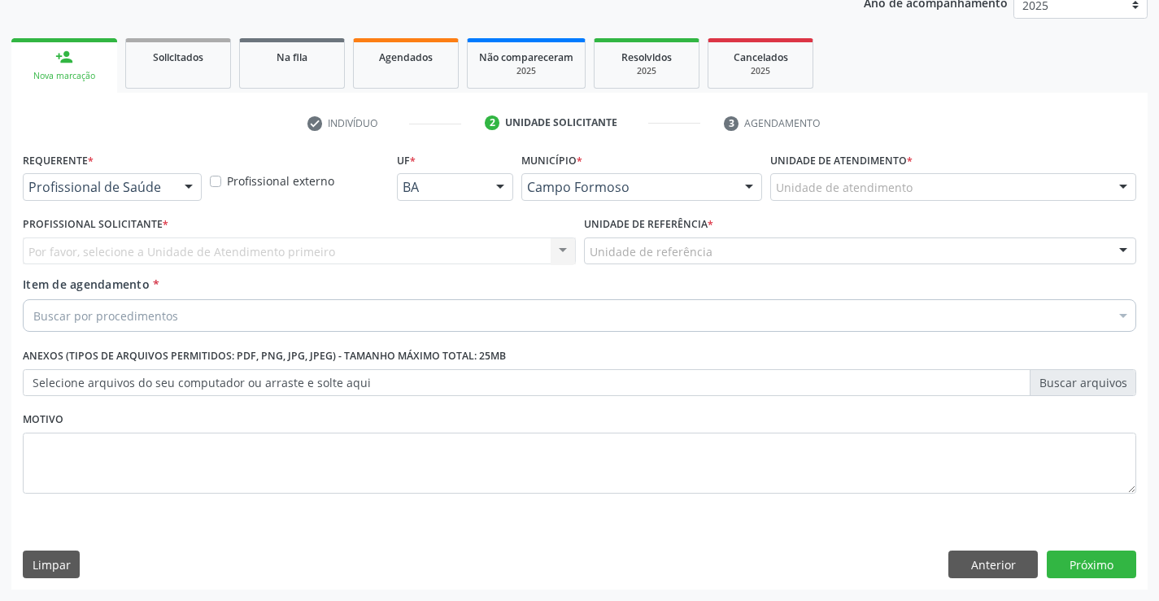
scroll to position [205, 0]
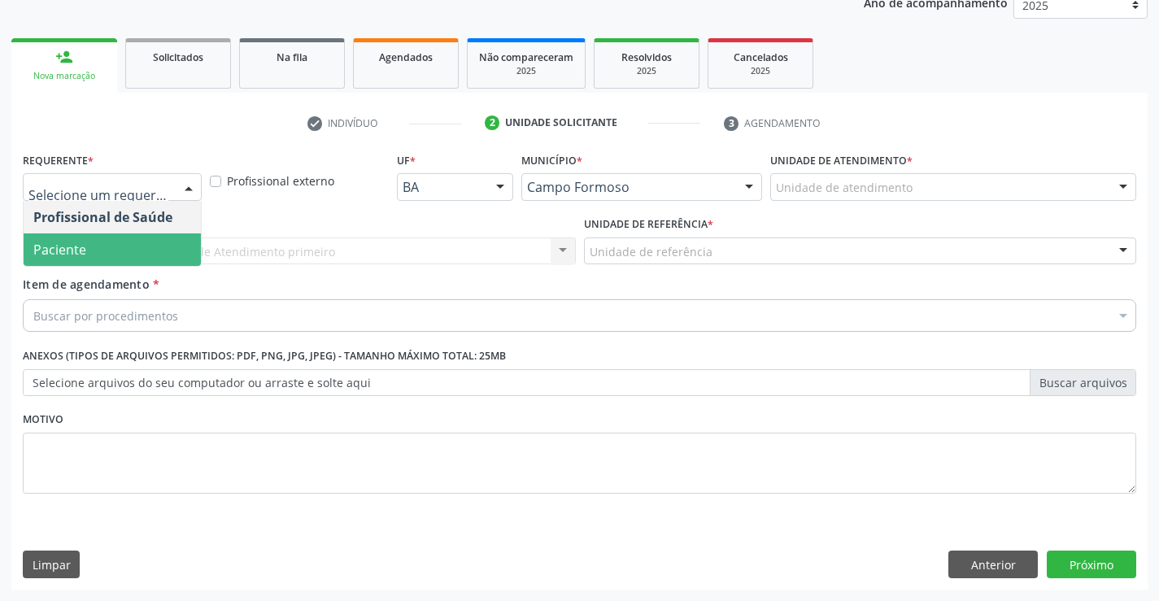
click at [100, 238] on span "Paciente" at bounding box center [112, 250] width 177 height 33
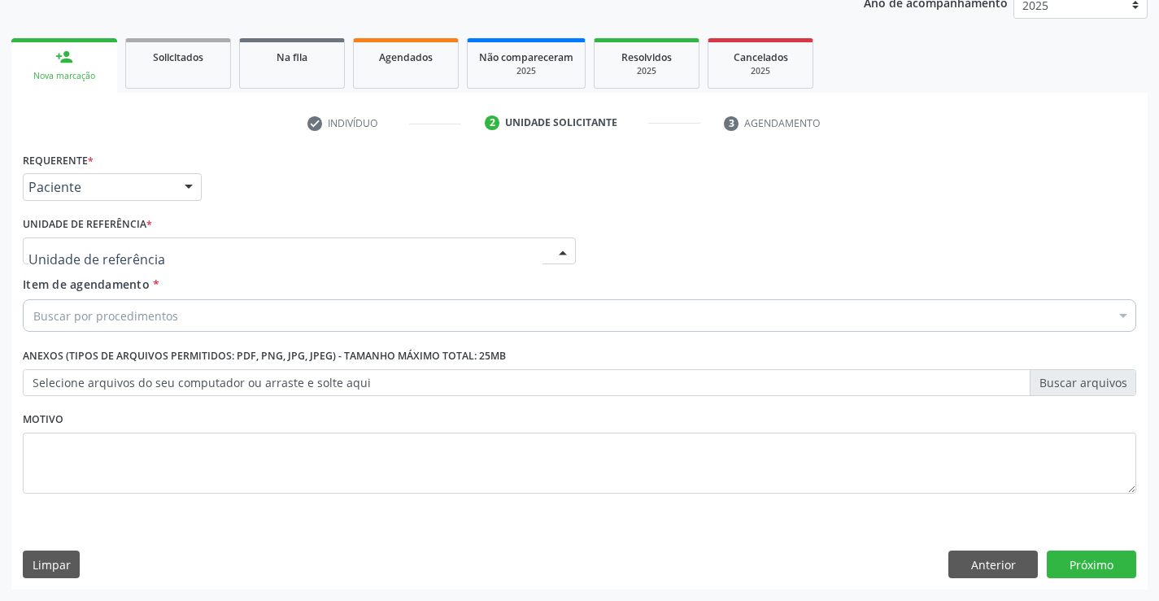
drag, startPoint x: 259, startPoint y: 263, endPoint x: 242, endPoint y: 249, distance: 22.0
click at [256, 261] on div at bounding box center [299, 252] width 553 height 28
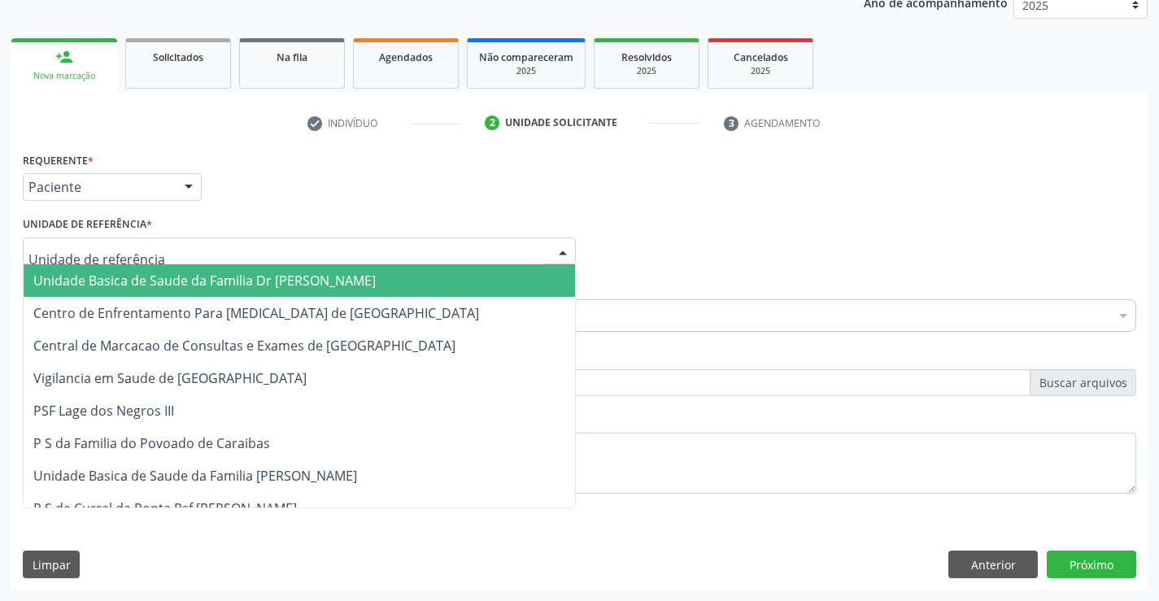
drag, startPoint x: 184, startPoint y: 279, endPoint x: 215, endPoint y: 284, distance: 31.3
click at [191, 282] on span "Unidade Basica de Saude da Familia Dr [PERSON_NAME]" at bounding box center [204, 281] width 343 height 18
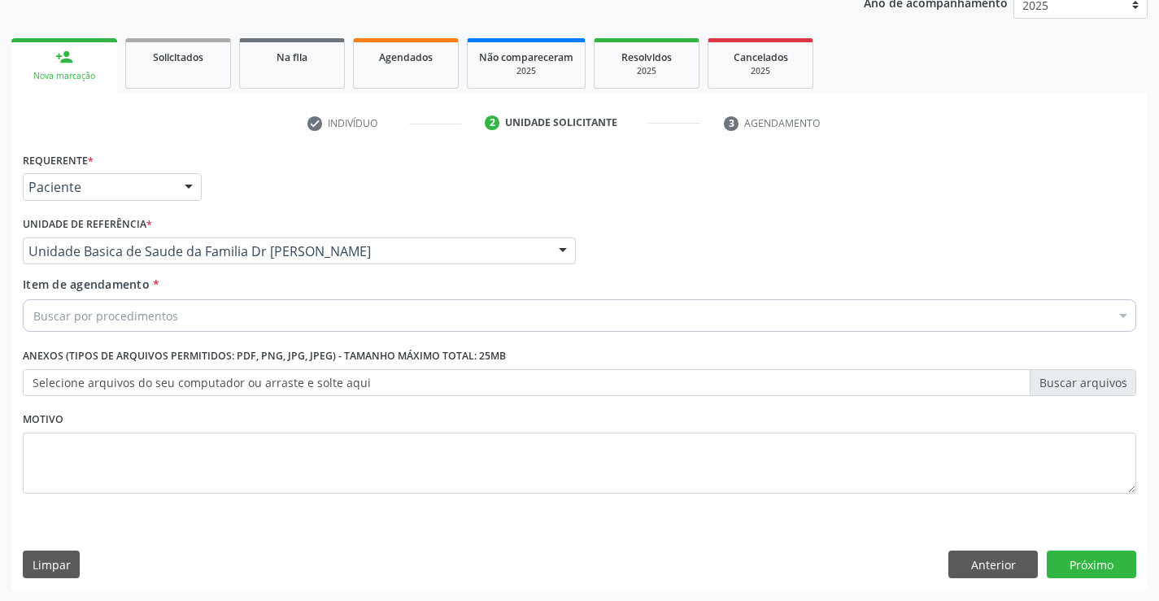
drag, startPoint x: 162, startPoint y: 320, endPoint x: 348, endPoint y: 291, distance: 188.5
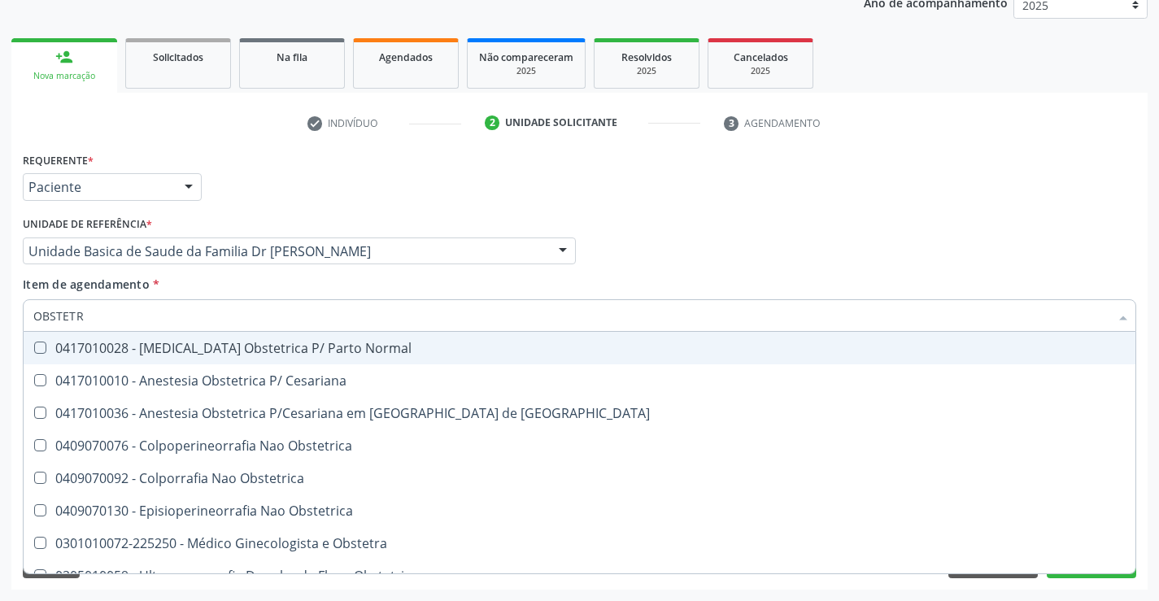
type input "OBSTETRA"
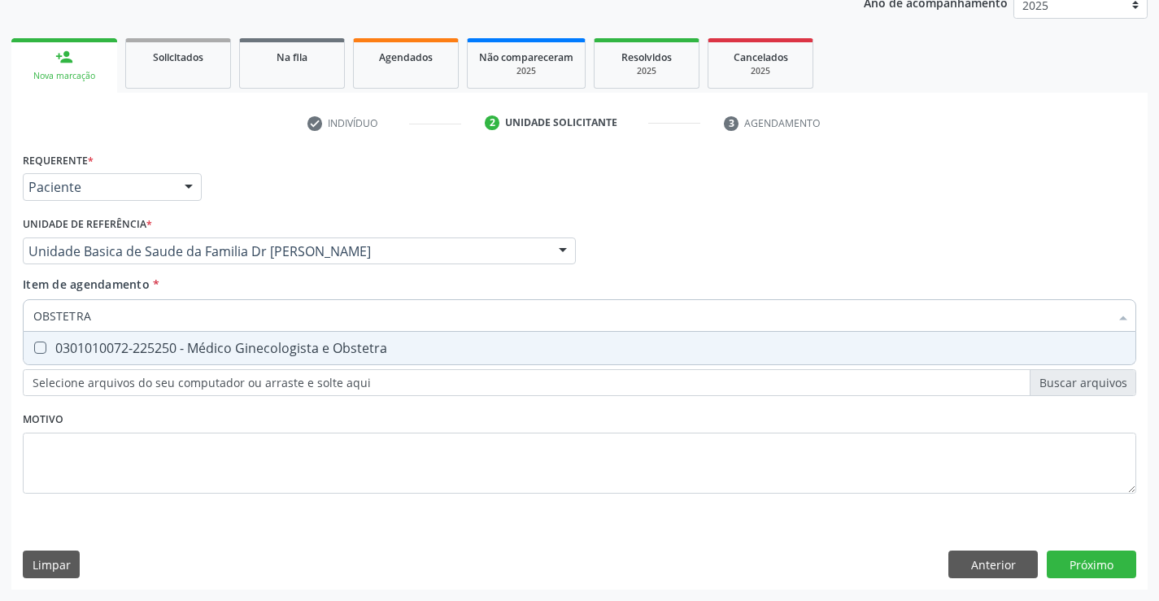
click at [317, 343] on div "0301010072-225250 - Médico Ginecologista e Obstetra" at bounding box center [579, 348] width 1093 height 13
checkbox Obstetra "true"
click at [418, 444] on div "Requerente * Paciente Profissional de Saúde Paciente Nenhum resultado encontrad…" at bounding box center [580, 332] width 1114 height 369
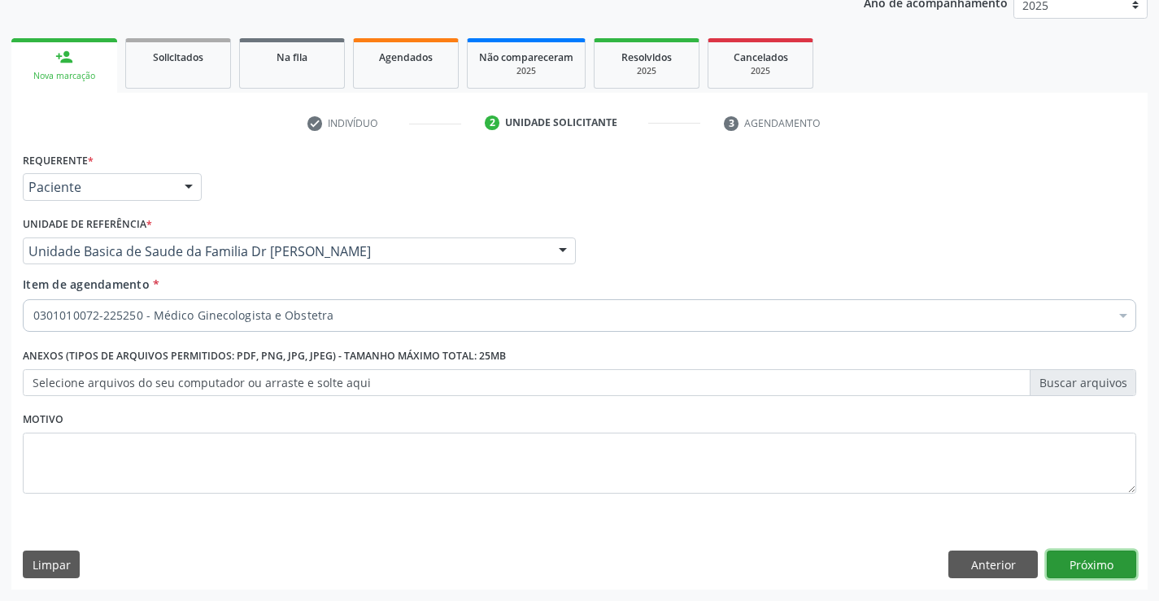
click at [1099, 557] on button "Próximo" at bounding box center [1092, 565] width 90 height 28
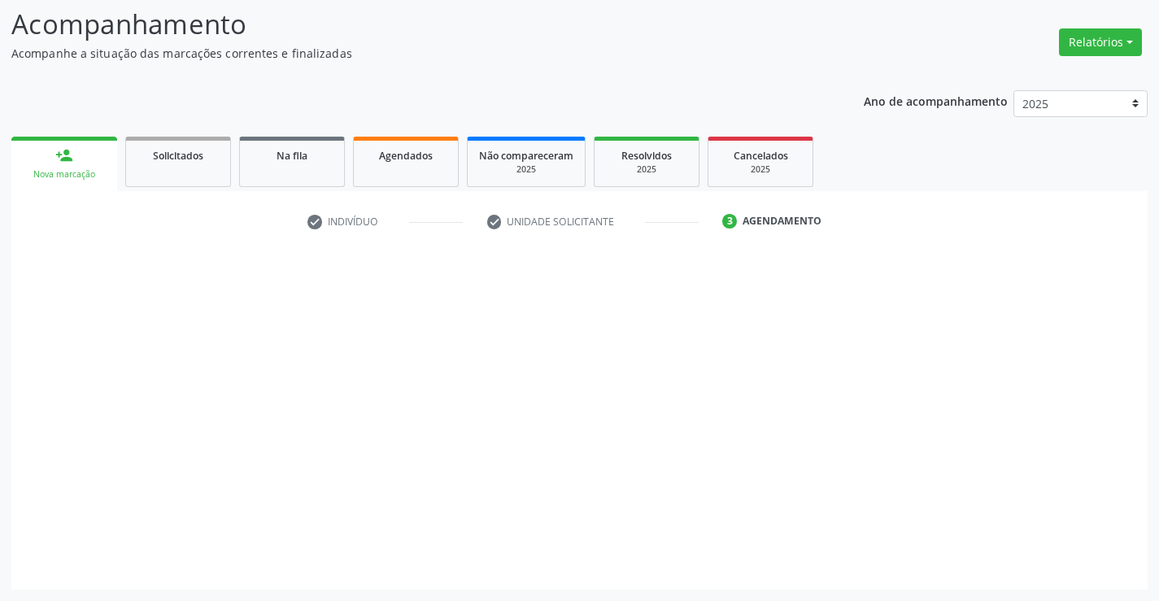
scroll to position [107, 0]
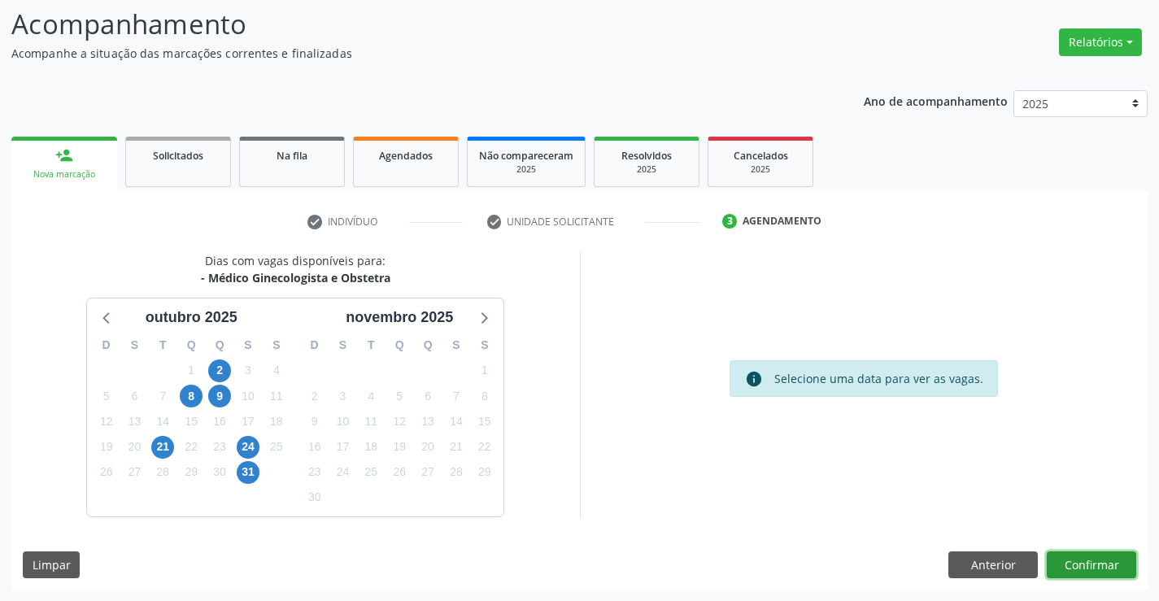
drag, startPoint x: 1095, startPoint y: 566, endPoint x: 1090, endPoint y: 559, distance: 8.6
click at [1090, 559] on button "Confirmar" at bounding box center [1092, 566] width 90 height 28
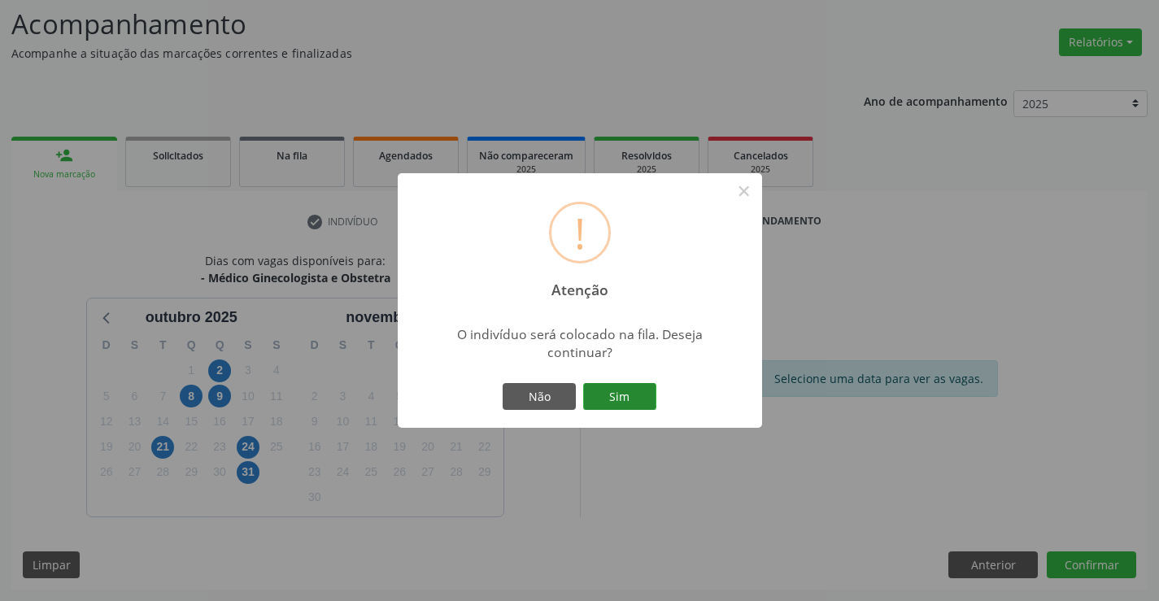
click at [595, 392] on button "Sim" at bounding box center [619, 397] width 73 height 28
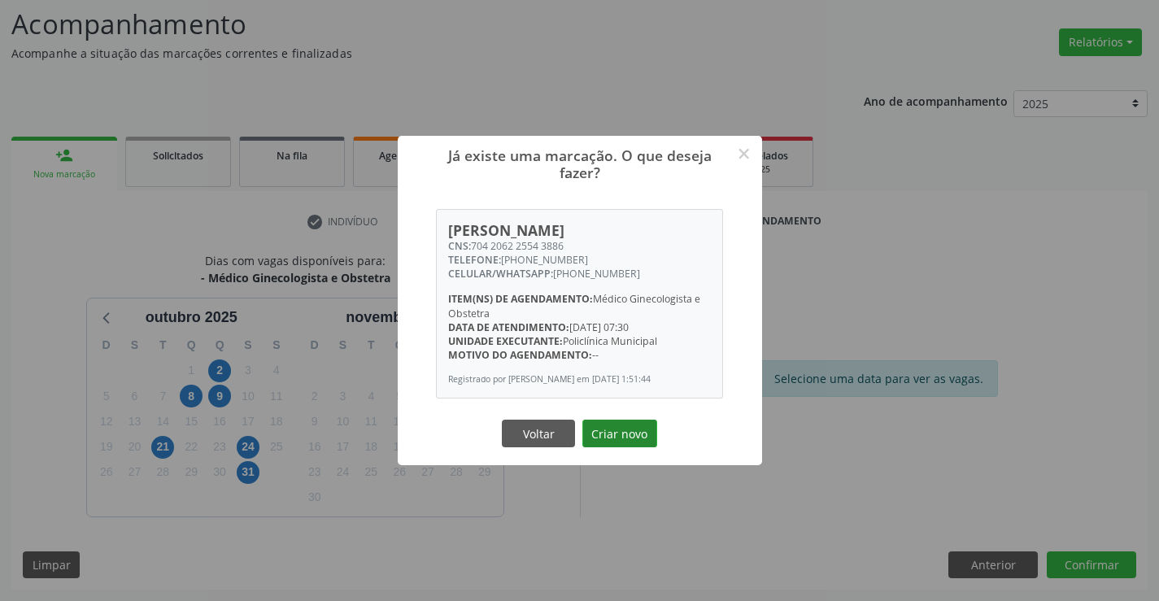
click at [615, 434] on button "Criar novo" at bounding box center [620, 434] width 75 height 28
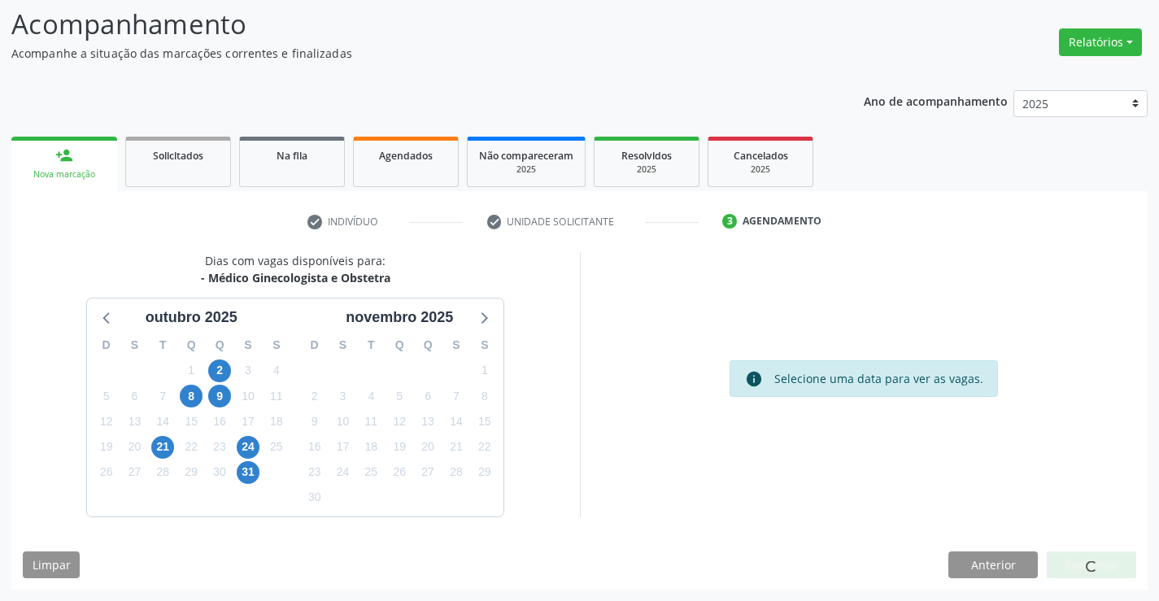
scroll to position [0, 0]
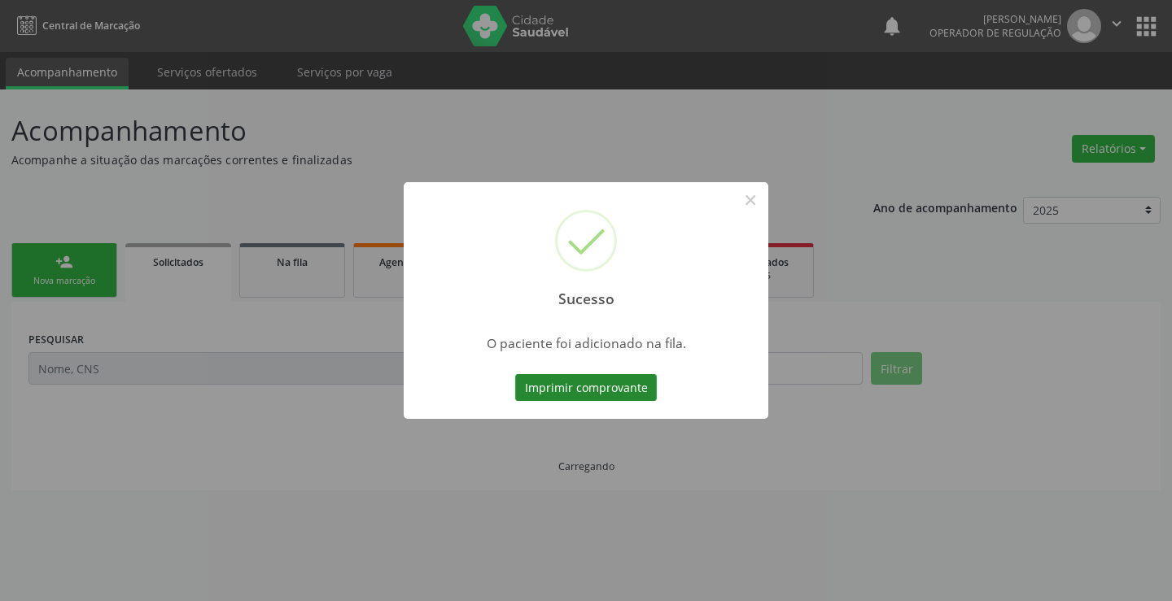
click at [593, 383] on button "Imprimir comprovante" at bounding box center [586, 388] width 142 height 28
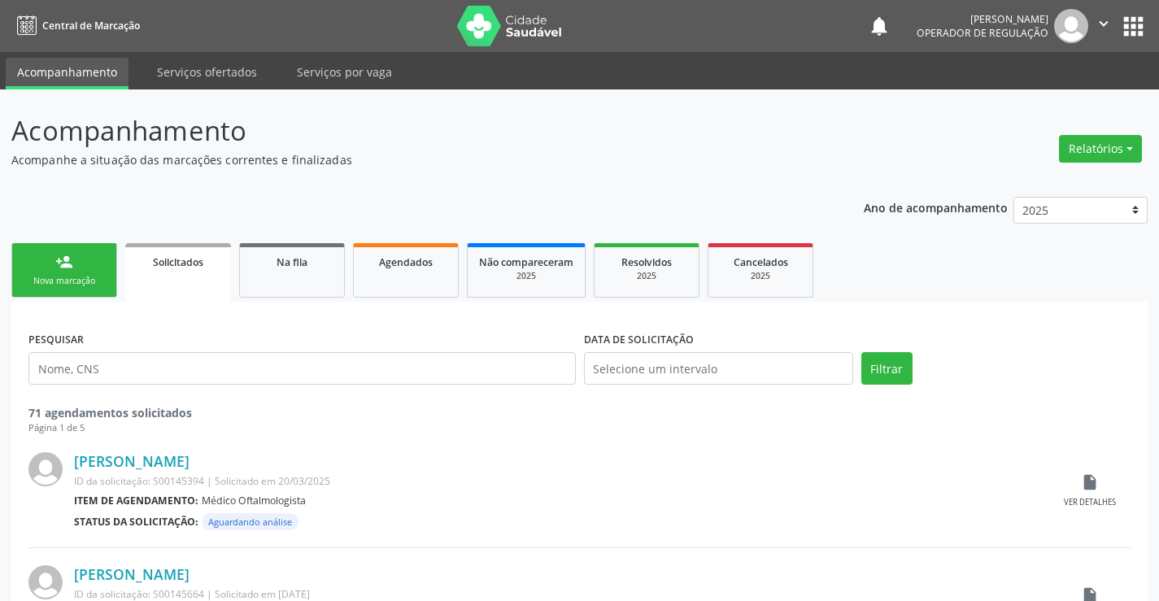
click at [1098, 20] on icon "" at bounding box center [1104, 24] width 18 height 18
click at [1050, 103] on link "Sair" at bounding box center [1063, 99] width 112 height 23
